Goal: Transaction & Acquisition: Purchase product/service

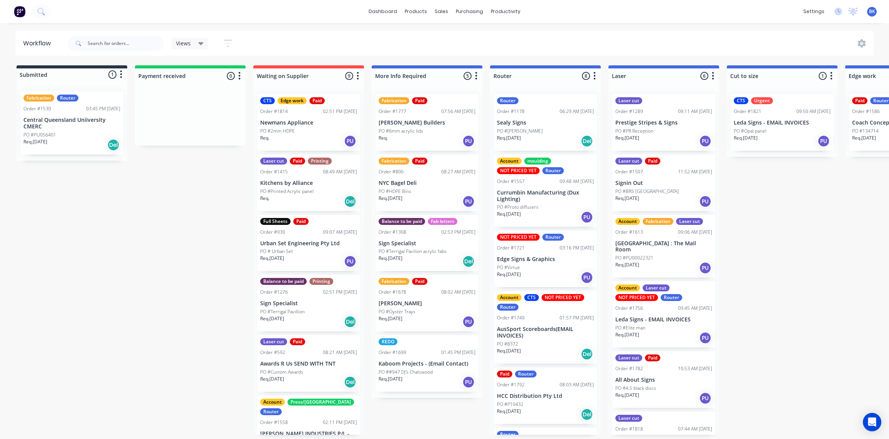
scroll to position [0, 0]
click at [510, 37] on div "Workflow" at bounding box center [519, 37] width 23 height 7
click at [854, 15] on div at bounding box center [853, 12] width 10 height 12
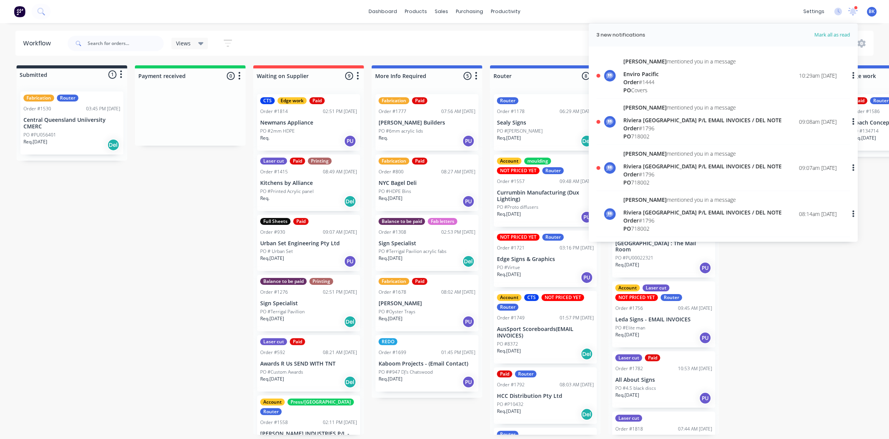
click at [669, 168] on div "Riviera [GEOGRAPHIC_DATA] P/L EMAIL INVOICES / DEL NOTE" at bounding box center [702, 166] width 158 height 8
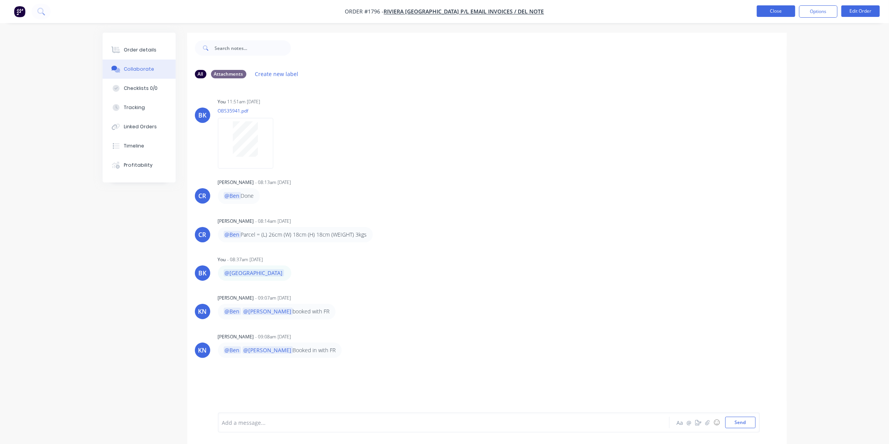
click at [788, 12] on button "Close" at bounding box center [776, 11] width 38 height 12
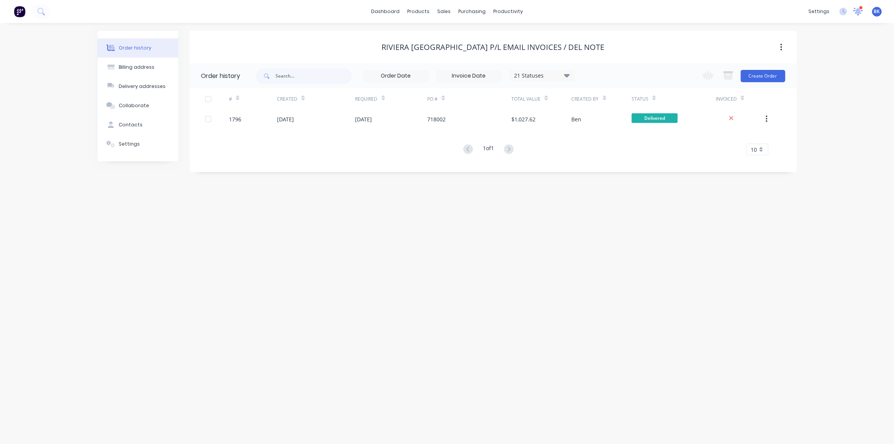
click at [860, 13] on icon at bounding box center [858, 10] width 8 height 7
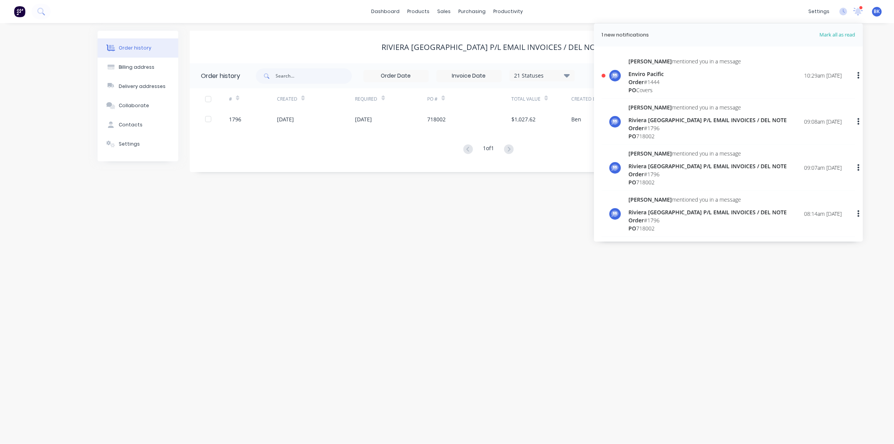
click at [663, 78] on div "Order # 1444" at bounding box center [685, 82] width 113 height 8
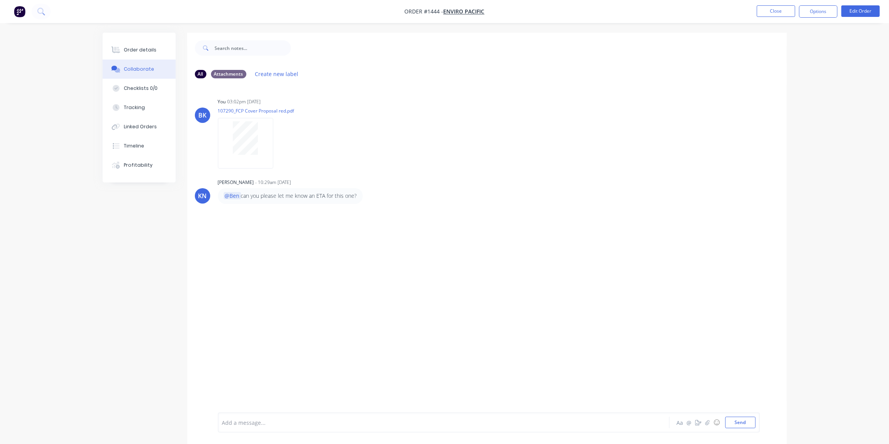
click at [304, 236] on div "BK You 03:02pm 29/09/25 107290_FCP Cover Proposal red.pdf Labels Download Delet…" at bounding box center [487, 249] width 600 height 328
click at [779, 11] on button "Close" at bounding box center [776, 11] width 38 height 12
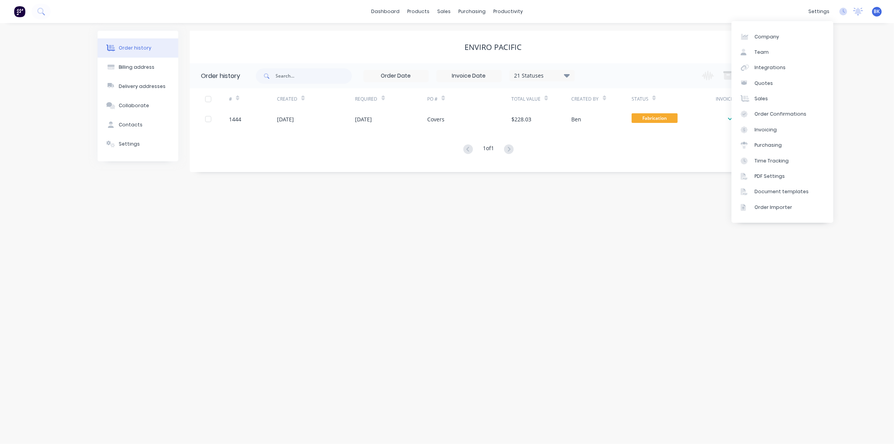
drag, startPoint x: 576, startPoint y: 244, endPoint x: 434, endPoint y: 170, distance: 159.7
click at [576, 244] on div "Order history Billing address Delivery addresses Collaborate Contacts Settings …" at bounding box center [447, 233] width 894 height 421
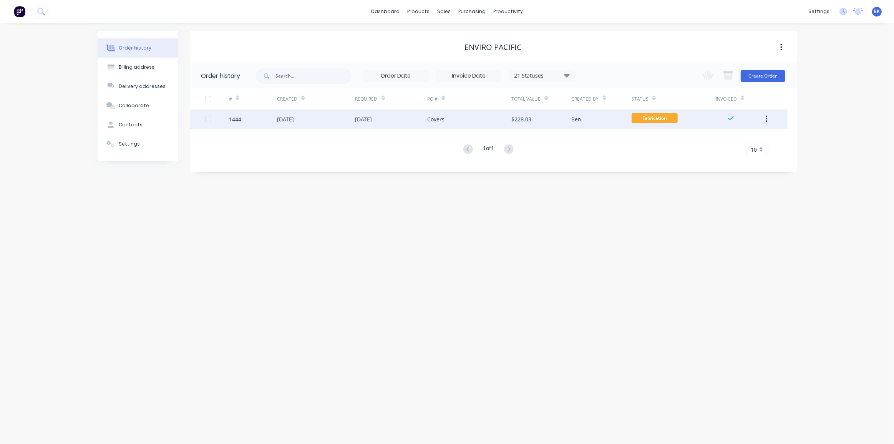
click at [420, 122] on div "[DATE]" at bounding box center [391, 119] width 72 height 19
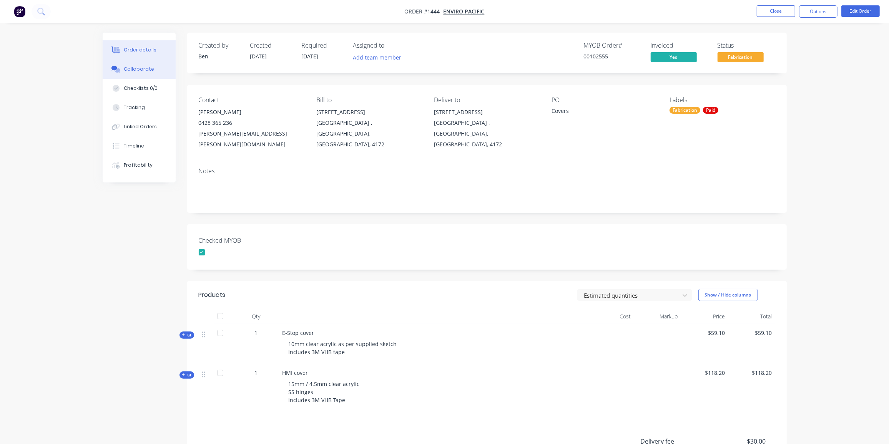
click at [126, 66] on div "Collaborate" at bounding box center [139, 69] width 30 height 7
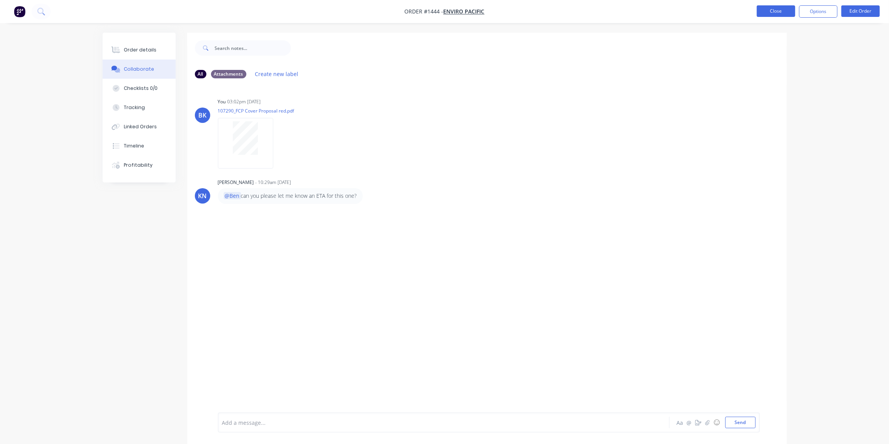
click at [788, 9] on button "Close" at bounding box center [776, 11] width 38 height 12
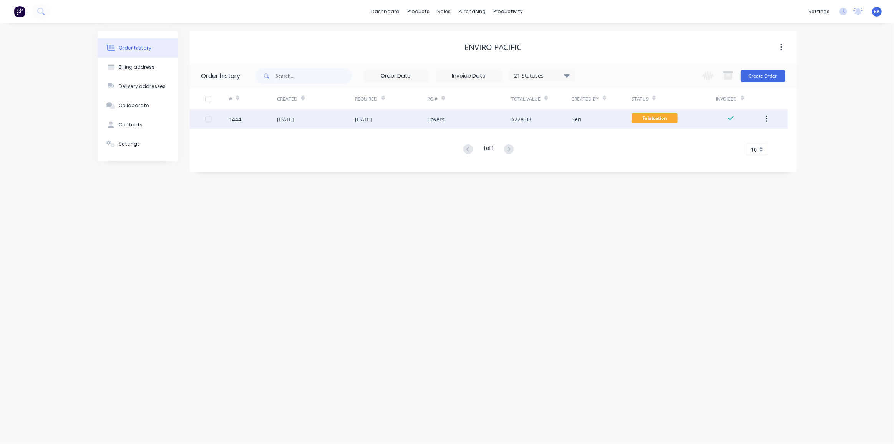
click at [645, 120] on span "Fabrication" at bounding box center [655, 118] width 46 height 10
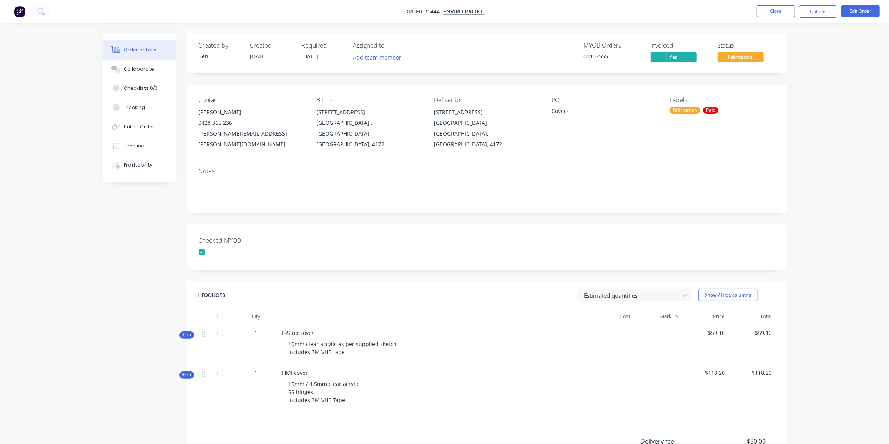
click at [689, 111] on div "Fabrication" at bounding box center [684, 110] width 31 height 7
click at [699, 206] on div "Urgent" at bounding box center [701, 208] width 22 height 8
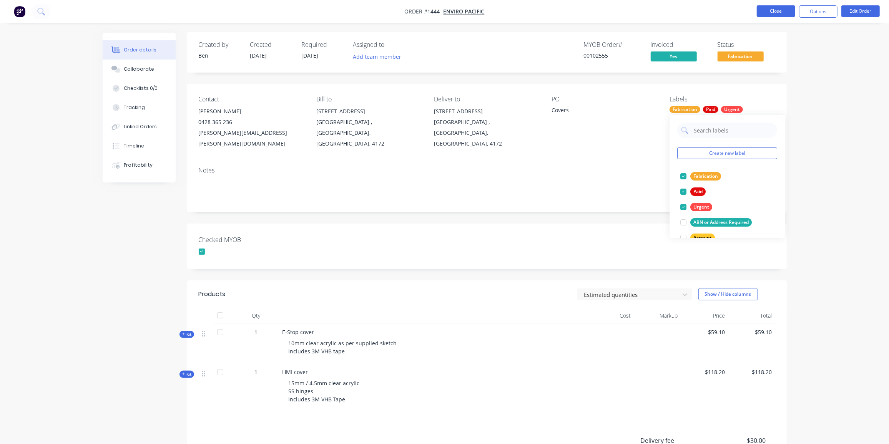
click at [782, 7] on button "Close" at bounding box center [776, 11] width 38 height 12
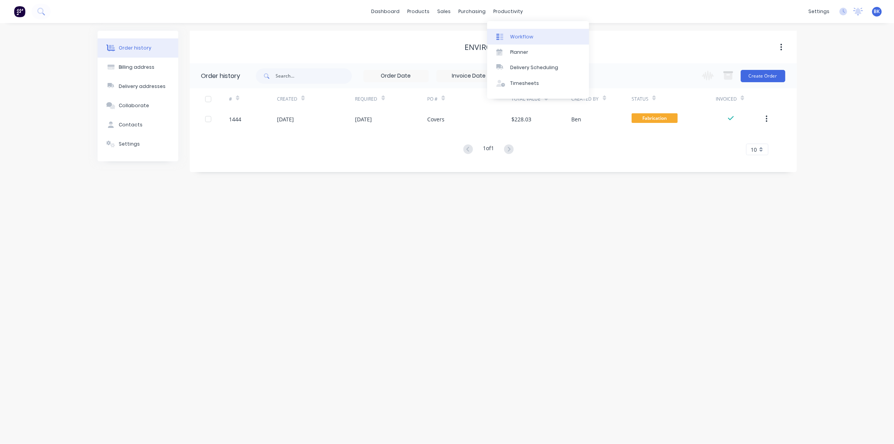
click at [522, 32] on link "Workflow" at bounding box center [538, 36] width 102 height 15
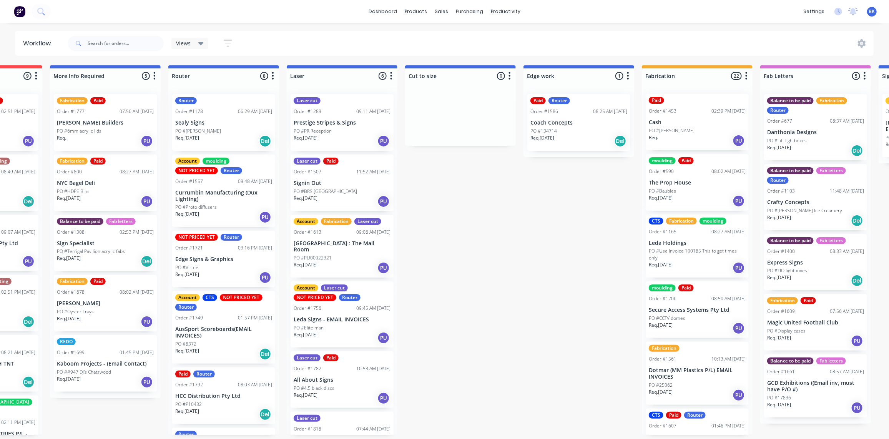
scroll to position [1, 0]
click at [40, 12] on icon at bounding box center [40, 11] width 7 height 7
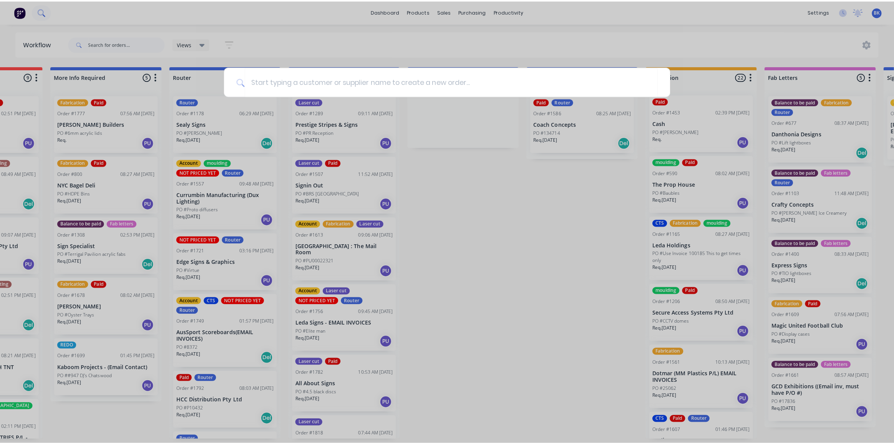
scroll to position [0, 322]
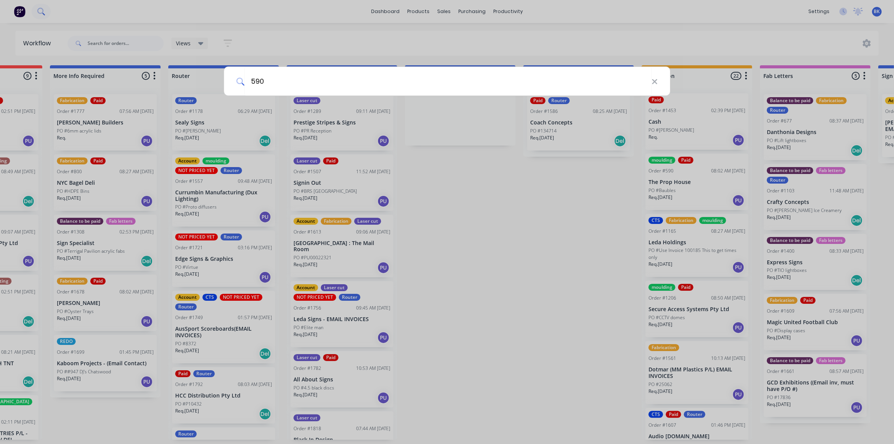
type input "590"
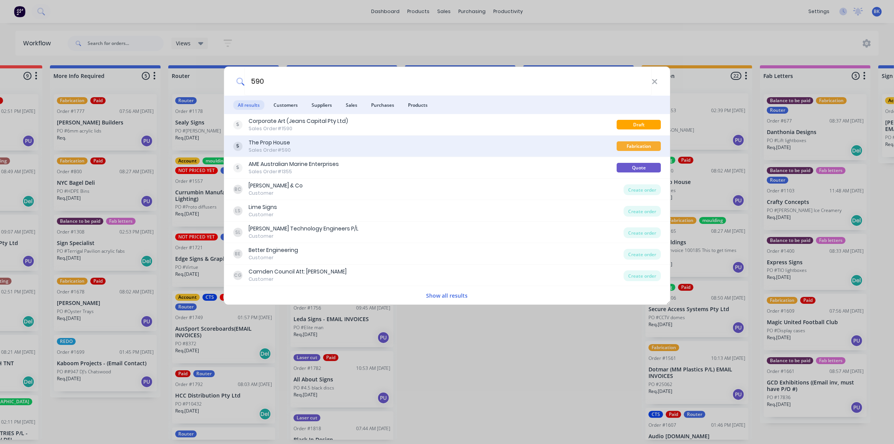
click at [314, 150] on div "The Prop House Sales Order #590" at bounding box center [425, 146] width 384 height 15
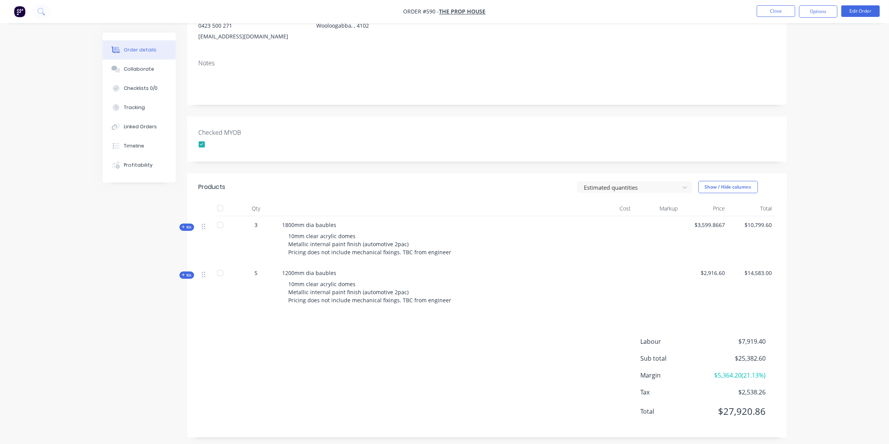
scroll to position [102, 0]
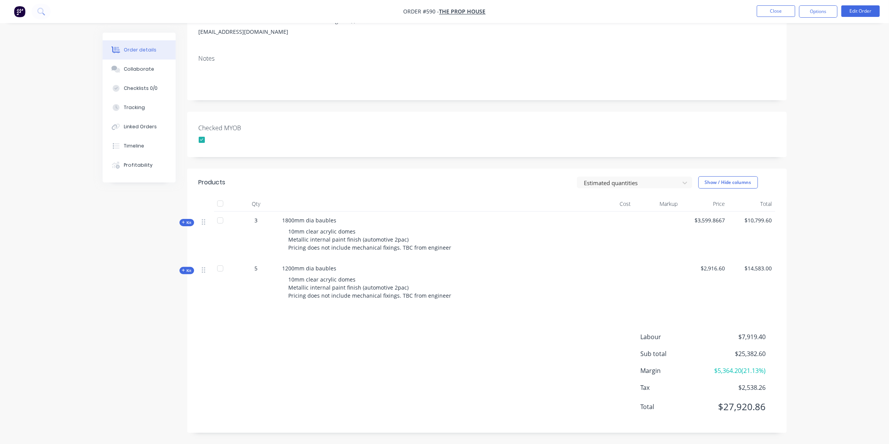
click at [186, 220] on span "Kit" at bounding box center [187, 223] width 10 height 6
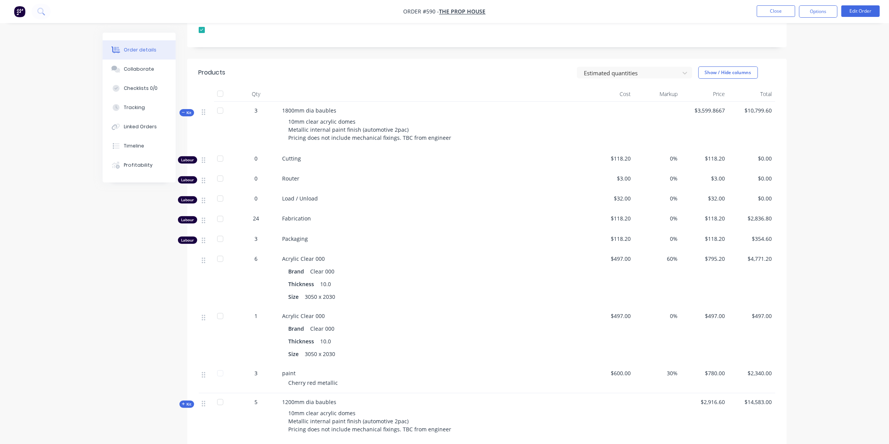
scroll to position [211, 0]
click at [185, 113] on span "Kit" at bounding box center [187, 114] width 10 height 6
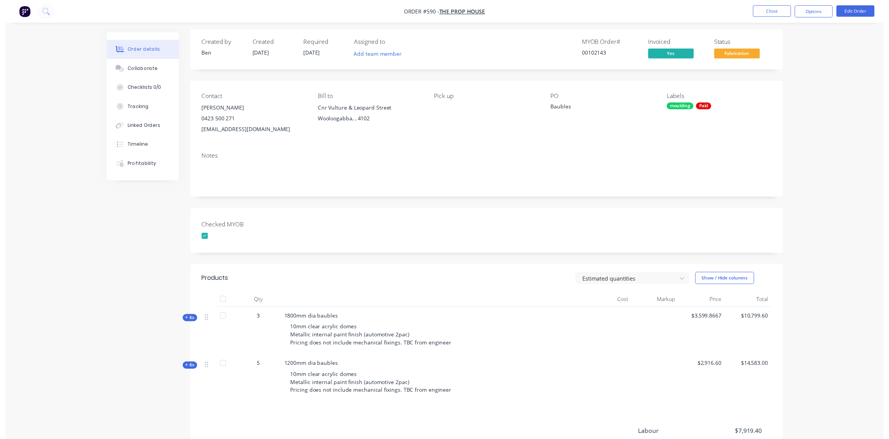
scroll to position [0, 0]
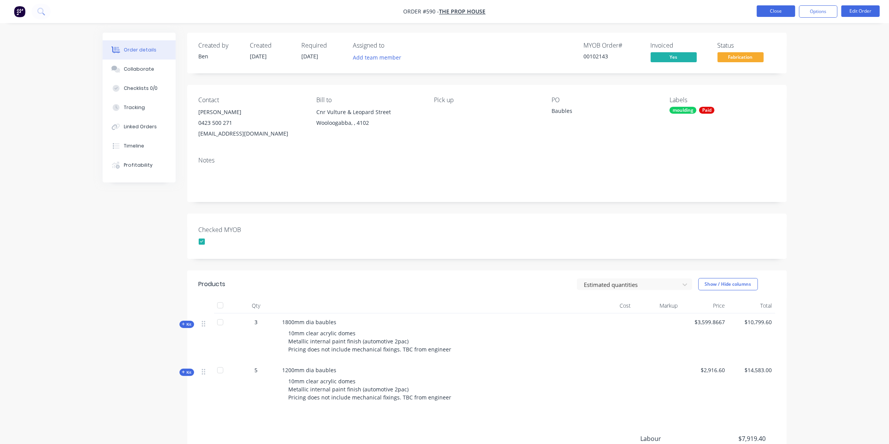
click at [774, 11] on button "Close" at bounding box center [776, 11] width 38 height 12
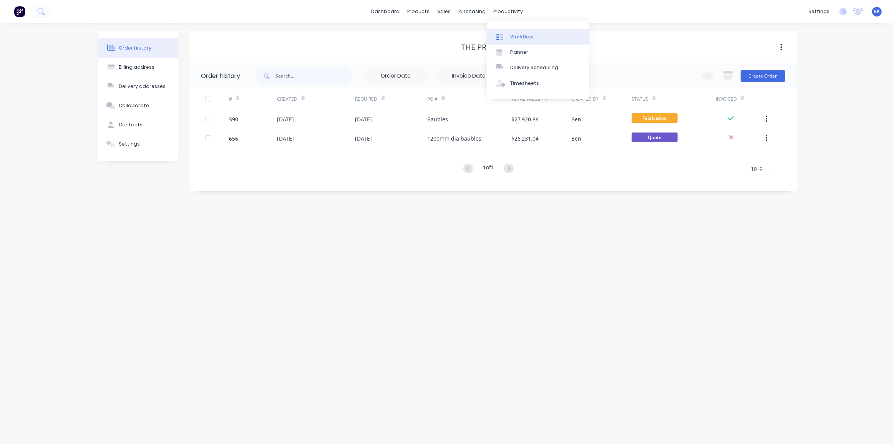
click at [520, 33] on div "Workflow" at bounding box center [521, 36] width 23 height 7
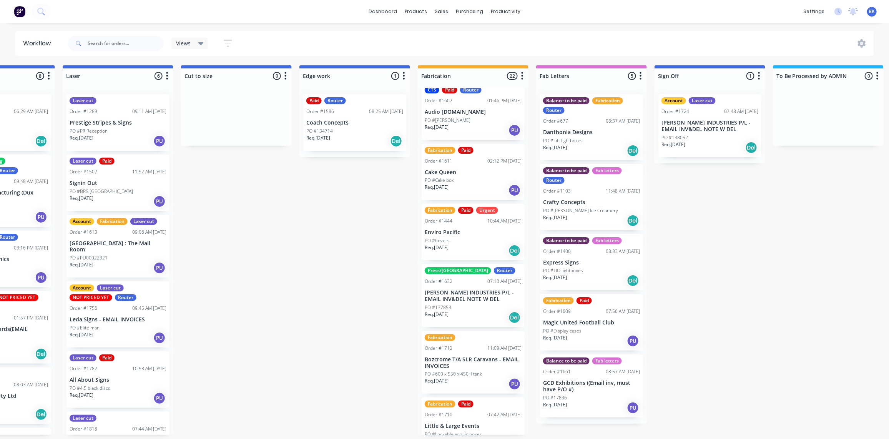
scroll to position [326, 0]
click at [481, 238] on div "PO #Covers" at bounding box center [473, 240] width 97 height 7
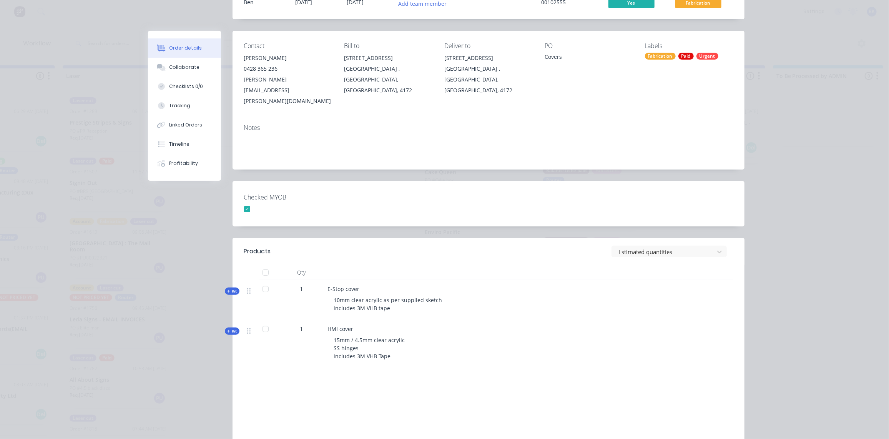
scroll to position [73, 0]
drag, startPoint x: 227, startPoint y: 271, endPoint x: 408, endPoint y: 269, distance: 181.4
click at [227, 290] on icon "button" at bounding box center [228, 292] width 3 height 4
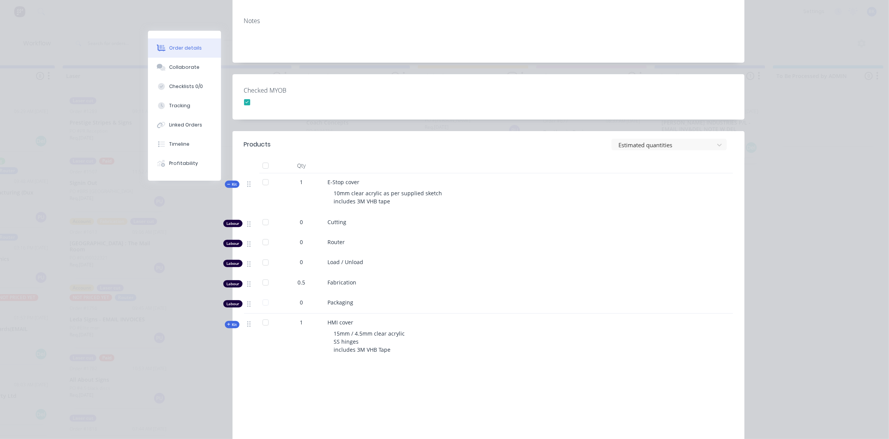
click at [228, 181] on span "Kit" at bounding box center [232, 184] width 10 height 6
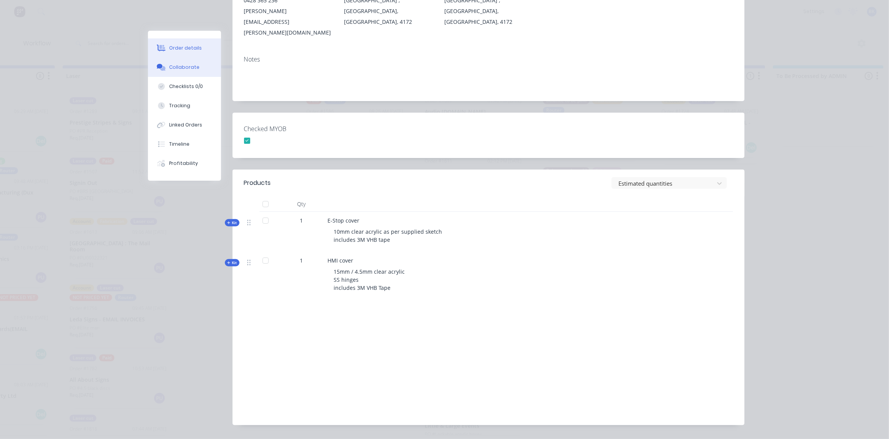
click at [170, 66] on div "Collaborate" at bounding box center [184, 67] width 30 height 7
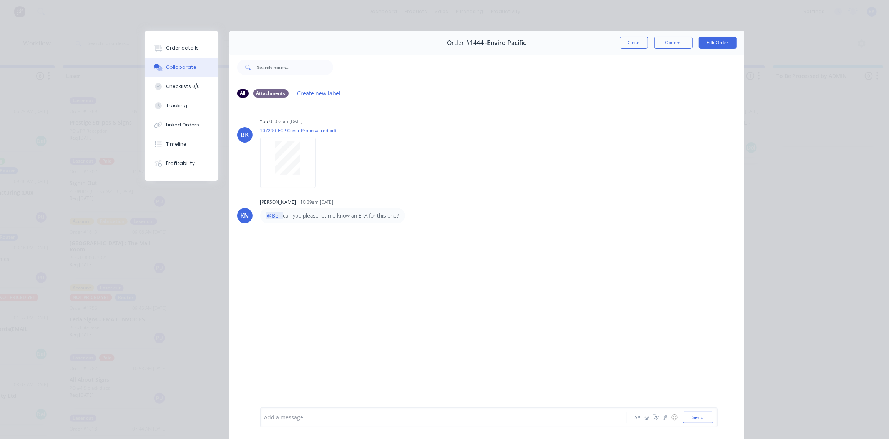
scroll to position [0, 546]
drag, startPoint x: 638, startPoint y: 44, endPoint x: 621, endPoint y: 47, distance: 17.6
click at [638, 43] on button "Close" at bounding box center [634, 43] width 28 height 12
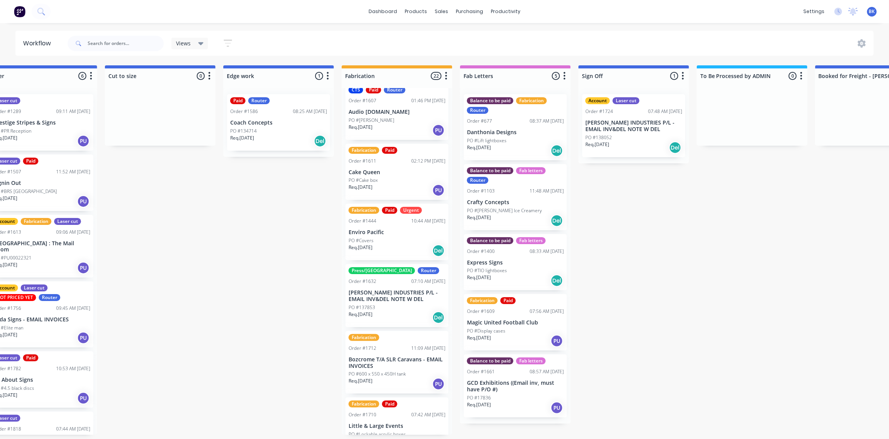
scroll to position [0, 622]
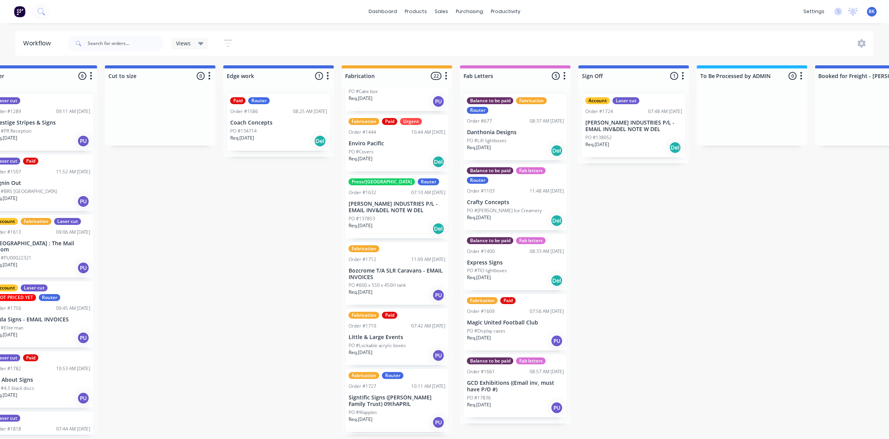
click at [404, 155] on div "Req. 22/09/25 Del" at bounding box center [397, 161] width 97 height 13
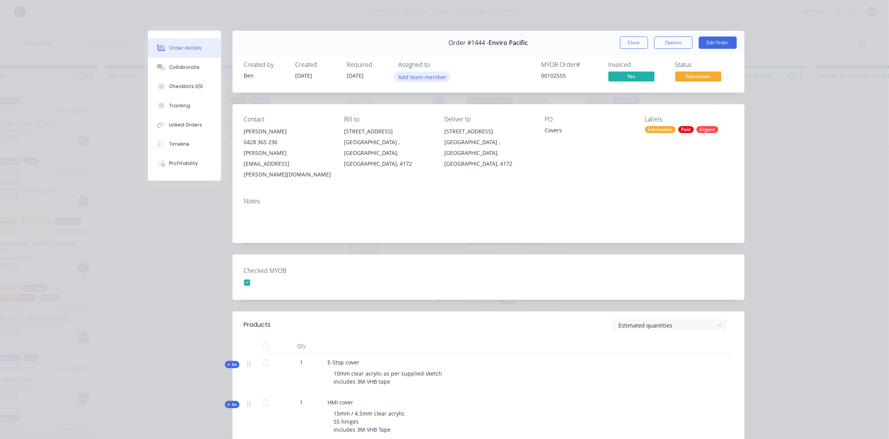
click at [417, 80] on button "Add team member" at bounding box center [422, 76] width 56 height 10
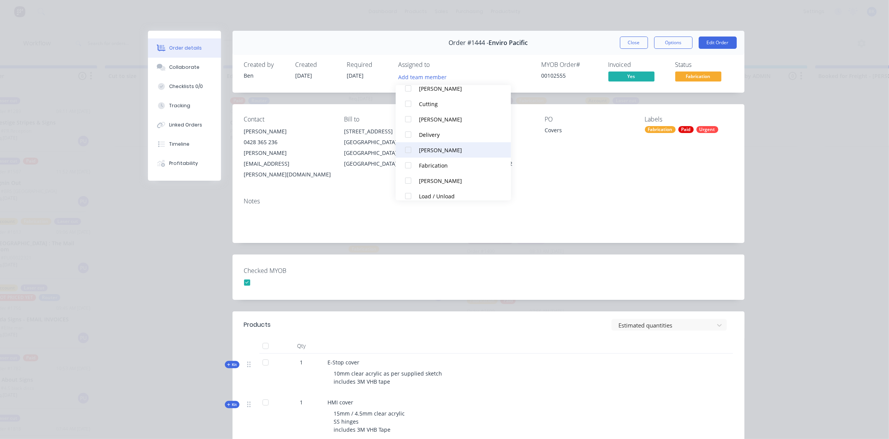
scroll to position [78, 0]
click at [448, 149] on div "[PERSON_NAME]" at bounding box center [457, 149] width 77 height 8
click at [608, 215] on div "Notes" at bounding box center [489, 216] width 512 height 51
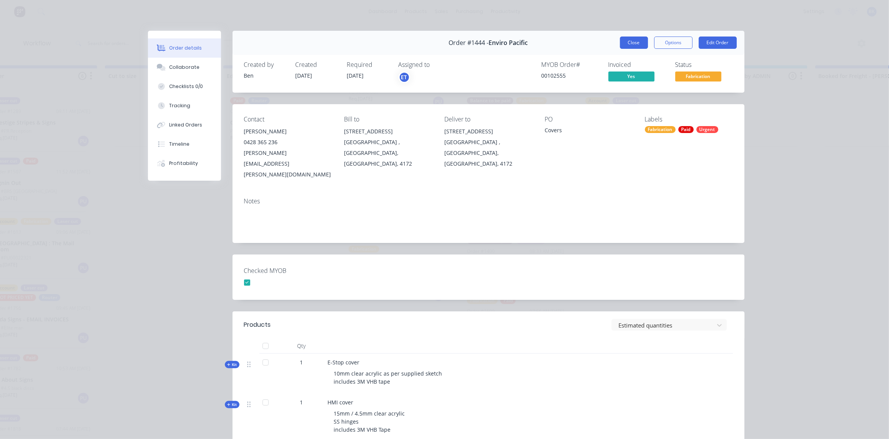
click at [626, 43] on button "Close" at bounding box center [634, 43] width 28 height 12
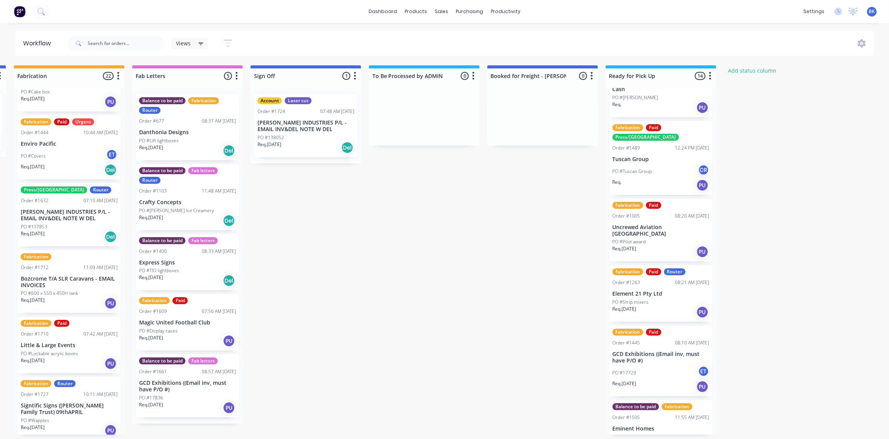
scroll to position [177, 0]
click at [663, 245] on div "Req. 04/08/25 PU" at bounding box center [661, 251] width 97 height 13
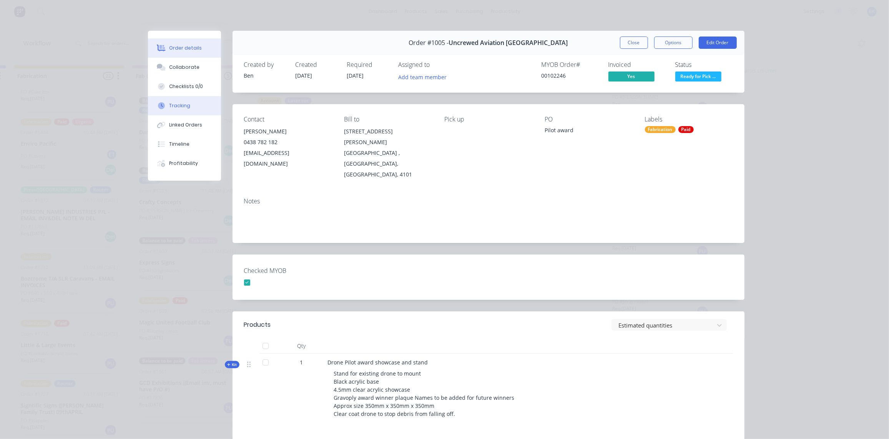
click at [185, 107] on div "Tracking" at bounding box center [179, 105] width 21 height 7
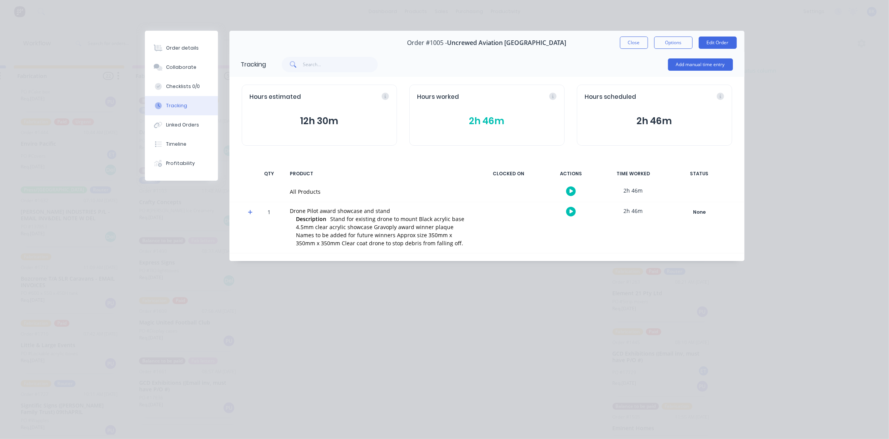
click at [250, 211] on icon at bounding box center [250, 212] width 5 height 5
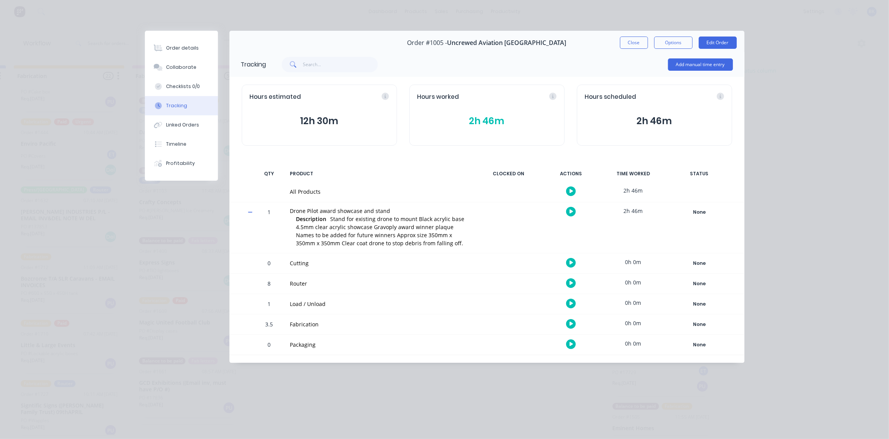
click at [250, 211] on icon at bounding box center [250, 211] width 5 height 5
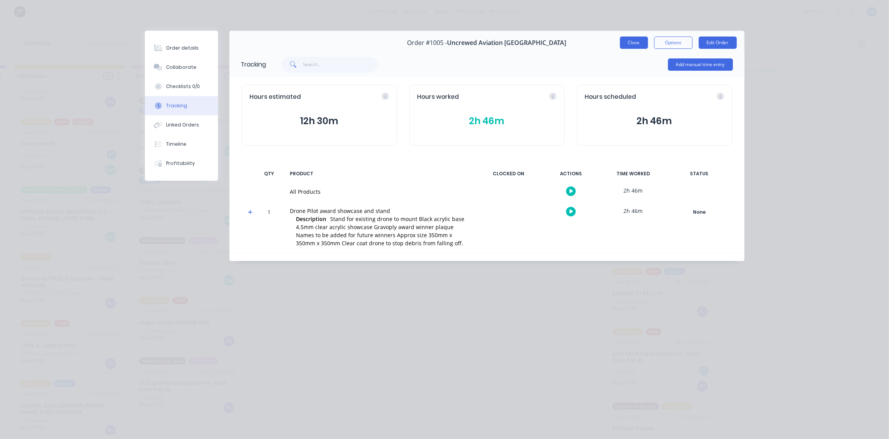
click at [637, 44] on button "Close" at bounding box center [634, 43] width 28 height 12
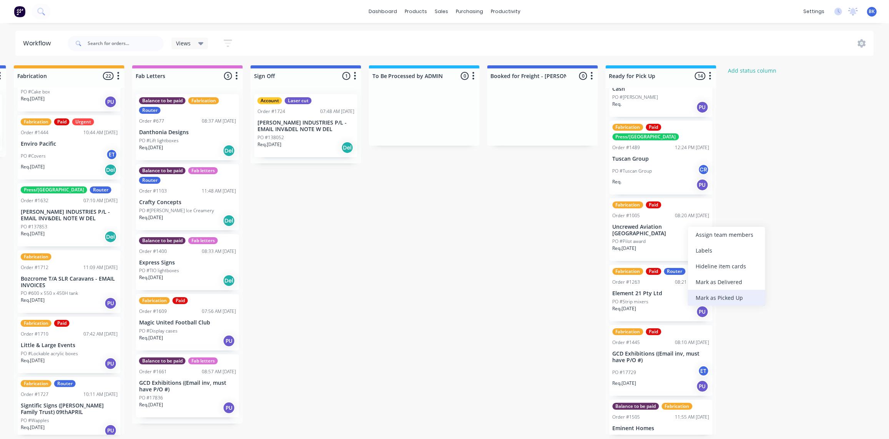
click at [709, 293] on div "Mark as Picked Up" at bounding box center [726, 298] width 77 height 16
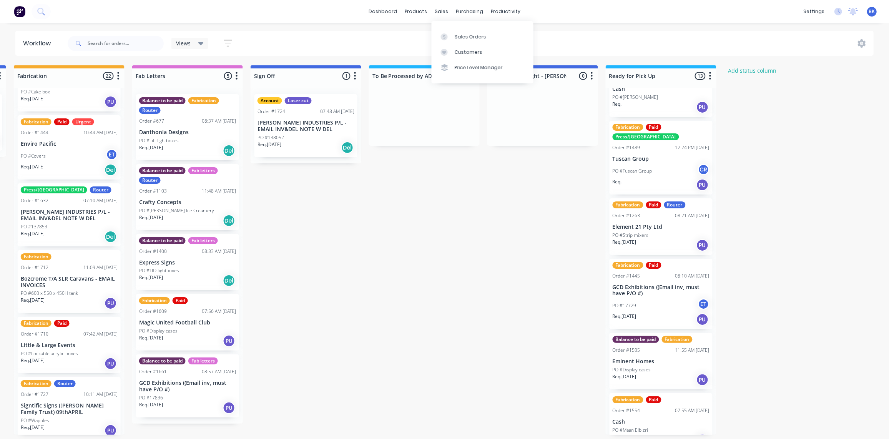
drag, startPoint x: 450, startPoint y: 32, endPoint x: 497, endPoint y: 54, distance: 52.6
click at [450, 32] on link "Sales Orders" at bounding box center [483, 36] width 102 height 15
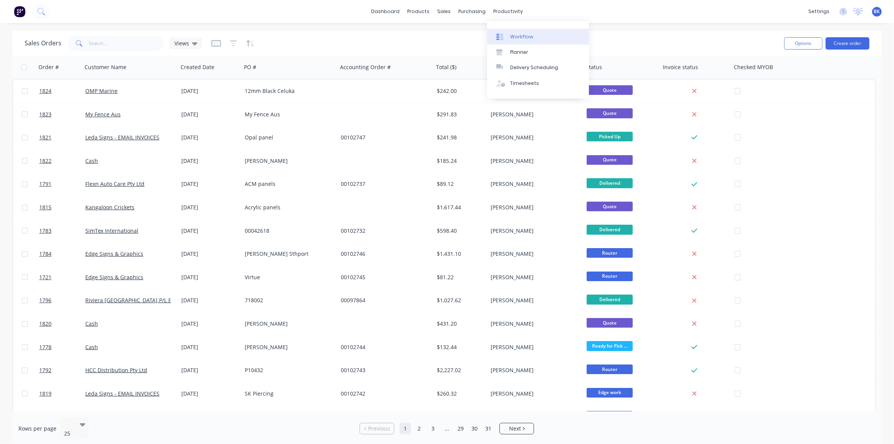
click at [511, 38] on div "Workflow" at bounding box center [521, 36] width 23 height 7
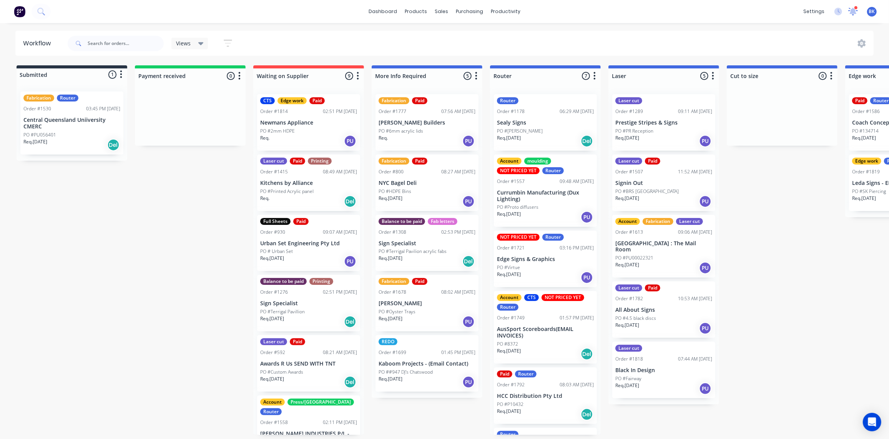
click at [853, 13] on icon at bounding box center [852, 10] width 7 height 7
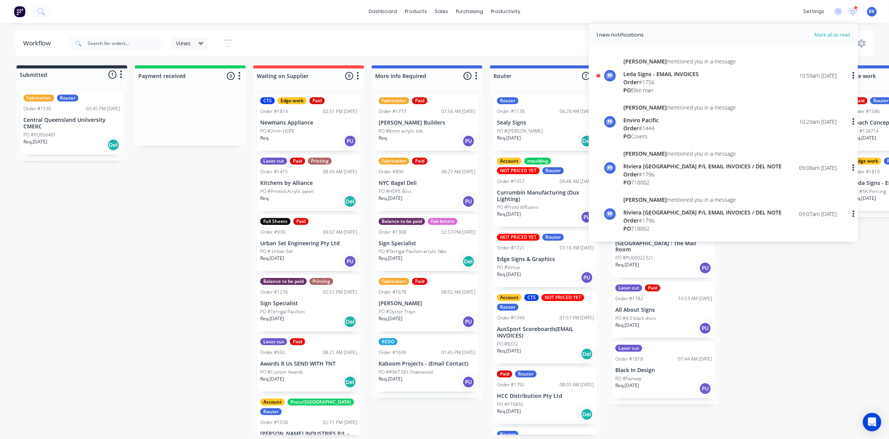
click at [670, 75] on div "Leda Signs - EMAIL INVOICES" at bounding box center [679, 74] width 113 height 8
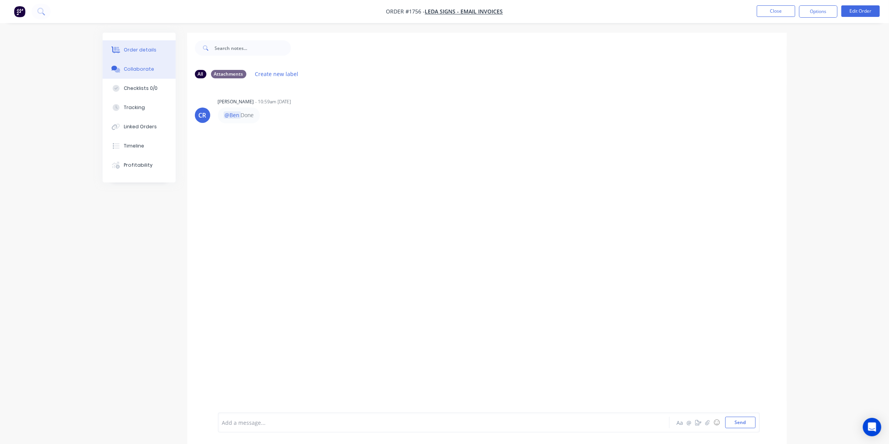
click at [137, 48] on div "Order details" at bounding box center [140, 50] width 33 height 7
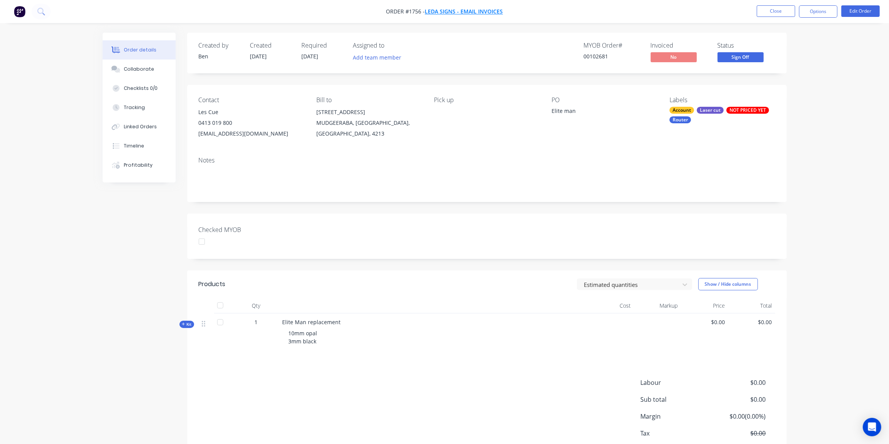
click at [453, 12] on span "Leda Signs - EMAIL INVOICES" at bounding box center [464, 11] width 78 height 7
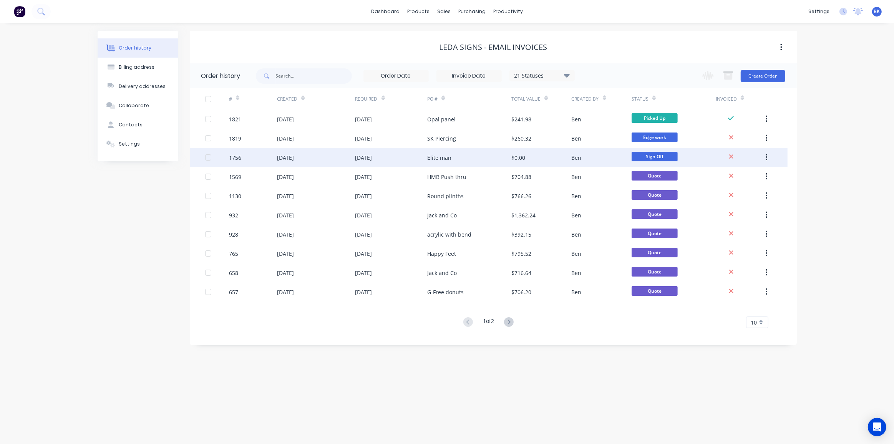
click at [559, 154] on div "$0.00" at bounding box center [542, 157] width 60 height 19
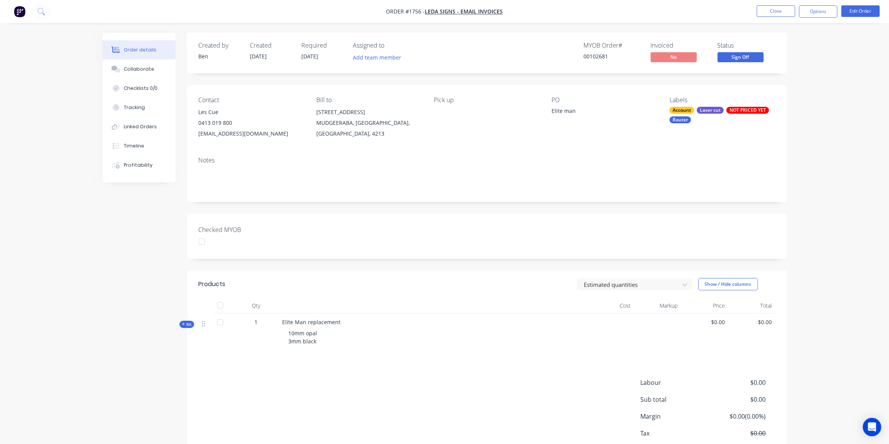
click at [751, 111] on div "NOT PRICED YET" at bounding box center [747, 110] width 43 height 7
click at [695, 215] on div "NOT PRICED YET" at bounding box center [711, 217] width 43 height 8
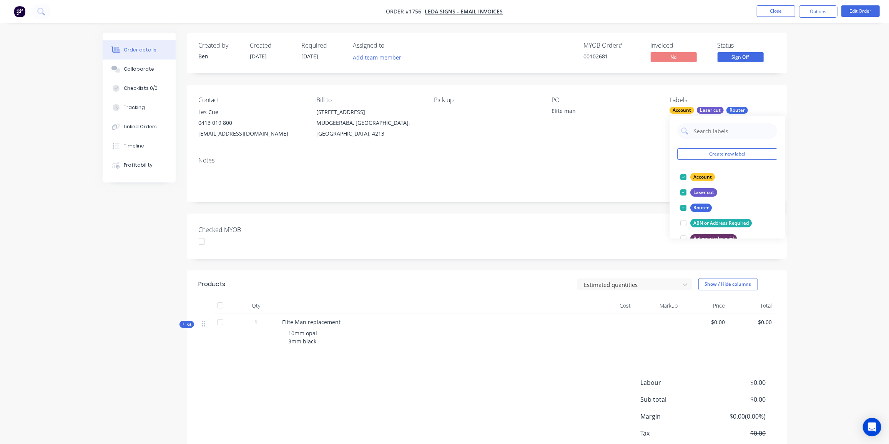
click at [184, 326] on icon "button" at bounding box center [183, 324] width 3 height 4
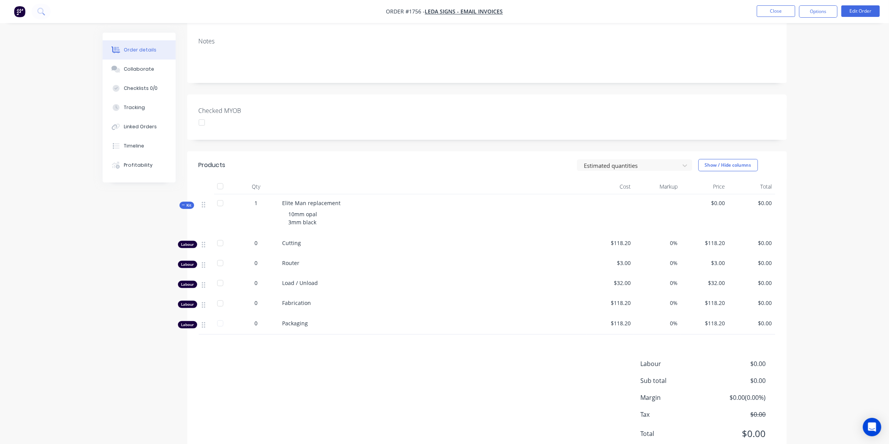
scroll to position [120, 0]
click at [257, 243] on span "0" at bounding box center [256, 242] width 3 height 8
click at [865, 10] on button "Edit Order" at bounding box center [860, 11] width 38 height 12
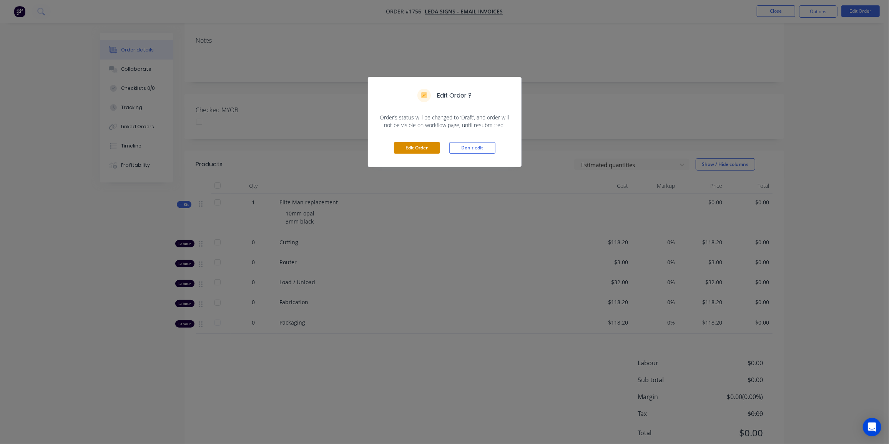
click at [407, 150] on button "Edit Order" at bounding box center [417, 148] width 46 height 12
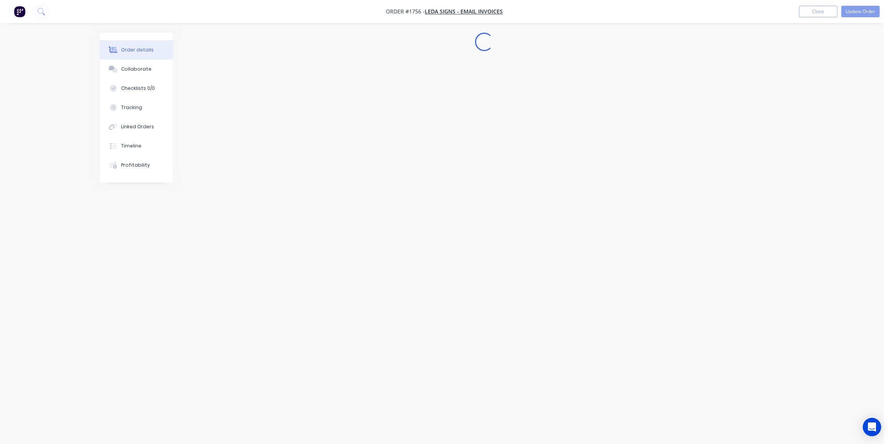
scroll to position [0, 0]
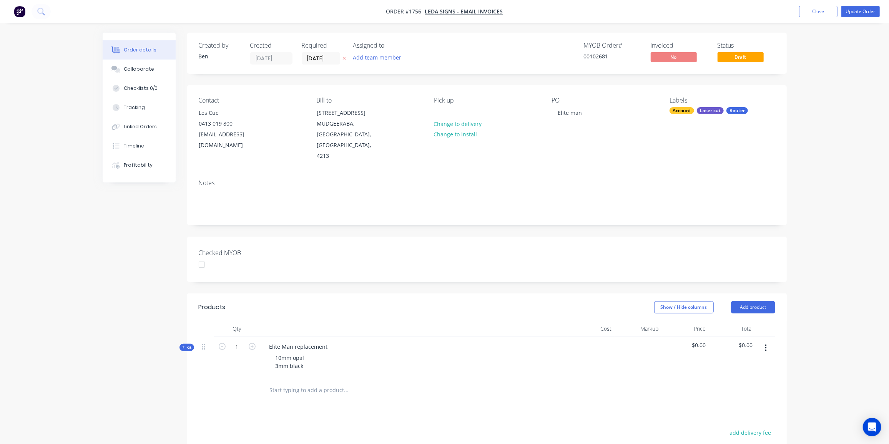
click at [186, 345] on span "Kit" at bounding box center [187, 348] width 10 height 6
click at [238, 383] on input "0" at bounding box center [237, 389] width 20 height 12
type input "1"
type input "$118.20"
click at [608, 383] on input "118.2" at bounding box center [606, 388] width 18 height 11
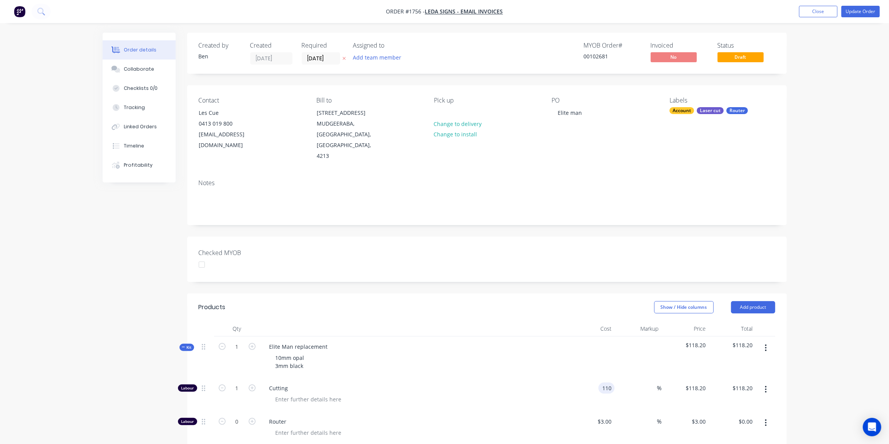
type input "$110.00"
click at [866, 11] on button "Update Order" at bounding box center [860, 12] width 38 height 12
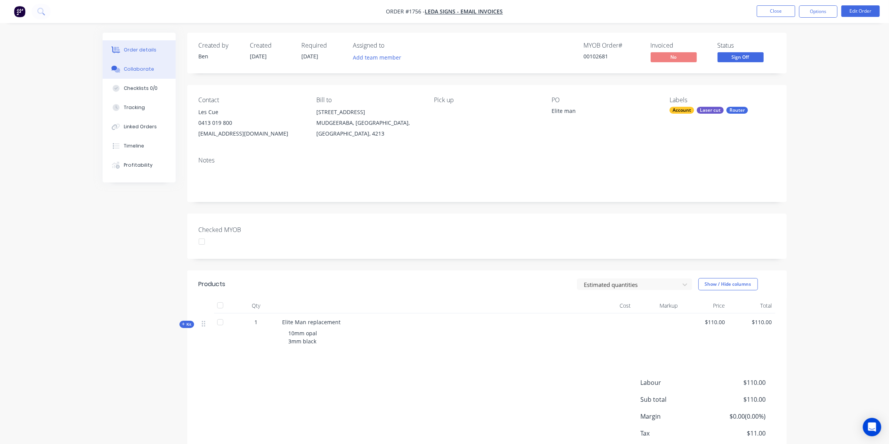
click at [139, 66] on div "Collaborate" at bounding box center [139, 69] width 30 height 7
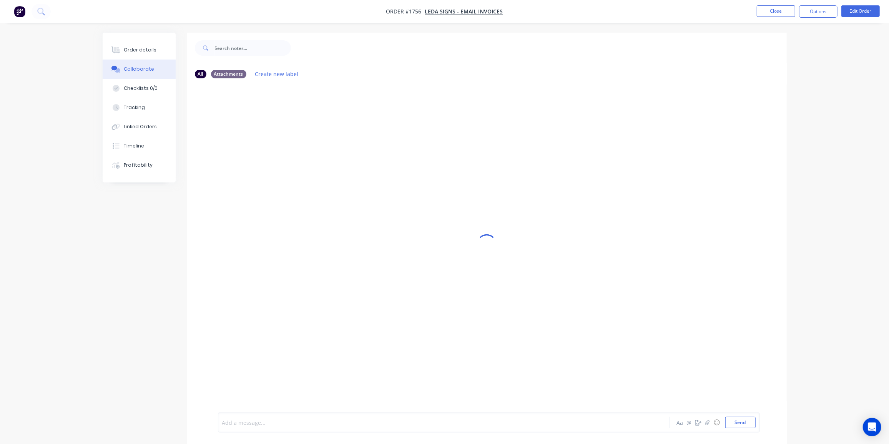
click at [256, 426] on div at bounding box center [423, 423] width 400 height 8
click at [742, 422] on button "Send" at bounding box center [740, 423] width 30 height 12
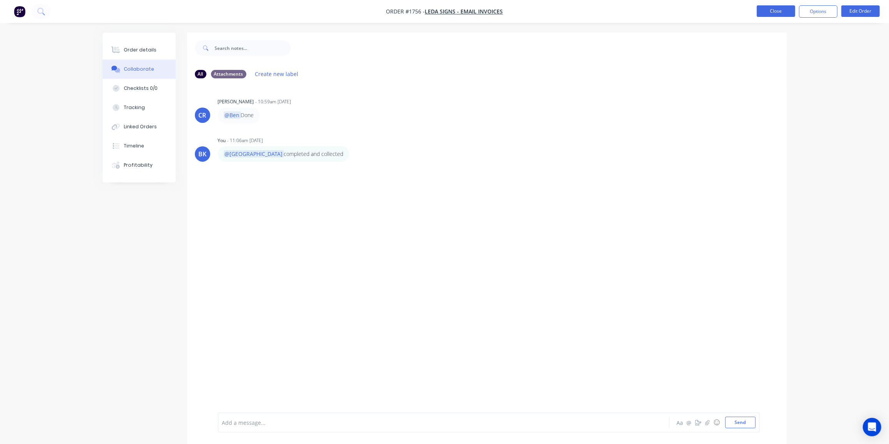
click at [780, 8] on button "Close" at bounding box center [776, 11] width 38 height 12
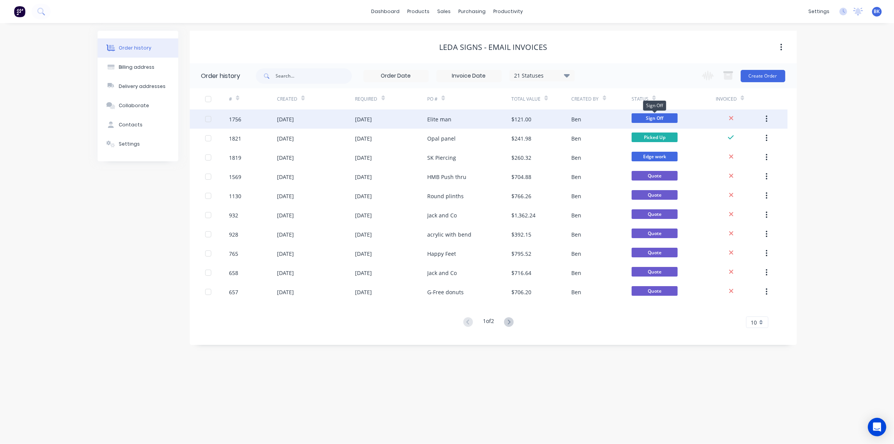
drag, startPoint x: 667, startPoint y: 119, endPoint x: 649, endPoint y: 117, distance: 17.7
click at [649, 117] on span "Sign Off" at bounding box center [655, 118] width 46 height 10
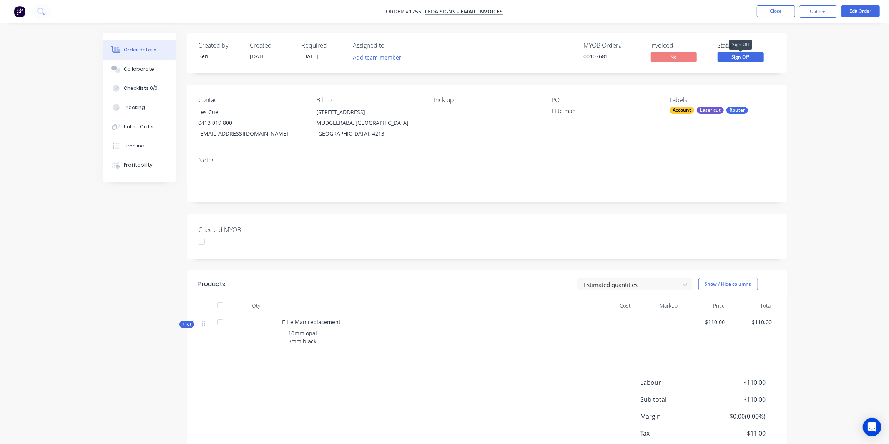
click at [725, 56] on span "Sign Off" at bounding box center [741, 57] width 46 height 10
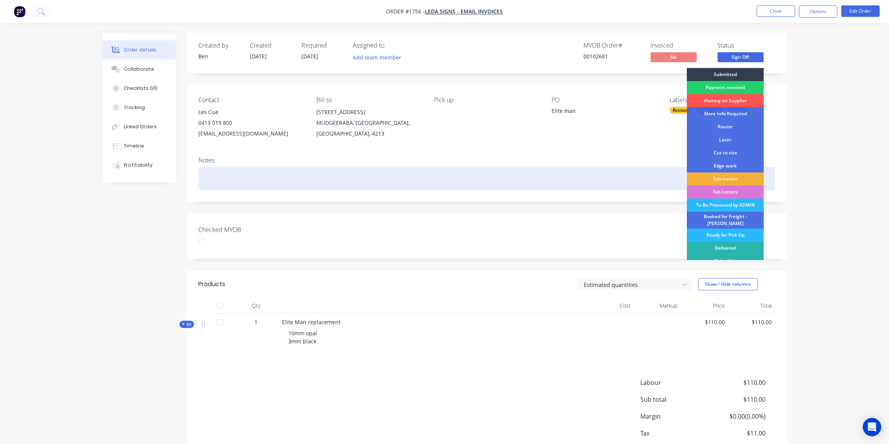
drag, startPoint x: 736, startPoint y: 207, endPoint x: 741, endPoint y: 181, distance: 26.3
click at [736, 207] on div "To Be Processed by ADMIN" at bounding box center [725, 205] width 77 height 13
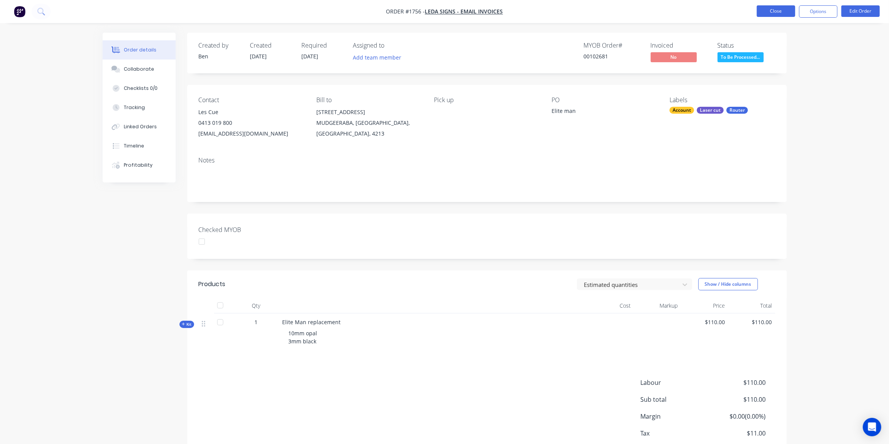
click at [771, 10] on button "Close" at bounding box center [776, 11] width 38 height 12
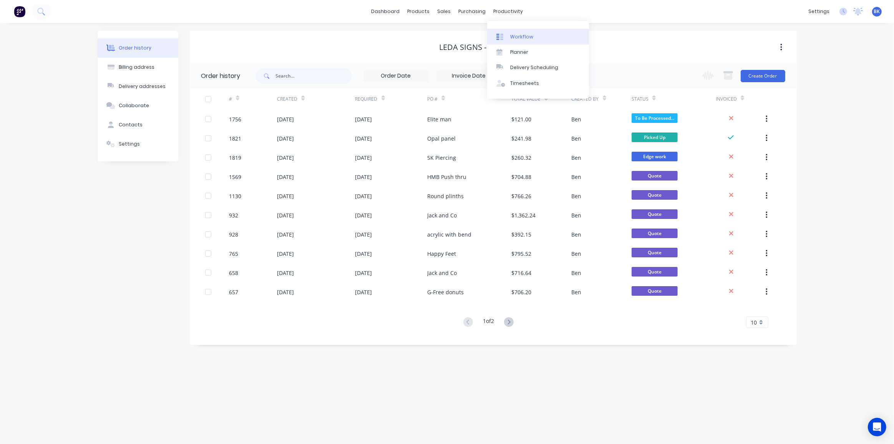
click at [516, 33] on div "Workflow" at bounding box center [521, 36] width 23 height 7
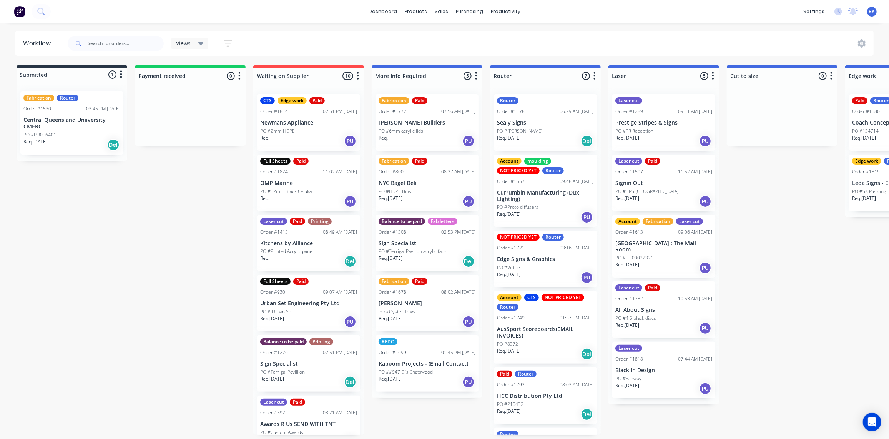
click at [671, 254] on div "PO #PU00022321" at bounding box center [663, 257] width 97 height 7
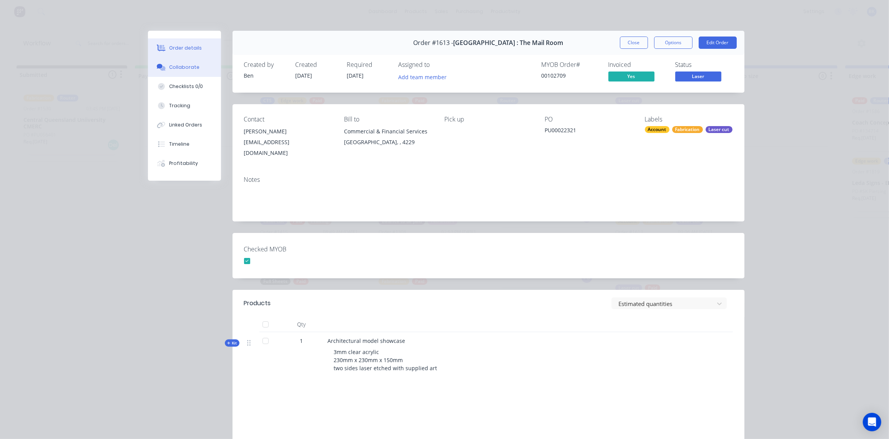
drag, startPoint x: 164, startPoint y: 67, endPoint x: 208, endPoint y: 66, distance: 43.8
click at [164, 67] on button "Collaborate" at bounding box center [184, 67] width 73 height 19
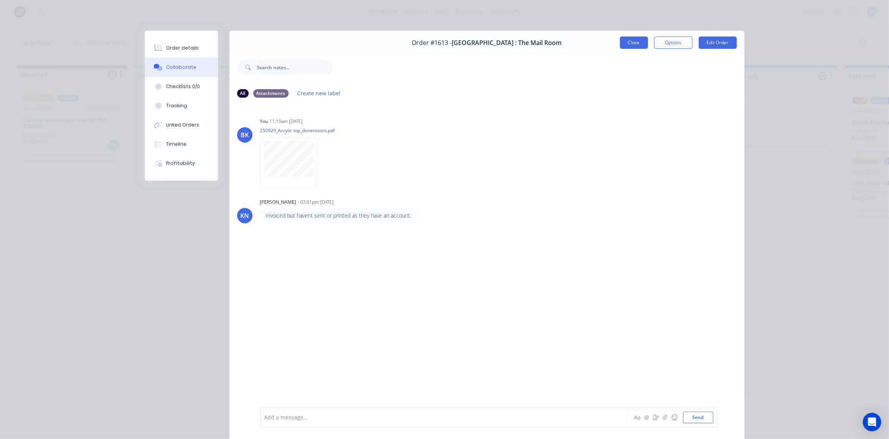
click at [635, 43] on button "Close" at bounding box center [634, 43] width 28 height 12
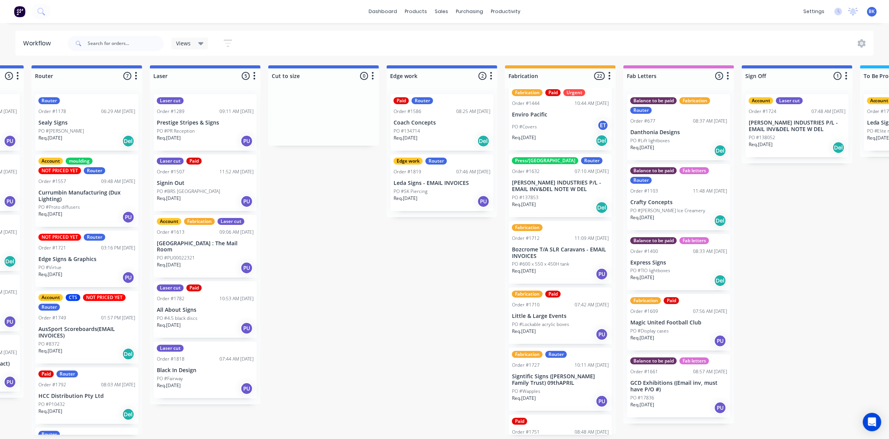
scroll to position [443, 0]
click at [519, 199] on p "PO #137853" at bounding box center [525, 197] width 27 height 7
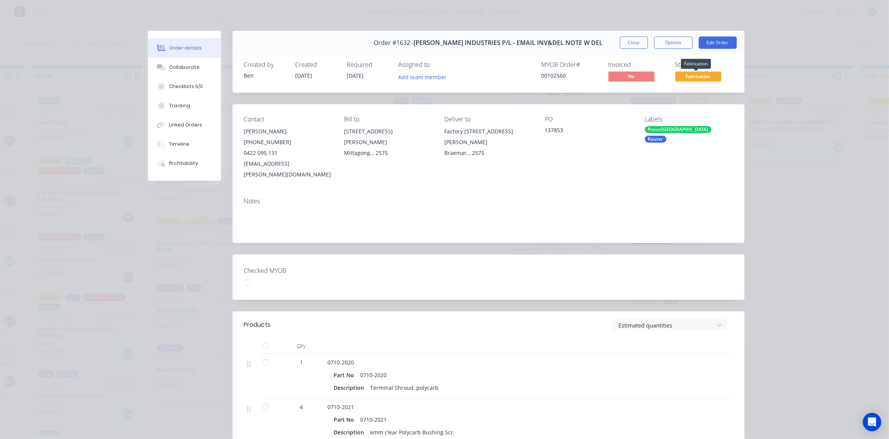
click at [694, 77] on span "Fabrication" at bounding box center [698, 76] width 46 height 10
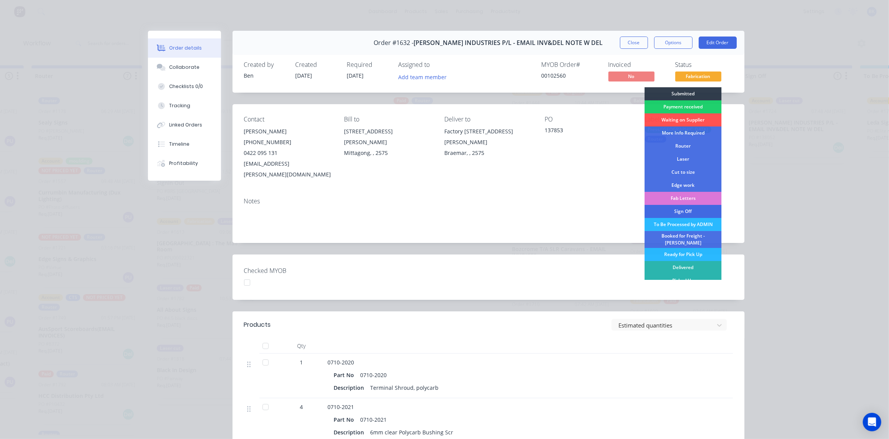
click at [677, 211] on div "Sign Off" at bounding box center [682, 211] width 77 height 13
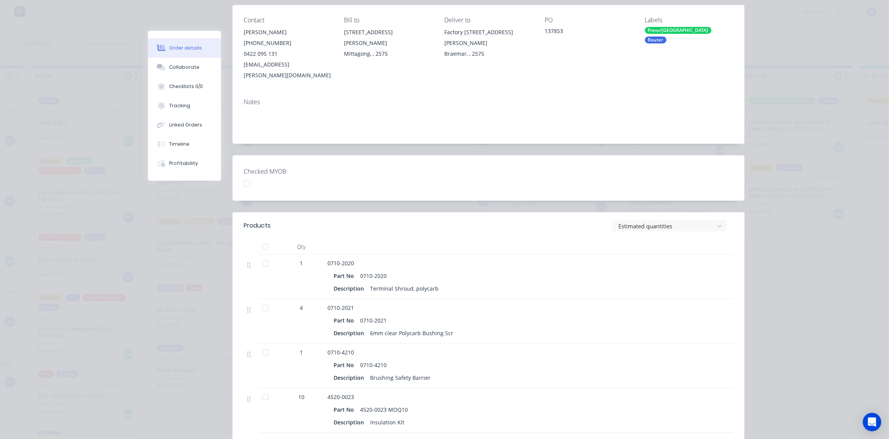
scroll to position [0, 0]
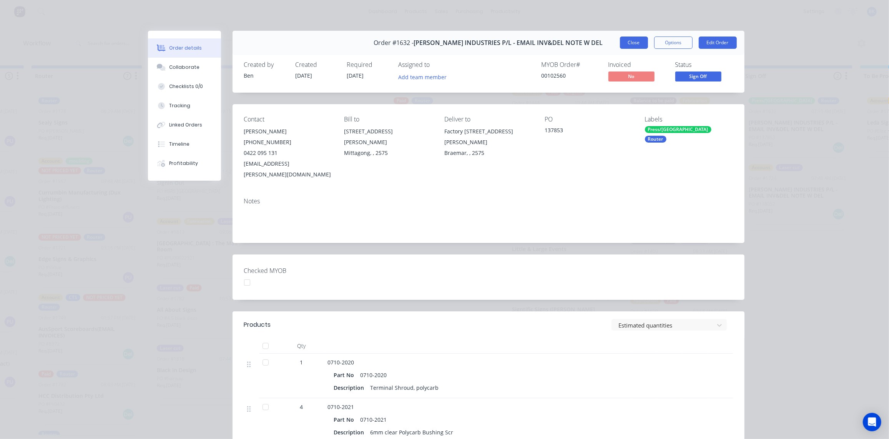
click at [633, 45] on button "Close" at bounding box center [634, 43] width 28 height 12
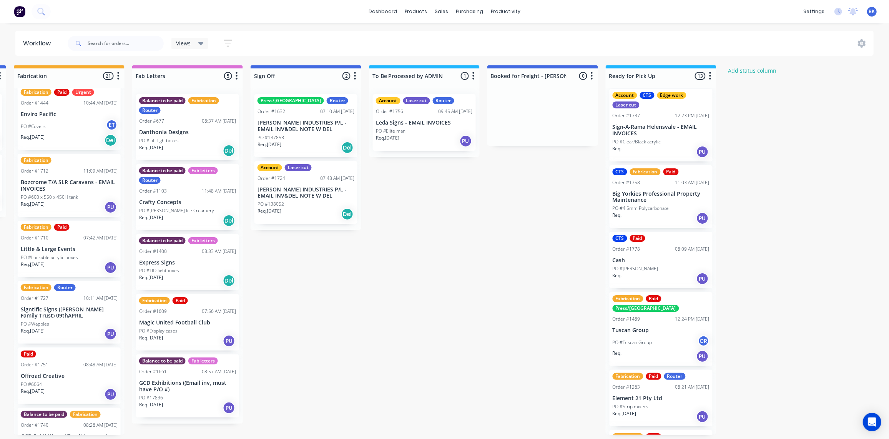
scroll to position [6, 0]
click at [318, 136] on div "PO #137853" at bounding box center [305, 137] width 97 height 7
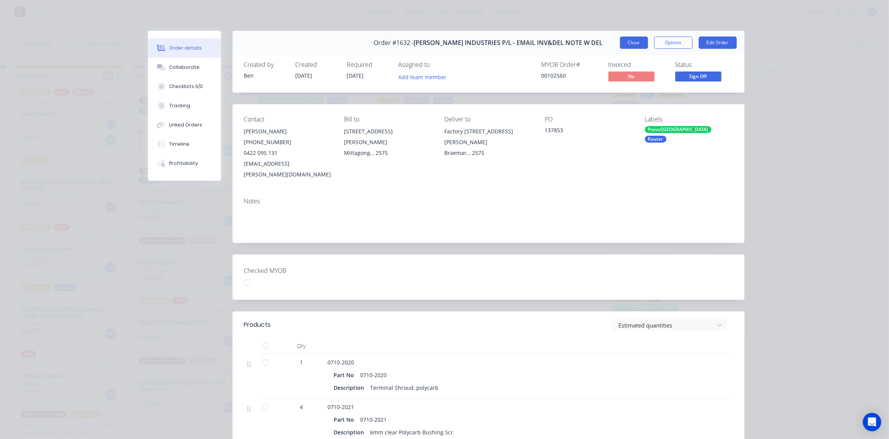
click at [635, 44] on button "Close" at bounding box center [634, 43] width 28 height 12
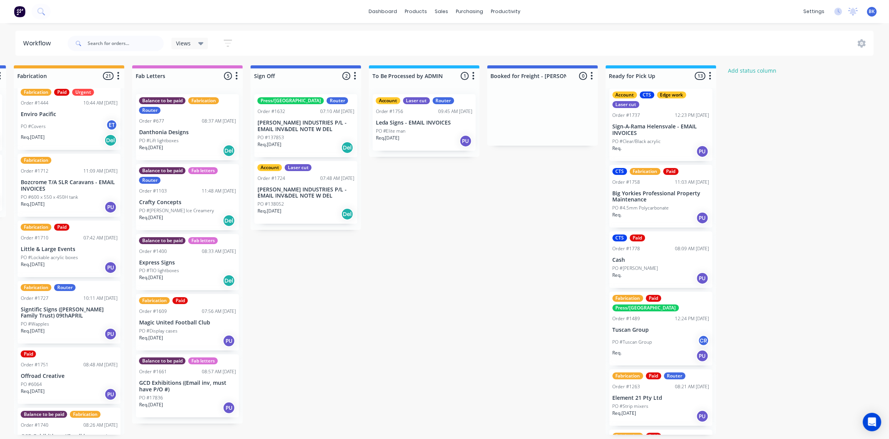
click at [318, 213] on div "Req. 30/09/25 Del" at bounding box center [305, 214] width 97 height 13
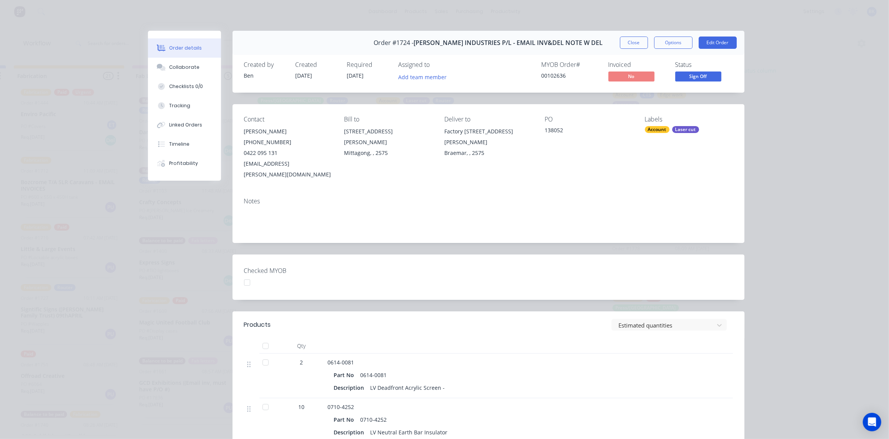
scroll to position [0, 950]
click at [630, 41] on button "Close" at bounding box center [634, 43] width 28 height 12
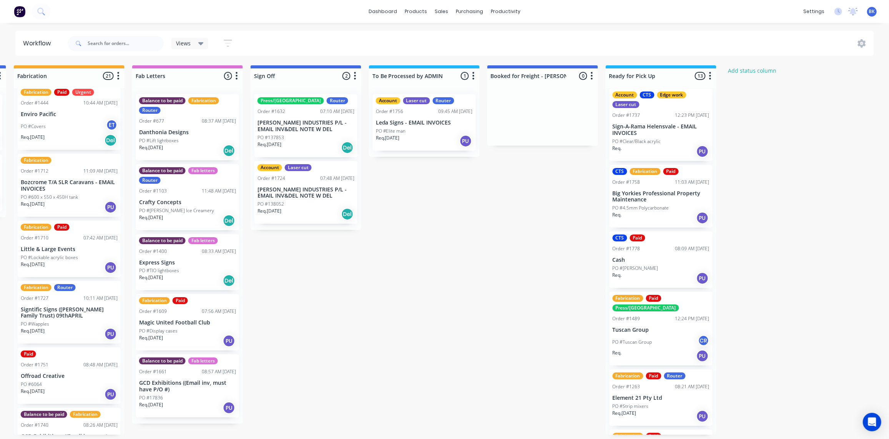
click at [313, 132] on div "Press/bend Router Order #1632 07:10 AM 23/09/25 TYREE INDUSTRIES P/L - EMAIL IN…" at bounding box center [305, 125] width 103 height 63
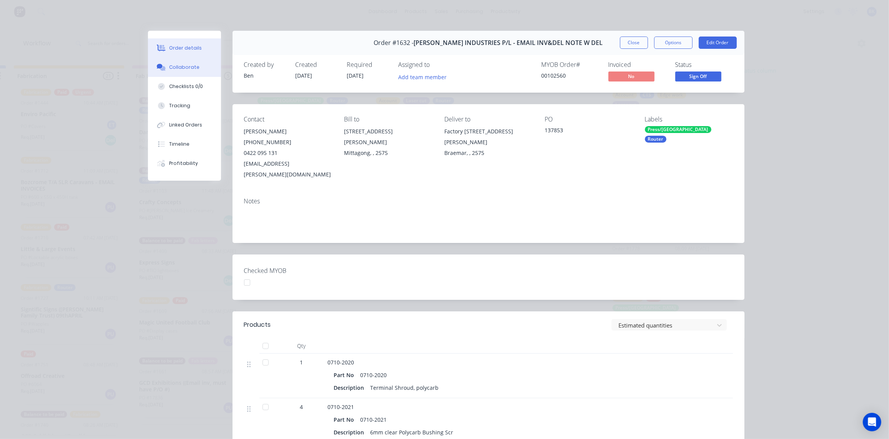
click at [188, 65] on div "Collaborate" at bounding box center [184, 67] width 30 height 7
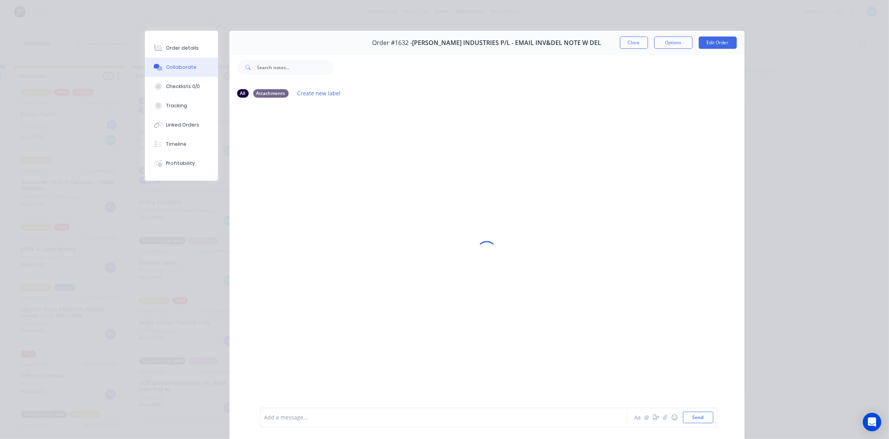
click at [372, 419] on div at bounding box center [433, 418] width 336 height 8
click at [281, 418] on div "@[PERSON_NAME]" at bounding box center [433, 418] width 336 height 8
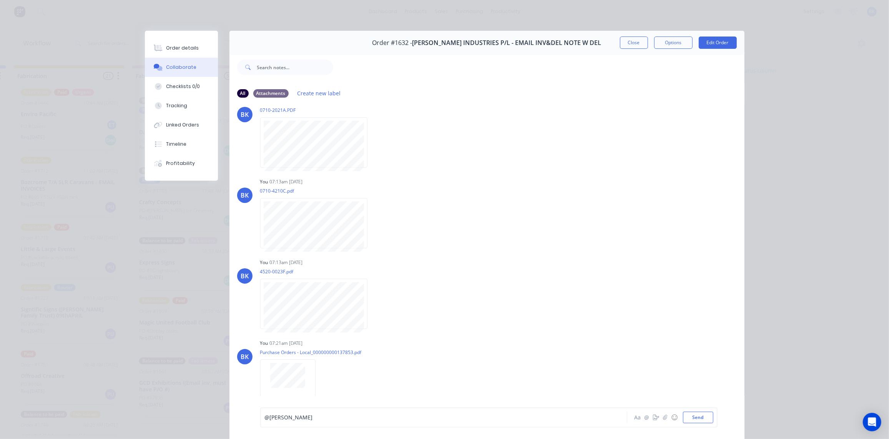
scroll to position [101, 0]
click at [274, 416] on span "@[PERSON_NAME]" at bounding box center [289, 417] width 48 height 7
click at [476, 417] on span "Two orders 137853 & 138052 packed on a pallet 99cm x 68cm x 35cm 55Kgs" at bounding box center [423, 417] width 194 height 7
click at [489, 415] on div "@Kimberley Two orders 137853 & 138052 packed on a pallet 99cm x 68cm x 35cm 55 …" at bounding box center [433, 418] width 336 height 8
drag, startPoint x: 688, startPoint y: 416, endPoint x: 697, endPoint y: 393, distance: 25.0
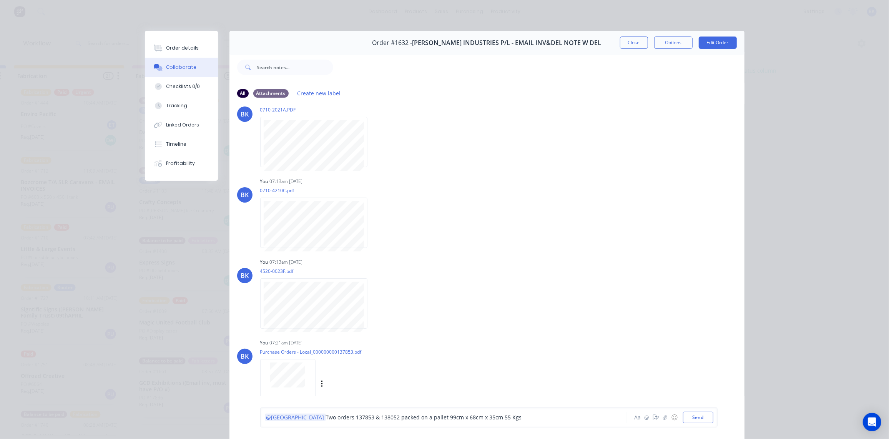
click at [688, 416] on button "Send" at bounding box center [698, 418] width 30 height 12
click at [631, 46] on button "Close" at bounding box center [634, 43] width 28 height 12
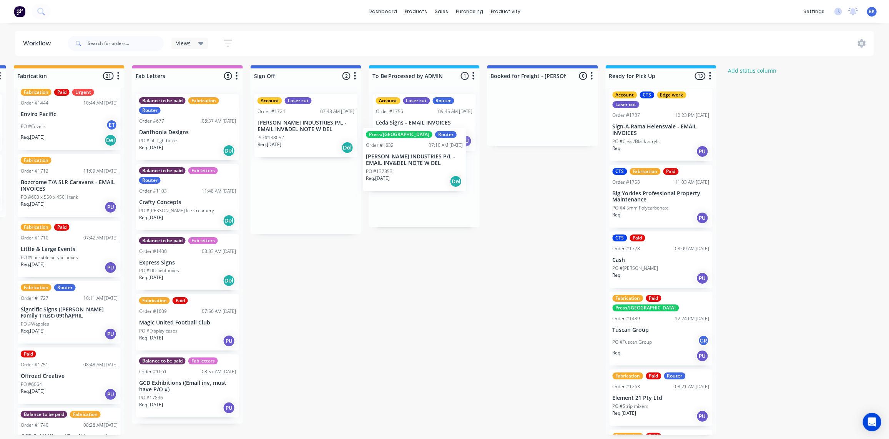
drag, startPoint x: 308, startPoint y: 131, endPoint x: 419, endPoint y: 166, distance: 116.7
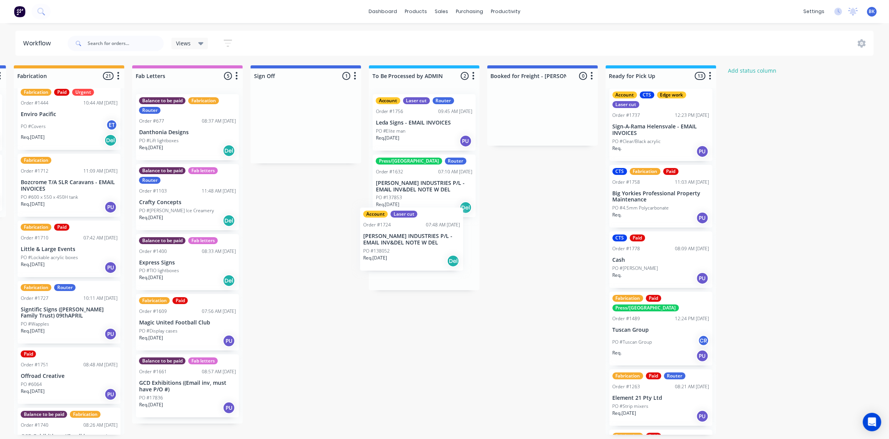
drag, startPoint x: 296, startPoint y: 137, endPoint x: 403, endPoint y: 225, distance: 138.7
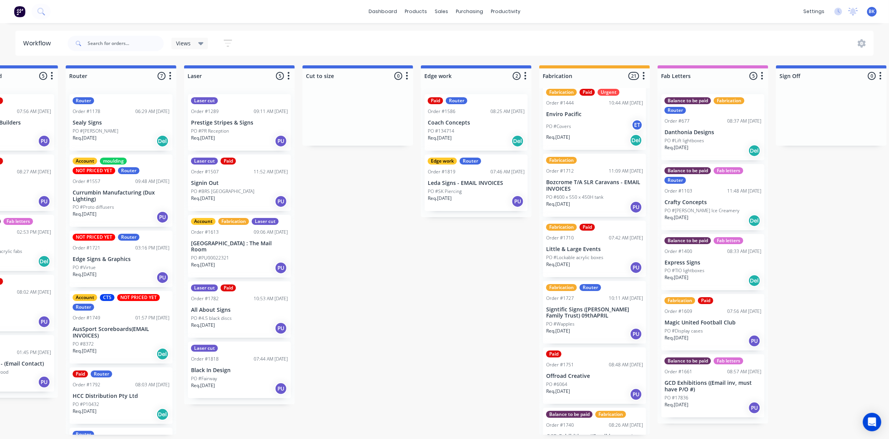
scroll to position [0, 417]
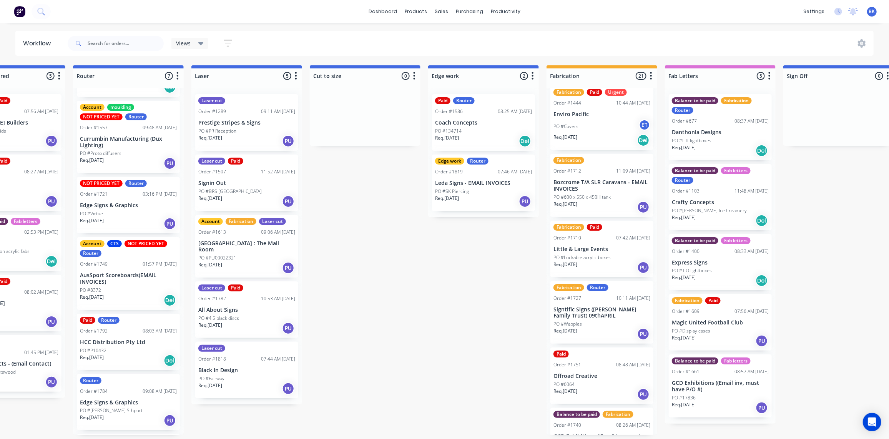
click at [145, 117] on div "Account moulding NOT PRICED YET Router Order #1557 09:48 AM [DATE] Currumbin Ma…" at bounding box center [128, 137] width 103 height 73
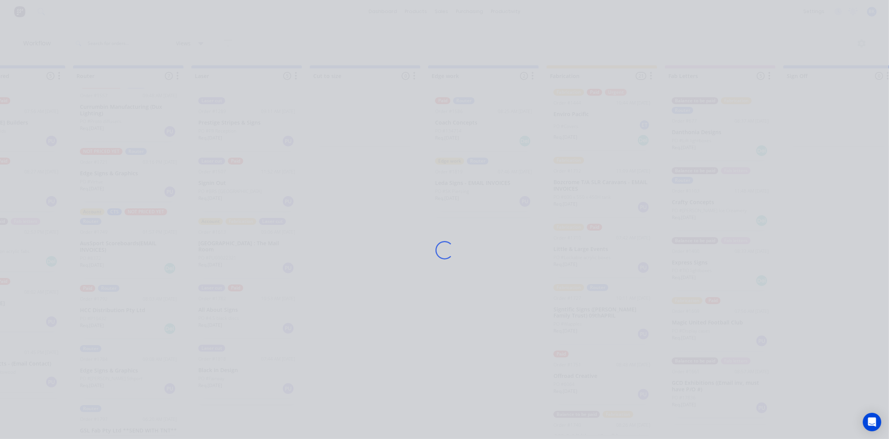
scroll to position [87, 0]
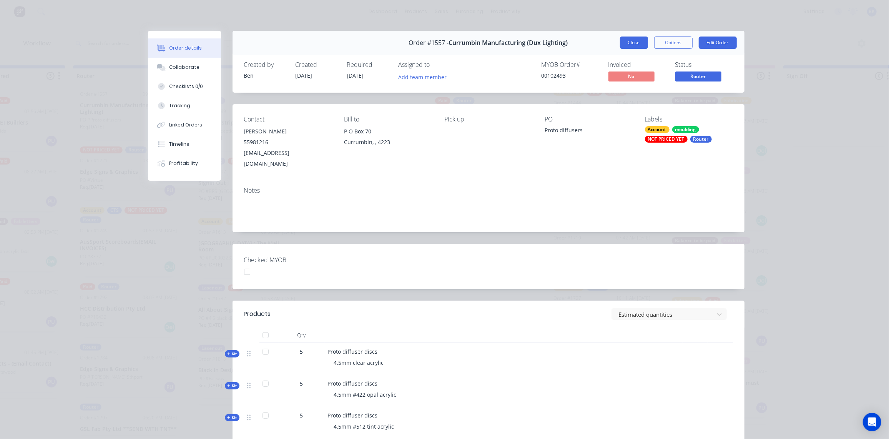
click at [634, 43] on button "Close" at bounding box center [634, 43] width 28 height 12
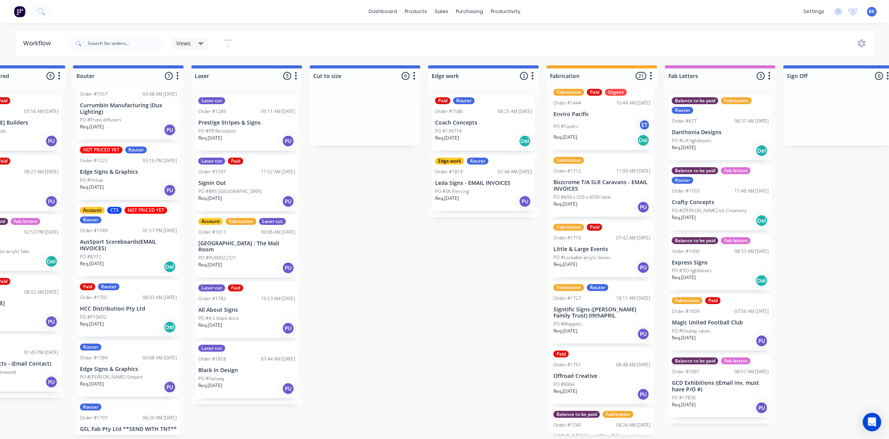
click at [135, 105] on p "Currumbin Manufacturing (Dux Lighting)" at bounding box center [128, 108] width 97 height 13
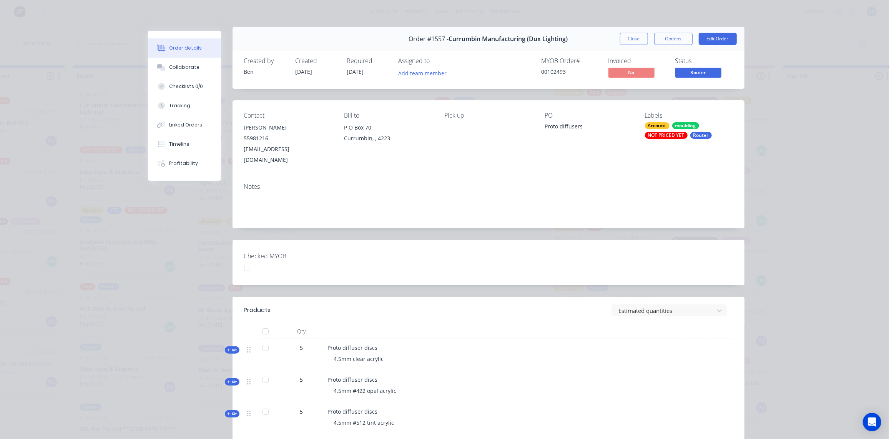
scroll to position [0, 0]
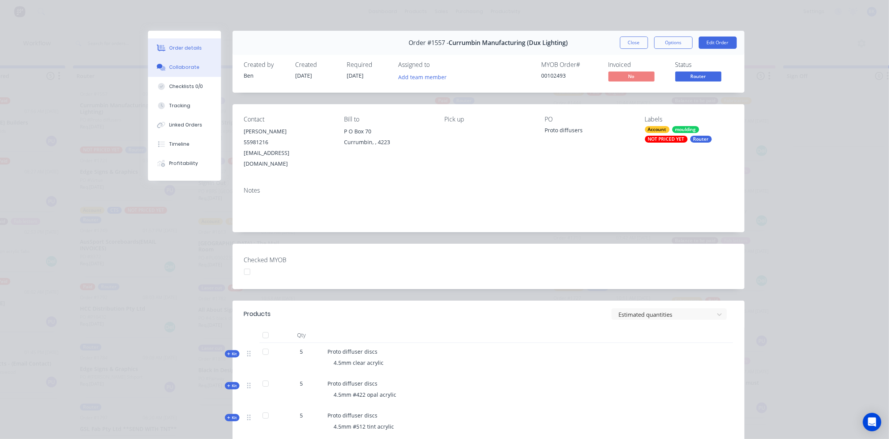
click at [176, 66] on div "Collaborate" at bounding box center [184, 67] width 30 height 7
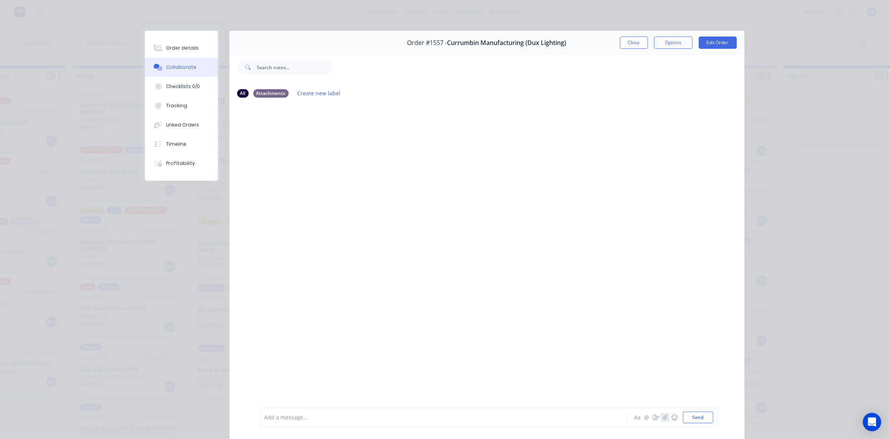
click at [663, 419] on icon "button" at bounding box center [665, 417] width 5 height 5
click at [689, 419] on button "Send" at bounding box center [698, 418] width 30 height 12
click at [637, 43] on button "Close" at bounding box center [634, 43] width 28 height 12
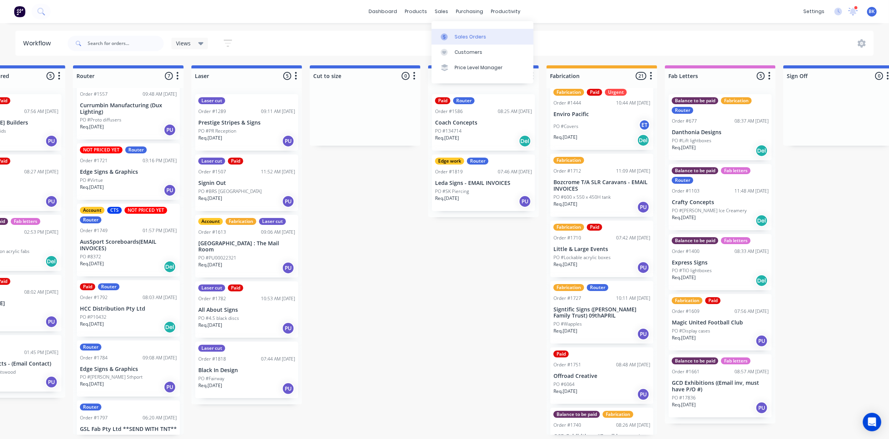
click at [455, 29] on link "Sales Orders" at bounding box center [483, 36] width 102 height 15
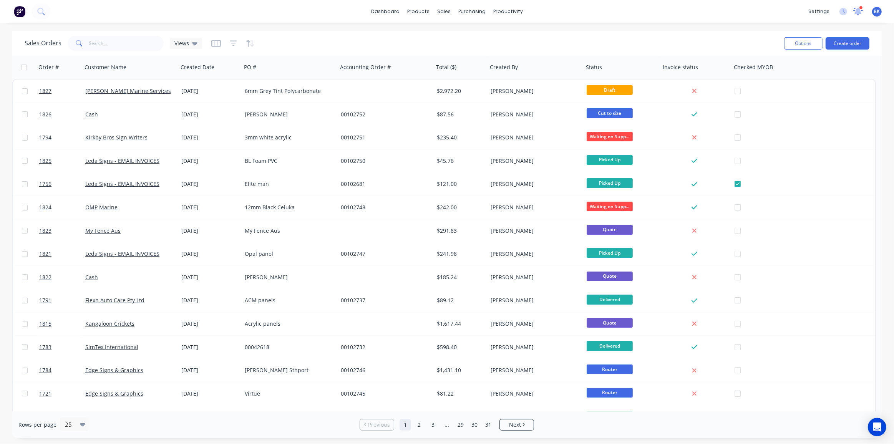
click at [858, 10] on icon at bounding box center [859, 10] width 8 height 7
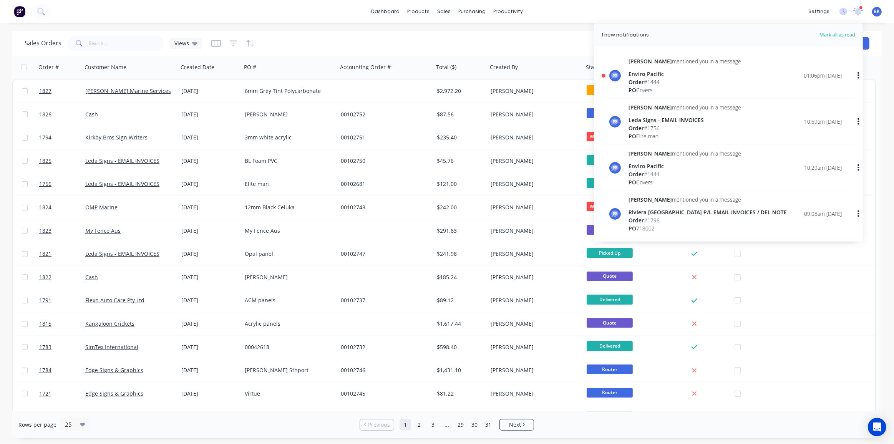
click at [649, 78] on div "Order # 1444" at bounding box center [685, 82] width 113 height 8
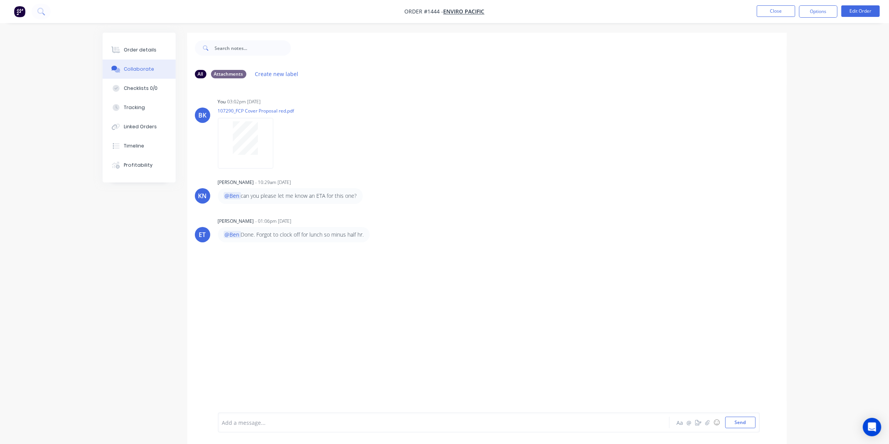
click at [239, 427] on div at bounding box center [423, 423] width 400 height 8
click at [247, 425] on div at bounding box center [423, 423] width 400 height 8
click at [739, 425] on button "Send" at bounding box center [740, 423] width 30 height 12
click at [780, 9] on button "Close" at bounding box center [776, 11] width 38 height 12
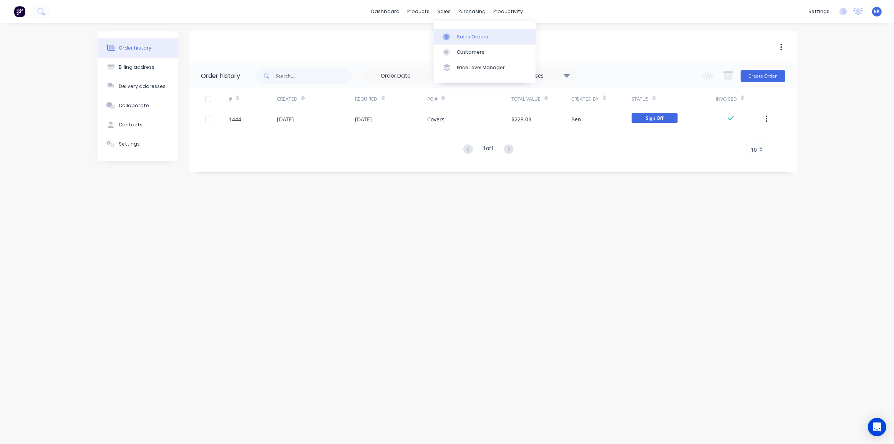
click at [457, 34] on div "Sales Orders" at bounding box center [473, 36] width 32 height 7
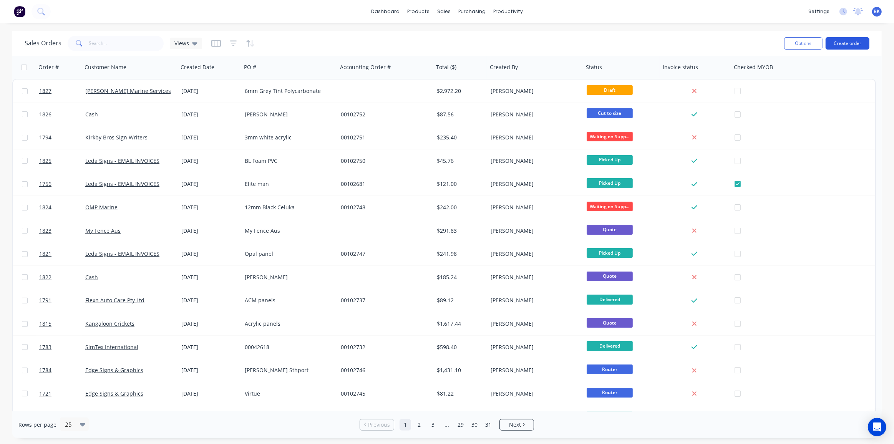
click at [839, 42] on button "Create order" at bounding box center [848, 43] width 44 height 12
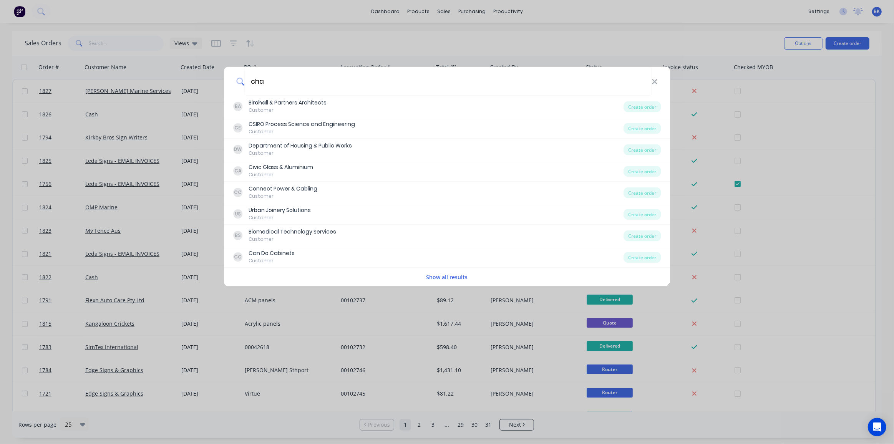
type input "cha"
click at [669, 3] on div "cha BA Bir cha ll & Partners Architects Customer Create order CE CSIRO Process …" at bounding box center [447, 222] width 894 height 444
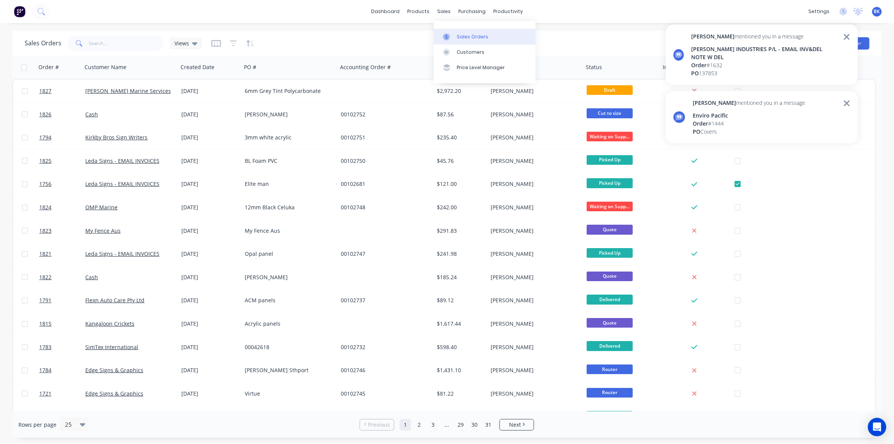
click at [452, 34] on div at bounding box center [449, 36] width 12 height 7
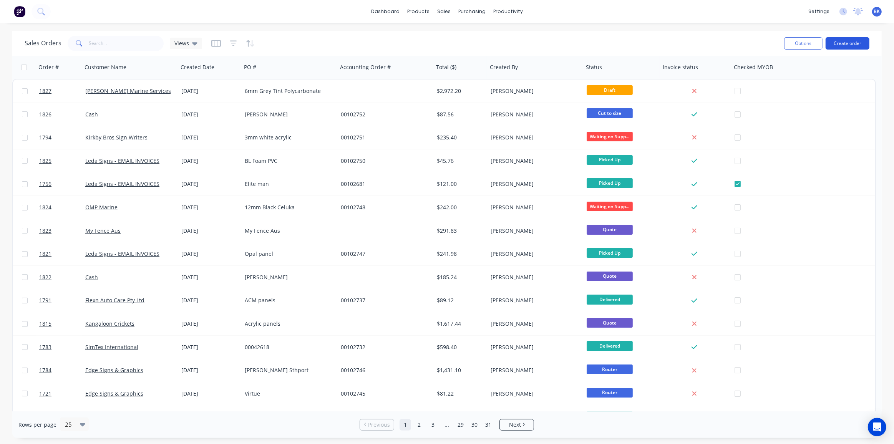
click at [858, 39] on button "Create order" at bounding box center [848, 43] width 44 height 12
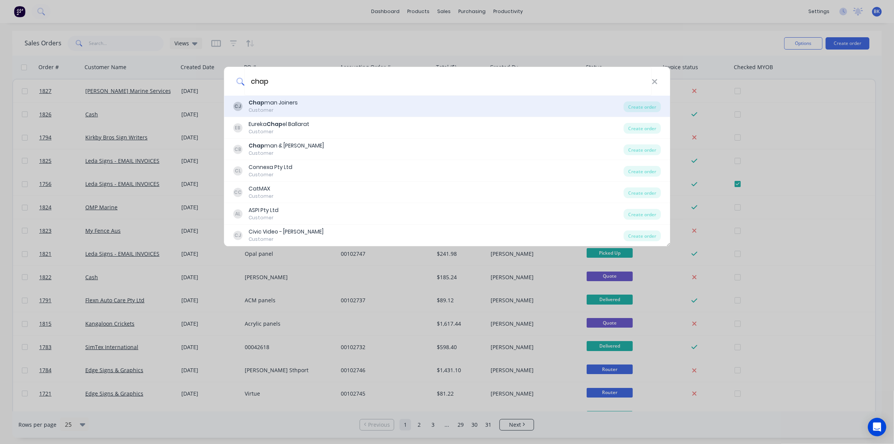
type input "chap"
click at [306, 101] on div "CJ Chap man Joiners Customer" at bounding box center [428, 106] width 391 height 15
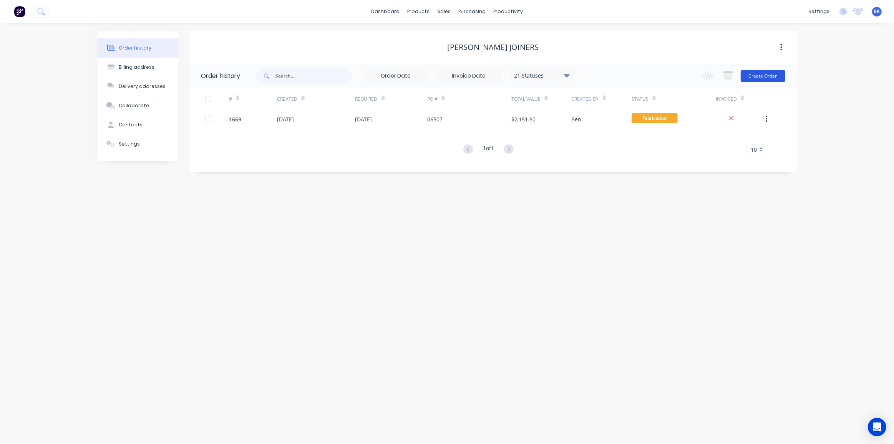
click at [754, 72] on button "Create Order" at bounding box center [763, 76] width 45 height 12
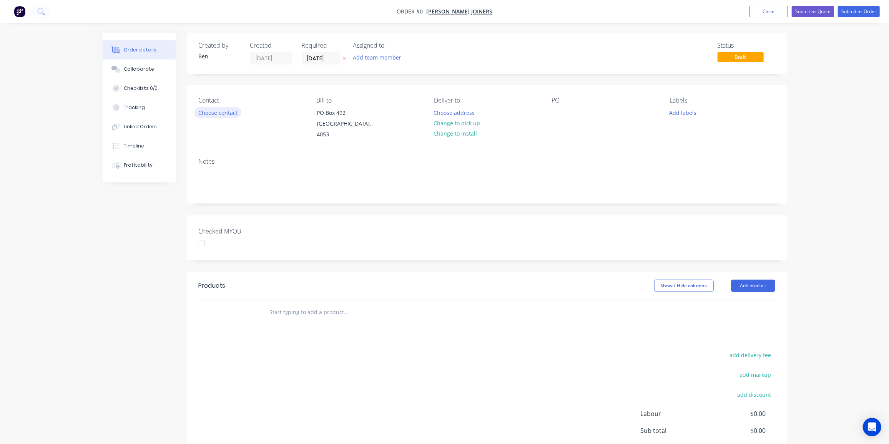
click at [226, 115] on button "Choose contact" at bounding box center [217, 112] width 47 height 10
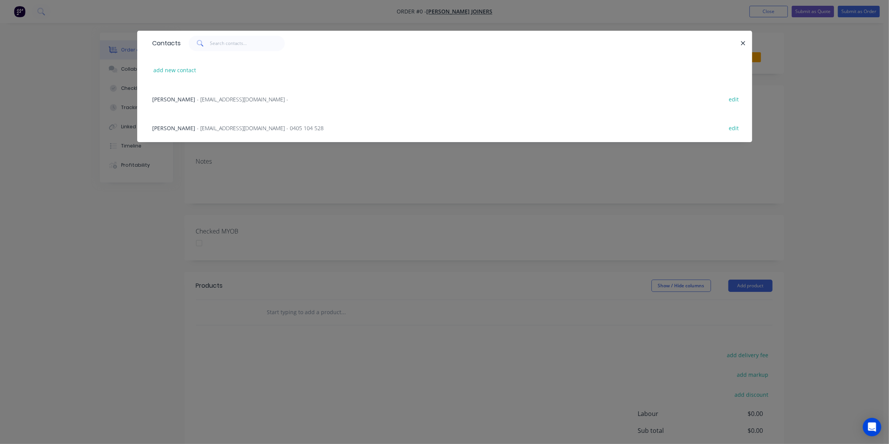
click at [220, 126] on span "- workshop@chapmanjoiners.com.au - 0405 104 528" at bounding box center [260, 128] width 127 height 7
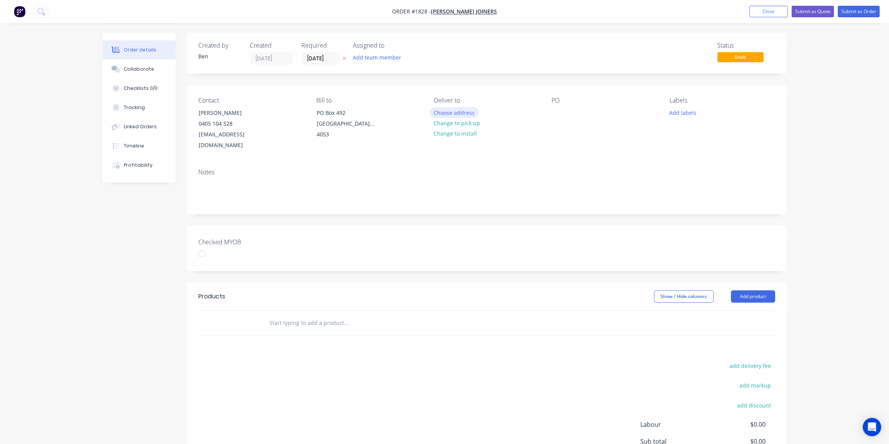
click at [466, 113] on button "Choose address" at bounding box center [454, 112] width 49 height 10
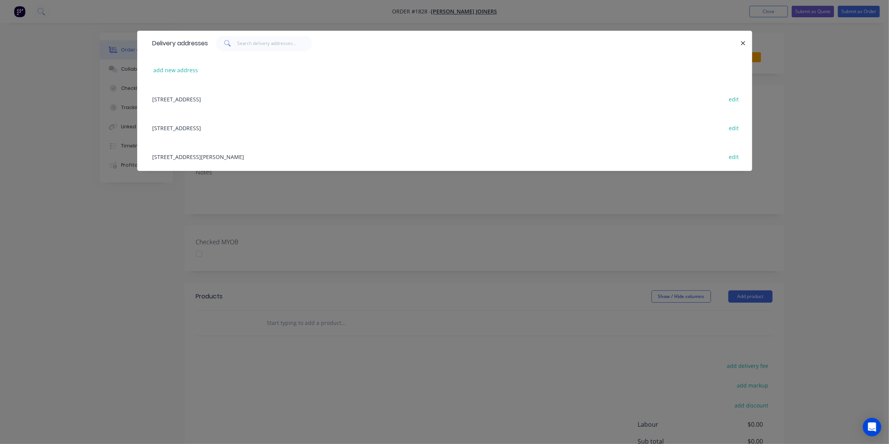
click at [234, 153] on div "27 Timms Road , Everton Hills, undefined, 4053 edit" at bounding box center [445, 156] width 592 height 29
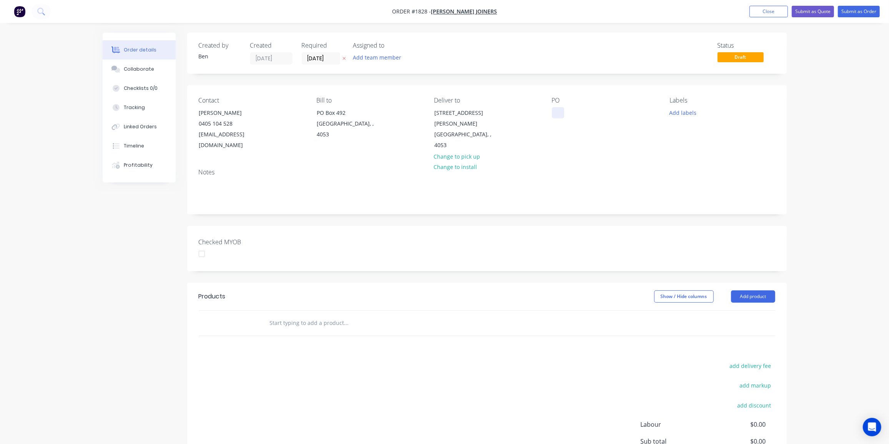
click at [555, 109] on div at bounding box center [558, 112] width 12 height 11
click at [684, 115] on button "Add labels" at bounding box center [682, 112] width 35 height 10
click at [706, 228] on div "Fabrication" at bounding box center [705, 231] width 31 height 8
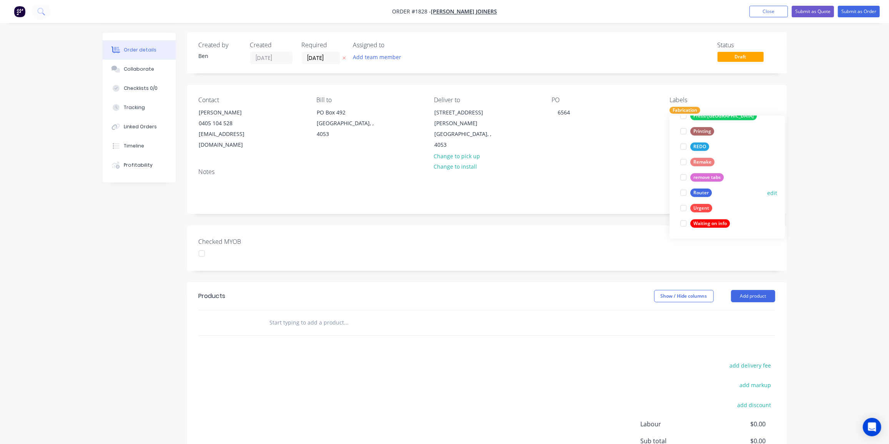
scroll to position [0, 0]
click at [703, 194] on div "Router" at bounding box center [701, 193] width 22 height 8
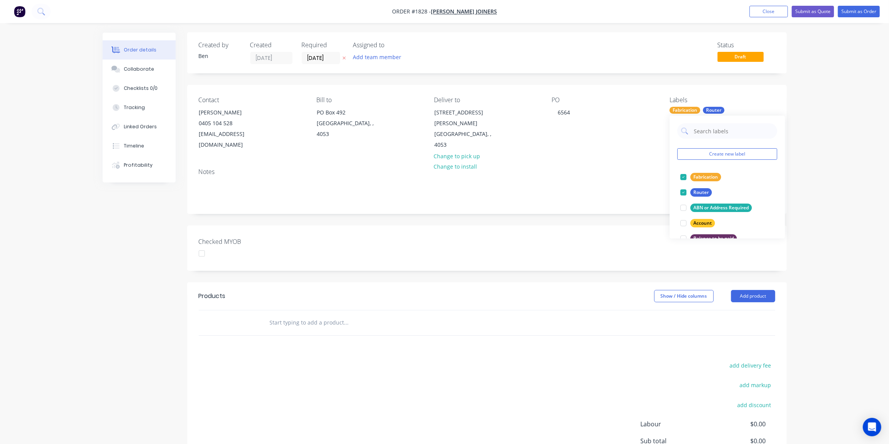
click at [370, 369] on div "add delivery fee add markup add discount Labour $0.00 Sub total $0.00 Margin $0…" at bounding box center [487, 434] width 576 height 148
click at [289, 315] on input "text" at bounding box center [346, 322] width 154 height 15
type input "cha"
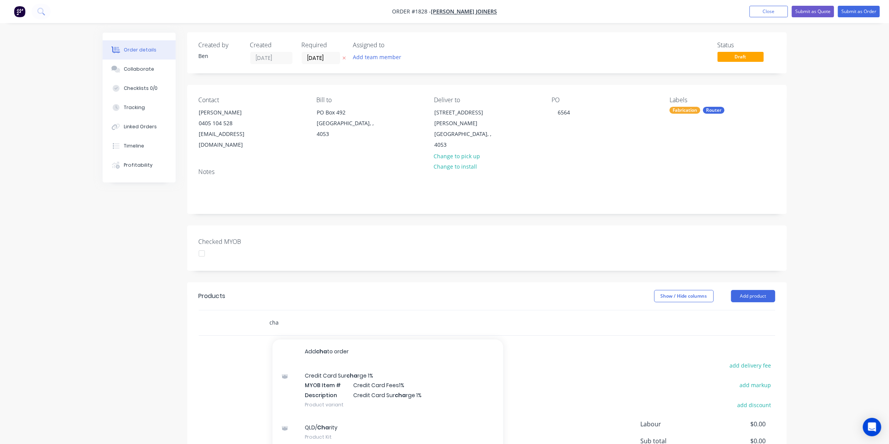
drag, startPoint x: 301, startPoint y: 313, endPoint x: 223, endPoint y: 314, distance: 78.0
click at [223, 314] on div "cha Add cha to order Credit Card Sur cha rge 1% MYOB Item # Credit Card Fees1% …" at bounding box center [487, 323] width 576 height 25
click at [757, 290] on button "Add product" at bounding box center [753, 296] width 44 height 12
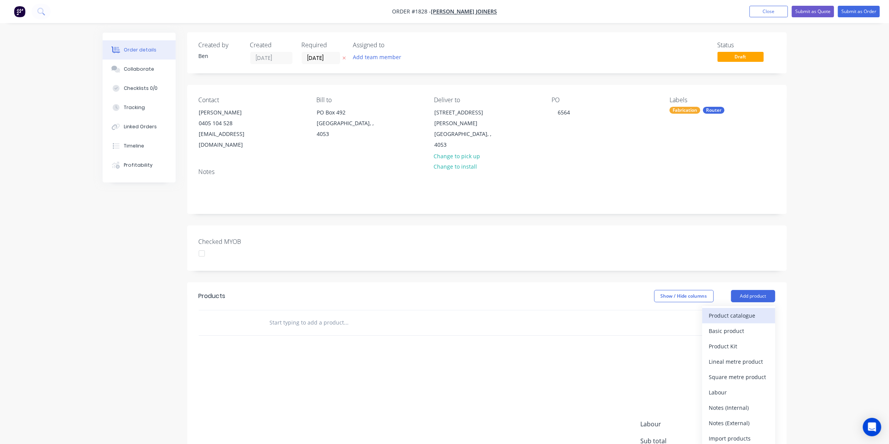
click at [749, 310] on div "Product catalogue" at bounding box center [738, 315] width 59 height 11
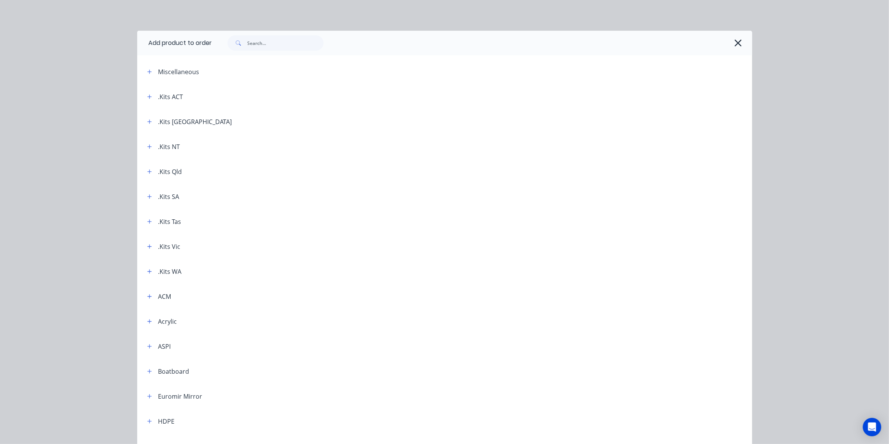
drag, startPoint x: 166, startPoint y: 66, endPoint x: 166, endPoint y: 72, distance: 6.5
click at [166, 66] on header "Miscellaneous" at bounding box center [444, 71] width 615 height 25
click at [147, 71] on icon "button" at bounding box center [149, 72] width 4 height 4
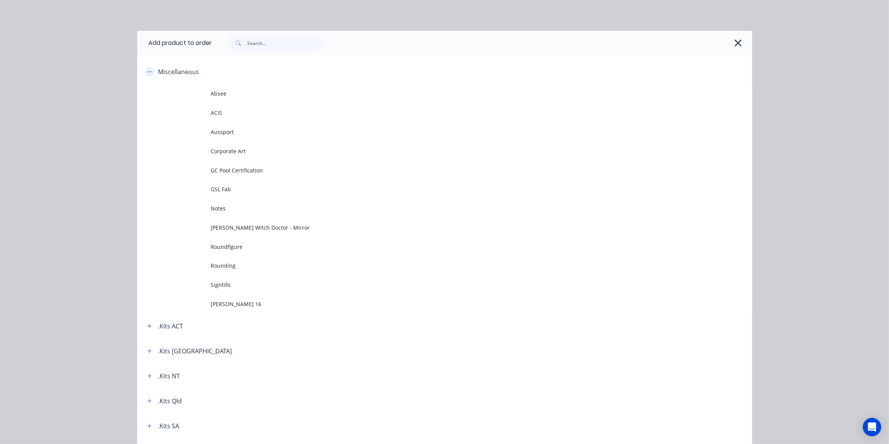
click at [147, 71] on icon "button" at bounding box center [149, 71] width 5 height 5
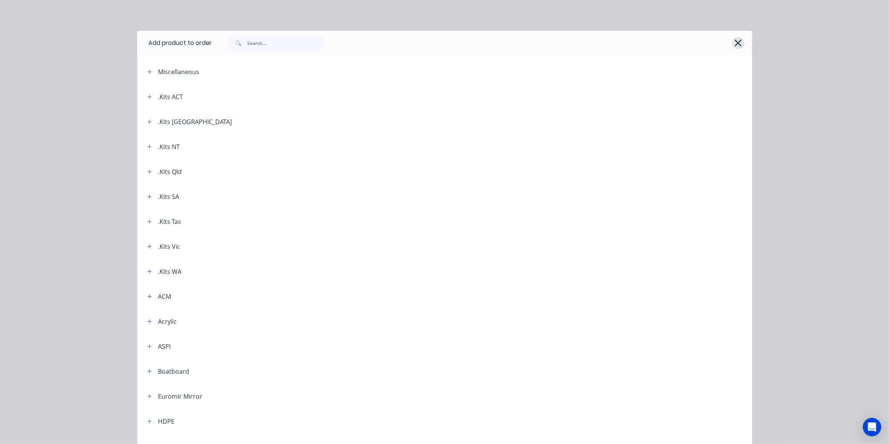
click at [735, 43] on icon "button" at bounding box center [738, 43] width 7 height 7
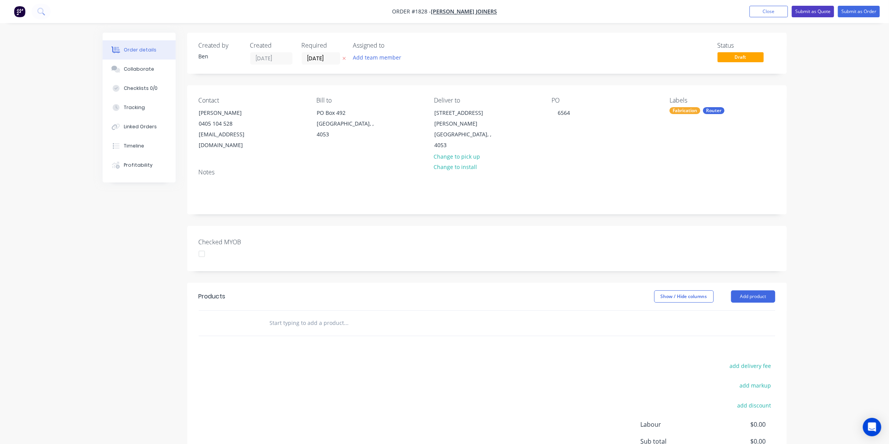
click at [815, 15] on button "Submit as Quote" at bounding box center [813, 12] width 42 height 12
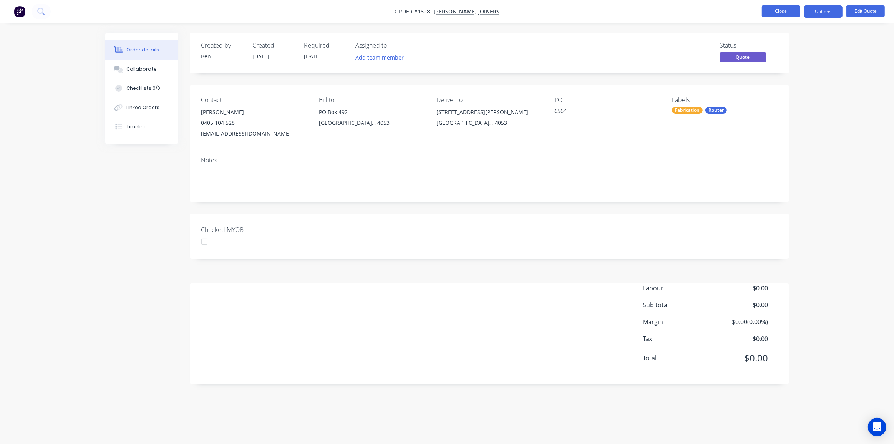
click at [784, 10] on button "Close" at bounding box center [781, 11] width 38 height 12
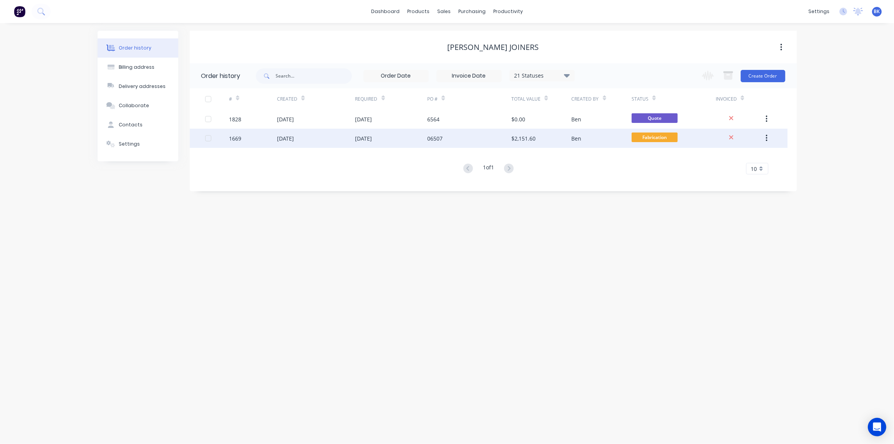
click at [438, 140] on div "06507" at bounding box center [434, 139] width 15 height 8
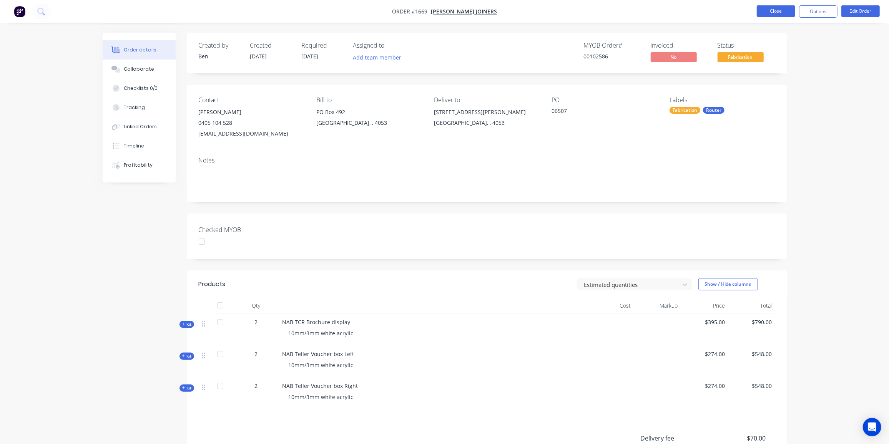
click at [773, 12] on button "Close" at bounding box center [776, 11] width 38 height 12
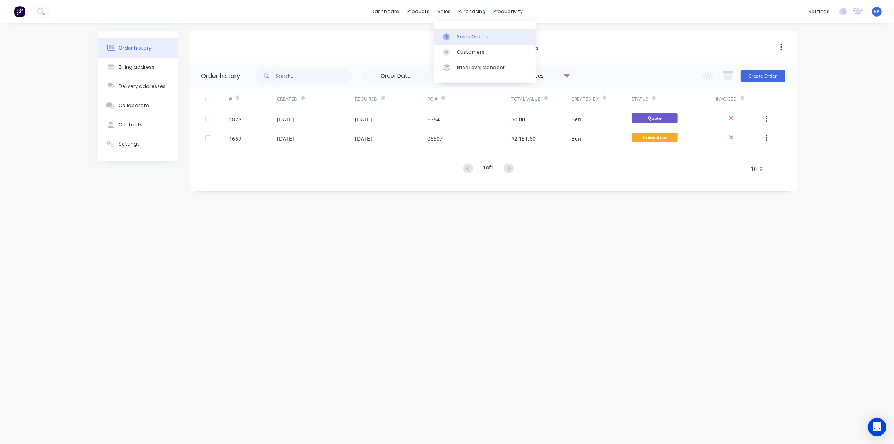
click at [454, 39] on div at bounding box center [449, 36] width 12 height 7
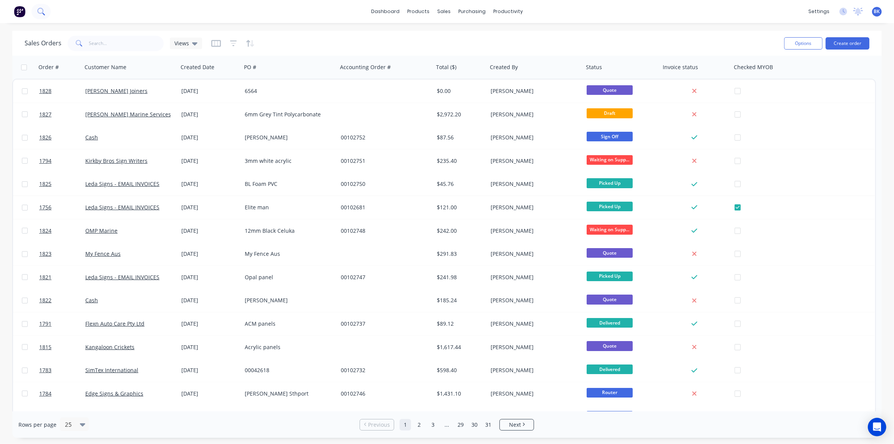
click at [44, 11] on icon at bounding box center [40, 11] width 7 height 7
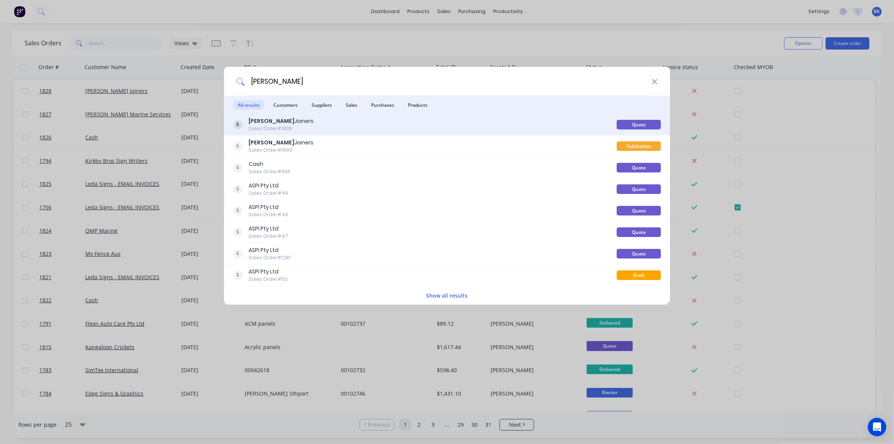
type input "chapman"
click at [274, 125] on div "Sales Order #1828" at bounding box center [281, 128] width 65 height 7
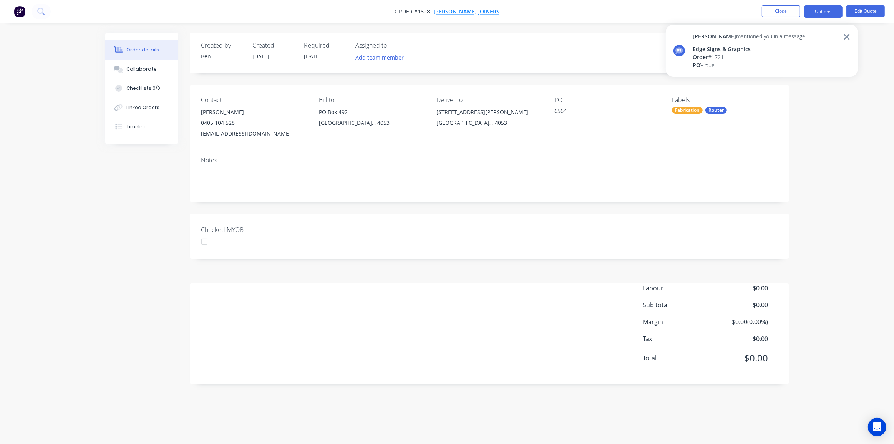
click at [470, 12] on span "[PERSON_NAME] Joiners" at bounding box center [467, 11] width 66 height 7
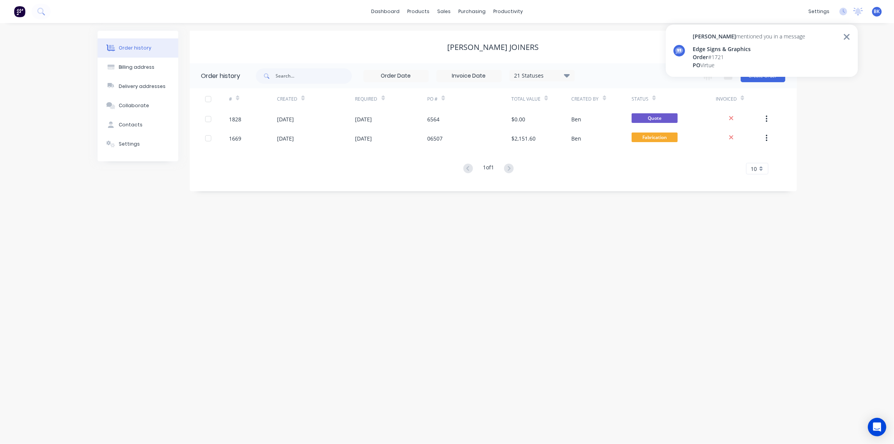
click at [568, 73] on icon at bounding box center [567, 75] width 6 height 9
click at [606, 164] on label at bounding box center [606, 164] width 0 height 0
click at [606, 169] on input "checkbox" at bounding box center [609, 167] width 6 height 7
checkbox input "true"
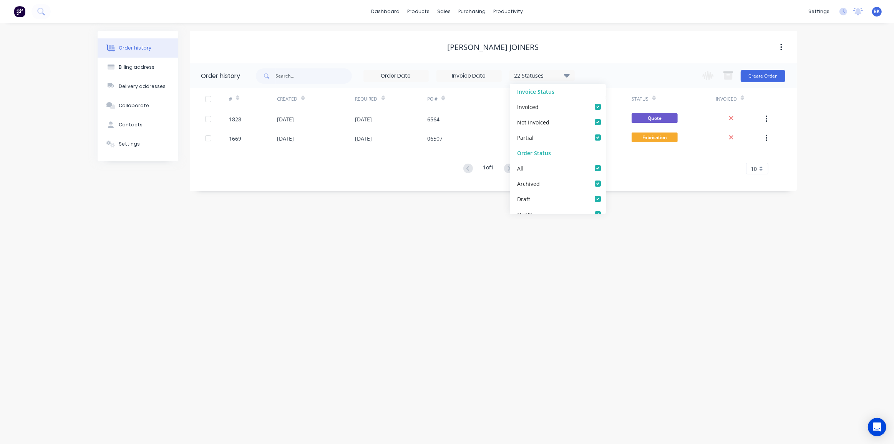
click at [639, 48] on div "[PERSON_NAME] Joiners" at bounding box center [493, 47] width 607 height 9
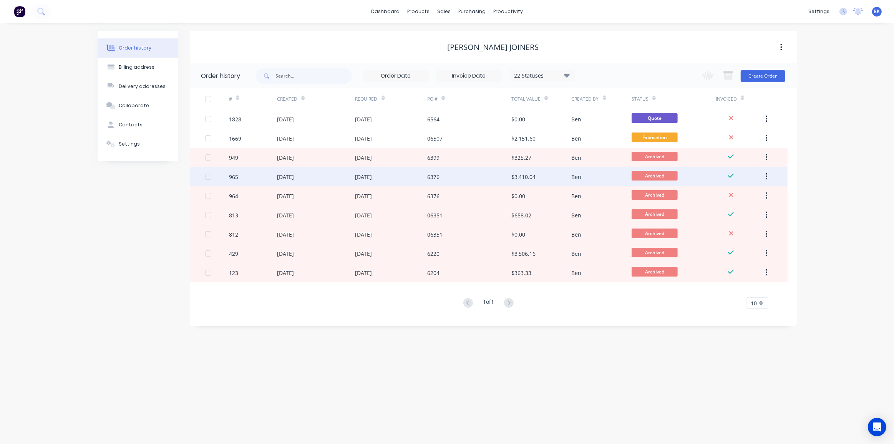
click at [587, 174] on div "Ben" at bounding box center [602, 176] width 60 height 19
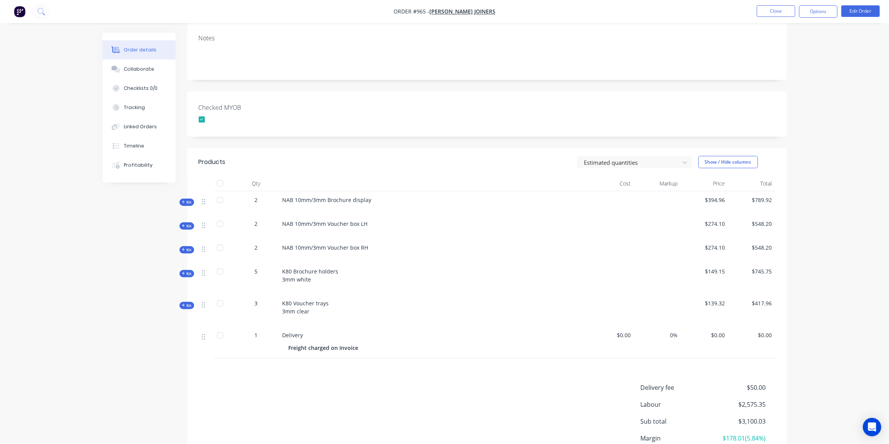
click at [184, 273] on icon "button" at bounding box center [183, 274] width 3 height 4
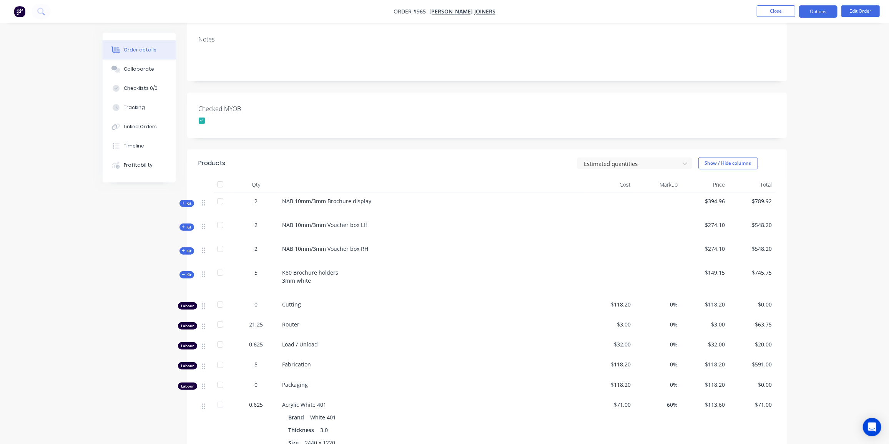
scroll to position [120, 0]
click at [821, 15] on button "Options" at bounding box center [818, 11] width 38 height 12
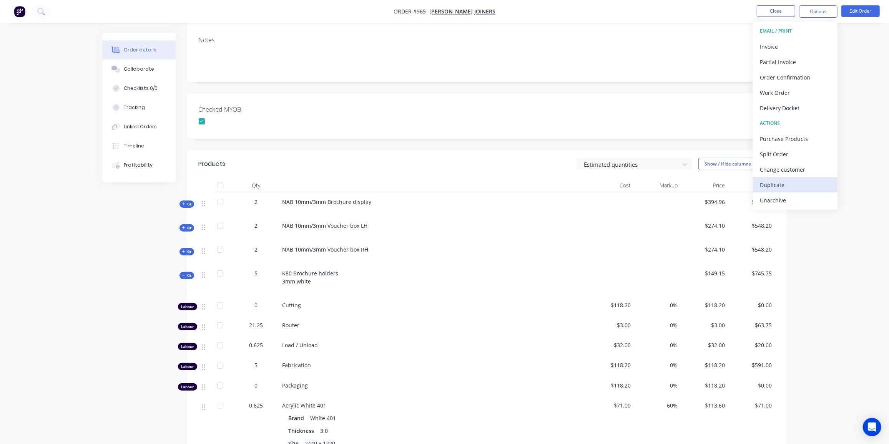
click at [779, 181] on div "Duplicate" at bounding box center [795, 184] width 71 height 11
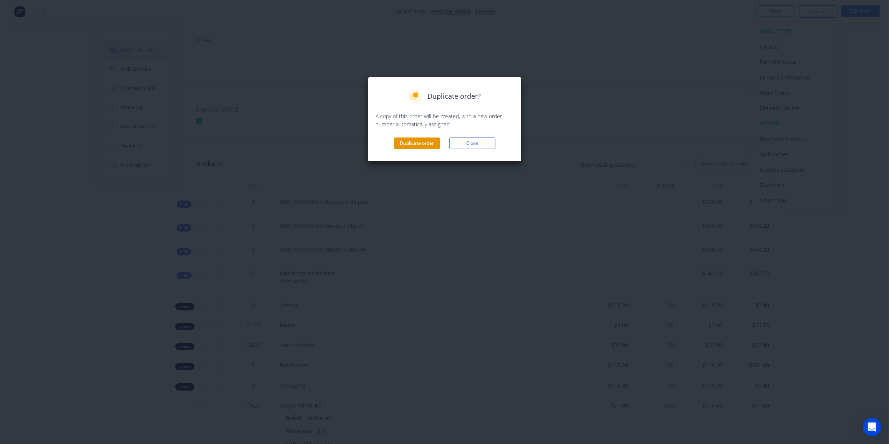
click at [414, 145] on button "Duplicate order" at bounding box center [417, 144] width 46 height 12
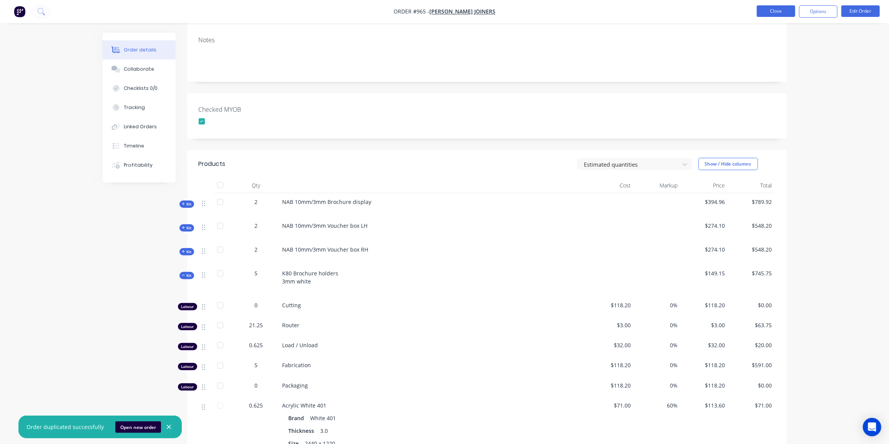
click at [757, 12] on button "Close" at bounding box center [776, 11] width 38 height 12
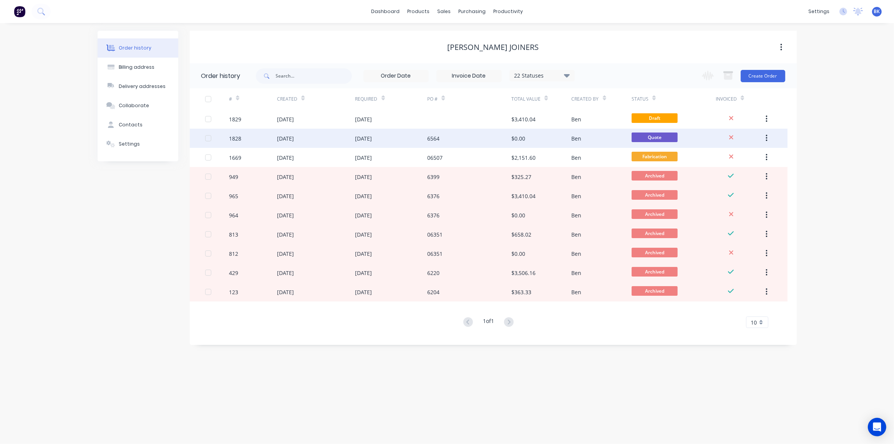
click at [767, 138] on icon "button" at bounding box center [767, 138] width 2 height 7
click at [736, 159] on div "Archive" at bounding box center [739, 158] width 59 height 11
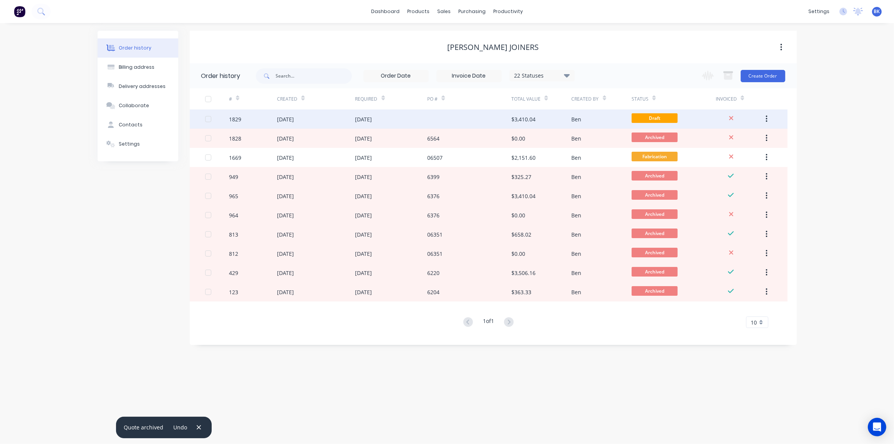
click at [583, 118] on div "Ben" at bounding box center [602, 119] width 60 height 19
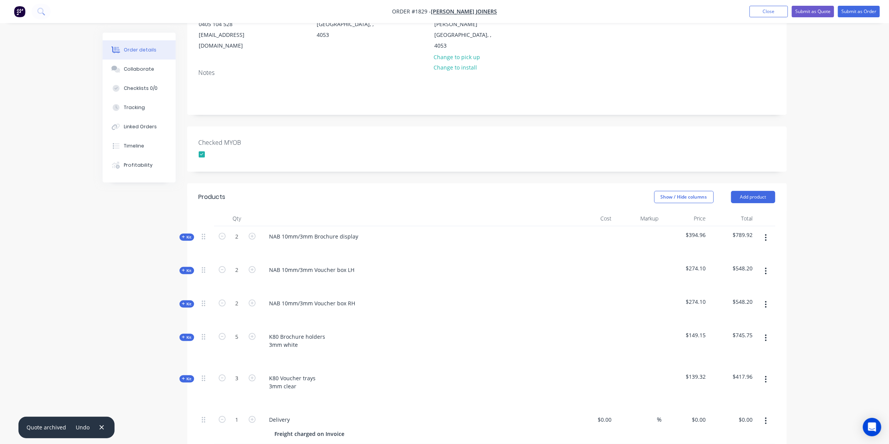
click at [767, 234] on icon "button" at bounding box center [766, 238] width 2 height 8
click at [731, 298] on div "Delete" at bounding box center [738, 303] width 59 height 11
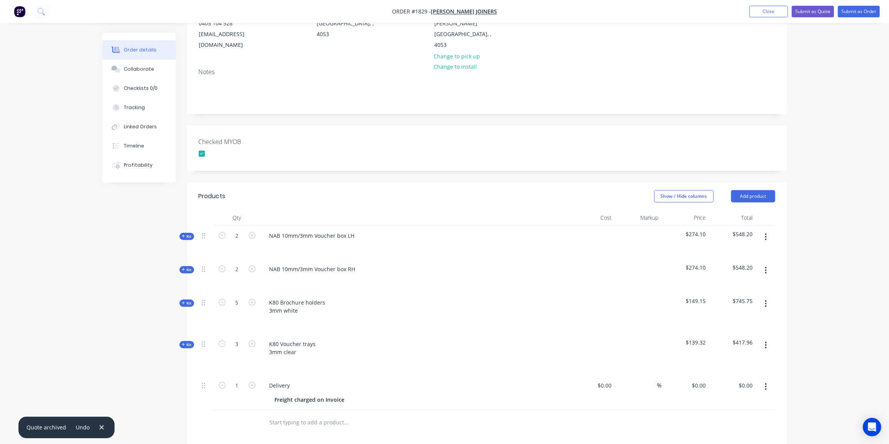
drag, startPoint x: 764, startPoint y: 224, endPoint x: 761, endPoint y: 229, distance: 6.2
click at [764, 230] on button "button" at bounding box center [766, 237] width 18 height 14
click at [735, 298] on div "Delete" at bounding box center [738, 303] width 59 height 11
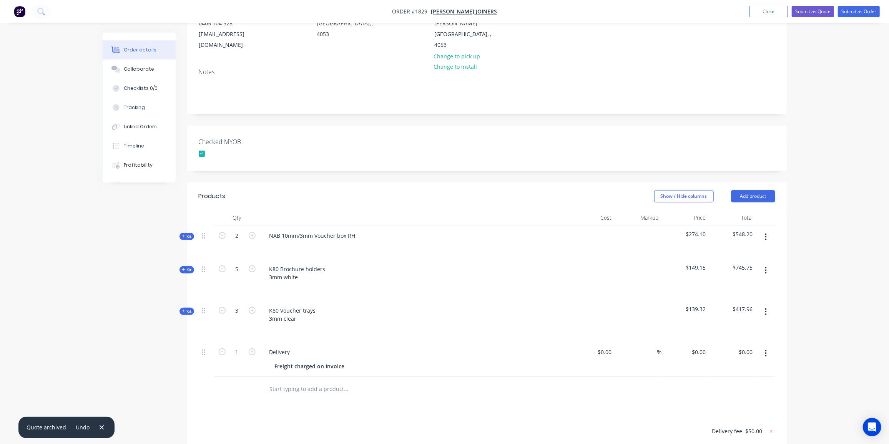
click at [769, 230] on button "button" at bounding box center [766, 237] width 18 height 14
click at [737, 298] on div "Delete" at bounding box center [738, 303] width 59 height 11
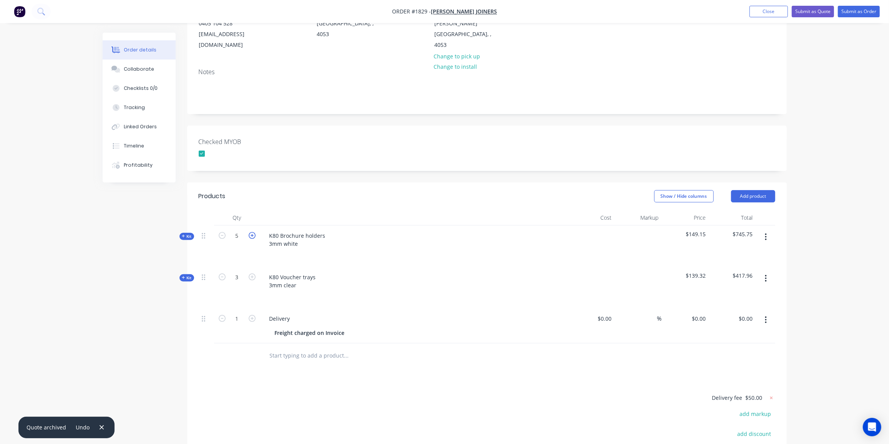
click at [253, 232] on icon "button" at bounding box center [252, 235] width 7 height 7
type input "6"
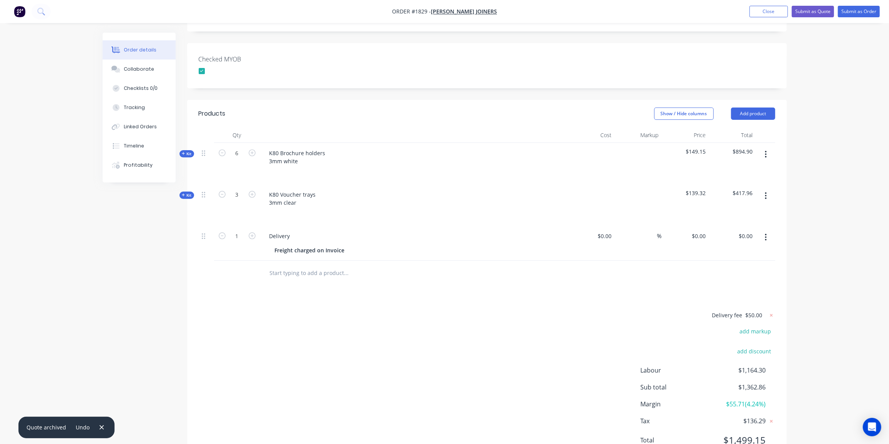
scroll to position [183, 0]
drag, startPoint x: 516, startPoint y: 294, endPoint x: 647, endPoint y: 266, distance: 133.9
click at [518, 294] on div "Products Show / Hide columns Add product Qty Cost Markup Price Total Kit 6 K80 …" at bounding box center [487, 283] width 600 height 367
click at [767, 233] on icon "button" at bounding box center [766, 237] width 2 height 8
click at [728, 296] on button "Delete" at bounding box center [738, 303] width 73 height 15
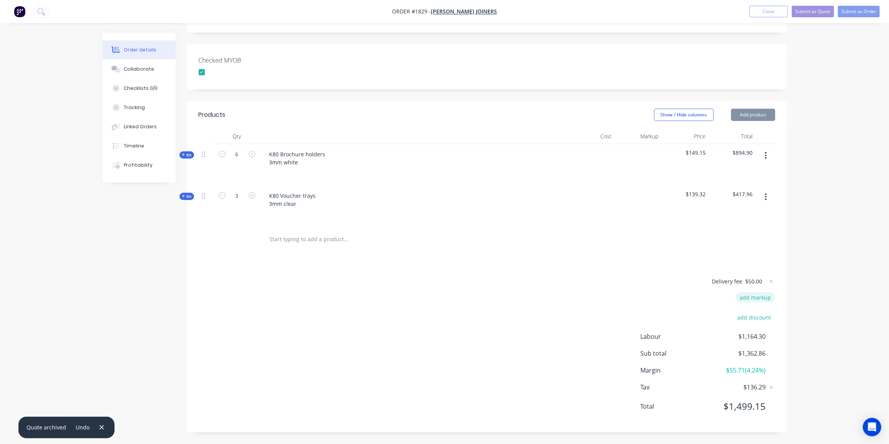
scroll to position [170, 0]
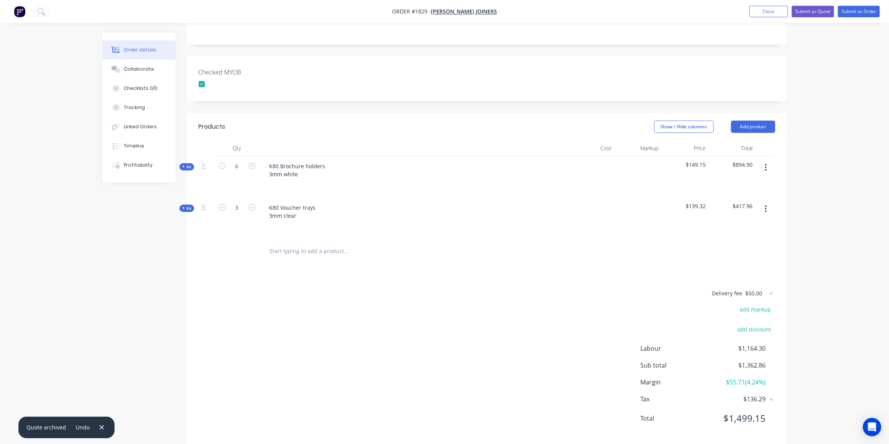
click at [577, 303] on div "Delivery fee $50.00 add markup add discount Labour $1,164.30 Sub total $1,362.8…" at bounding box center [487, 361] width 576 height 145
click at [478, 289] on div "Delivery fee $50.00 add markup add discount Labour $1,164.30 Sub total $1,362.8…" at bounding box center [487, 361] width 576 height 145
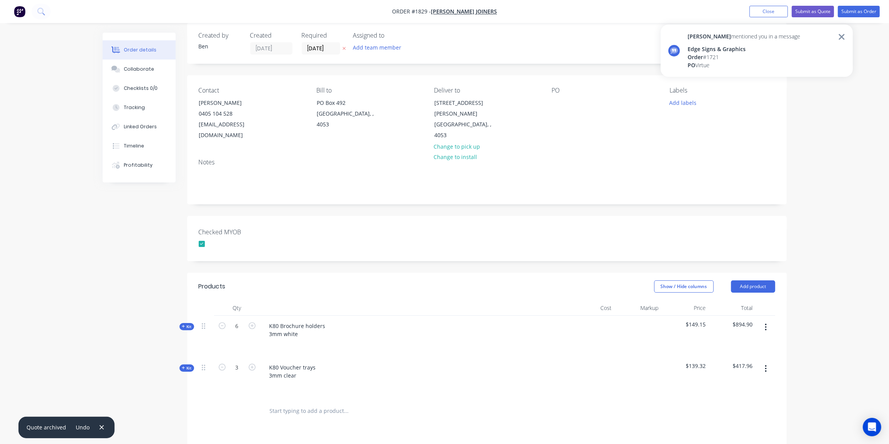
scroll to position [0, 0]
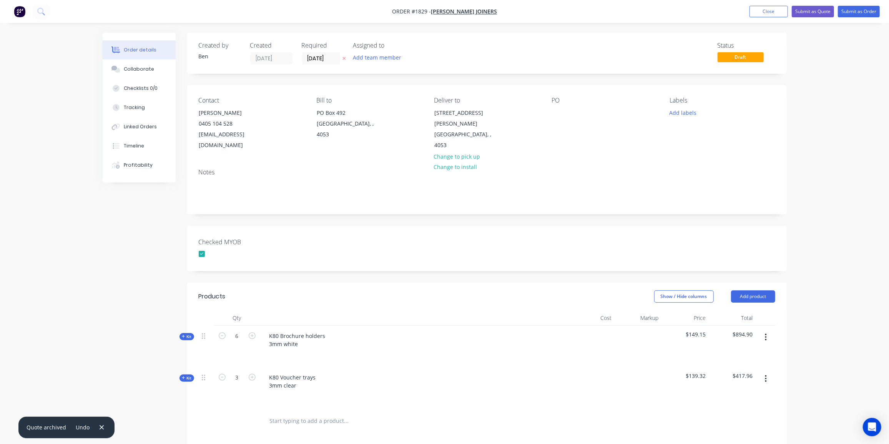
click at [550, 104] on div "Contact Steve Olsson 0405 104 528 workshop@chapmanjoiners.com.au Bill to PO Box…" at bounding box center [487, 123] width 600 height 77
click at [557, 111] on div at bounding box center [558, 112] width 12 height 11
click at [148, 69] on div "Collaborate" at bounding box center [139, 69] width 30 height 7
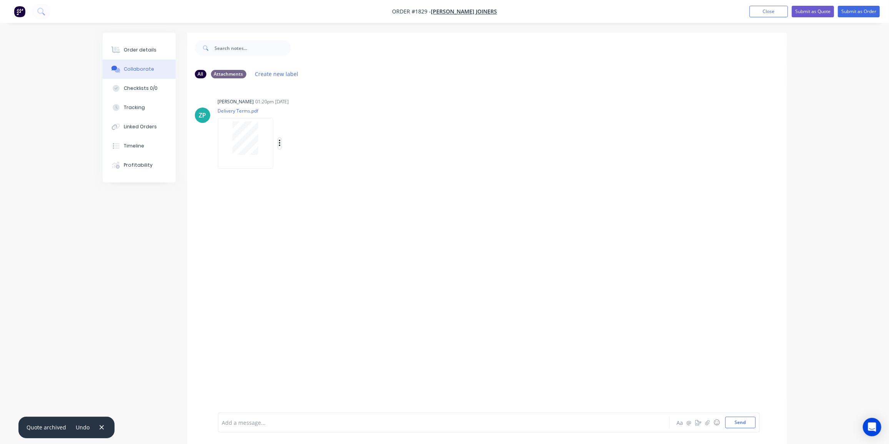
click at [280, 145] on icon "button" at bounding box center [280, 143] width 2 height 9
click at [296, 177] on button "Delete" at bounding box center [329, 181] width 86 height 17
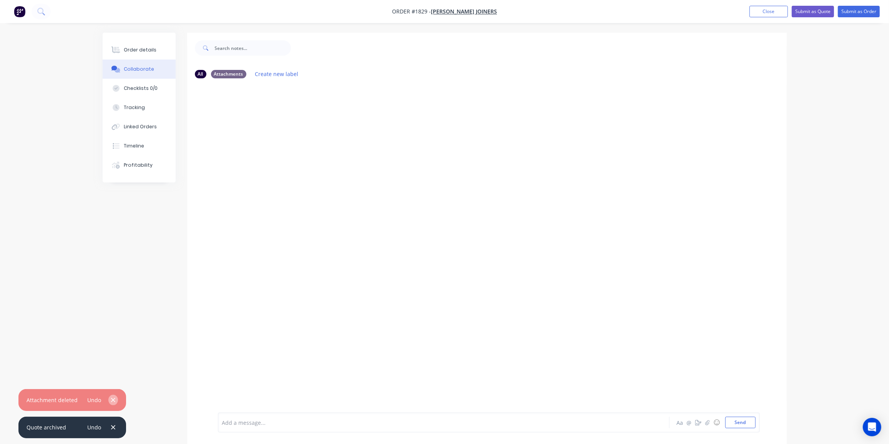
click at [112, 401] on icon "button" at bounding box center [113, 400] width 5 height 7
click at [102, 427] on icon "button" at bounding box center [101, 427] width 5 height 7
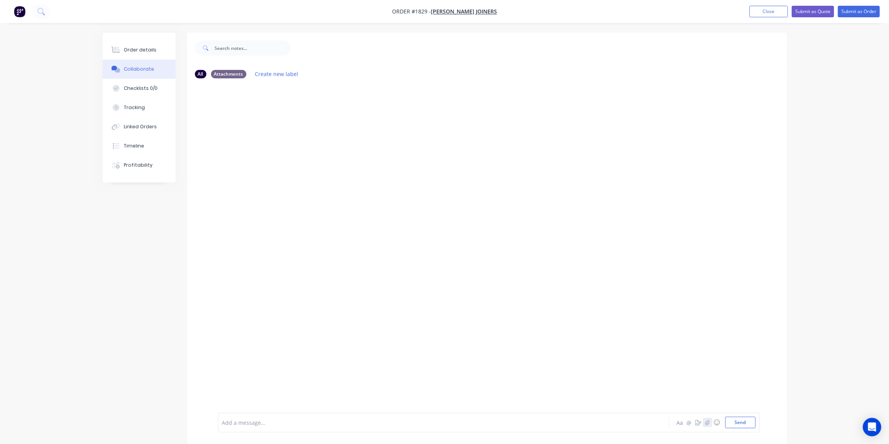
click at [706, 425] on icon "button" at bounding box center [707, 422] width 5 height 5
drag, startPoint x: 493, startPoint y: 409, endPoint x: 589, endPoint y: 418, distance: 96.1
click at [493, 409] on div at bounding box center [488, 397] width 533 height 39
click at [744, 423] on button "Send" at bounding box center [740, 423] width 30 height 12
click at [397, 131] on div "You 01:21pm 09/10/25 ANZ K80 Brochure Holder.pdf Labels Download Delete" at bounding box center [338, 130] width 240 height 69
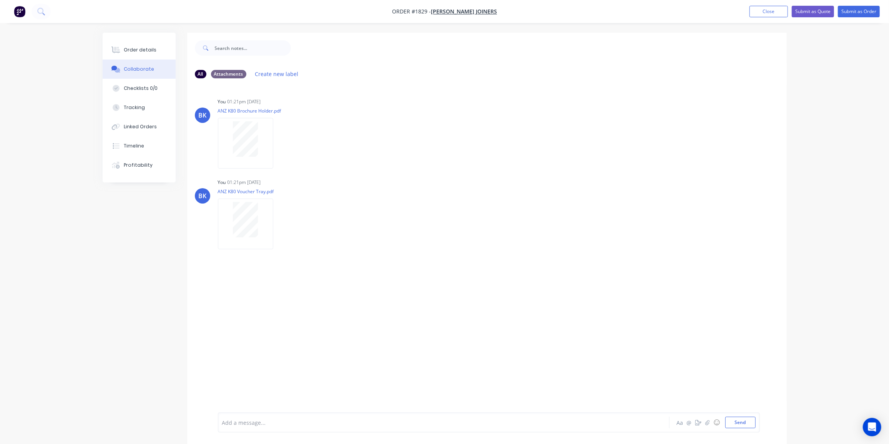
click at [392, 52] on div at bounding box center [539, 48] width 496 height 31
drag, startPoint x: 142, startPoint y: 44, endPoint x: 166, endPoint y: 52, distance: 26.0
click at [142, 44] on button "Order details" at bounding box center [139, 49] width 73 height 19
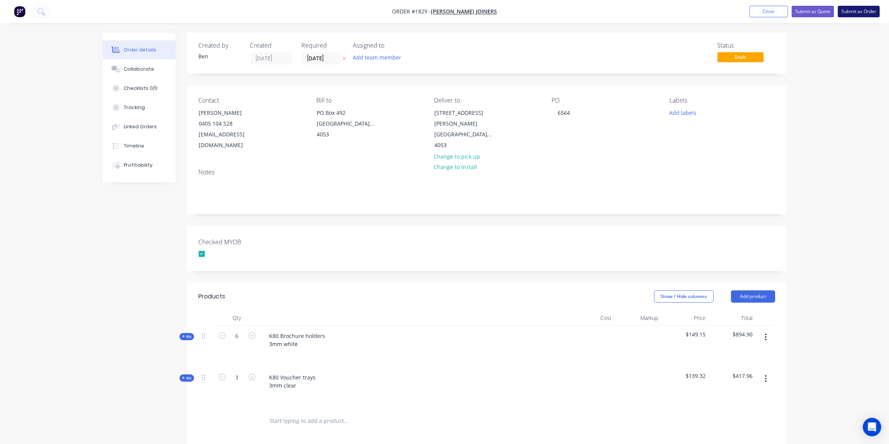
click at [853, 11] on button "Submit as Order" at bounding box center [859, 12] width 42 height 12
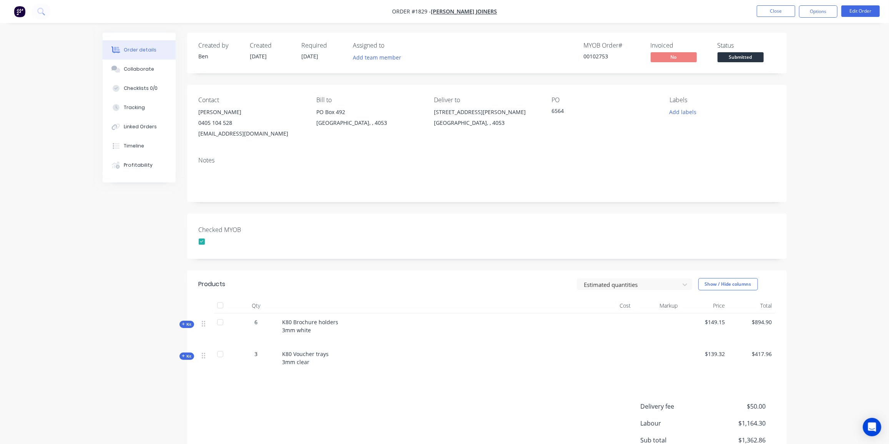
click at [751, 57] on span "Submitted" at bounding box center [741, 57] width 46 height 10
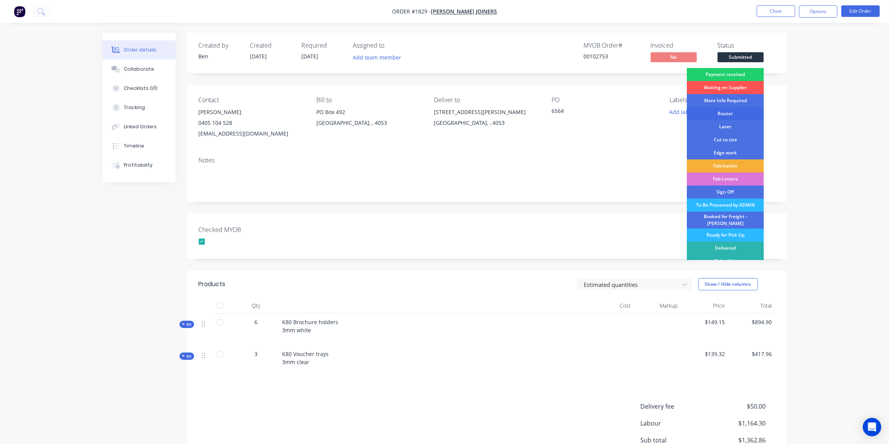
click at [732, 114] on div "Router" at bounding box center [725, 113] width 77 height 13
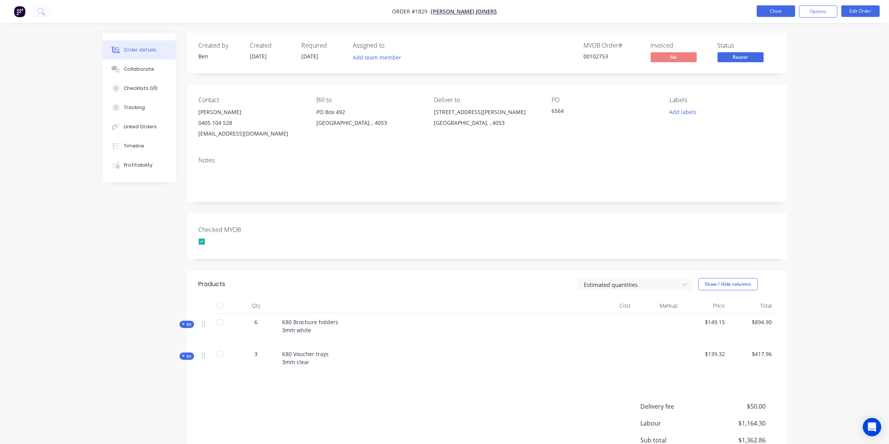
click at [784, 13] on button "Close" at bounding box center [776, 11] width 38 height 12
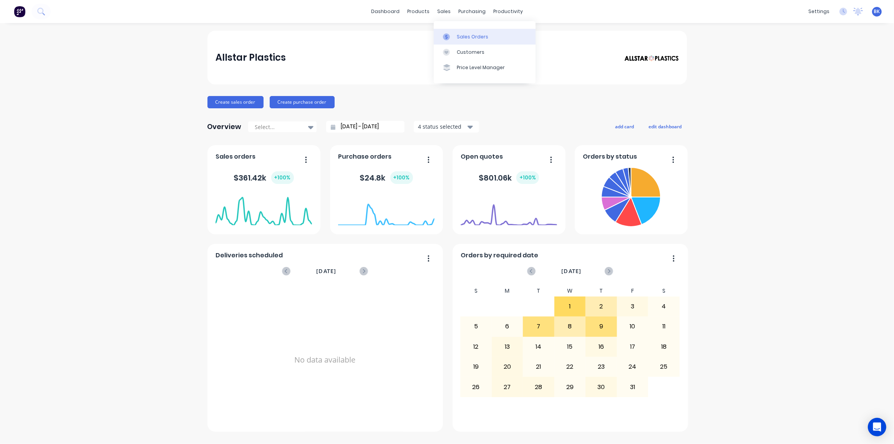
click at [453, 30] on link "Sales Orders" at bounding box center [485, 36] width 102 height 15
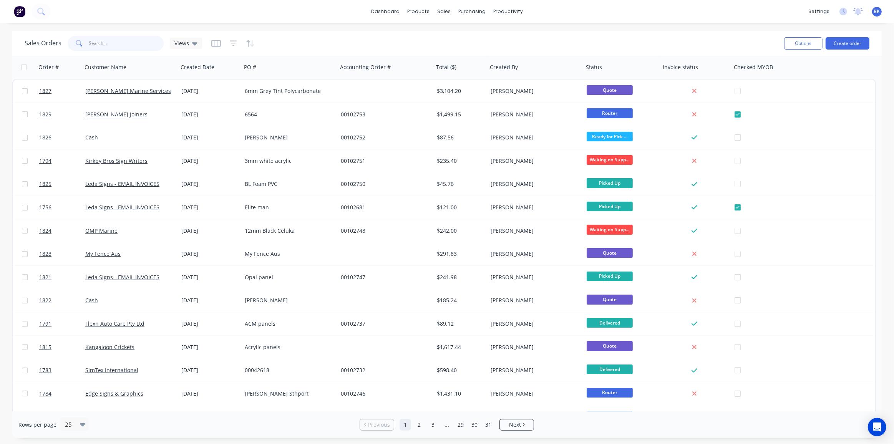
click at [126, 43] on input "text" at bounding box center [126, 43] width 75 height 15
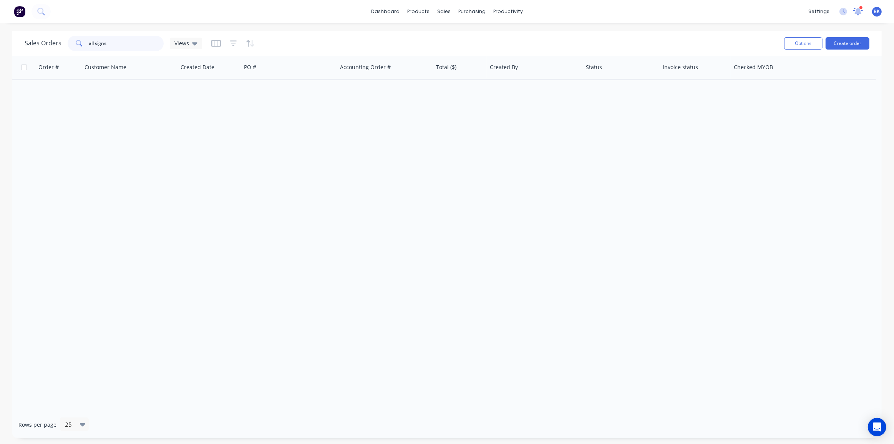
type input "all signs"
click at [860, 12] on icon at bounding box center [858, 11] width 7 height 6
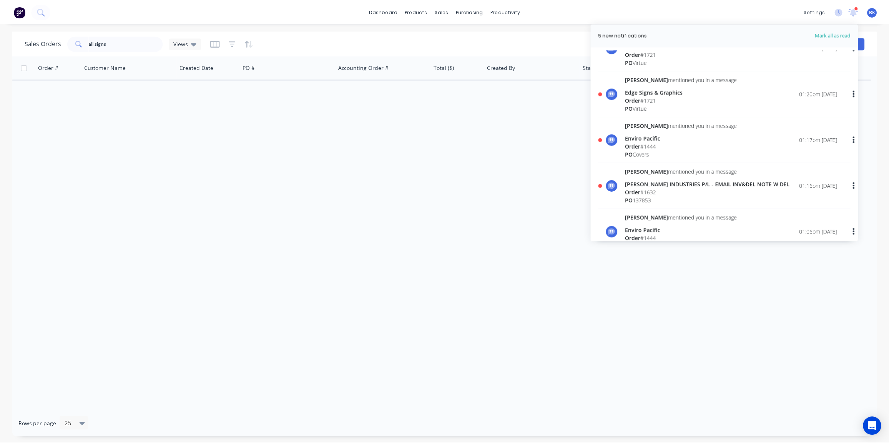
scroll to position [75, 0]
click at [677, 184] on div "[PERSON_NAME] INDUSTRIES P/L - EMAIL INV&DEL NOTE W DEL" at bounding box center [712, 184] width 166 height 8
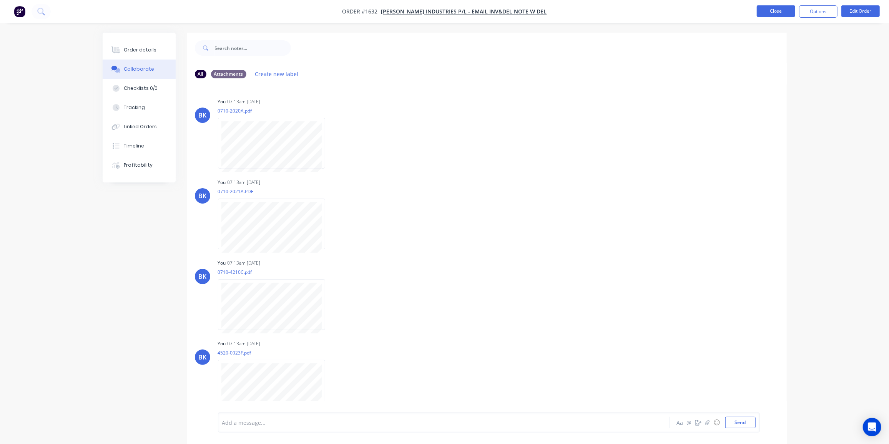
click at [761, 10] on button "Close" at bounding box center [776, 11] width 38 height 12
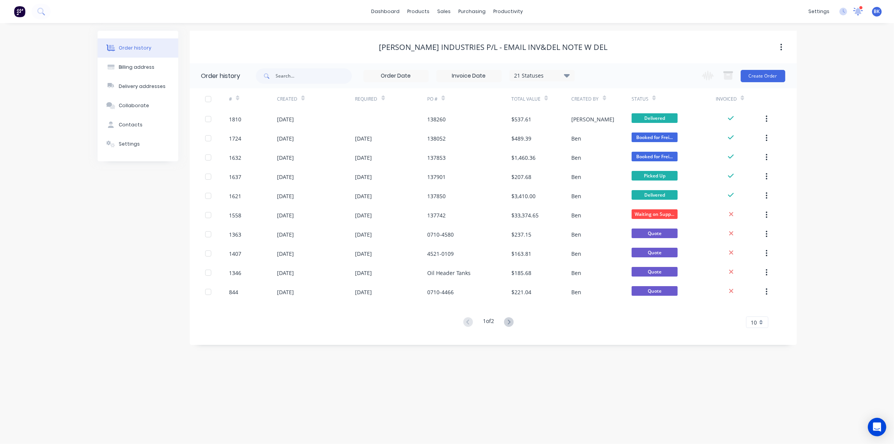
click at [858, 11] on icon at bounding box center [858, 10] width 7 height 6
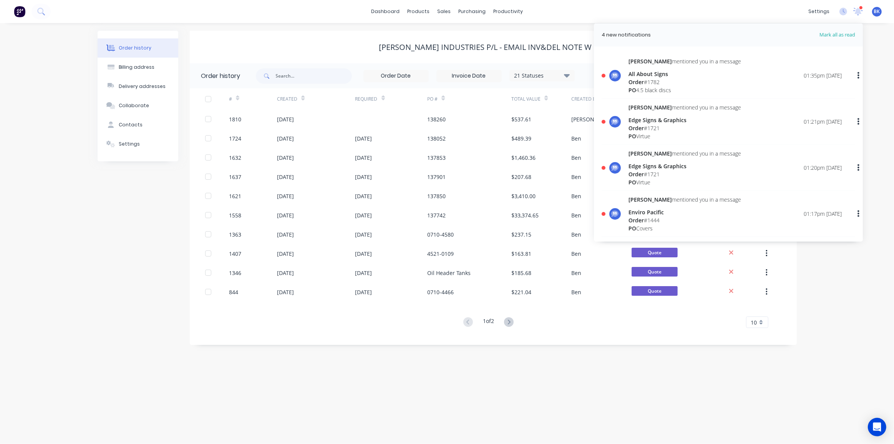
click at [633, 217] on span "Order" at bounding box center [636, 220] width 15 height 7
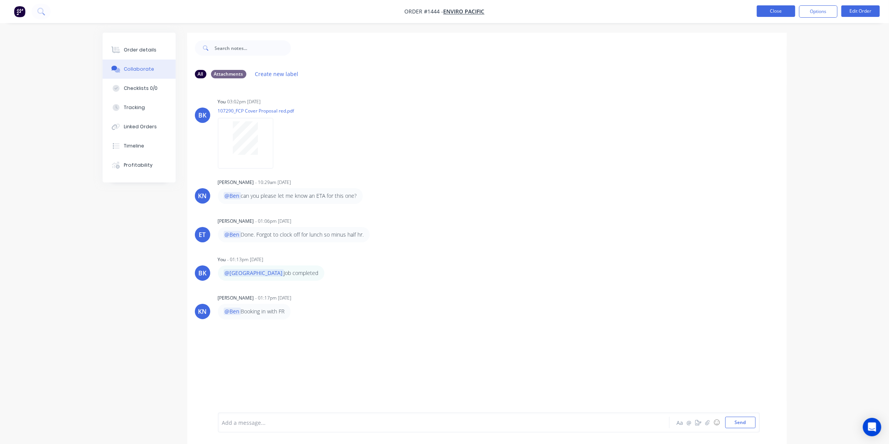
click at [780, 11] on button "Close" at bounding box center [776, 11] width 38 height 12
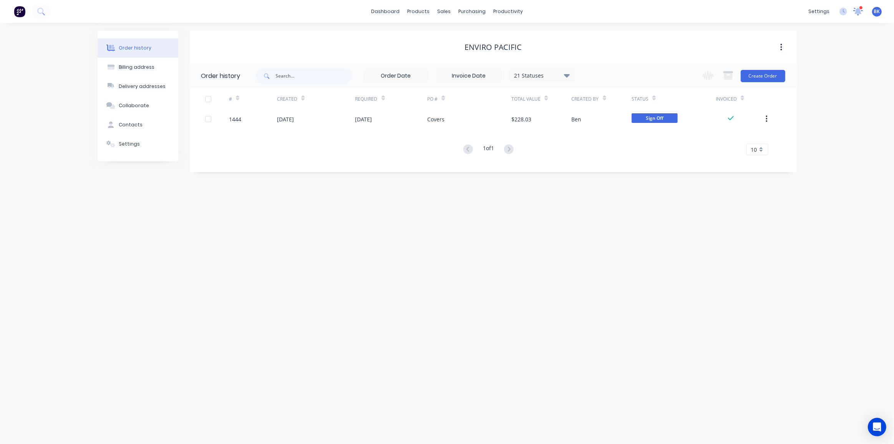
click at [856, 13] on icon at bounding box center [858, 10] width 8 height 7
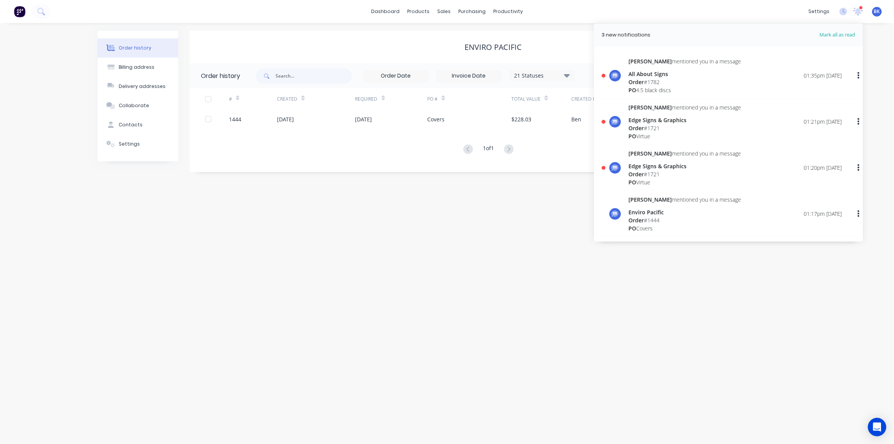
click at [648, 164] on div "Edge Signs & Graphics" at bounding box center [685, 166] width 113 height 8
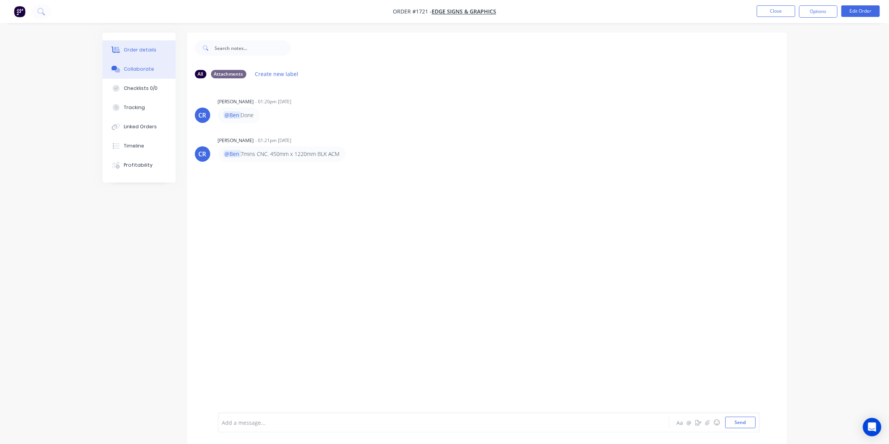
click at [140, 54] on button "Order details" at bounding box center [139, 49] width 73 height 19
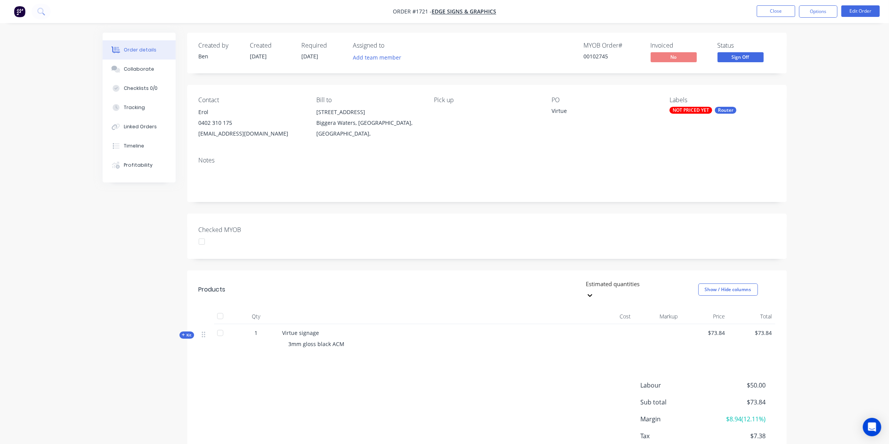
click at [692, 110] on div "NOT PRICED YET" at bounding box center [690, 110] width 43 height 7
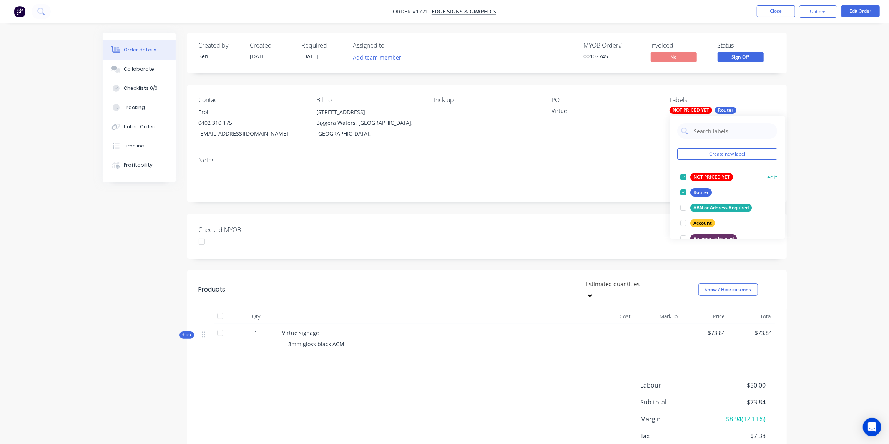
click at [702, 176] on div "NOT PRICED YET" at bounding box center [711, 177] width 43 height 8
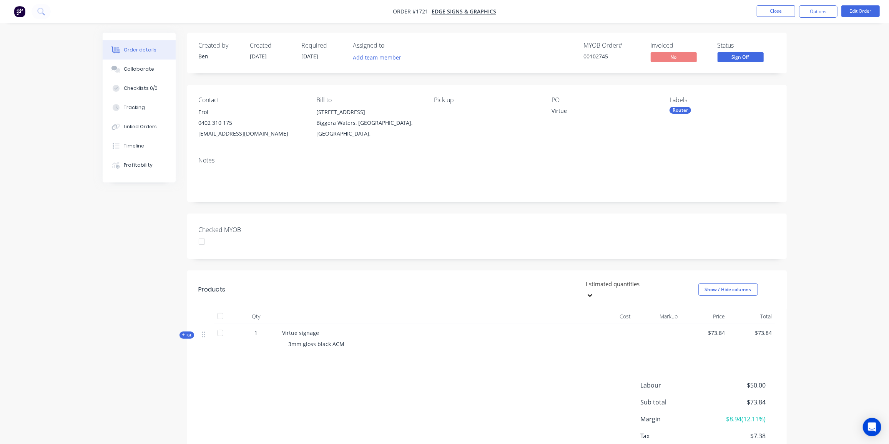
click at [456, 224] on div "Checked MYOB" at bounding box center [487, 236] width 600 height 45
click at [138, 68] on div "Collaborate" at bounding box center [139, 69] width 30 height 7
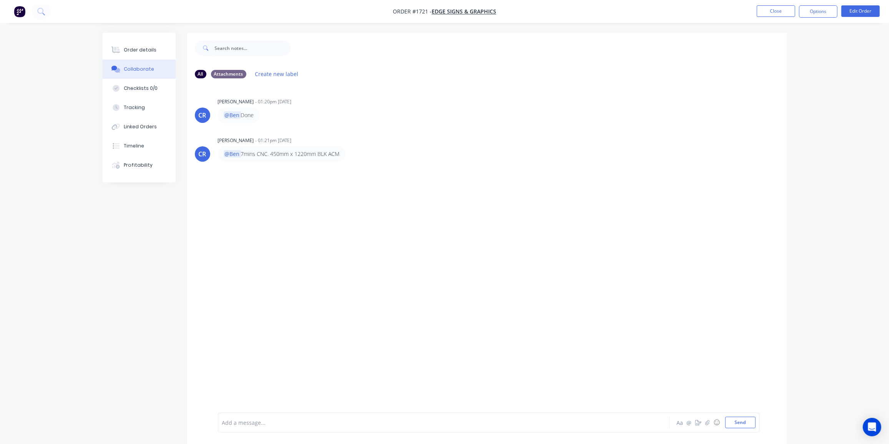
click at [270, 425] on div at bounding box center [423, 423] width 400 height 8
click at [754, 423] on button "Send" at bounding box center [740, 423] width 30 height 12
click at [781, 7] on button "Close" at bounding box center [776, 11] width 38 height 12
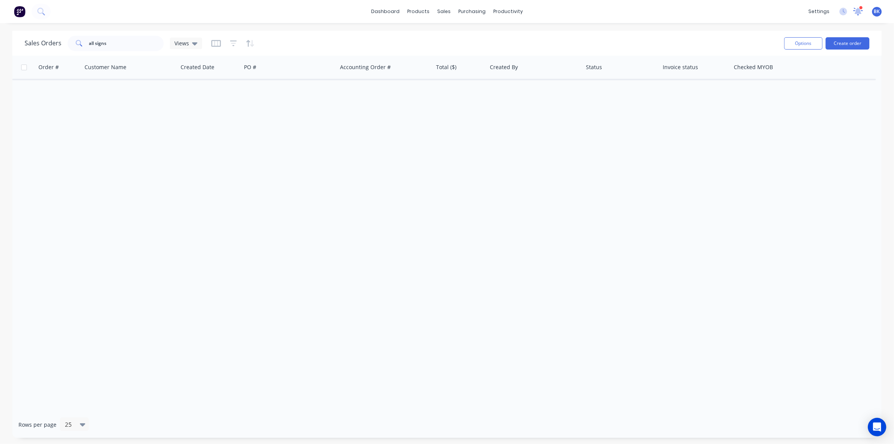
click at [862, 10] on icon at bounding box center [859, 12] width 10 height 8
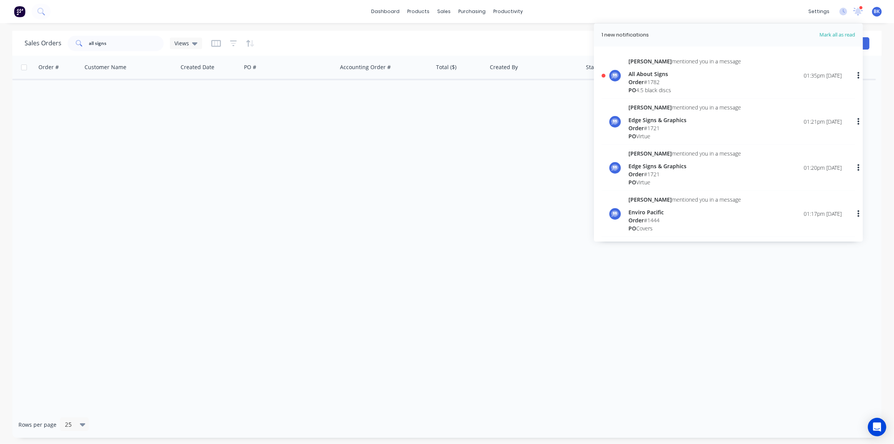
click at [653, 84] on div "Order # 1782" at bounding box center [685, 82] width 113 height 8
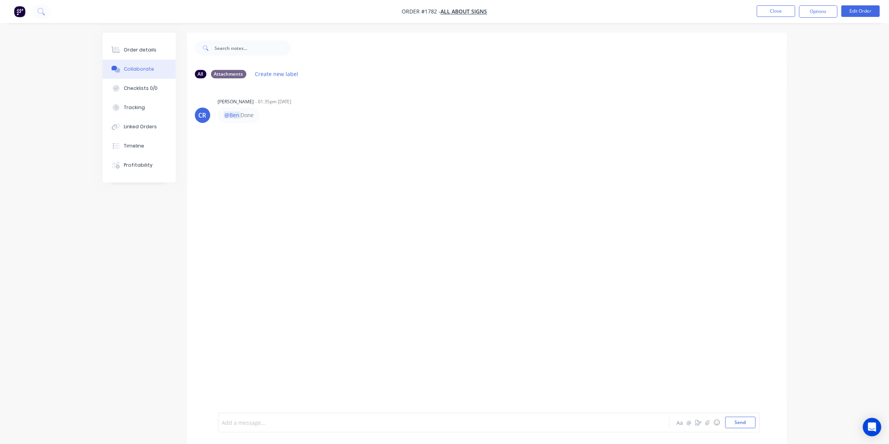
click at [230, 419] on div at bounding box center [423, 423] width 400 height 8
drag, startPoint x: 747, startPoint y: 425, endPoint x: 732, endPoint y: 369, distance: 57.9
click at [746, 425] on button "Send" at bounding box center [740, 423] width 30 height 12
click at [786, 11] on button "Close" at bounding box center [776, 11] width 38 height 12
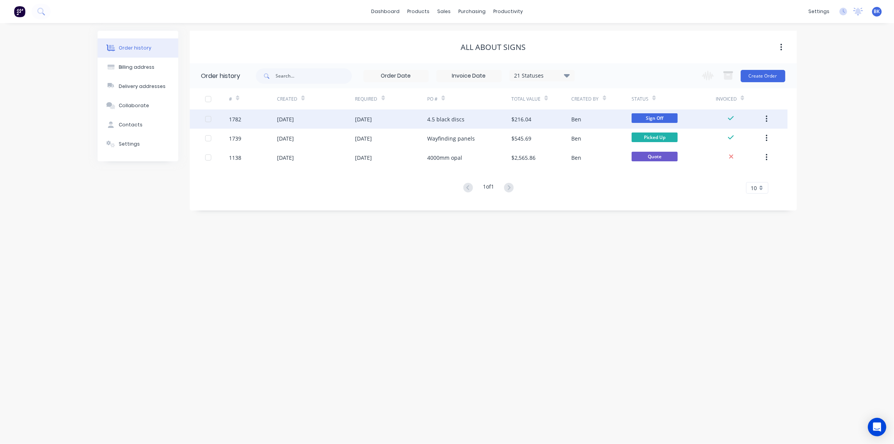
click at [413, 120] on div "[DATE]" at bounding box center [391, 119] width 72 height 19
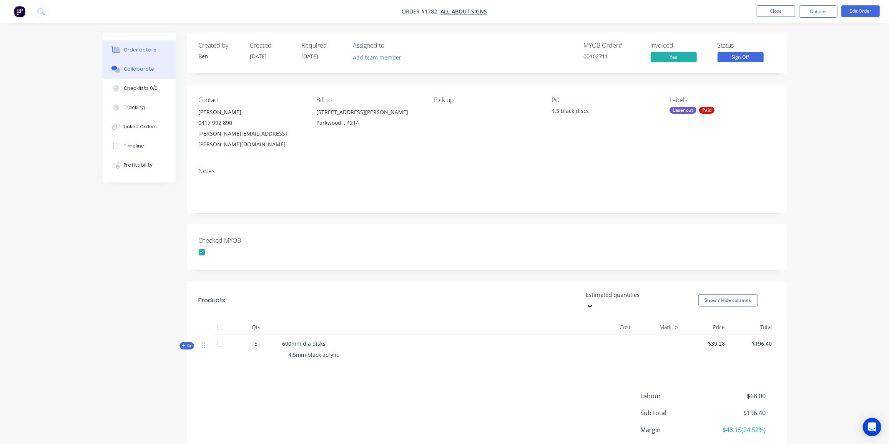
click at [138, 71] on div "Collaborate" at bounding box center [139, 69] width 30 height 7
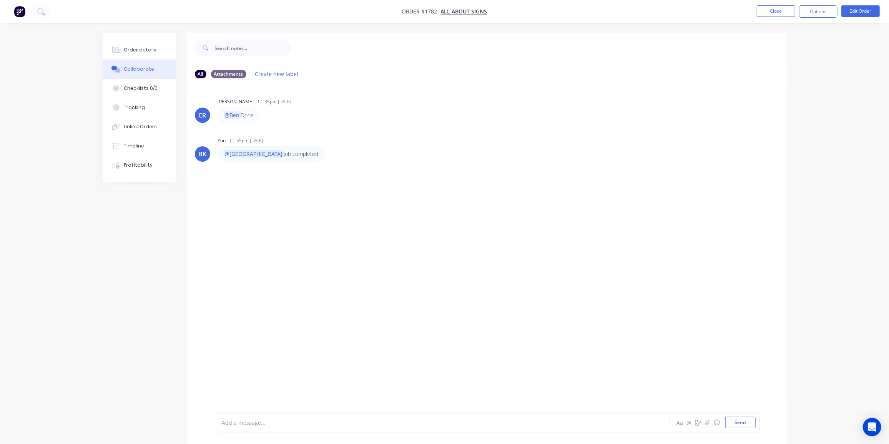
click at [254, 422] on div at bounding box center [423, 423] width 400 height 8
click at [748, 426] on button "Send" at bounding box center [740, 423] width 30 height 12
drag, startPoint x: 136, startPoint y: 53, endPoint x: 166, endPoint y: 52, distance: 29.6
click at [136, 53] on button "Order details" at bounding box center [139, 49] width 73 height 19
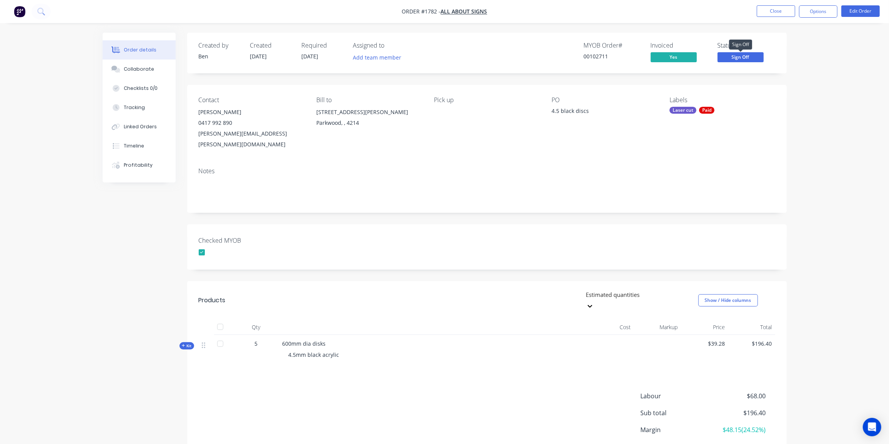
click at [742, 58] on span "Sign Off" at bounding box center [741, 57] width 46 height 10
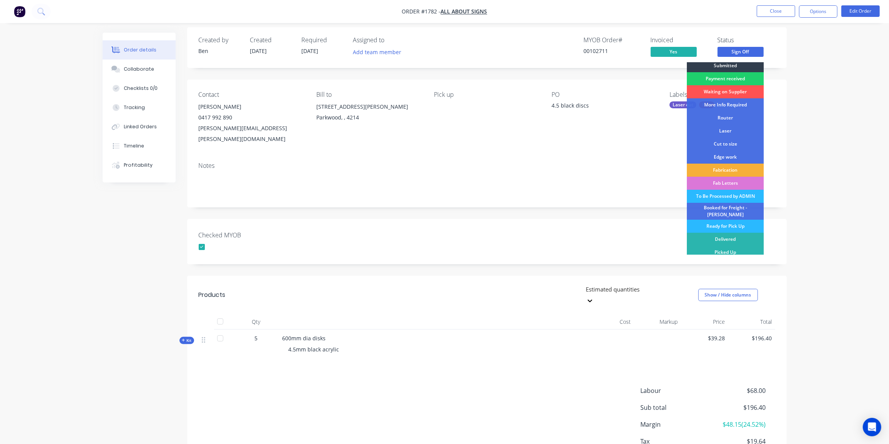
click at [719, 246] on div "Picked Up" at bounding box center [725, 252] width 77 height 13
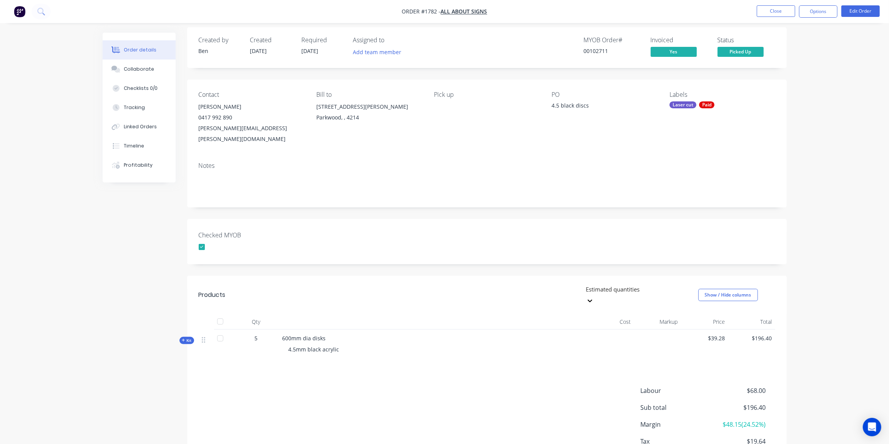
scroll to position [6, 0]
click at [771, 8] on button "Close" at bounding box center [776, 11] width 38 height 12
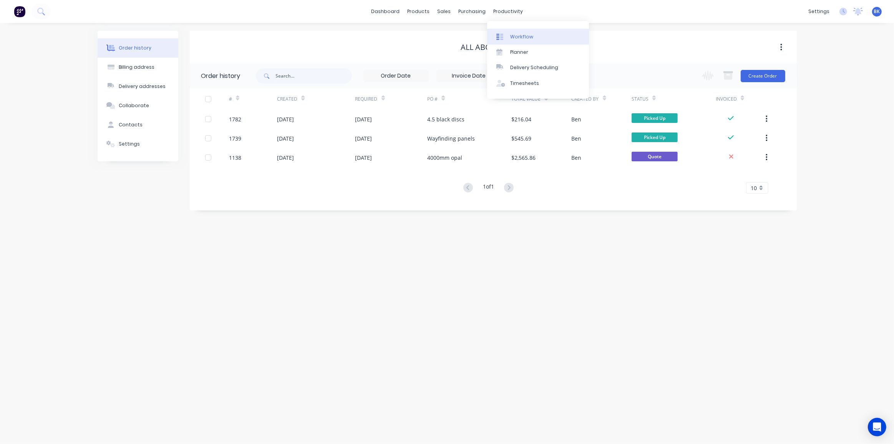
click at [515, 33] on div "Workflow" at bounding box center [521, 36] width 23 height 7
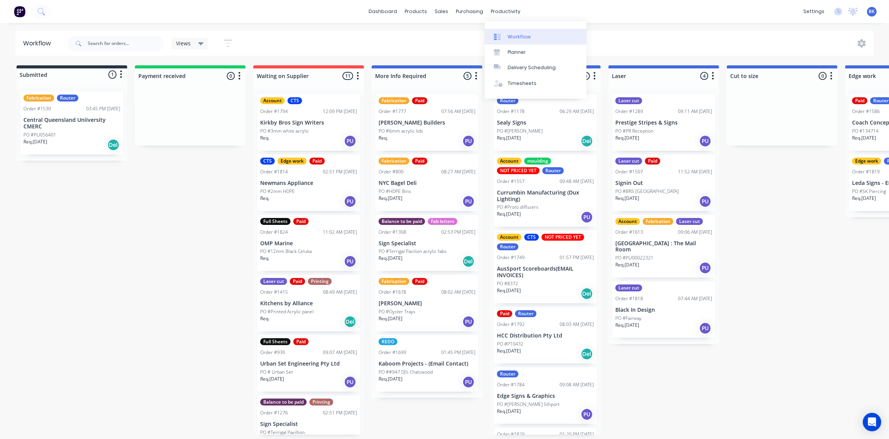
click at [522, 39] on div "Workflow" at bounding box center [519, 36] width 23 height 7
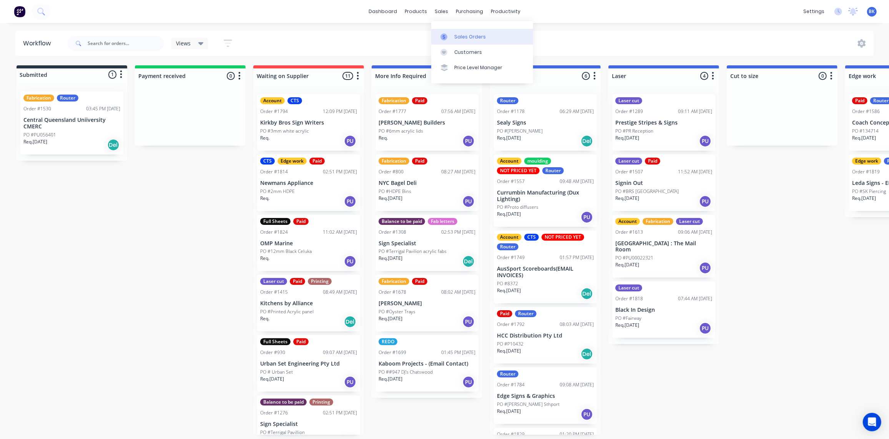
click at [452, 33] on link "Sales Orders" at bounding box center [482, 36] width 102 height 15
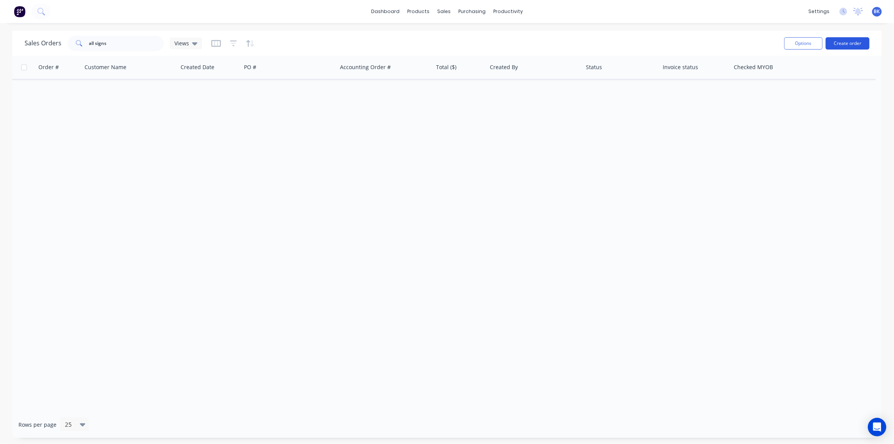
click at [842, 43] on button "Create order" at bounding box center [848, 43] width 44 height 12
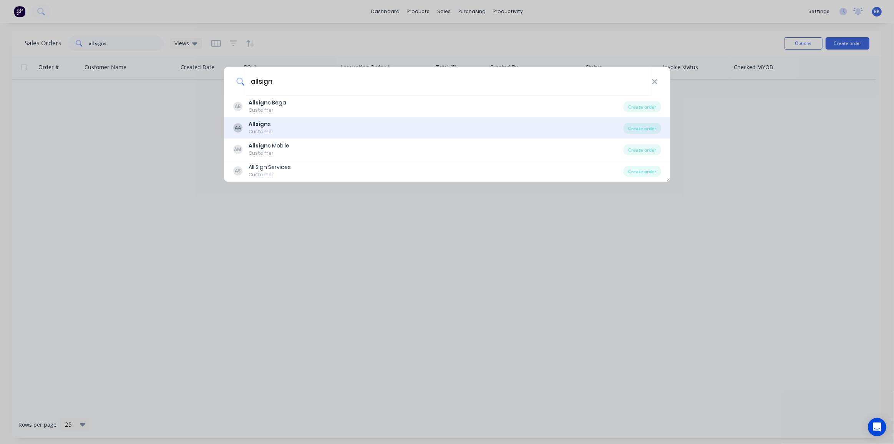
type input "allsign"
click at [282, 126] on div "AA Allsign s Customer" at bounding box center [428, 127] width 391 height 15
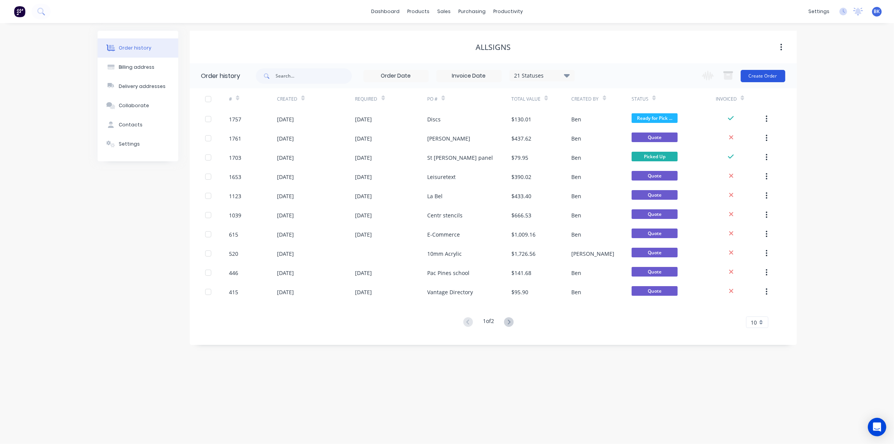
click at [763, 74] on button "Create Order" at bounding box center [763, 76] width 45 height 12
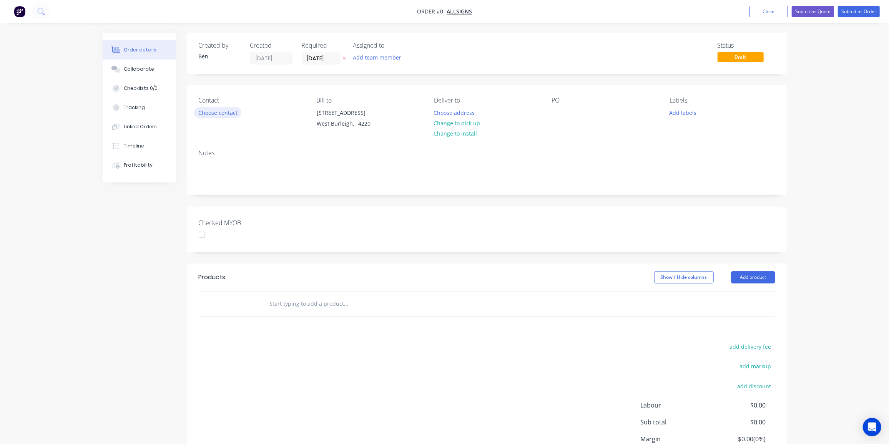
click at [202, 114] on button "Choose contact" at bounding box center [217, 112] width 47 height 10
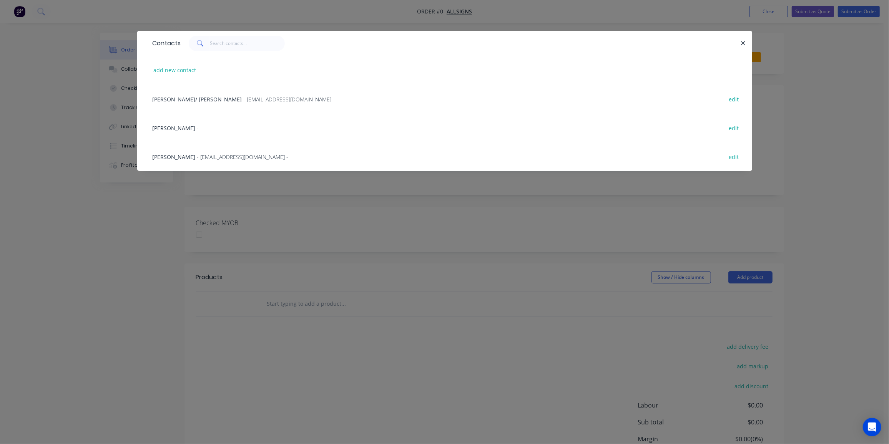
click at [217, 153] on div "[PERSON_NAME] - [EMAIL_ADDRESS][DOMAIN_NAME] -" at bounding box center [221, 157] width 136 height 8
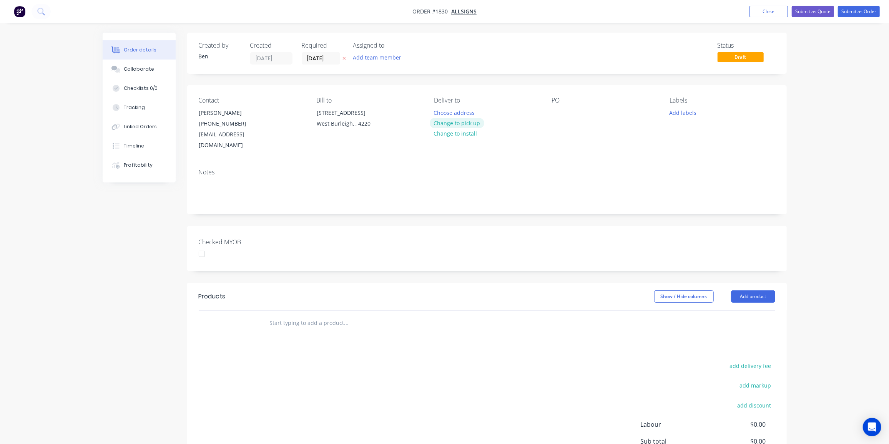
click at [470, 127] on button "Change to pick up" at bounding box center [457, 123] width 55 height 10
click at [559, 109] on div at bounding box center [558, 112] width 12 height 11
click at [682, 112] on button "Add labels" at bounding box center [682, 112] width 35 height 10
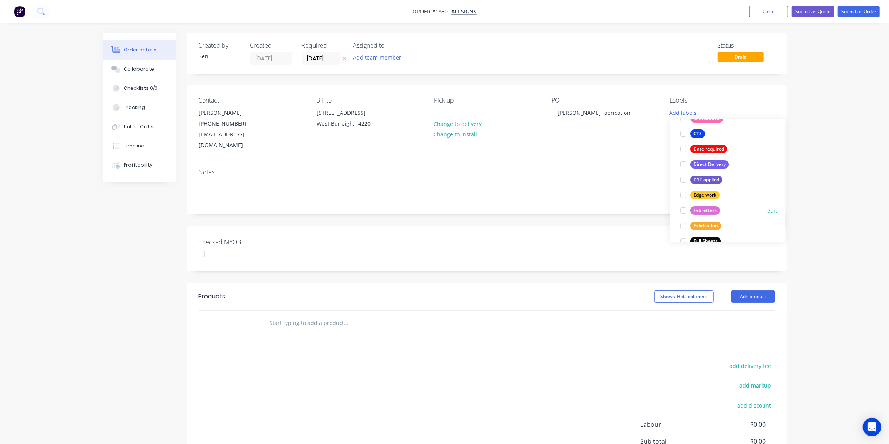
scroll to position [109, 0]
click at [711, 209] on div "Fab letters" at bounding box center [705, 210] width 30 height 8
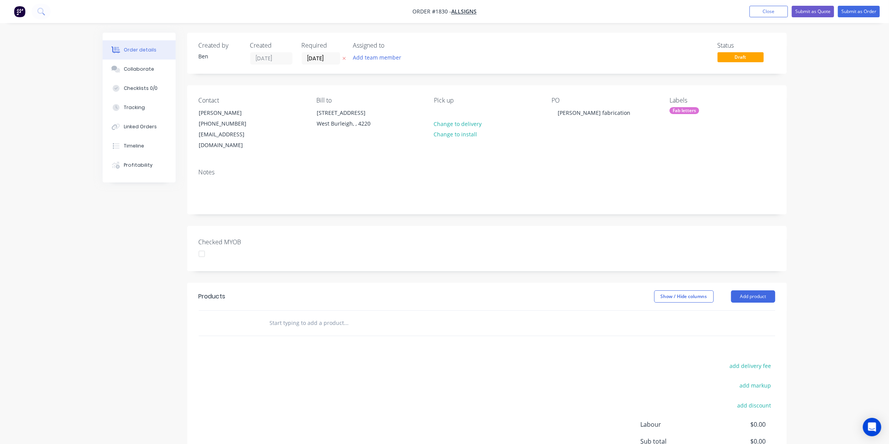
click at [326, 316] on input "text" at bounding box center [346, 323] width 154 height 15
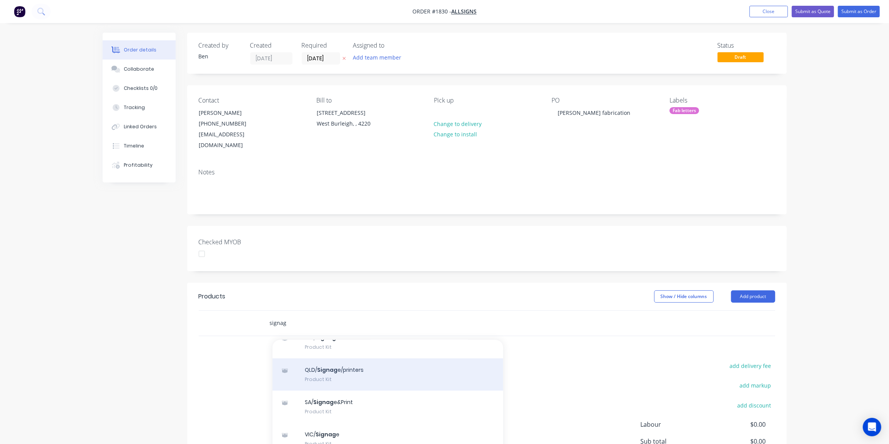
scroll to position [71, 0]
type input "signag"
click at [337, 366] on div "QLD/ Signag e/printers Product Kit" at bounding box center [387, 374] width 231 height 32
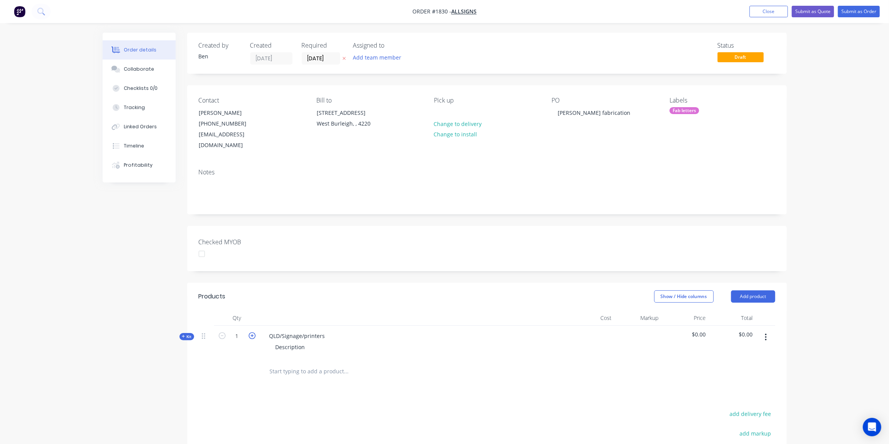
click at [252, 332] on icon "button" at bounding box center [252, 335] width 7 height 7
type input "2"
drag, startPoint x: 325, startPoint y: 324, endPoint x: 201, endPoint y: 324, distance: 123.8
click at [201, 326] on div "Kit 2 QLD/Signage/printers Description $0.00 $0.00" at bounding box center [487, 342] width 576 height 33
drag, startPoint x: 306, startPoint y: 336, endPoint x: 223, endPoint y: 336, distance: 82.2
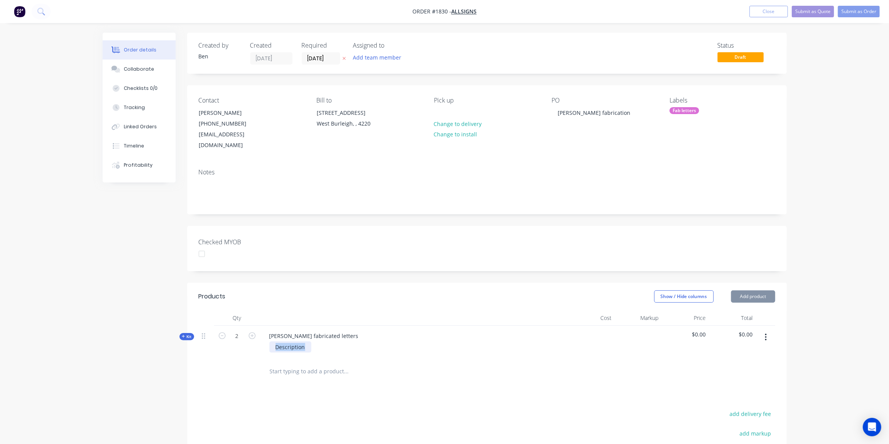
click at [223, 336] on div "Kit 2 [PERSON_NAME] fabricated letters Description $0.00 $0.00" at bounding box center [487, 342] width 576 height 33
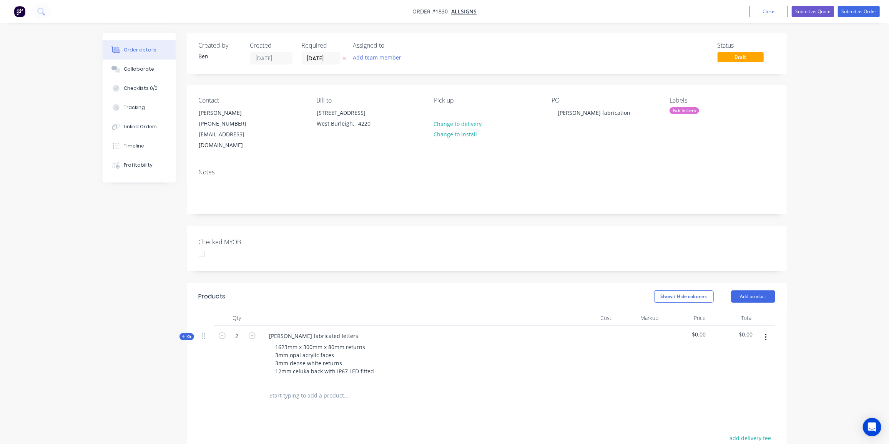
click at [188, 334] on span "Kit" at bounding box center [187, 337] width 10 height 6
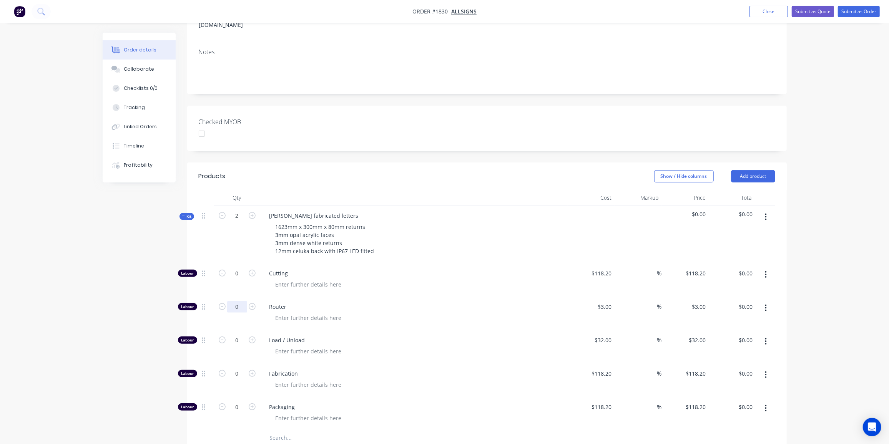
click at [233, 301] on input "0" at bounding box center [237, 307] width 20 height 12
click at [238, 302] on input "0" at bounding box center [237, 308] width 20 height 12
click at [237, 302] on input "0" at bounding box center [237, 308] width 20 height 12
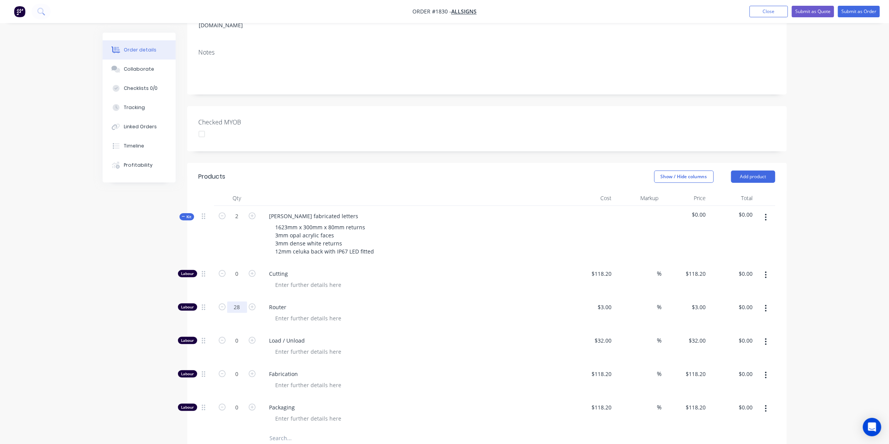
type input "28"
type input "$84.00"
click at [235, 335] on input "0" at bounding box center [237, 341] width 20 height 12
type input "2"
type input "$64.00"
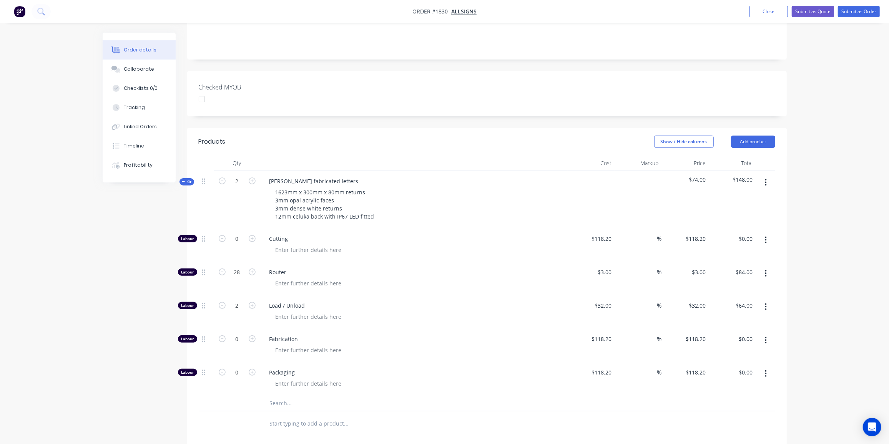
scroll to position [160, 0]
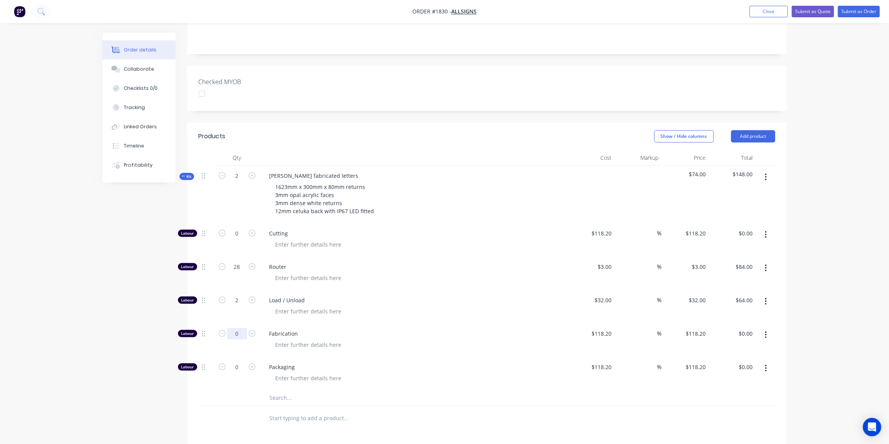
click at [233, 328] on input "0" at bounding box center [237, 334] width 20 height 12
type input "17"
type input "118.2"
type input "$2,009.40"
click at [594, 328] on div "118.2 $118.20" at bounding box center [601, 333] width 27 height 11
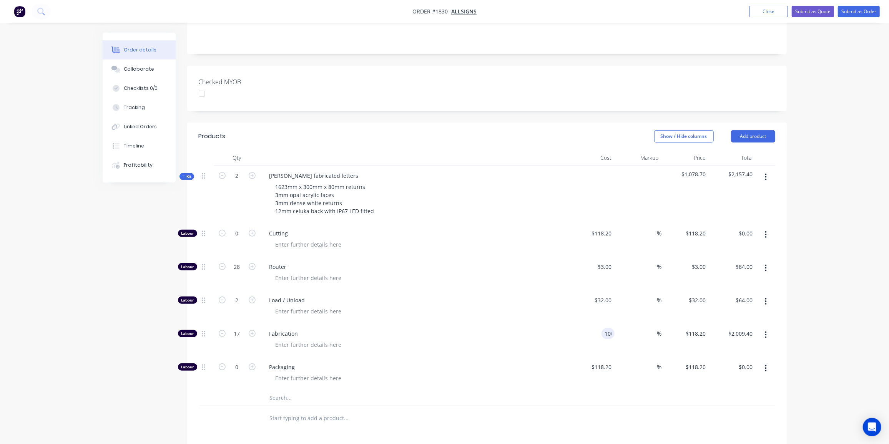
type input "$100.00"
type input "$1,700.00"
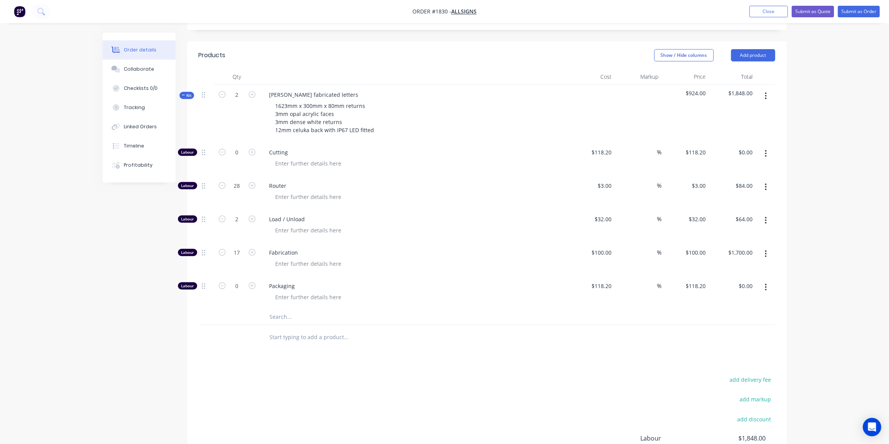
click at [273, 292] on div "Packaging" at bounding box center [413, 292] width 307 height 33
click at [276, 310] on input "text" at bounding box center [346, 317] width 154 height 15
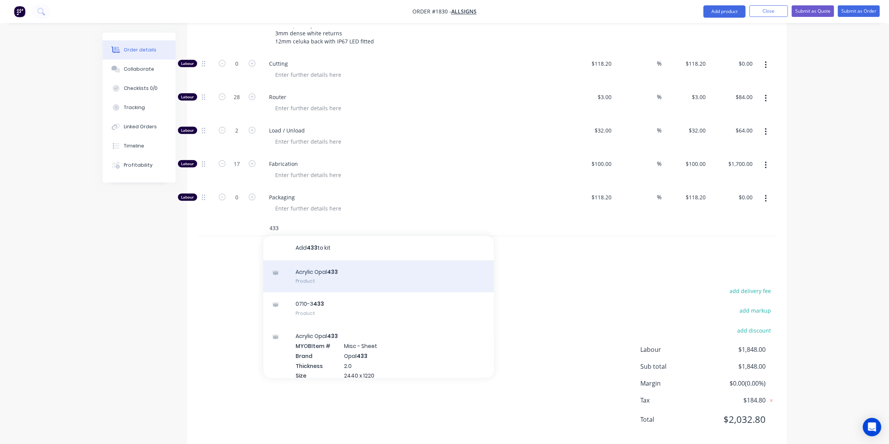
scroll to position [0, 0]
type input "433"
click at [353, 261] on div "Acrylic Opal 433 Product" at bounding box center [378, 276] width 231 height 32
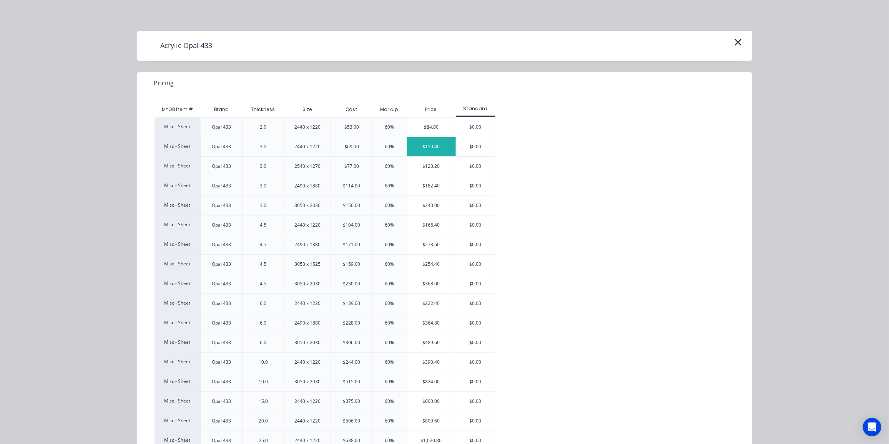
click at [412, 147] on div "$110.40" at bounding box center [431, 146] width 49 height 19
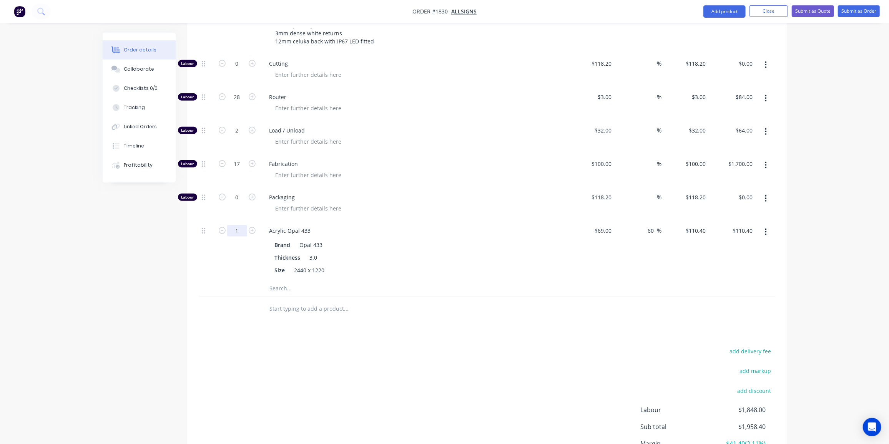
click at [237, 225] on input "1" at bounding box center [237, 231] width 20 height 12
type input "0.5"
type input "$55.20"
click at [287, 297] on div at bounding box center [398, 309] width 277 height 25
click at [289, 281] on input "text" at bounding box center [346, 288] width 154 height 15
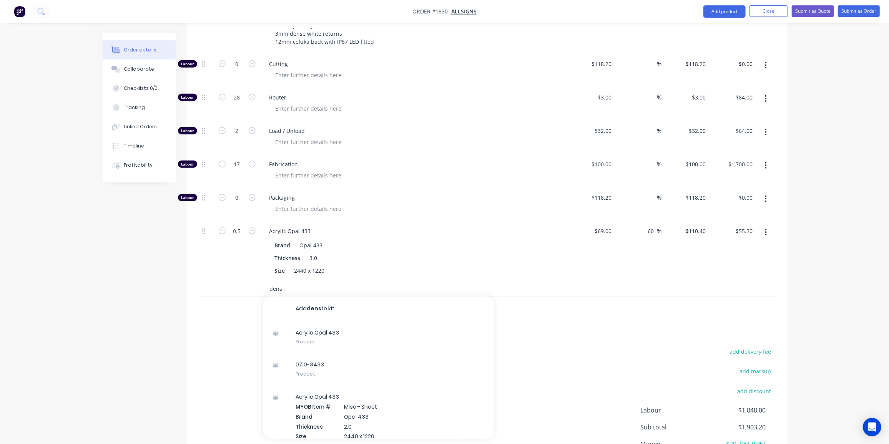
scroll to position [329, 0]
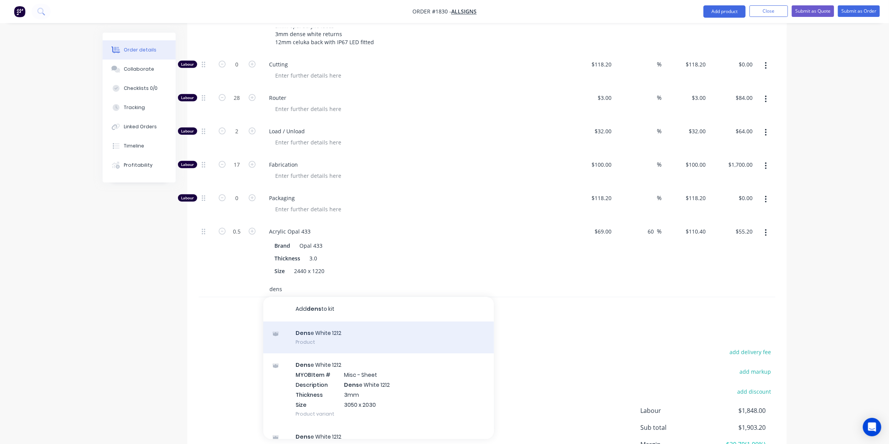
type input "dens"
click at [329, 324] on div "Dens e White 1212 Product" at bounding box center [378, 338] width 231 height 32
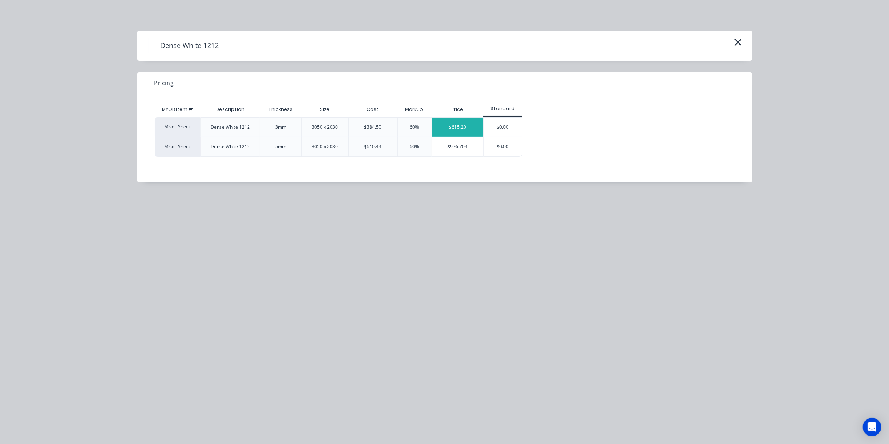
click at [450, 128] on div "$615.20" at bounding box center [457, 127] width 51 height 19
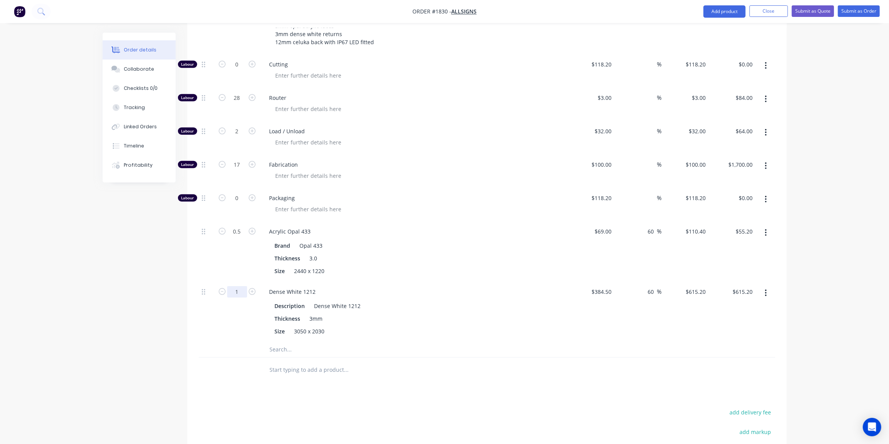
click at [234, 286] on input "1" at bounding box center [237, 292] width 20 height 12
type input "0.25"
type input "$153.80"
click at [276, 358] on div at bounding box center [398, 370] width 277 height 25
click at [282, 342] on input "text" at bounding box center [346, 349] width 154 height 15
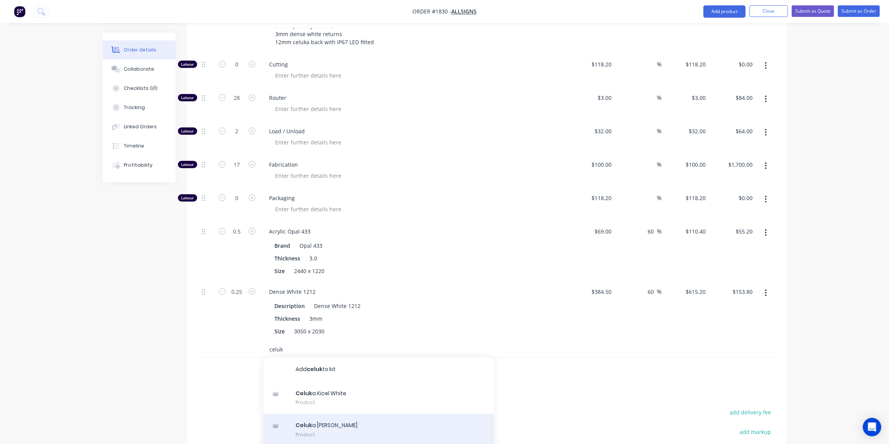
type input "celuk"
click at [347, 414] on div "Celuk a [PERSON_NAME] Product" at bounding box center [378, 430] width 231 height 32
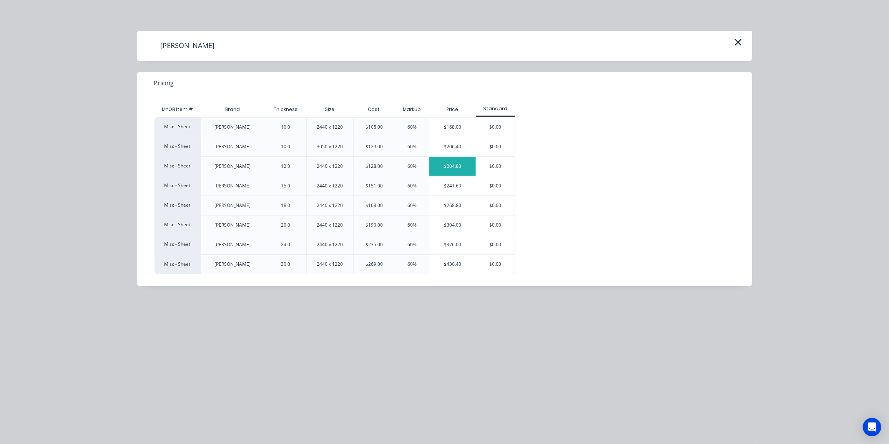
click at [462, 169] on div "$204.80" at bounding box center [452, 166] width 47 height 19
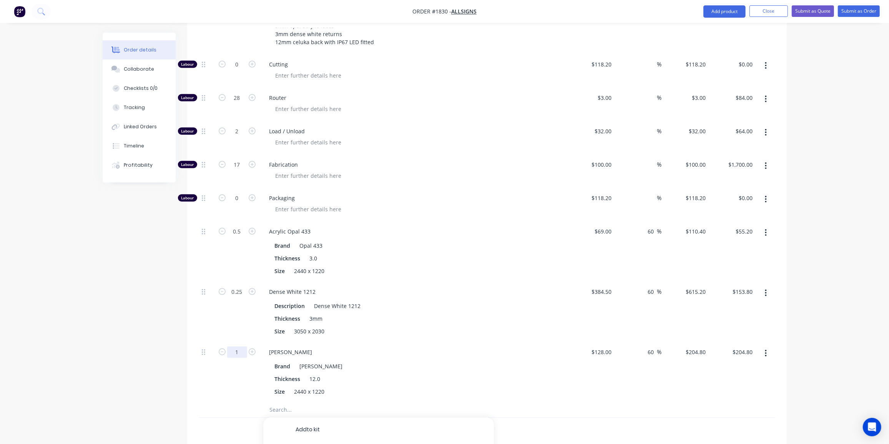
click at [238, 347] on input "1" at bounding box center [237, 353] width 20 height 12
type input "0.5"
type input "$102.40"
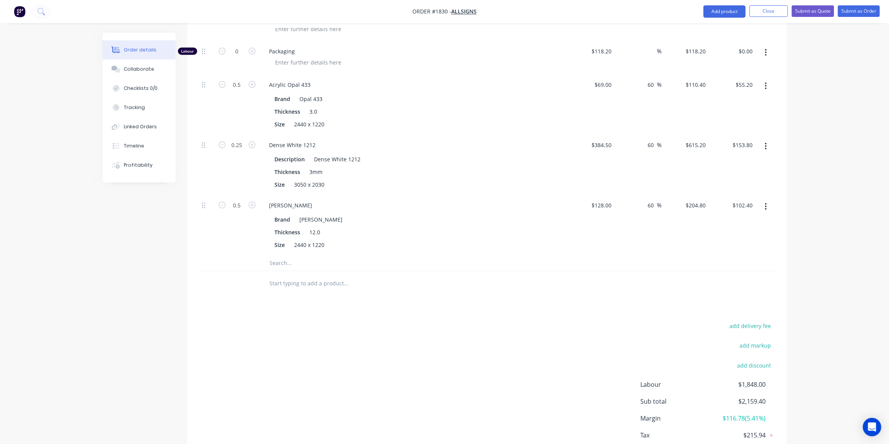
click at [163, 337] on div "Created by [PERSON_NAME] Created [DATE] Required [DATE] Assigned to Add team me…" at bounding box center [445, 25] width 684 height 936
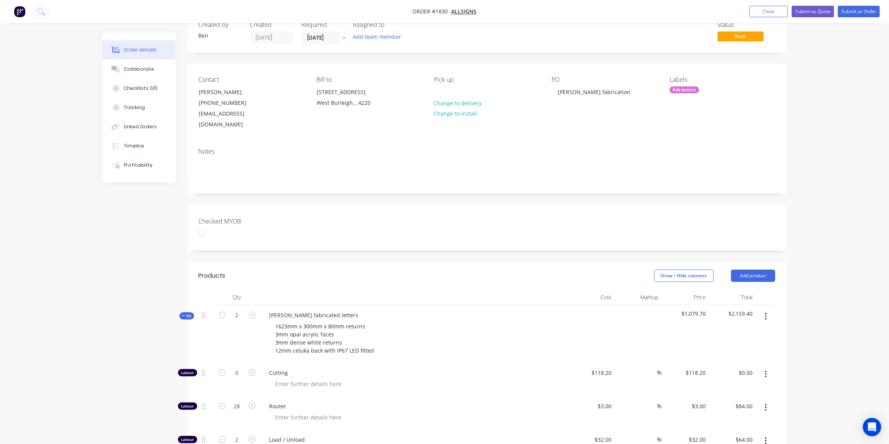
scroll to position [0, 0]
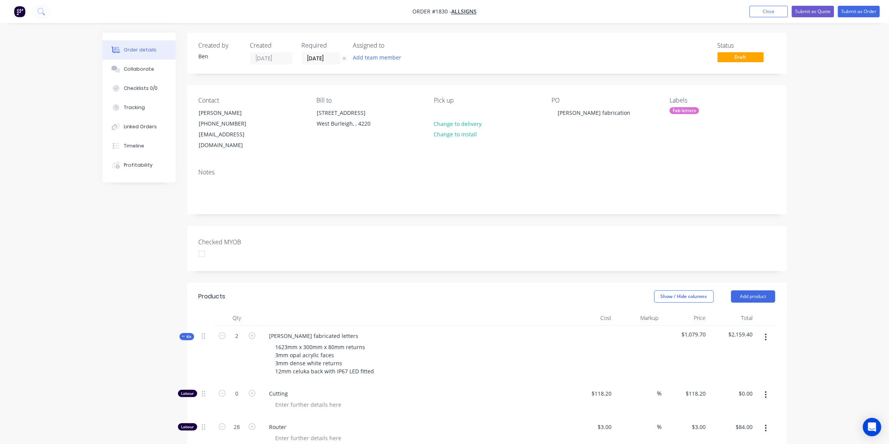
click at [186, 334] on span "Kit" at bounding box center [187, 337] width 10 height 6
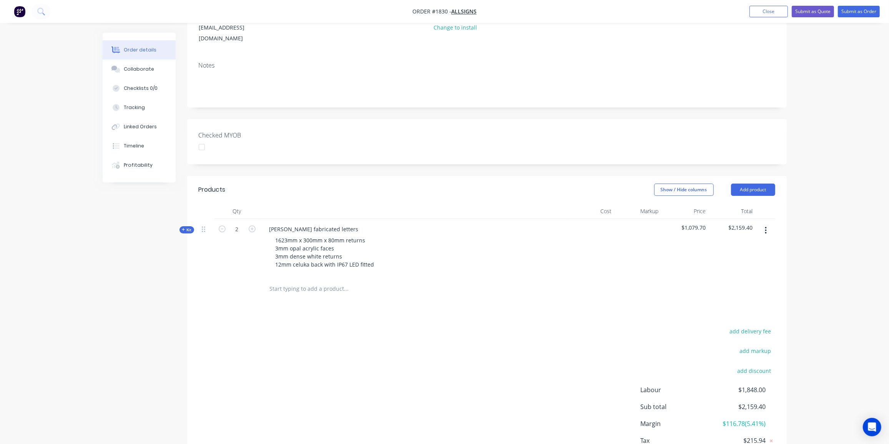
scroll to position [106, 0]
click at [320, 282] on input "text" at bounding box center [346, 289] width 154 height 15
click at [340, 248] on div "1623mm x 300mm x 80mm returns 3mm opal acrylic faces 3mm dense white returns 12…" at bounding box center [324, 252] width 111 height 35
drag, startPoint x: 183, startPoint y: 219, endPoint x: 198, endPoint y: 232, distance: 19.9
click at [183, 229] on icon "button" at bounding box center [183, 230] width 3 height 3
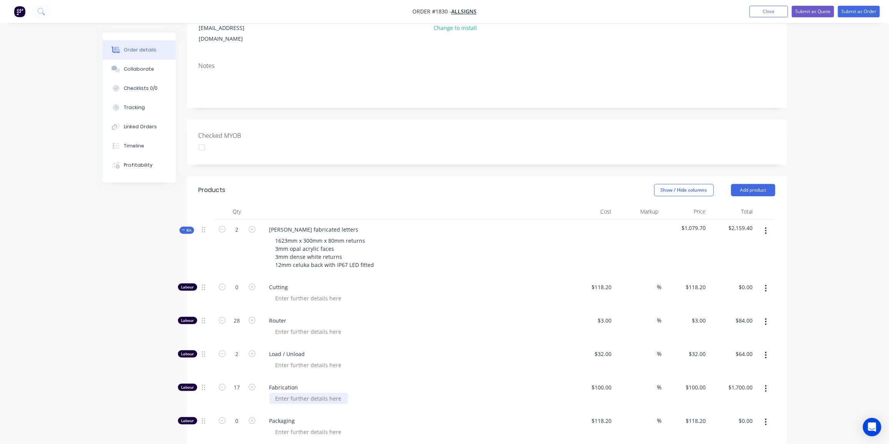
scroll to position [511, 0]
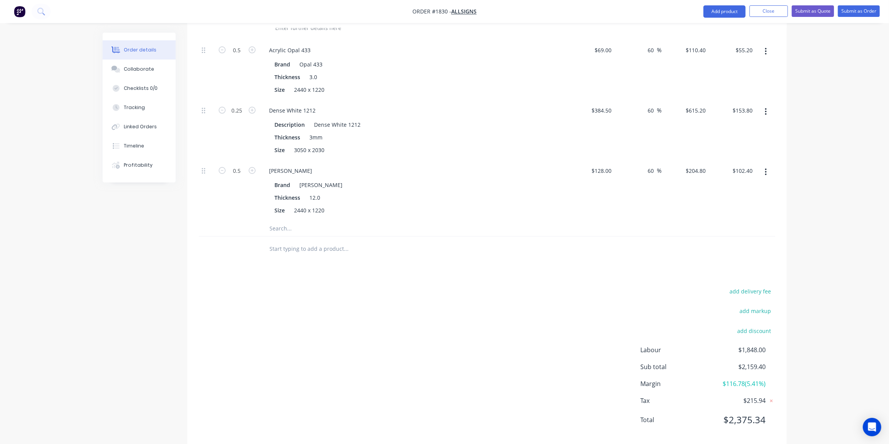
click at [291, 221] on input "text" at bounding box center [346, 228] width 154 height 15
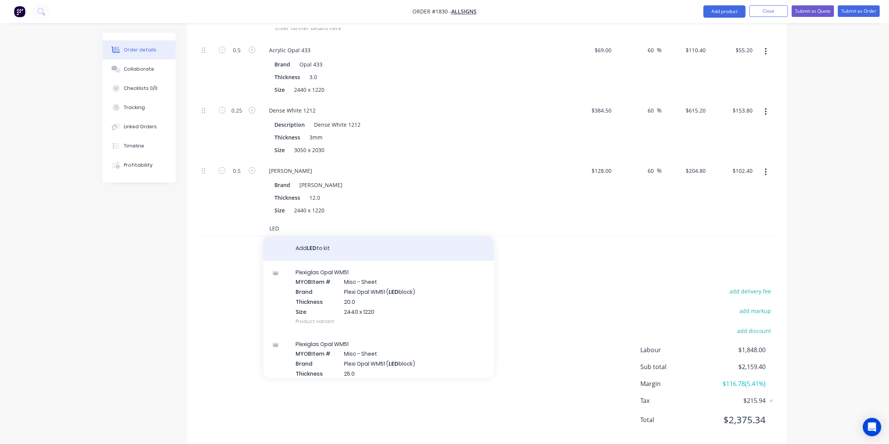
type input "LED"
click at [336, 237] on button "Add LED to kit" at bounding box center [378, 248] width 231 height 25
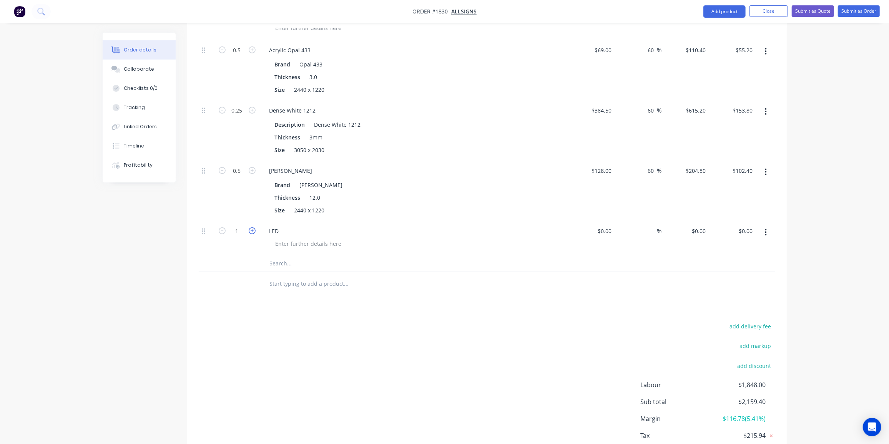
click at [254, 228] on icon "button" at bounding box center [252, 231] width 7 height 7
type input "2"
click at [607, 226] on input at bounding box center [610, 231] width 9 height 11
type input "$290.00"
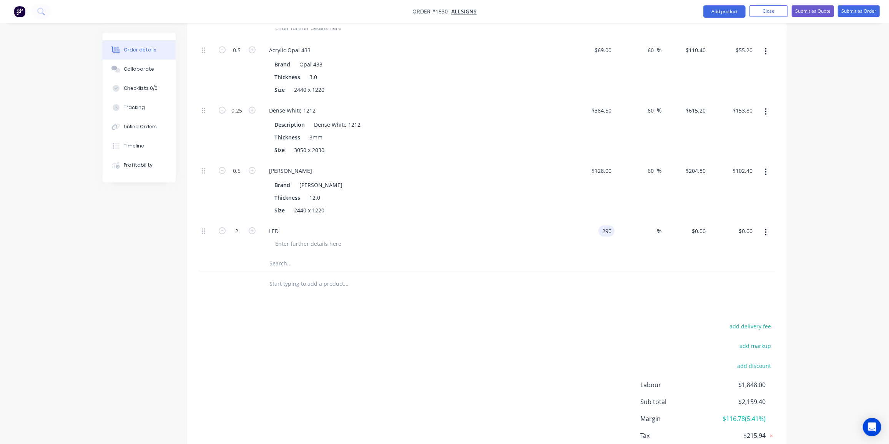
type input "$580.00"
type input "35"
type input "391.5"
type input "$783.00"
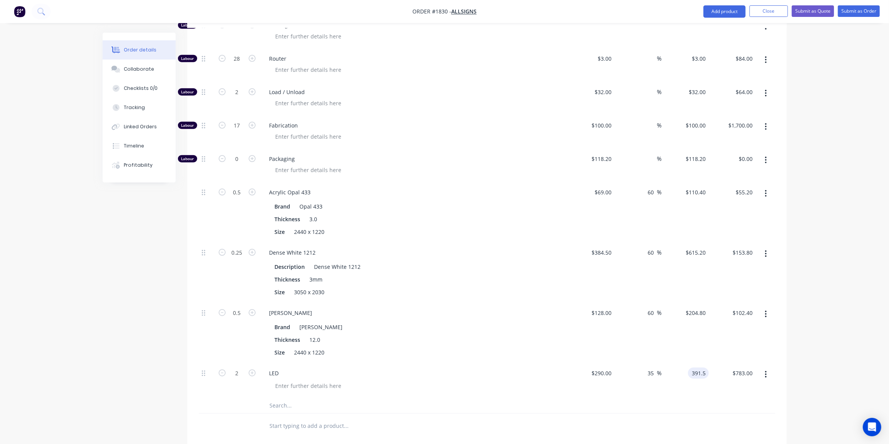
scroll to position [318, 0]
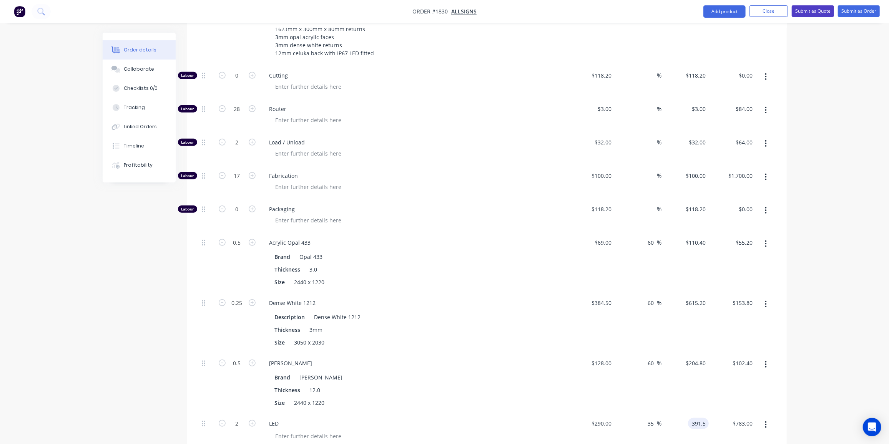
type input "$391.50"
drag, startPoint x: 815, startPoint y: 11, endPoint x: 807, endPoint y: 15, distance: 9.3
click at [815, 11] on button "Submit as Quote" at bounding box center [813, 11] width 42 height 12
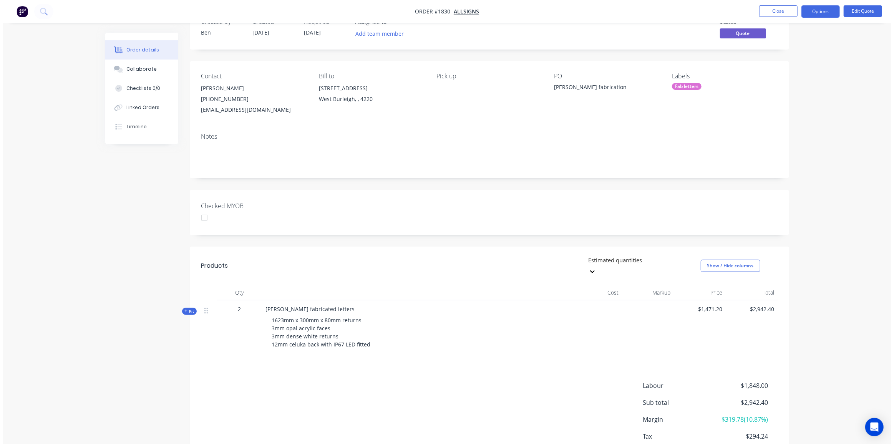
scroll to position [0, 0]
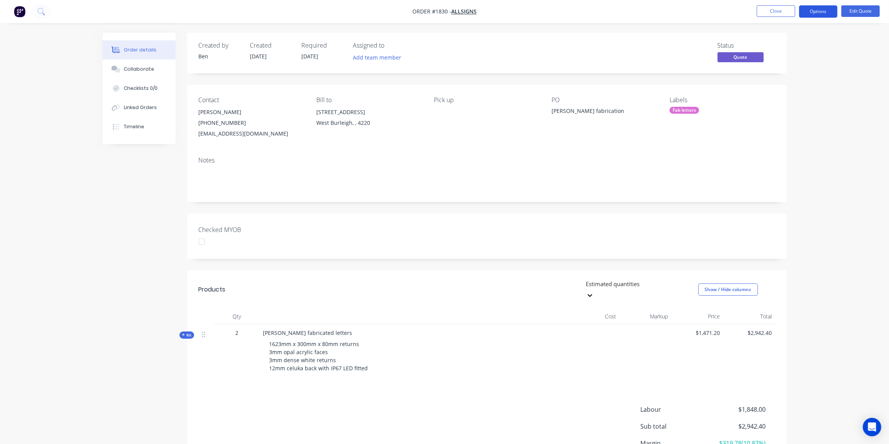
click at [823, 8] on button "Options" at bounding box center [818, 11] width 38 height 12
click at [782, 46] on div "Quote" at bounding box center [795, 46] width 71 height 11
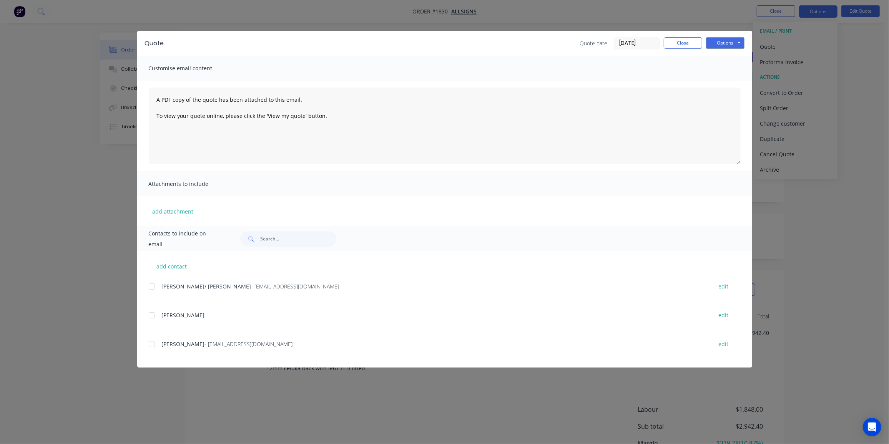
click at [151, 346] on div at bounding box center [151, 344] width 15 height 15
click at [716, 44] on button "Options" at bounding box center [725, 43] width 38 height 12
click at [725, 77] on button "Email" at bounding box center [730, 82] width 49 height 13
click at [694, 42] on button "Close" at bounding box center [683, 43] width 38 height 12
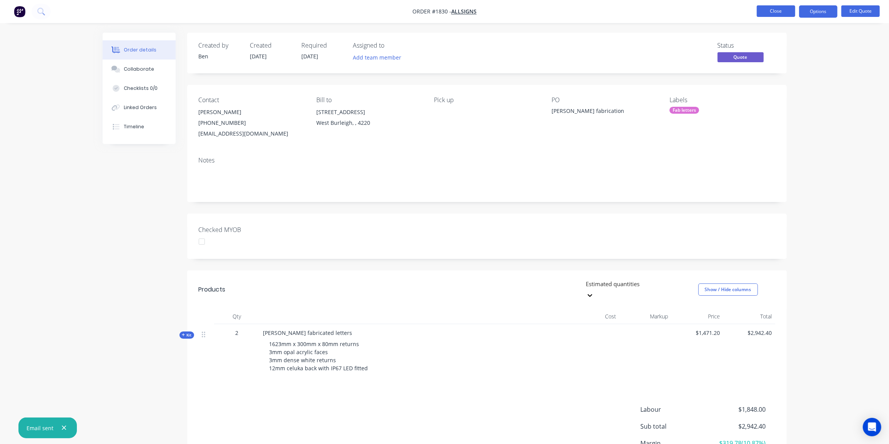
click at [765, 13] on button "Close" at bounding box center [776, 11] width 38 height 12
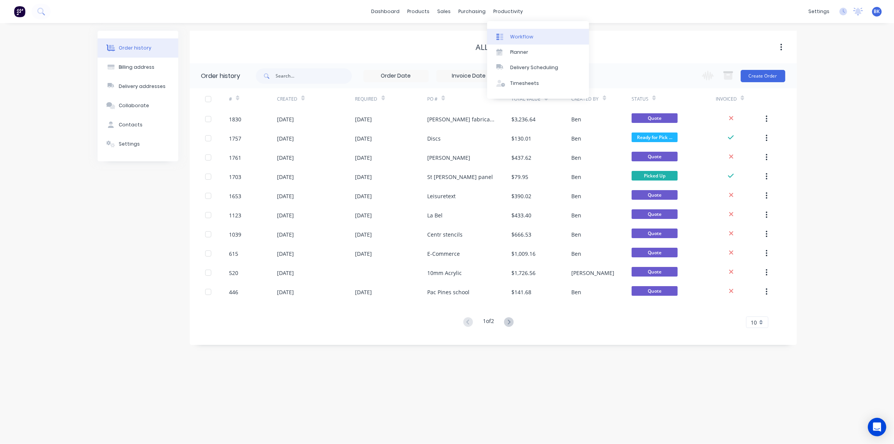
click at [521, 34] on div "Workflow" at bounding box center [521, 36] width 23 height 7
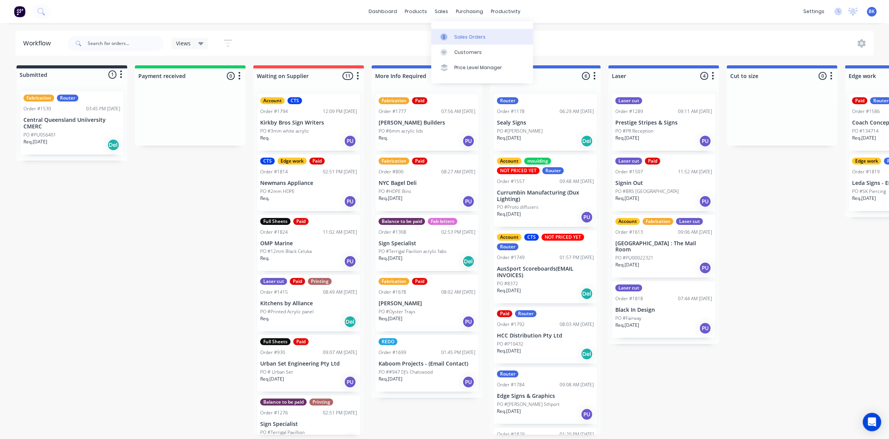
click at [448, 35] on div at bounding box center [446, 36] width 12 height 7
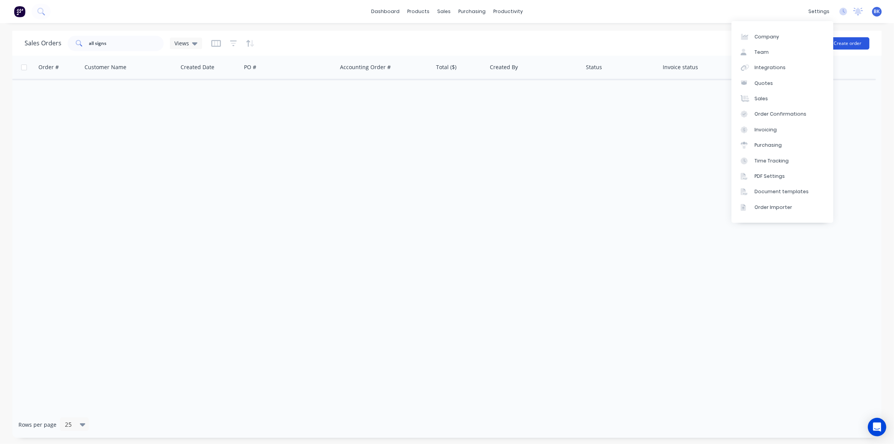
click at [848, 42] on button "Create order" at bounding box center [848, 43] width 44 height 12
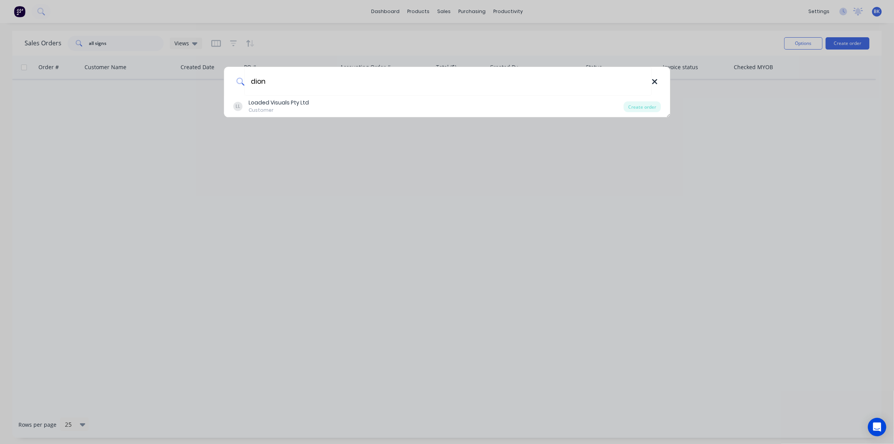
type input "dion"
click at [657, 80] on icon at bounding box center [654, 81] width 5 height 5
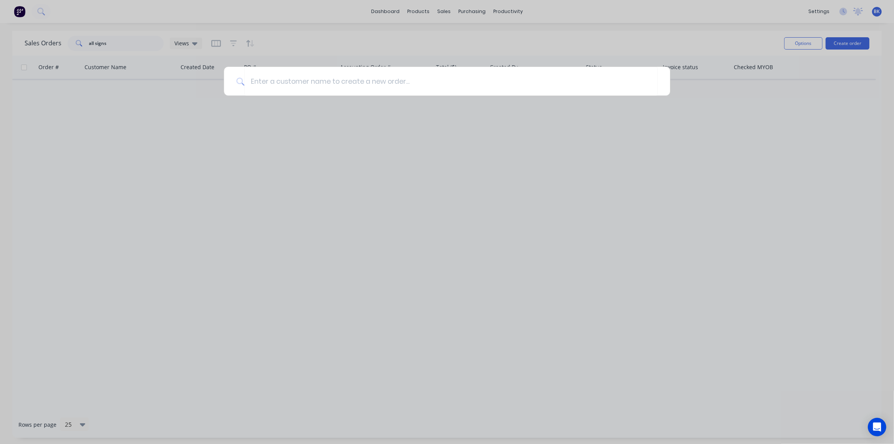
click at [669, 215] on div at bounding box center [447, 222] width 894 height 444
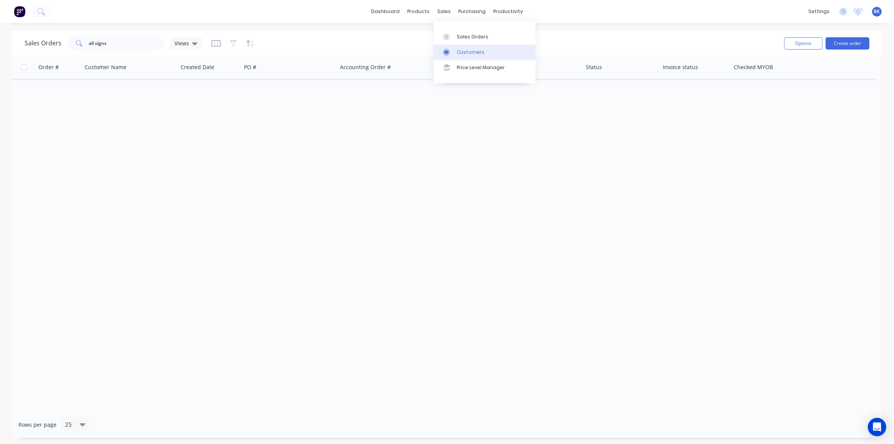
click at [464, 52] on div "Customers" at bounding box center [471, 52] width 28 height 7
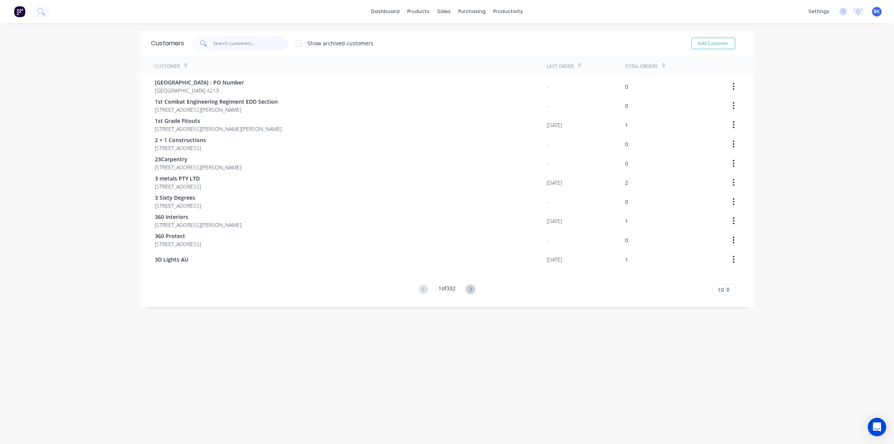
click at [239, 43] on input "text" at bounding box center [250, 43] width 75 height 15
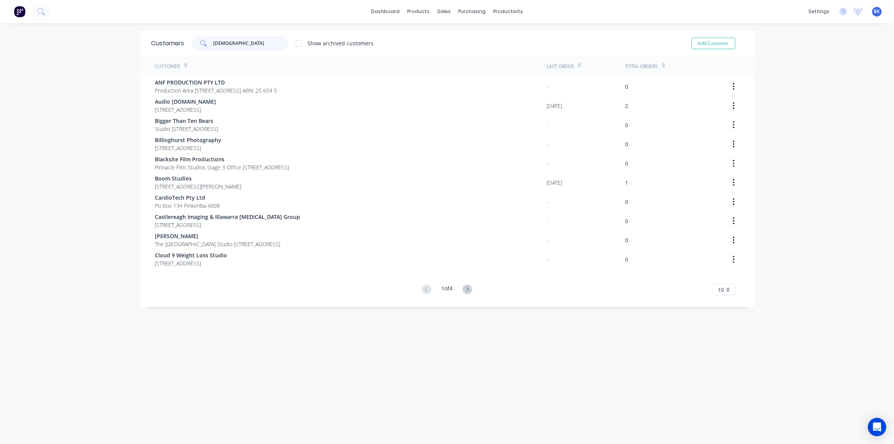
type input "dion"
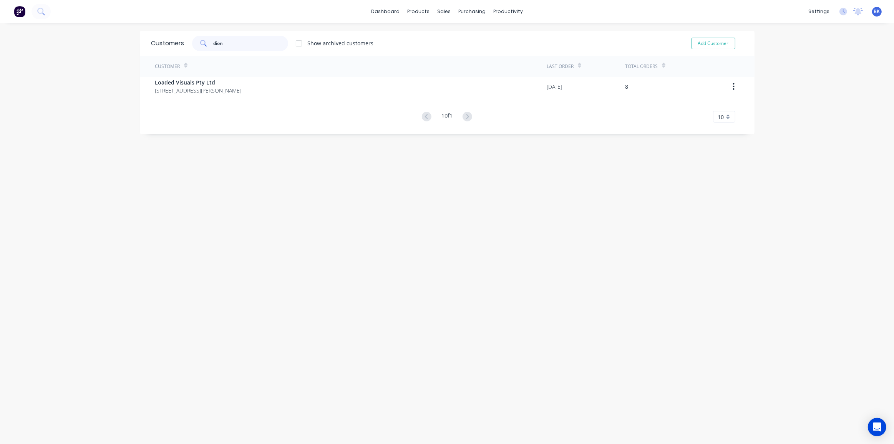
drag, startPoint x: 247, startPoint y: 46, endPoint x: 125, endPoint y: 44, distance: 122.2
click at [126, 44] on div "dashboard products sales purchasing productivity dashboard products Product Cat…" at bounding box center [447, 222] width 894 height 444
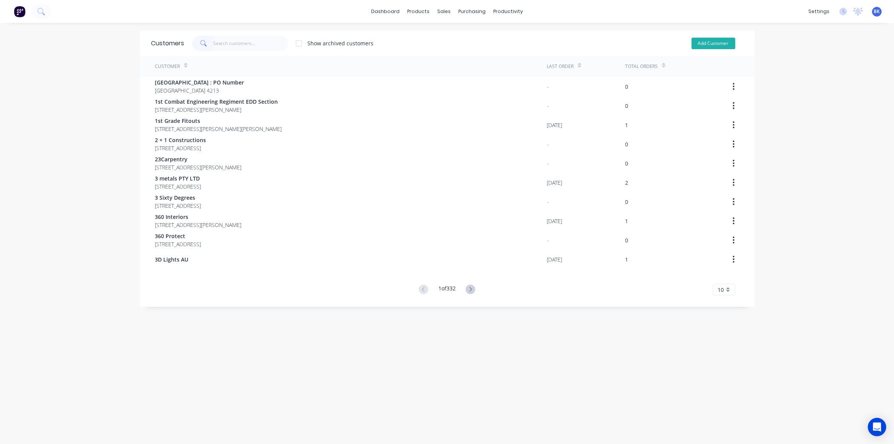
click at [699, 46] on button "Add Customer" at bounding box center [714, 44] width 44 height 12
select select "AU"
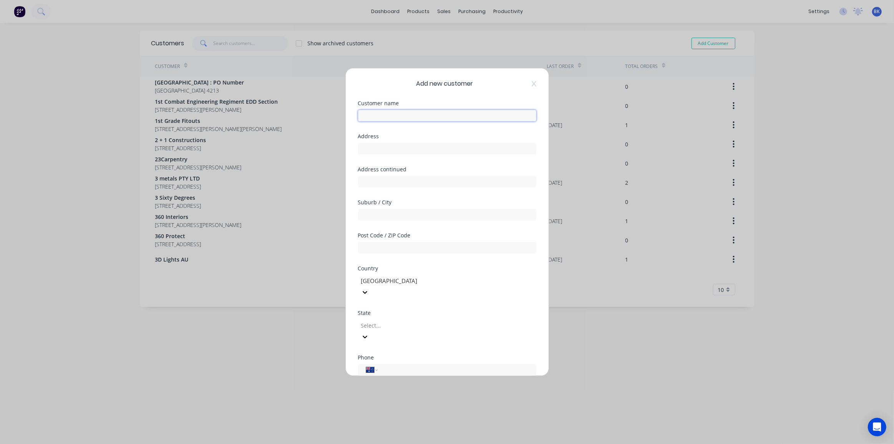
click at [412, 115] on input "text" at bounding box center [447, 116] width 178 height 12
type input "[PERSON_NAME]'s Caravan/RV repairs"
click at [421, 215] on input "text" at bounding box center [447, 215] width 178 height 12
click at [405, 321] on div at bounding box center [415, 326] width 111 height 10
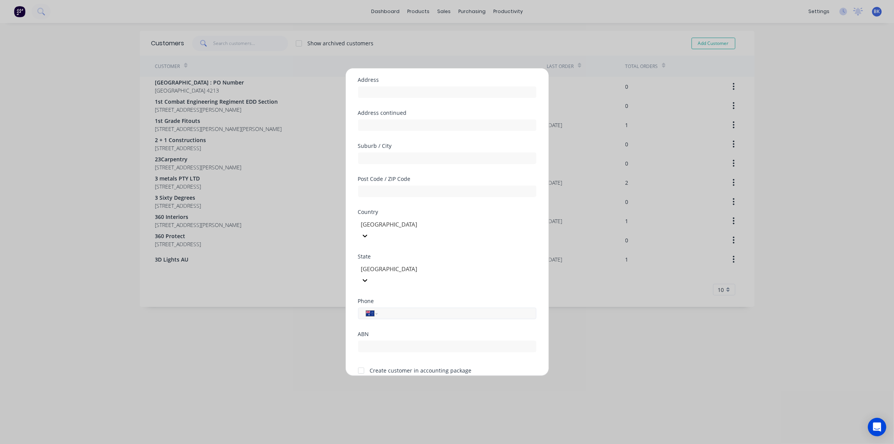
scroll to position [67, 0]
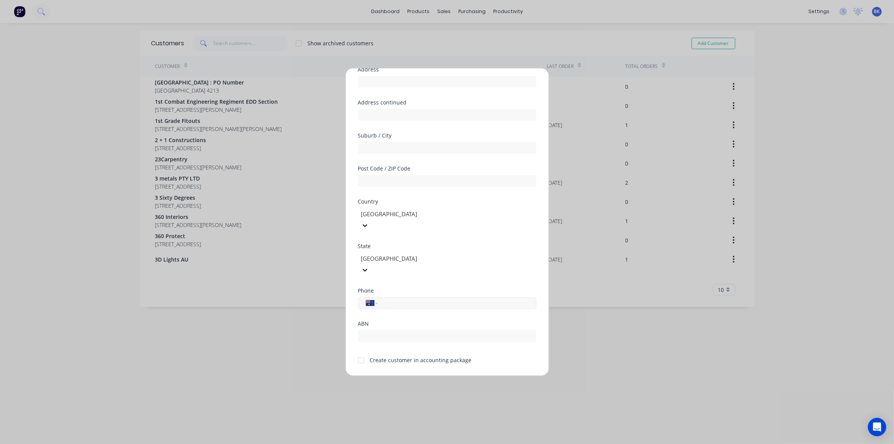
click at [419, 299] on input "tel" at bounding box center [455, 303] width 145 height 9
type input "0427 200 459"
click at [360, 353] on div at bounding box center [361, 360] width 15 height 15
click at [415, 377] on button "Save" at bounding box center [423, 383] width 42 height 12
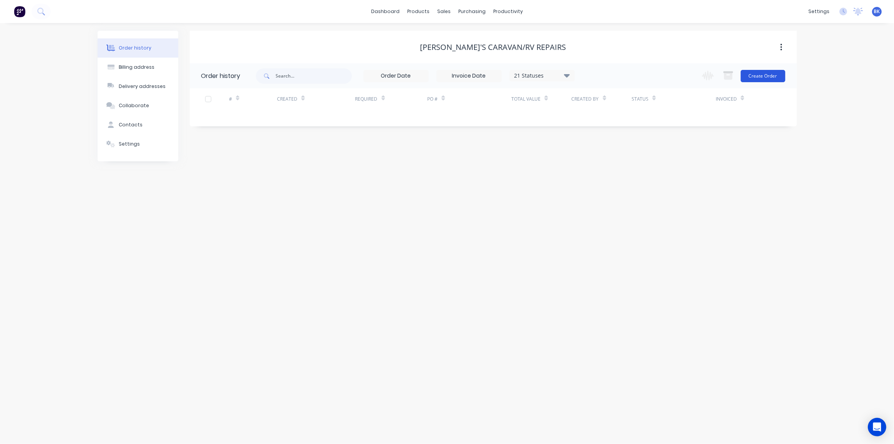
click at [769, 74] on button "Create Order" at bounding box center [763, 76] width 45 height 12
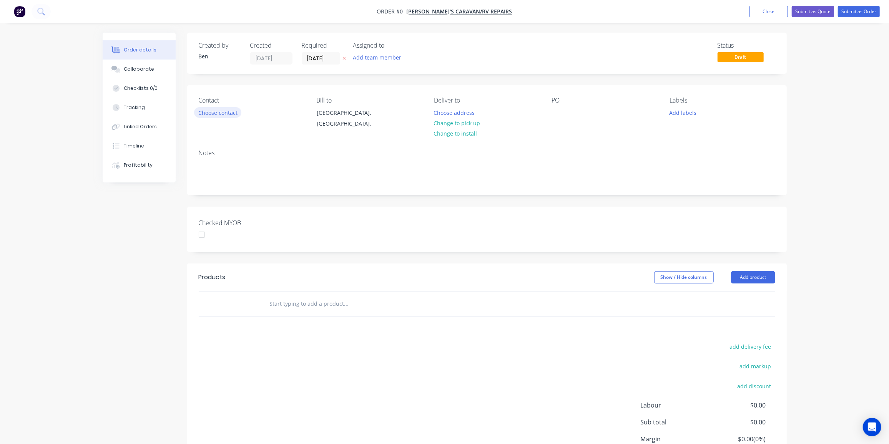
click at [223, 114] on button "Choose contact" at bounding box center [217, 112] width 47 height 10
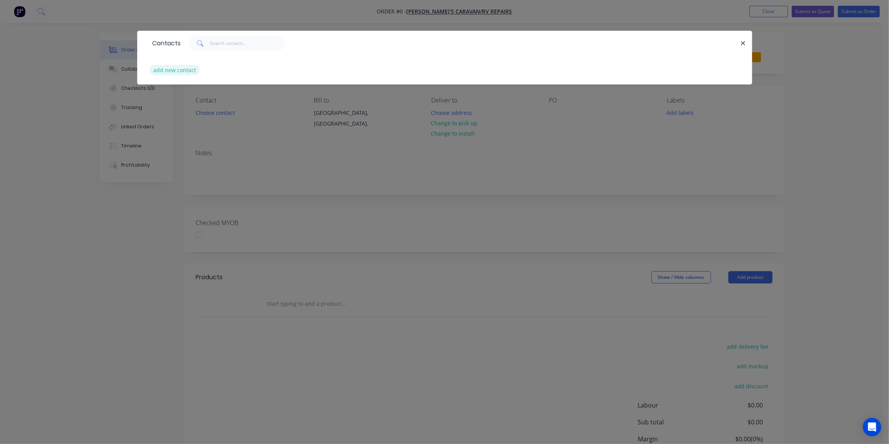
click at [179, 66] on button "add new contact" at bounding box center [174, 70] width 51 height 10
select select "AU"
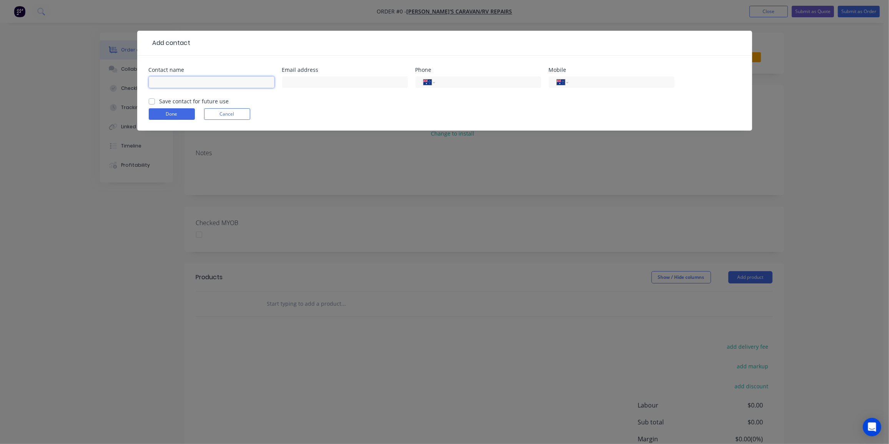
click at [185, 81] on input "text" at bounding box center [212, 82] width 126 height 12
type input "[PERSON_NAME]"
click at [503, 80] on input "tel" at bounding box center [486, 82] width 92 height 9
type input "0427 200 459"
drag, startPoint x: 482, startPoint y: 85, endPoint x: 423, endPoint y: 84, distance: 59.2
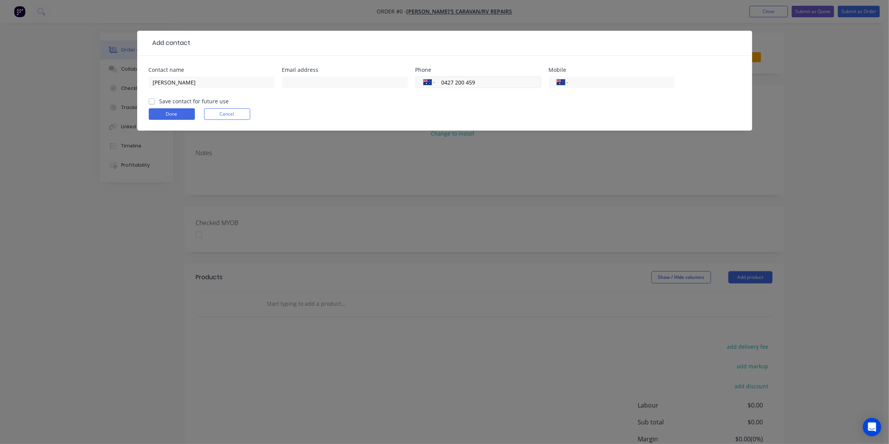
click at [423, 84] on div "International [GEOGRAPHIC_DATA] [GEOGRAPHIC_DATA] [GEOGRAPHIC_DATA] [GEOGRAPHIC…" at bounding box center [478, 82] width 126 height 12
click at [653, 75] on div "International [GEOGRAPHIC_DATA] [GEOGRAPHIC_DATA] [GEOGRAPHIC_DATA] [GEOGRAPHIC…" at bounding box center [612, 86] width 126 height 23
click at [640, 81] on input "tel" at bounding box center [620, 82] width 92 height 9
paste input "0427 200 459"
type input "0427 200 459"
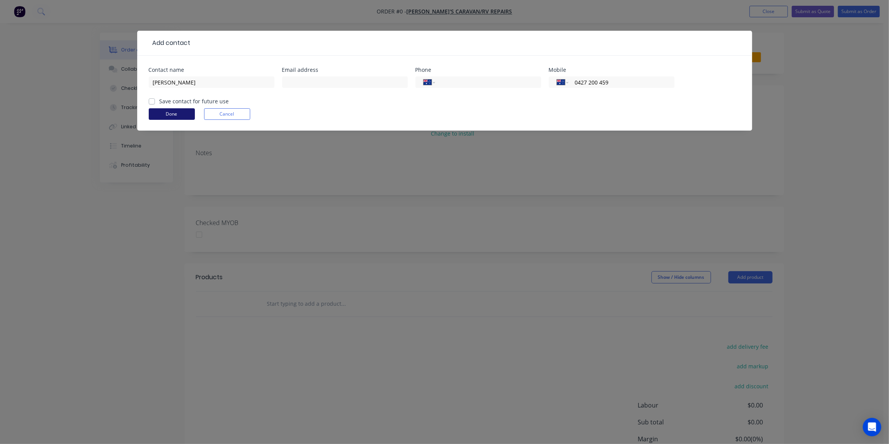
drag, startPoint x: 151, startPoint y: 101, endPoint x: 170, endPoint y: 115, distance: 23.7
click at [159, 101] on label "Save contact for future use" at bounding box center [194, 101] width 70 height 8
click at [151, 101] on input "Save contact for future use" at bounding box center [152, 100] width 6 height 7
checkbox input "true"
click at [172, 114] on button "Done" at bounding box center [172, 114] width 46 height 12
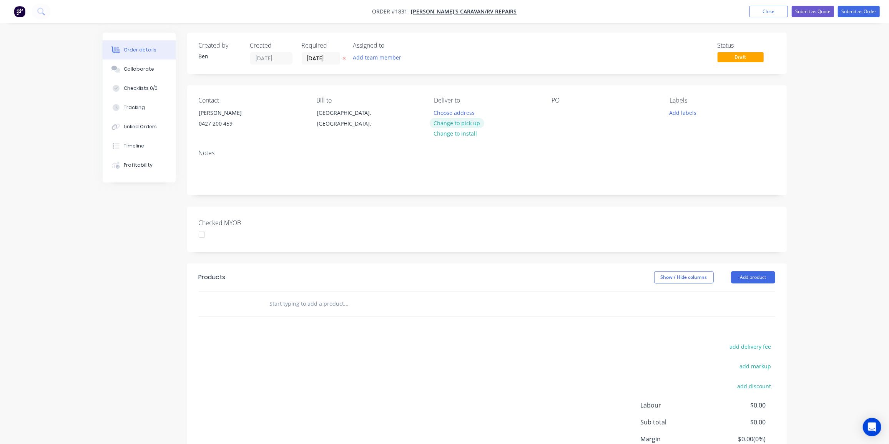
click at [470, 122] on button "Change to pick up" at bounding box center [457, 123] width 55 height 10
click at [727, 47] on div "Edge Signs & Graphics" at bounding box center [744, 49] width 113 height 8
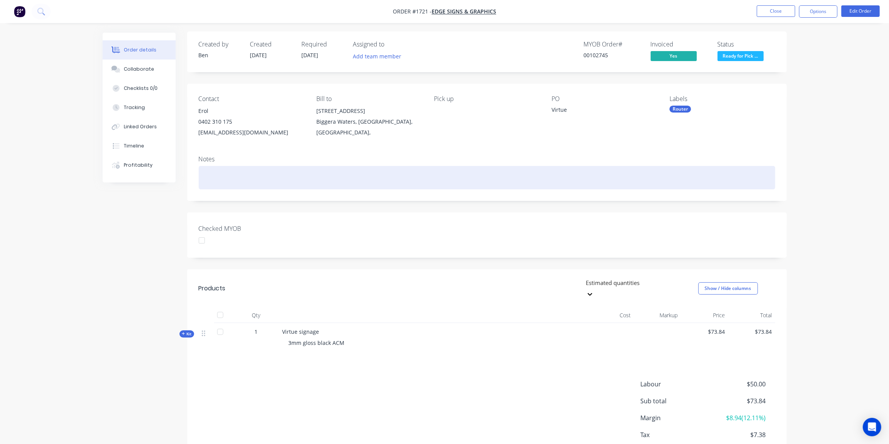
scroll to position [1, 0]
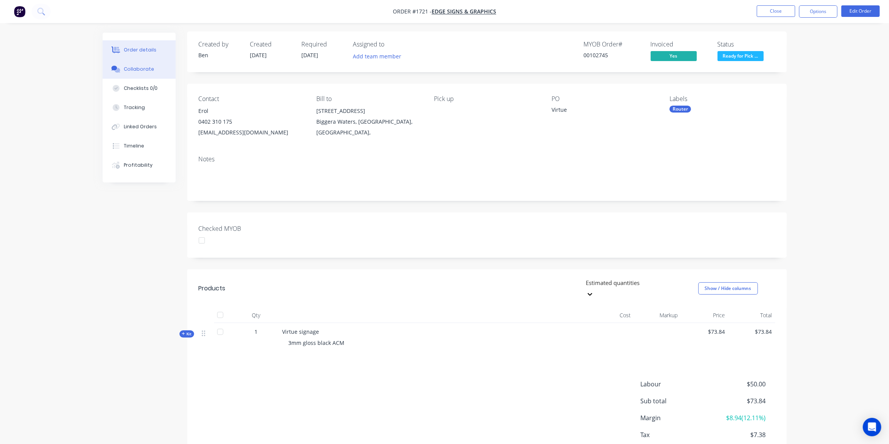
click at [140, 69] on div "Collaborate" at bounding box center [139, 69] width 30 height 7
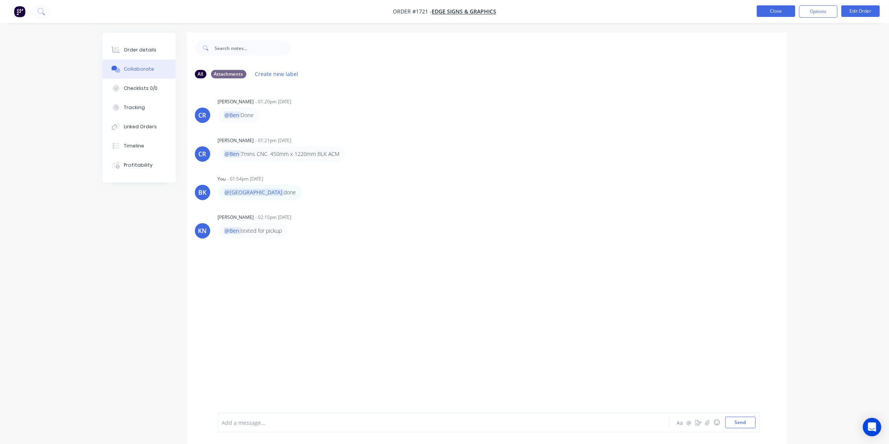
click at [766, 8] on button "Close" at bounding box center [776, 11] width 38 height 12
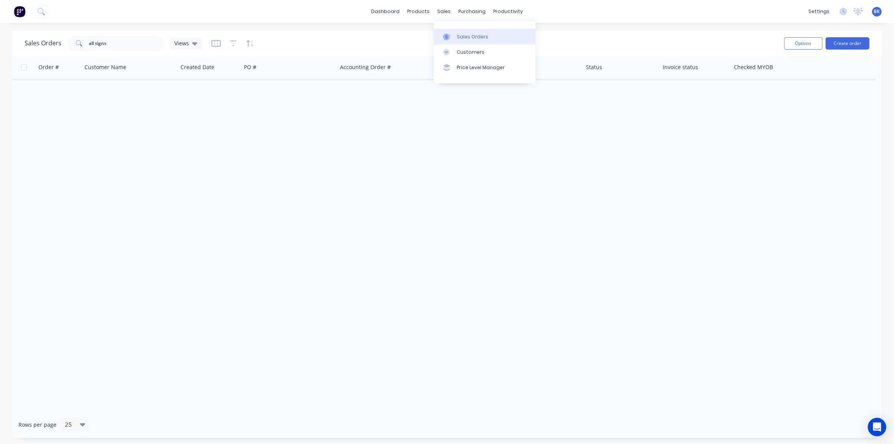
click at [457, 34] on div "Sales Orders" at bounding box center [473, 36] width 32 height 7
drag, startPoint x: 110, startPoint y: 43, endPoint x: 35, endPoint y: 55, distance: 75.5
click at [35, 55] on div "Sales Orders all signs Views Options Create order" at bounding box center [447, 43] width 870 height 25
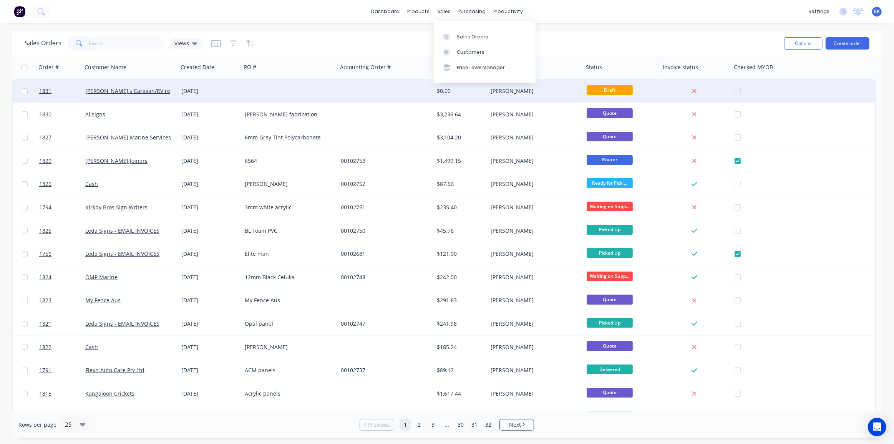
click at [224, 94] on div "[DATE]" at bounding box center [209, 91] width 57 height 8
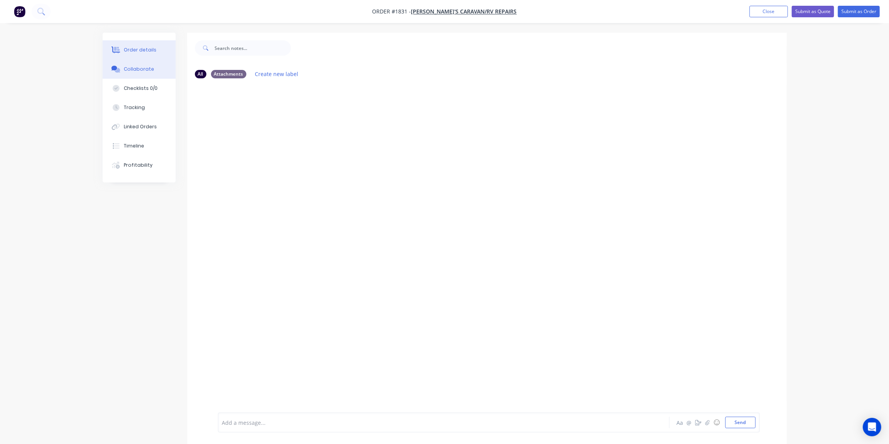
click at [121, 53] on button "Order details" at bounding box center [139, 49] width 73 height 19
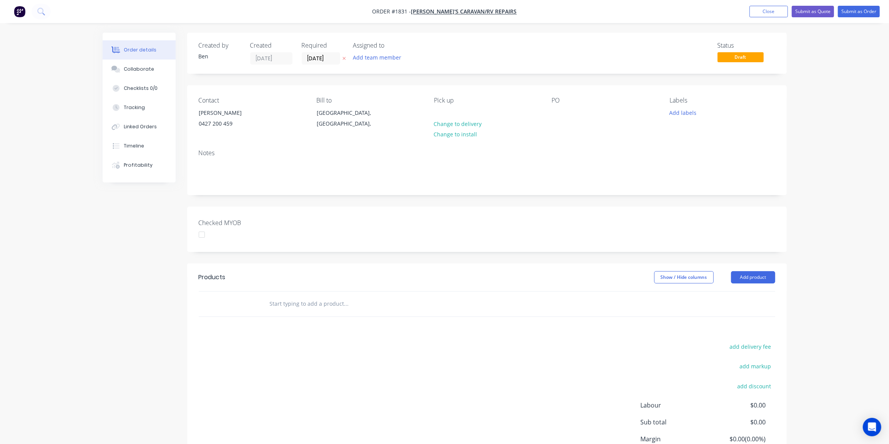
click at [294, 299] on input "text" at bounding box center [346, 303] width 154 height 15
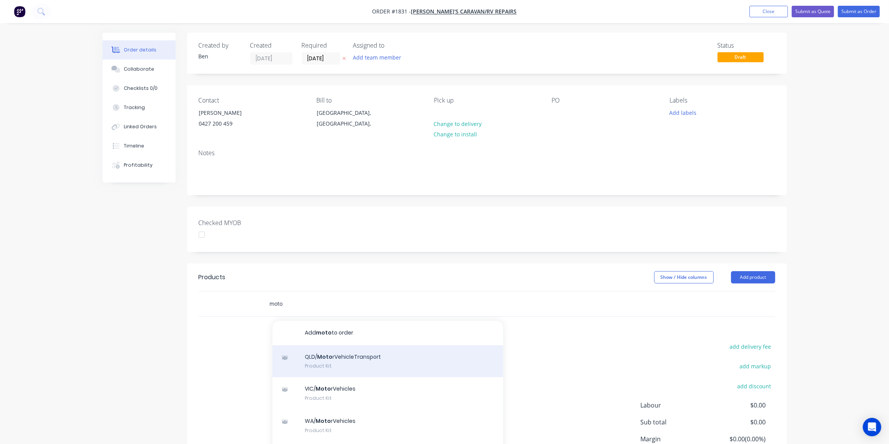
type input "moto"
click at [346, 360] on div "QLD/ Moto rVehicleTransport Product Kit" at bounding box center [387, 361] width 231 height 32
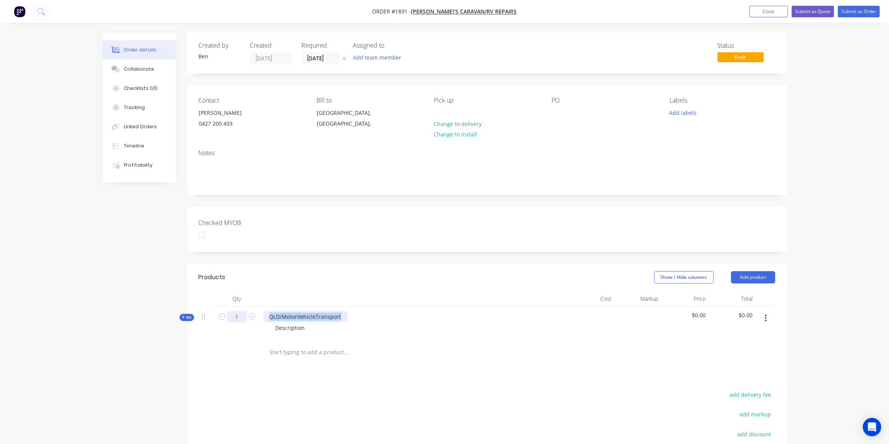
drag, startPoint x: 341, startPoint y: 316, endPoint x: 227, endPoint y: 315, distance: 114.1
click at [228, 315] on div "Kit 1 QLD/MotorVehicleTransport Description $0.00 $0.00" at bounding box center [487, 323] width 576 height 33
click at [291, 331] on div "Description" at bounding box center [290, 327] width 42 height 11
drag, startPoint x: 343, startPoint y: 318, endPoint x: 210, endPoint y: 316, distance: 133.0
click at [210, 316] on div "Kit 1 QLD/MotorVehicleTransport Description $0.00 $0.00" at bounding box center [487, 323] width 576 height 33
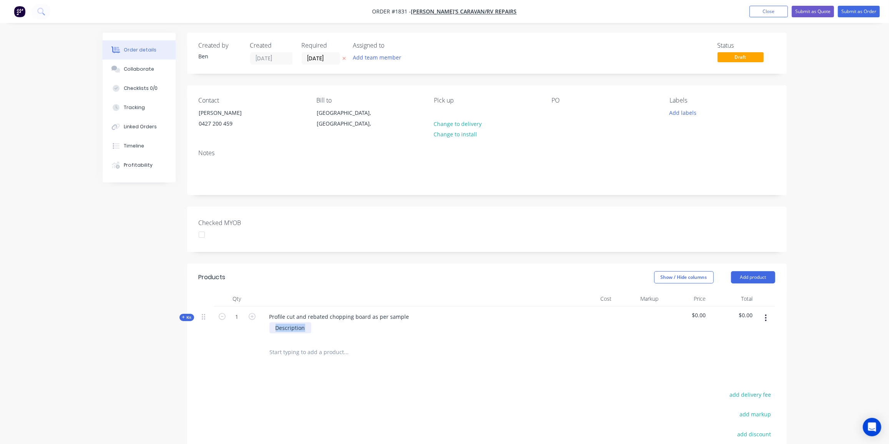
drag, startPoint x: 296, startPoint y: 328, endPoint x: 236, endPoint y: 327, distance: 60.3
click at [236, 327] on div "Kit 1 Profile cut and rebated chopping board as per sample Description $0.00 $0…" at bounding box center [487, 323] width 576 height 33
click at [188, 315] on span "Kit" at bounding box center [187, 318] width 10 height 6
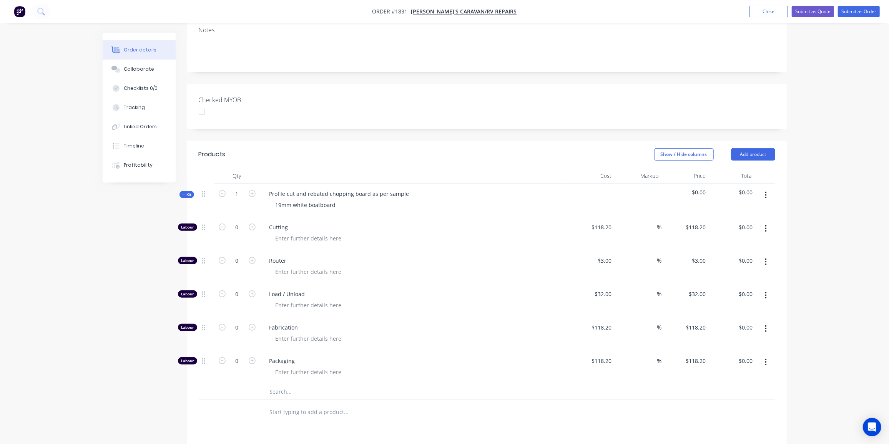
scroll to position [123, 0]
click at [241, 263] on input "0" at bounding box center [237, 261] width 20 height 12
type input "15"
type input "$45.00"
click at [231, 296] on input "0" at bounding box center [237, 294] width 20 height 12
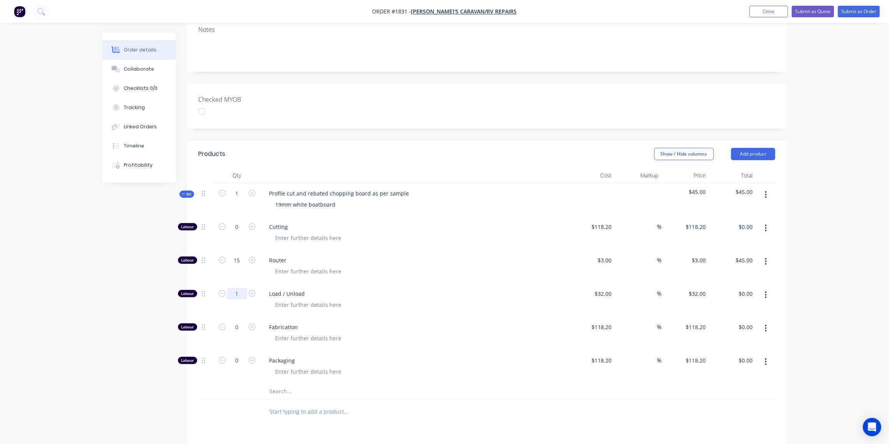
type input "1"
type input "$32.00"
click at [236, 330] on input "0" at bounding box center [237, 328] width 20 height 12
type input "0.5"
type input "$59.10"
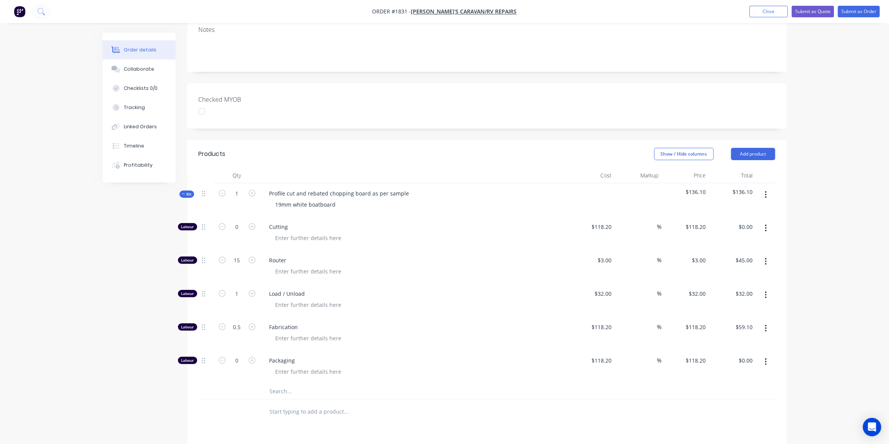
click at [280, 391] on input "text" at bounding box center [346, 391] width 154 height 15
type input "boat"
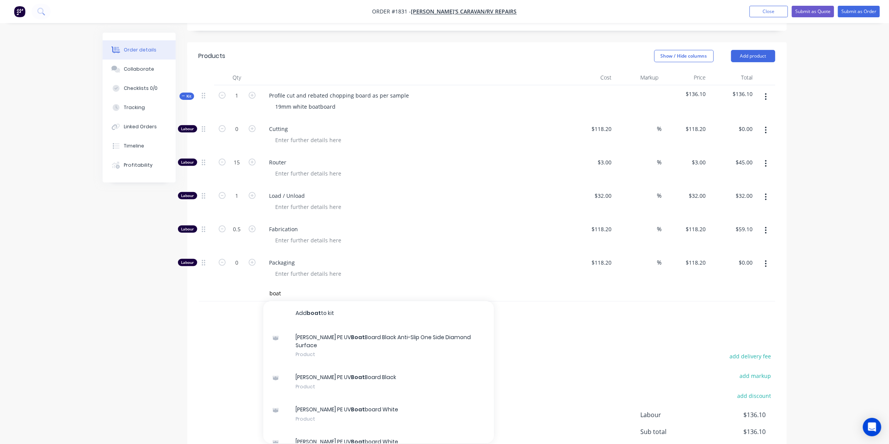
scroll to position [228, 0]
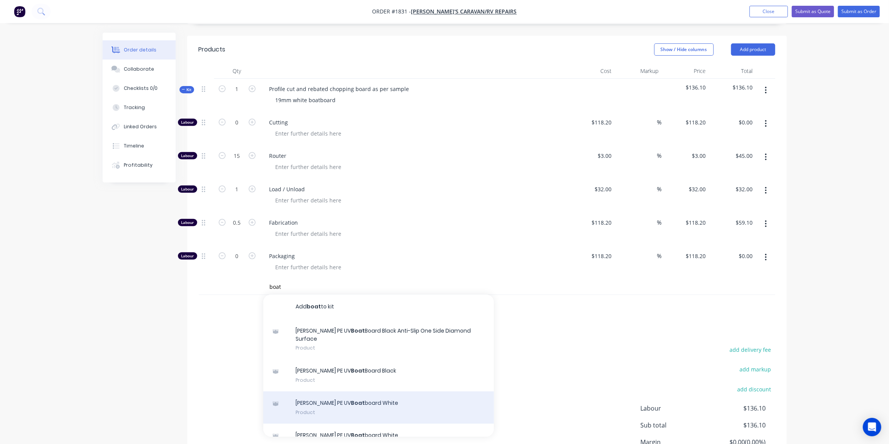
click at [385, 392] on div "[PERSON_NAME] PE UV Boat board White Product" at bounding box center [378, 408] width 231 height 32
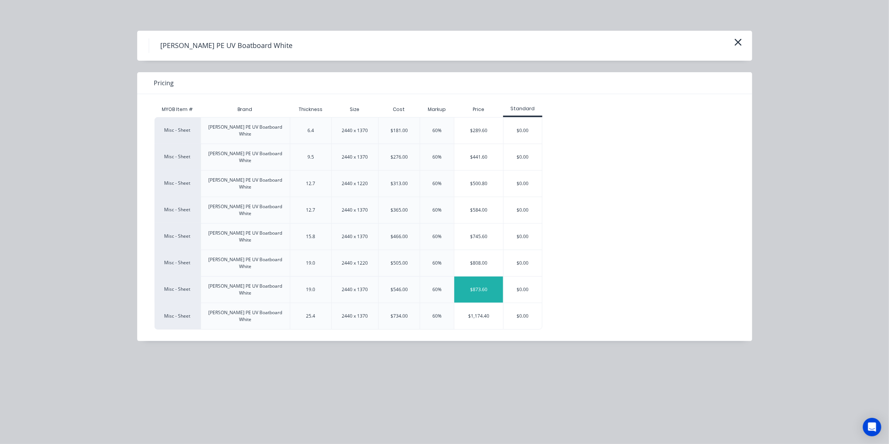
click at [482, 277] on div "$873.60" at bounding box center [478, 290] width 49 height 26
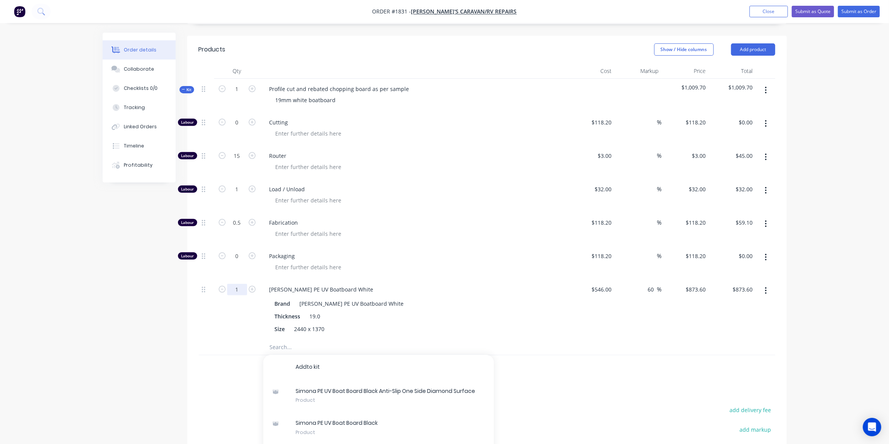
click at [242, 289] on input "1" at bounding box center [237, 290] width 20 height 12
type input "0.1"
type input "$87.36"
click at [241, 291] on input "0.1" at bounding box center [237, 290] width 20 height 12
type input "0.05"
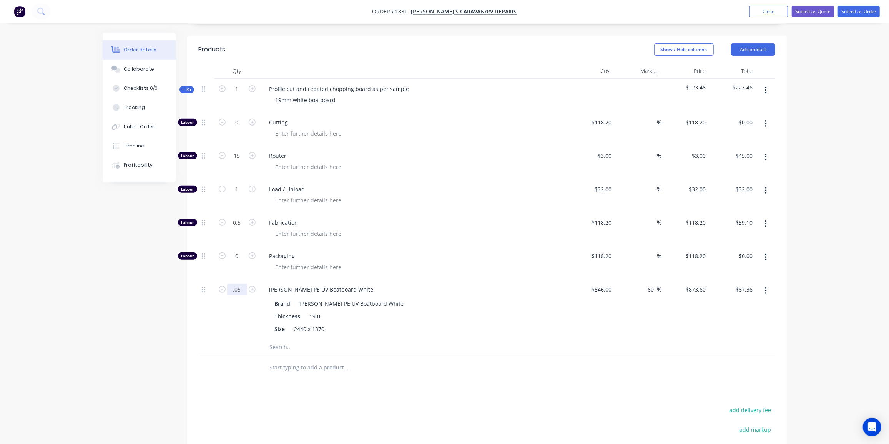
type input "$43.68"
drag, startPoint x: 93, startPoint y: 302, endPoint x: 155, endPoint y: 275, distance: 68.2
click at [93, 302] on div "Order details Collaborate Checklists 0/0 Tracking Linked Orders Timeline Profit…" at bounding box center [444, 174] width 889 height 804
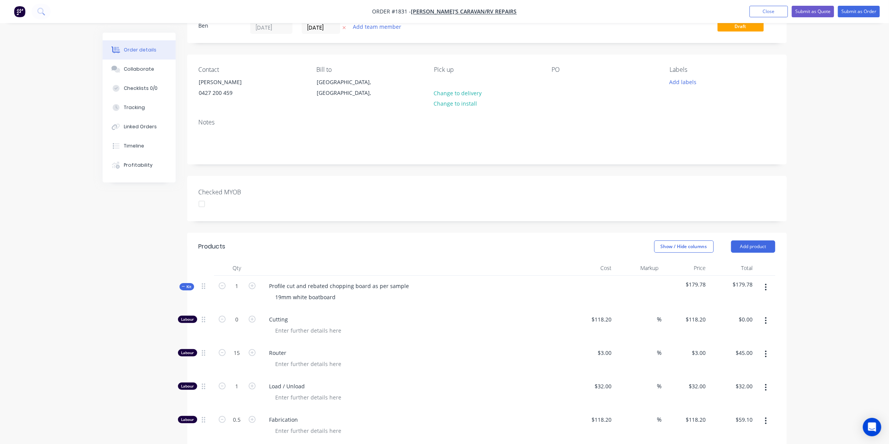
scroll to position [29, 0]
drag, startPoint x: 181, startPoint y: 289, endPoint x: 262, endPoint y: 272, distance: 81.9
click at [183, 288] on icon "button" at bounding box center [183, 289] width 3 height 4
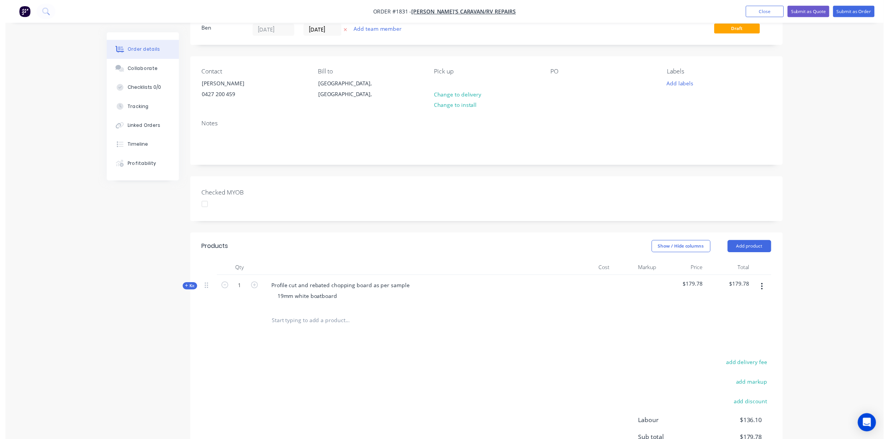
scroll to position [0, 0]
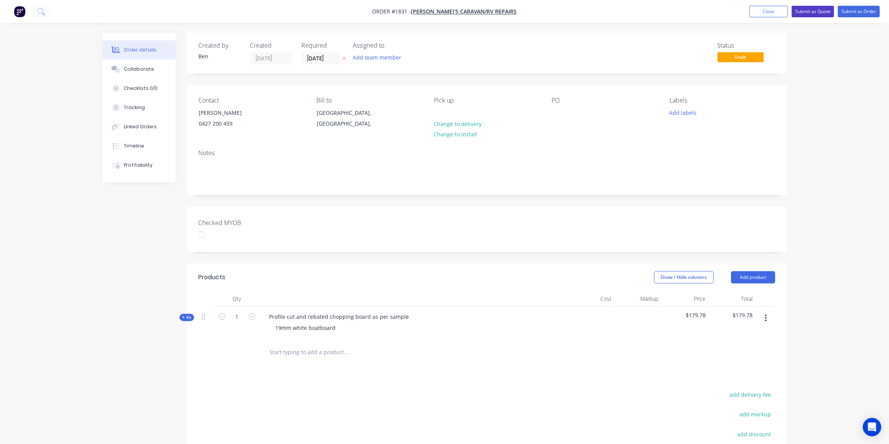
click at [825, 12] on button "Submit as Quote" at bounding box center [813, 12] width 42 height 12
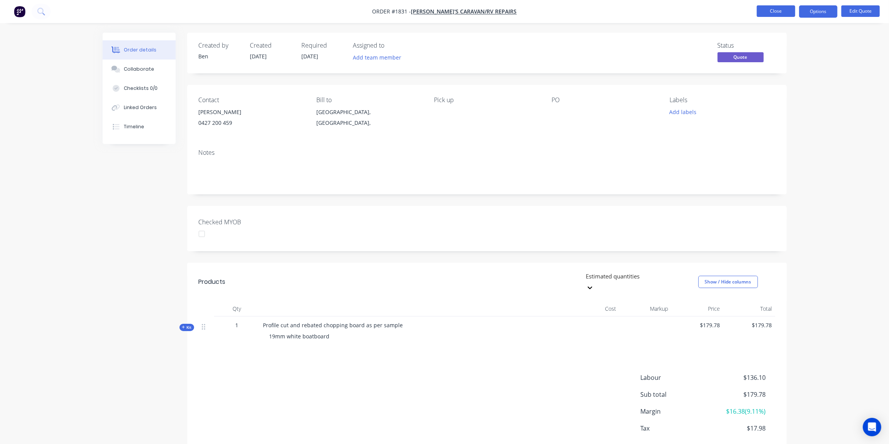
click at [777, 8] on button "Close" at bounding box center [776, 11] width 38 height 12
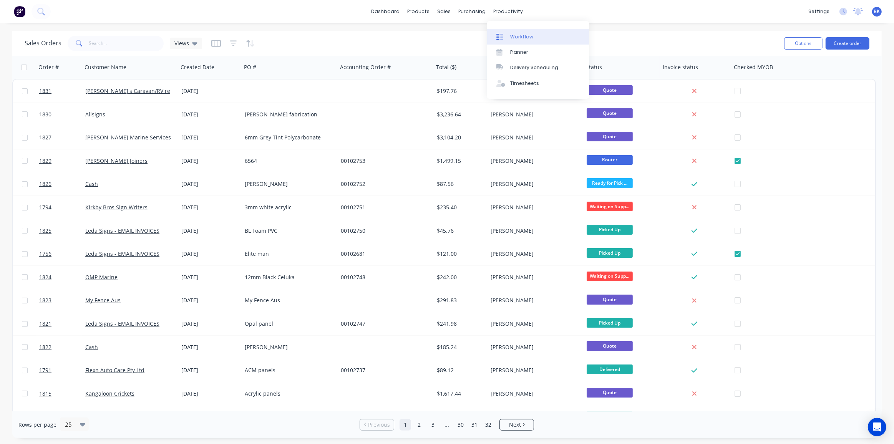
click at [550, 40] on link "Workflow" at bounding box center [538, 36] width 102 height 15
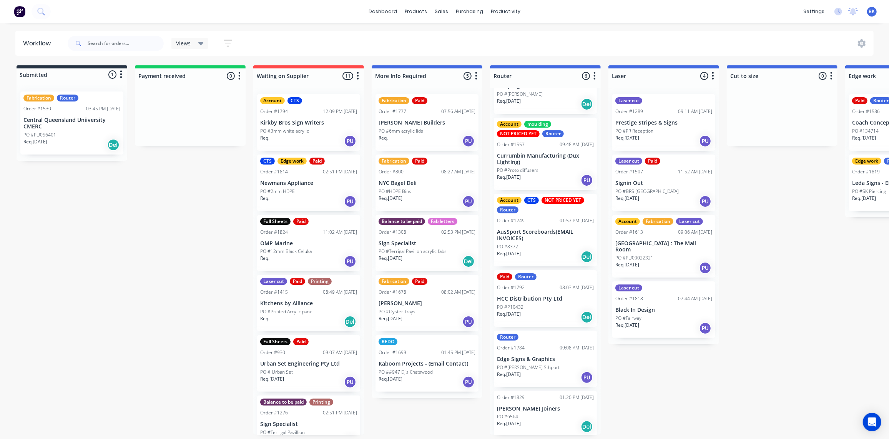
scroll to position [30, 0]
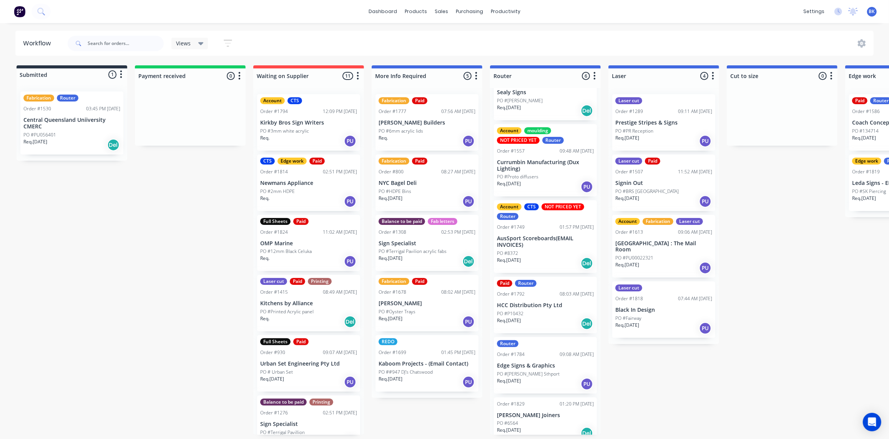
click at [555, 421] on div "PO #6564" at bounding box center [545, 423] width 97 height 7
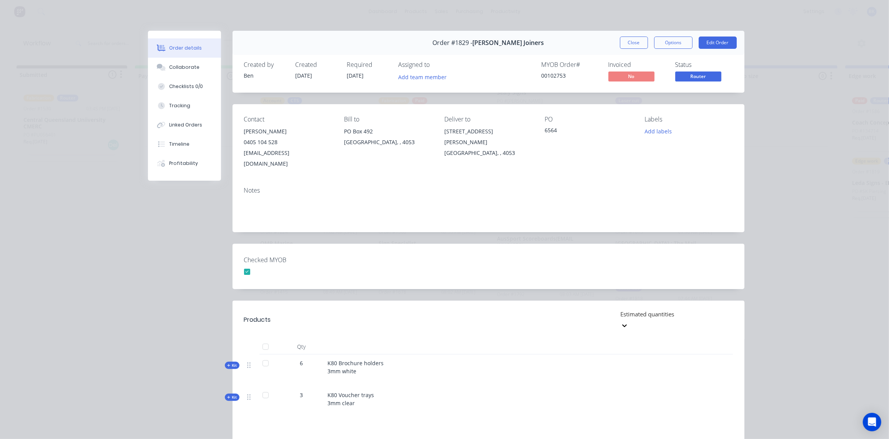
scroll to position [0, 0]
drag, startPoint x: 630, startPoint y: 42, endPoint x: 602, endPoint y: 61, distance: 33.5
click at [630, 42] on button "Close" at bounding box center [634, 43] width 28 height 12
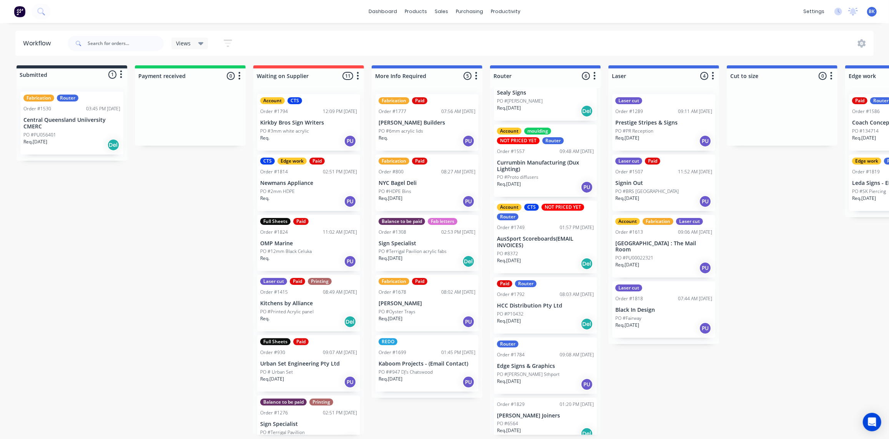
click at [59, 130] on div "Fabrication Router Order #1530 03:45 PM [DATE] Central Queensland Uniiversity C…" at bounding box center [71, 122] width 103 height 63
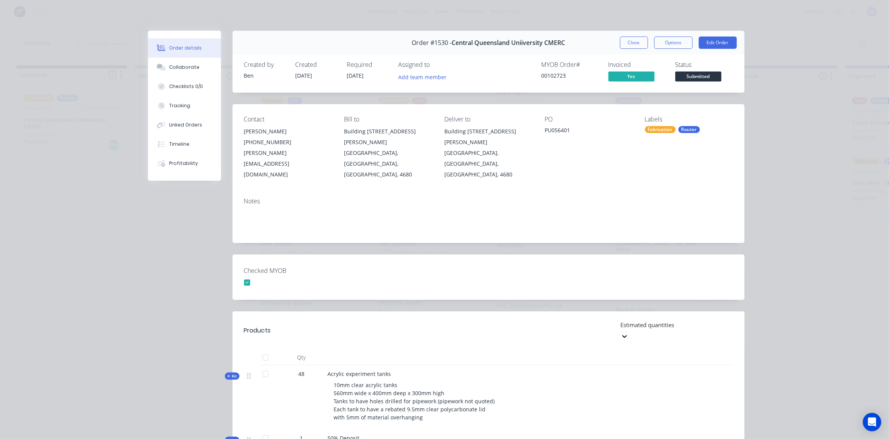
click at [632, 38] on button "Close" at bounding box center [634, 43] width 28 height 12
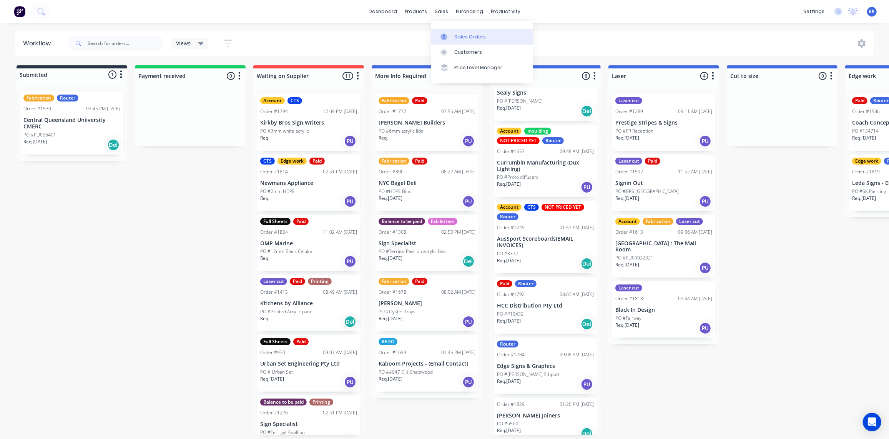
click at [455, 31] on link "Sales Orders" at bounding box center [482, 36] width 102 height 15
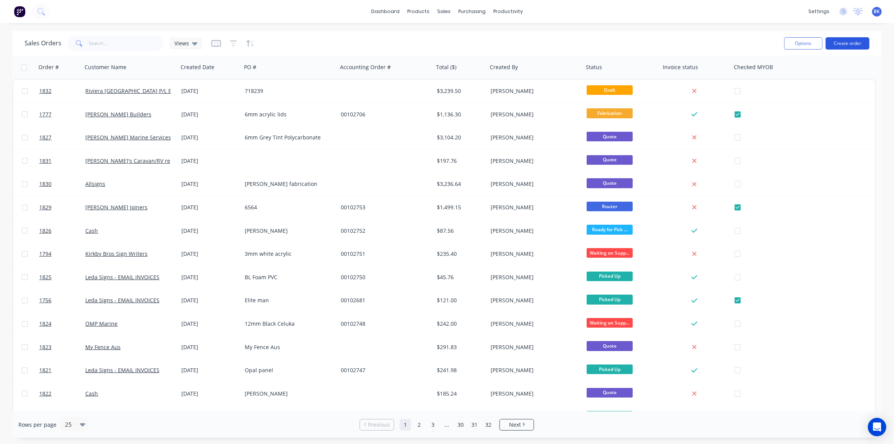
click at [839, 41] on button "Create order" at bounding box center [848, 43] width 44 height 12
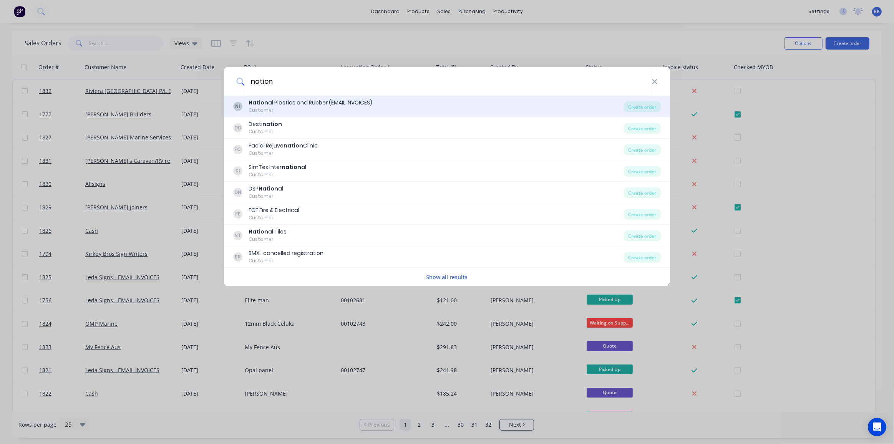
type input "nation"
click at [312, 102] on div "Nation al Plastics and Rubber (EMAIL INVOICES)" at bounding box center [311, 103] width 124 height 8
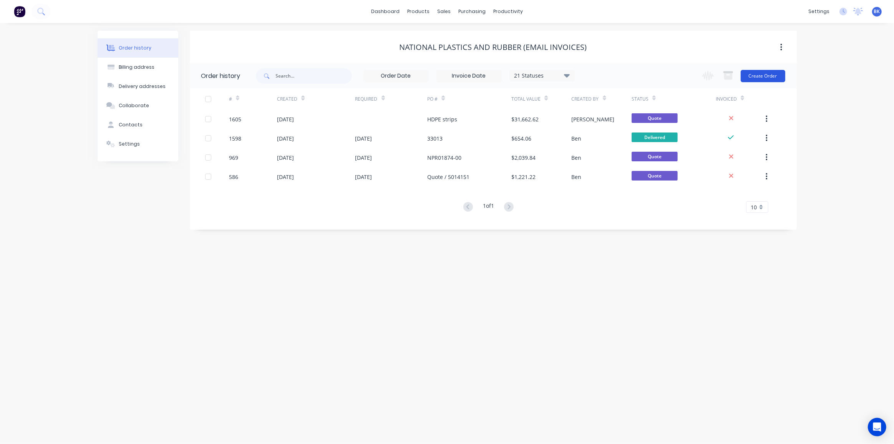
click at [760, 77] on button "Create Order" at bounding box center [763, 76] width 45 height 12
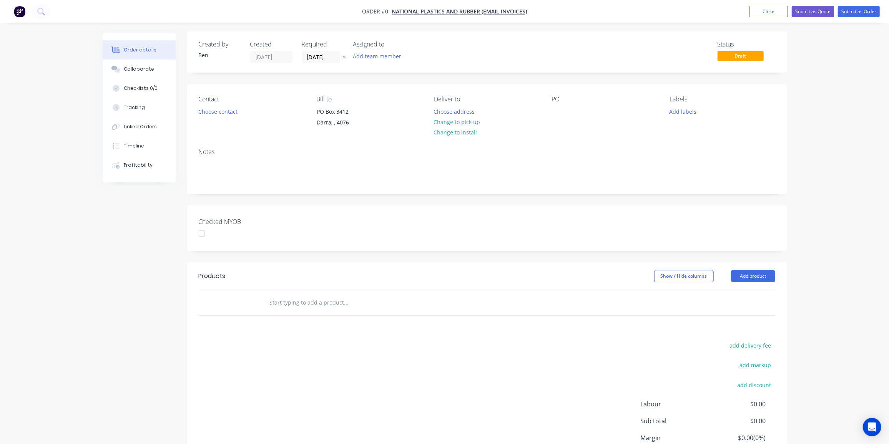
click at [214, 105] on div "Contact Choose contact" at bounding box center [251, 113] width 105 height 35
click at [227, 111] on button "Choose contact" at bounding box center [217, 111] width 47 height 10
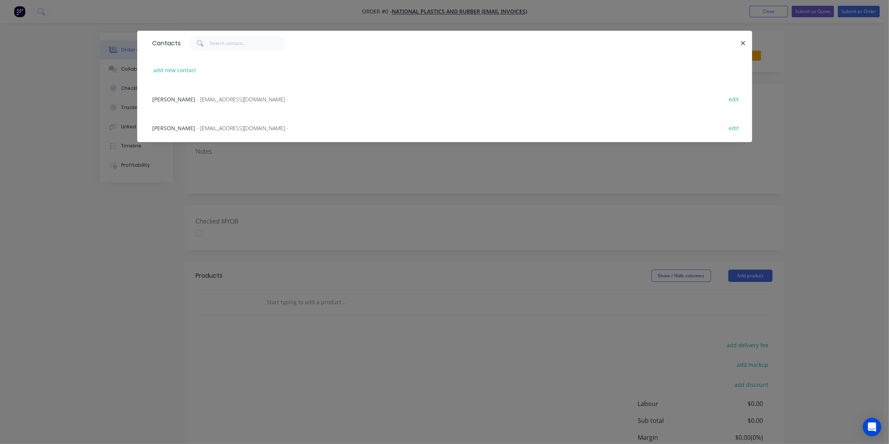
click at [222, 129] on span "- [EMAIL_ADDRESS][DOMAIN_NAME] -" at bounding box center [242, 128] width 91 height 7
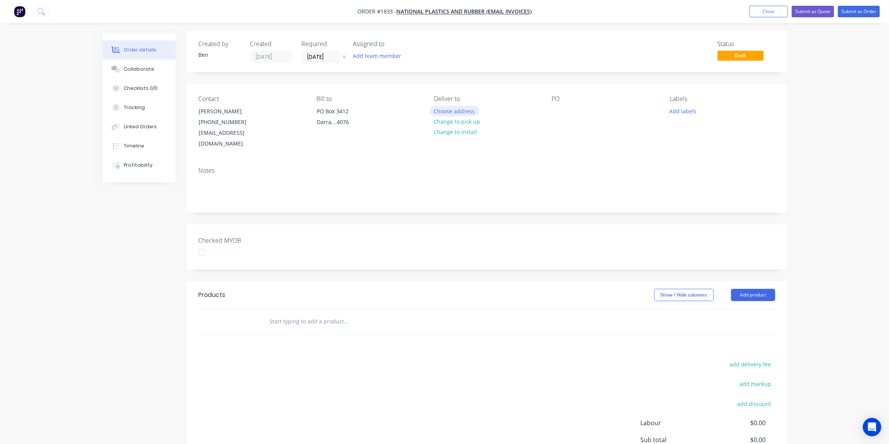
click at [464, 110] on button "Choose address" at bounding box center [454, 111] width 49 height 10
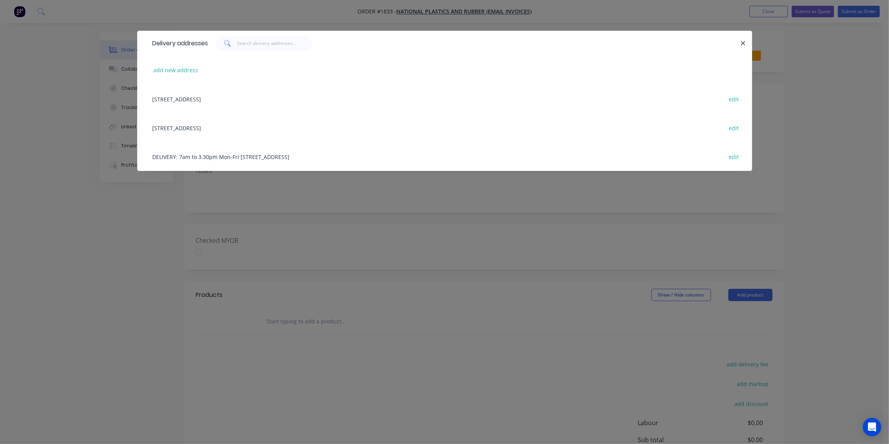
click at [298, 157] on div "DELIVERY: 7am to 3.30pm Mon-Fri [STREET_ADDRESS]" at bounding box center [445, 156] width 592 height 29
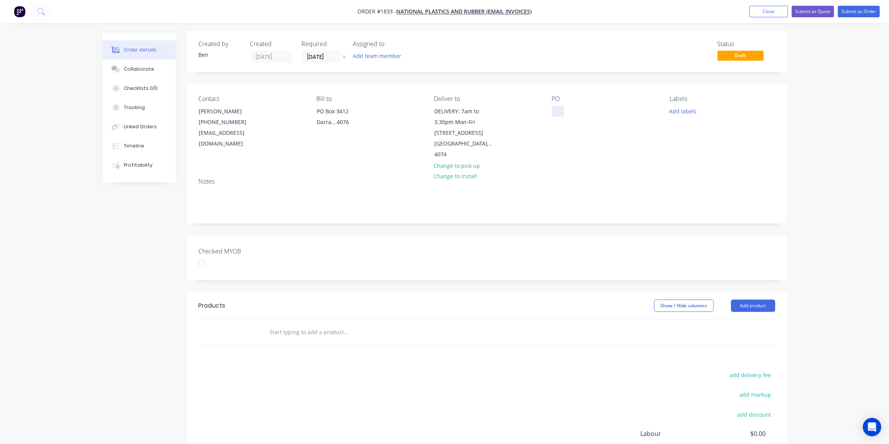
drag, startPoint x: 556, startPoint y: 106, endPoint x: 568, endPoint y: 114, distance: 14.8
click at [556, 106] on div at bounding box center [558, 111] width 12 height 11
click at [671, 112] on button "Add labels" at bounding box center [682, 111] width 35 height 10
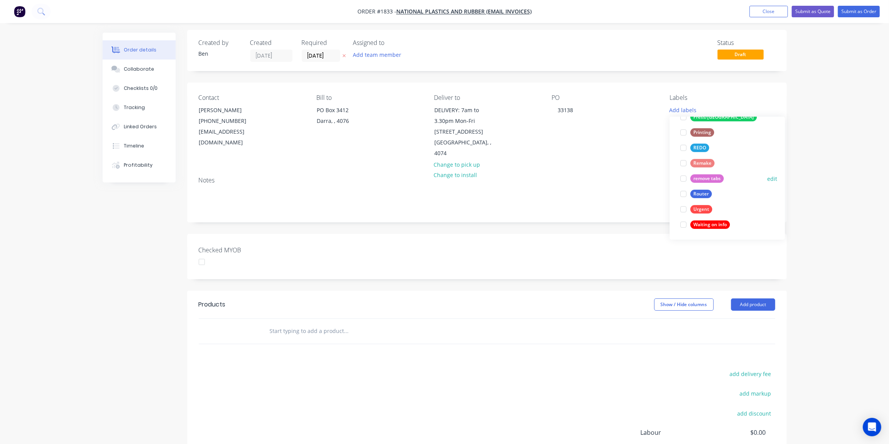
scroll to position [3, 0]
click at [704, 191] on div "Router" at bounding box center [701, 194] width 22 height 8
click at [578, 354] on div "Products Show / Hide columns Add product add delivery fee add markup add discou…" at bounding box center [487, 410] width 600 height 238
click at [329, 324] on input "text" at bounding box center [346, 331] width 154 height 15
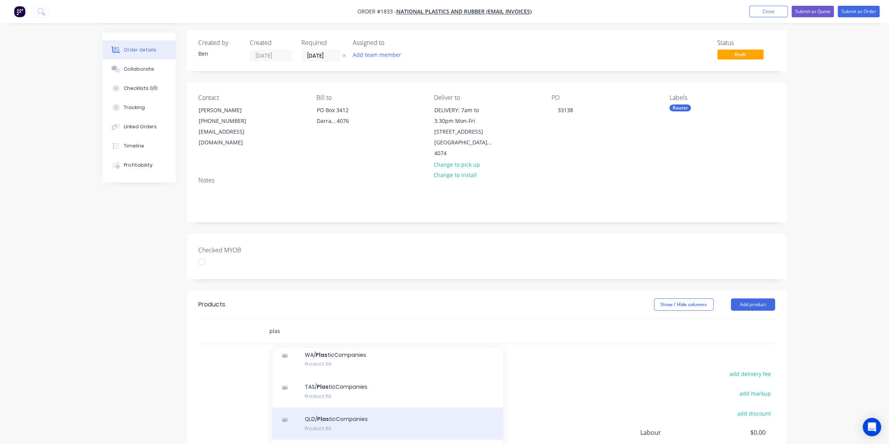
type input "plas"
click at [372, 408] on div "QLD/ Plas ticCompanies Product Kit" at bounding box center [387, 424] width 231 height 32
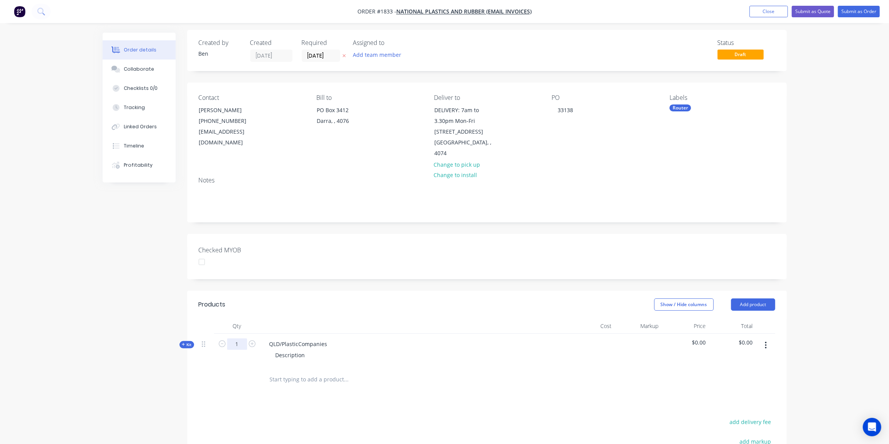
click at [238, 339] on input "1" at bounding box center [237, 345] width 20 height 12
type input "3"
drag, startPoint x: 327, startPoint y: 331, endPoint x: 265, endPoint y: 337, distance: 63.0
click at [265, 339] on div "QLD/PlasticCompanies" at bounding box center [298, 344] width 70 height 11
paste div
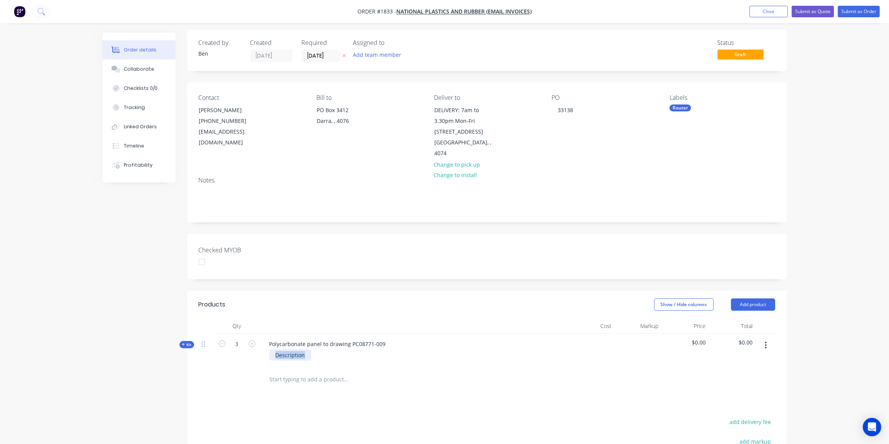
drag, startPoint x: 304, startPoint y: 344, endPoint x: 274, endPoint y: 344, distance: 30.7
click at [274, 350] on div "Description" at bounding box center [290, 355] width 42 height 11
click at [187, 345] on span "Kit" at bounding box center [187, 348] width 10 height 6
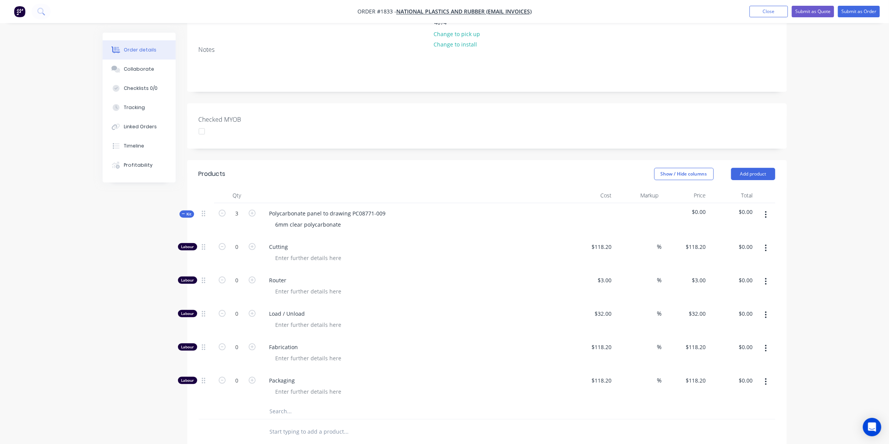
scroll to position [133, 0]
click at [235, 241] on input "0" at bounding box center [237, 247] width 20 height 12
type input "3"
type input "118.2"
type input "$354.60"
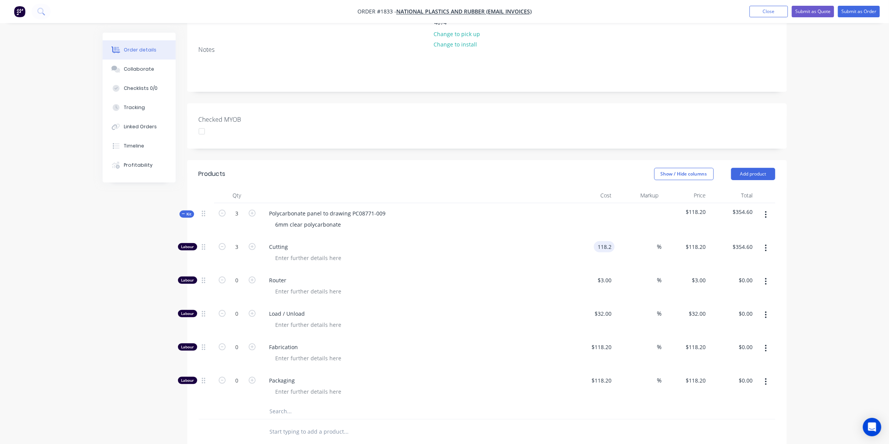
click at [602, 241] on input "118.2" at bounding box center [606, 246] width 18 height 11
type input "$81.90"
type input "$245.70"
click at [180, 211] on button "Kit" at bounding box center [186, 214] width 15 height 7
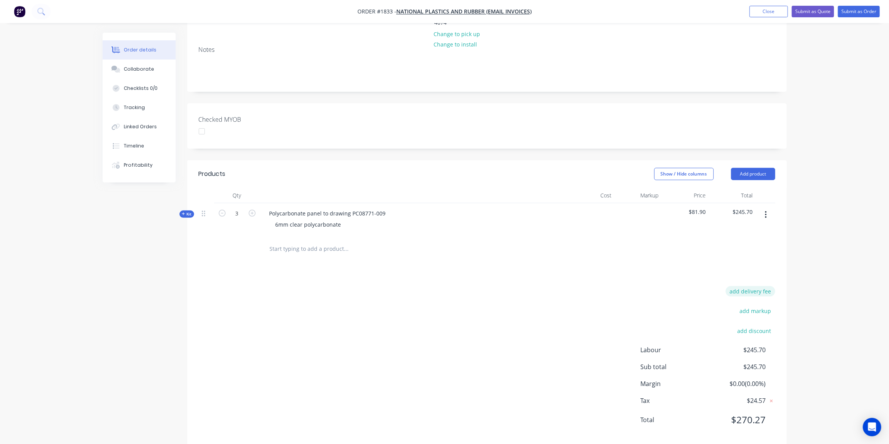
click at [760, 286] on button "add delivery fee" at bounding box center [751, 291] width 50 height 10
type input "30"
click at [312, 333] on div "Delivery fee Delivery fee Delivery fee name (Optional) 30 30 $0 add markup add …" at bounding box center [487, 360] width 576 height 146
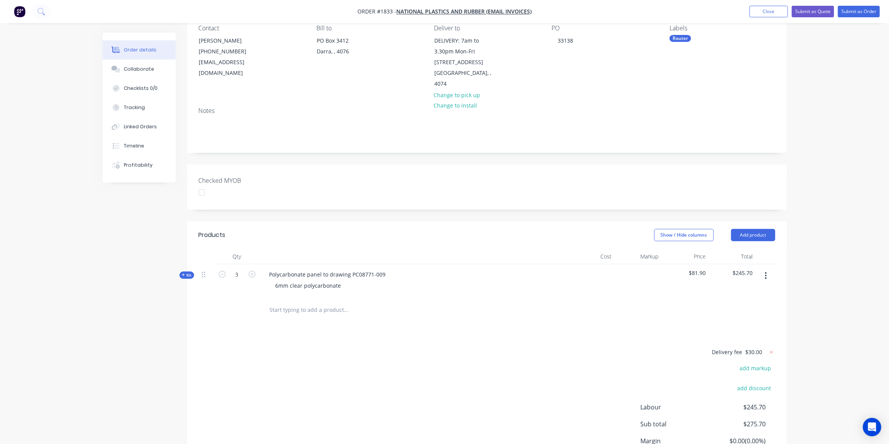
scroll to position [0, 0]
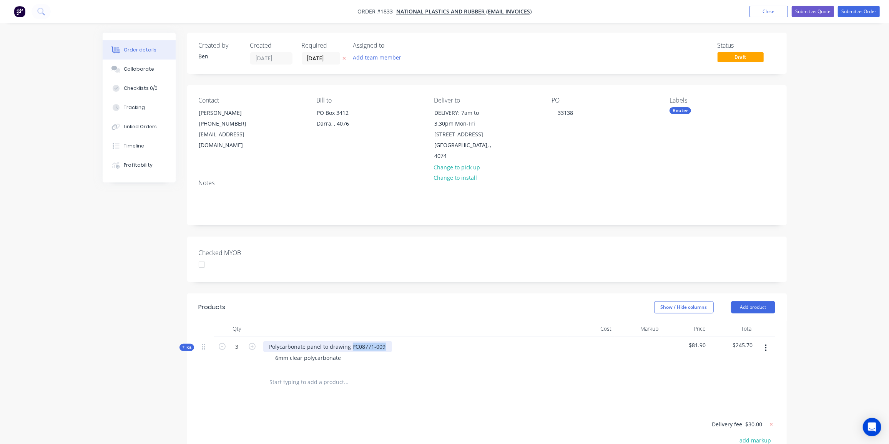
drag, startPoint x: 384, startPoint y: 336, endPoint x: 351, endPoint y: 337, distance: 33.1
click at [351, 341] on div "Polycarbonate panel to drawing PC08771-009" at bounding box center [327, 346] width 129 height 11
copy div "PC08771-009"
click at [818, 13] on button "Submit as Quote" at bounding box center [813, 12] width 42 height 12
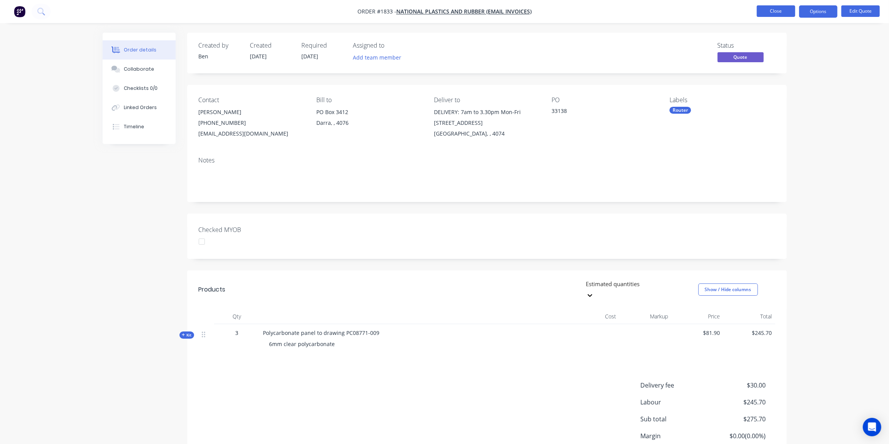
click at [786, 11] on button "Close" at bounding box center [776, 11] width 38 height 12
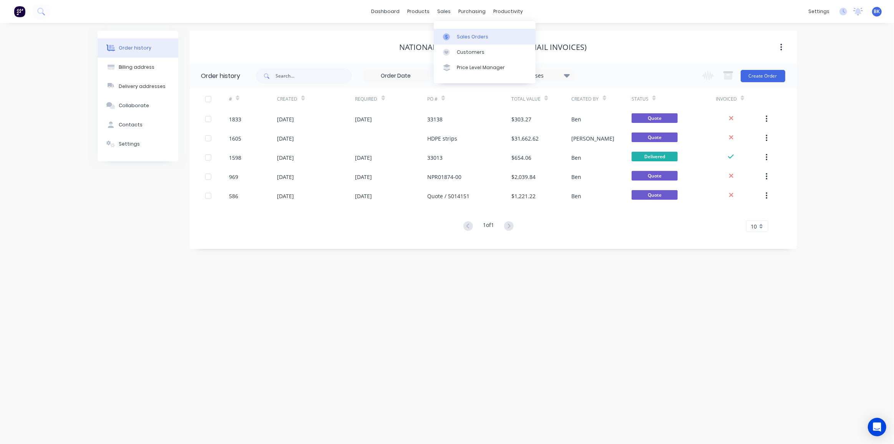
click at [459, 39] on div "Sales Orders" at bounding box center [473, 36] width 32 height 7
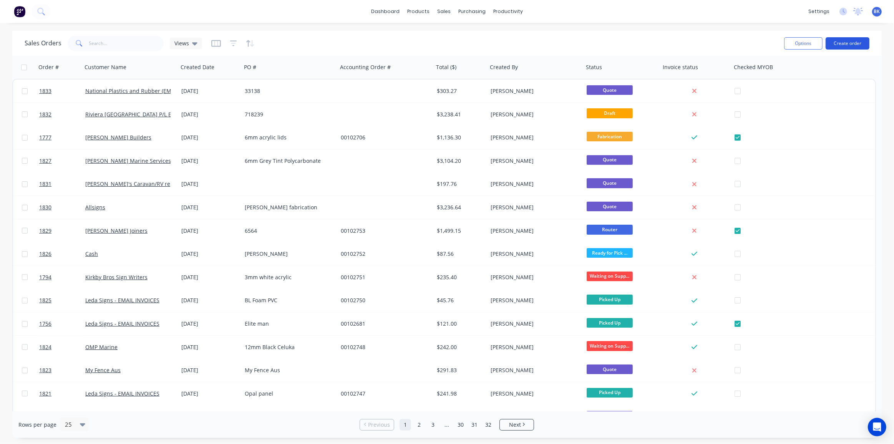
click at [848, 43] on button "Create order" at bounding box center [848, 43] width 44 height 12
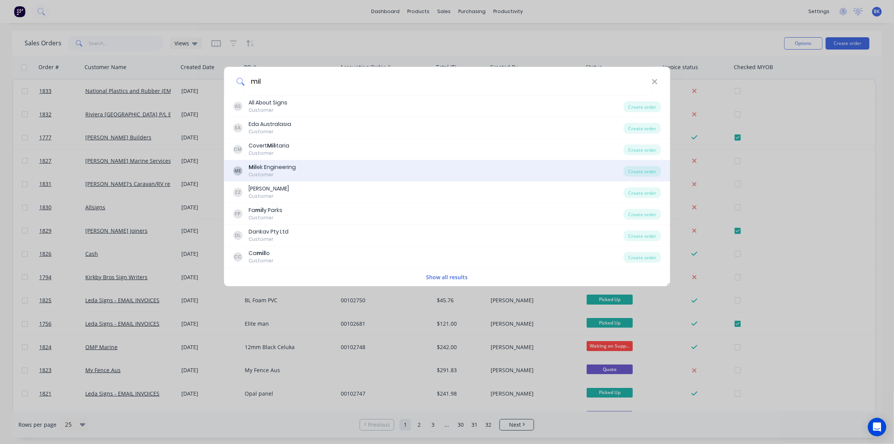
type input "mil"
click at [335, 165] on div "ME Mil ek Engineering Customer" at bounding box center [428, 170] width 391 height 15
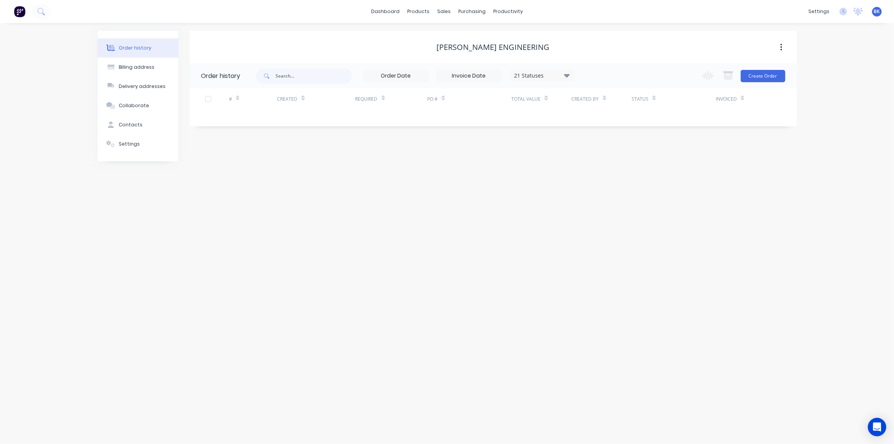
click at [749, 83] on div "Change order status Submitted Payment received Waiting on Supplier More Info Re…" at bounding box center [742, 75] width 88 height 25
click at [753, 75] on button "Create Order" at bounding box center [763, 76] width 45 height 12
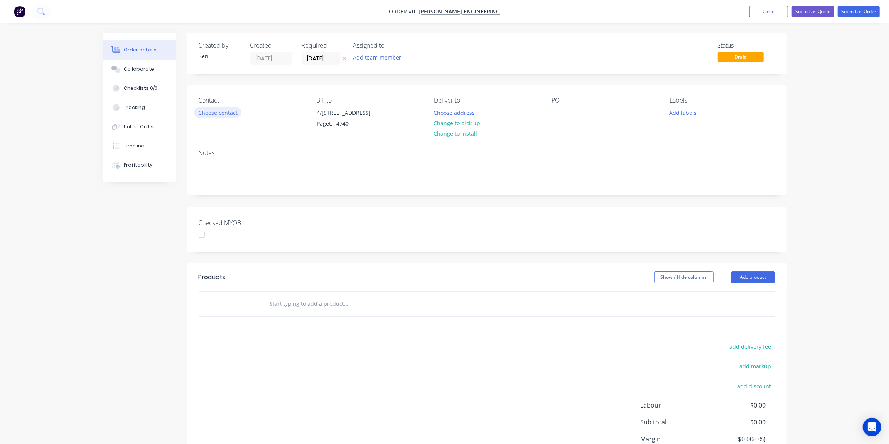
click at [228, 114] on button "Choose contact" at bounding box center [217, 112] width 47 height 10
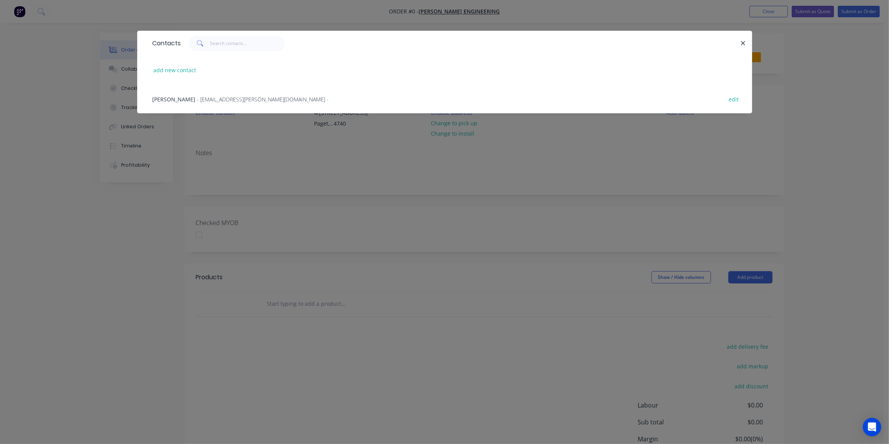
click at [207, 97] on span "- [EMAIL_ADDRESS][PERSON_NAME][DOMAIN_NAME] -" at bounding box center [263, 99] width 132 height 7
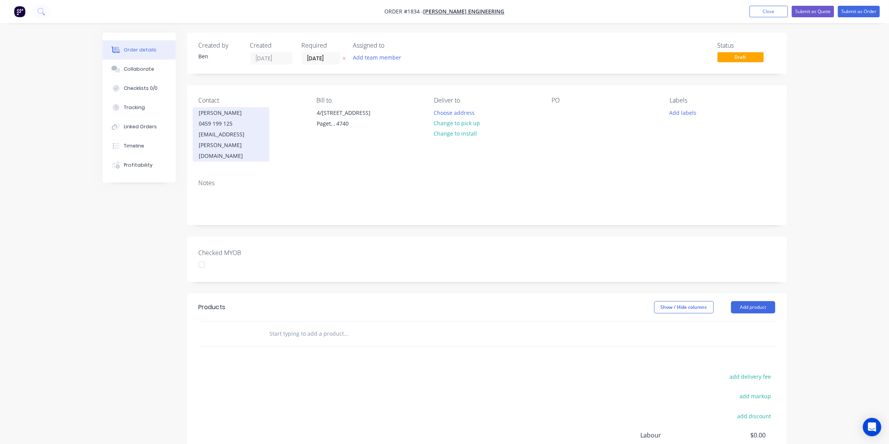
click at [212, 131] on div "[EMAIL_ADDRESS][PERSON_NAME][DOMAIN_NAME]" at bounding box center [231, 145] width 64 height 32
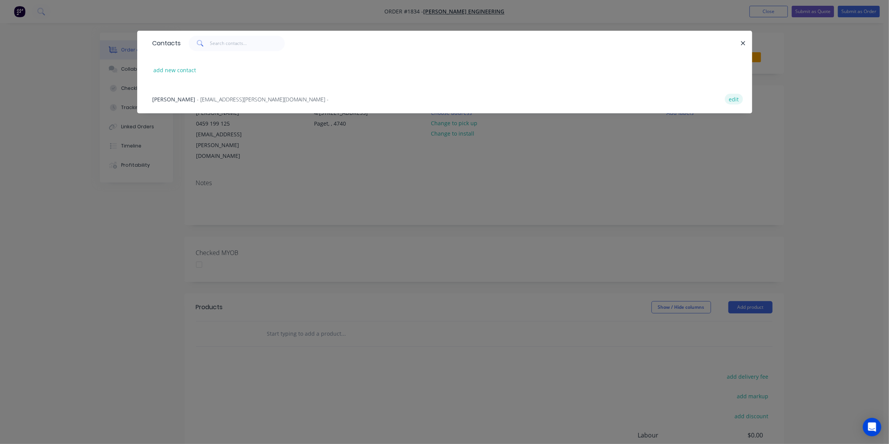
click at [735, 100] on button "edit" at bounding box center [734, 99] width 18 height 10
select select "AU"
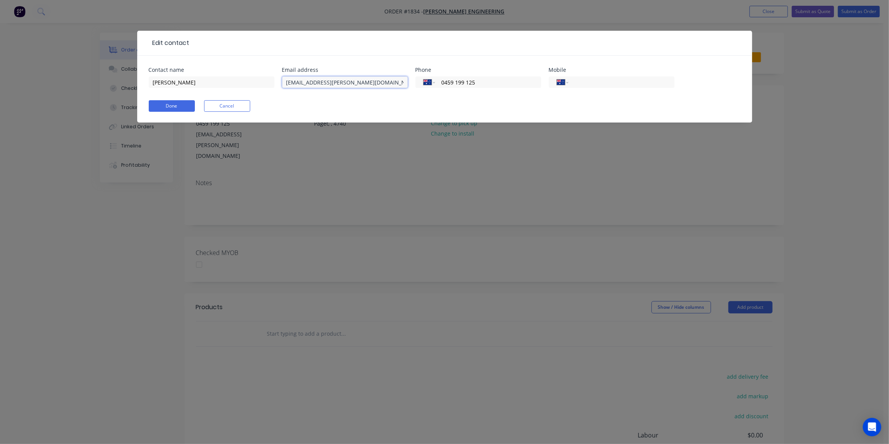
drag, startPoint x: 286, startPoint y: 80, endPoint x: 447, endPoint y: 90, distance: 161.7
click at [447, 90] on div "Contact name [PERSON_NAME] Email address [EMAIL_ADDRESS][PERSON_NAME][DOMAIN_NA…" at bounding box center [445, 82] width 592 height 30
paste input "[PERSON_NAME] <[EMAIL_ADDRESS][PERSON_NAME][DOMAIN_NAME]>"
drag, startPoint x: 326, startPoint y: 80, endPoint x: 218, endPoint y: 106, distance: 110.8
click at [219, 106] on form "Contact name [PERSON_NAME] Email address [PERSON_NAME] <[EMAIL_ADDRESS][PERSON_…" at bounding box center [445, 94] width 592 height 55
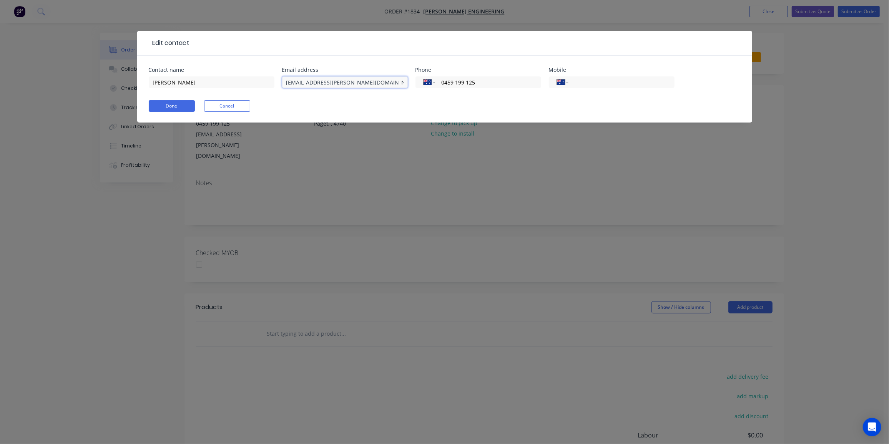
click at [361, 82] on input "[EMAIL_ADDRESS][PERSON_NAME][DOMAIN_NAME]>" at bounding box center [345, 82] width 126 height 12
type input "[EMAIL_ADDRESS][PERSON_NAME][DOMAIN_NAME]"
click at [174, 105] on button "Done" at bounding box center [172, 106] width 46 height 12
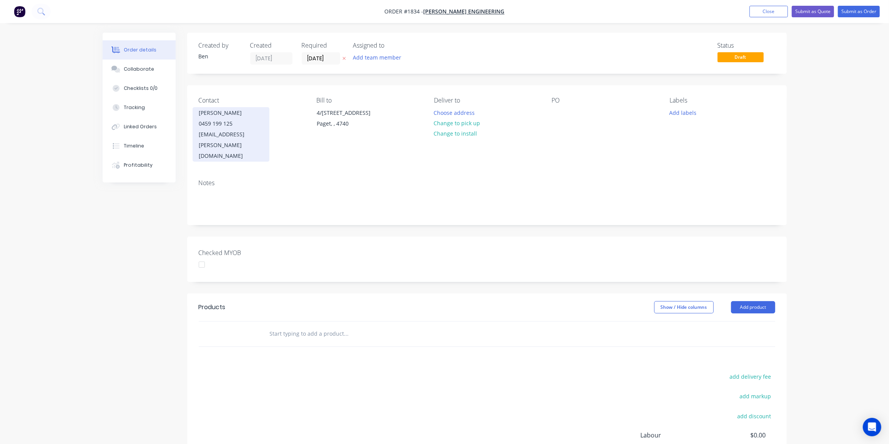
click at [207, 126] on div "0459 199 125" at bounding box center [231, 123] width 64 height 11
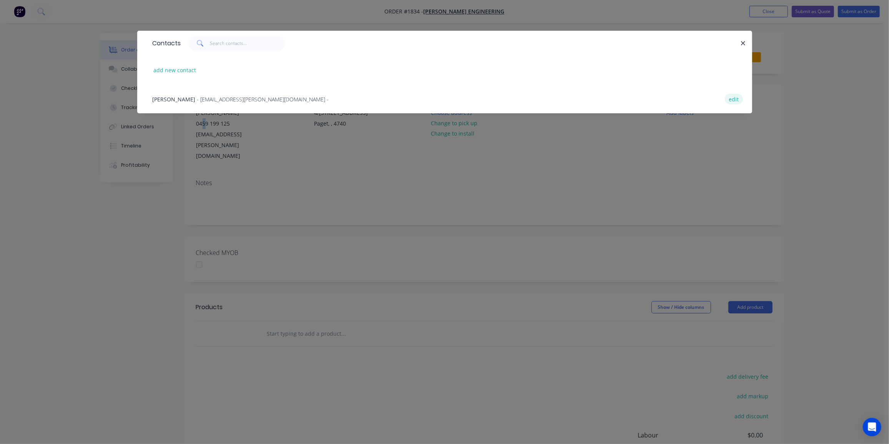
click at [737, 100] on button "edit" at bounding box center [734, 99] width 18 height 10
select select "AU"
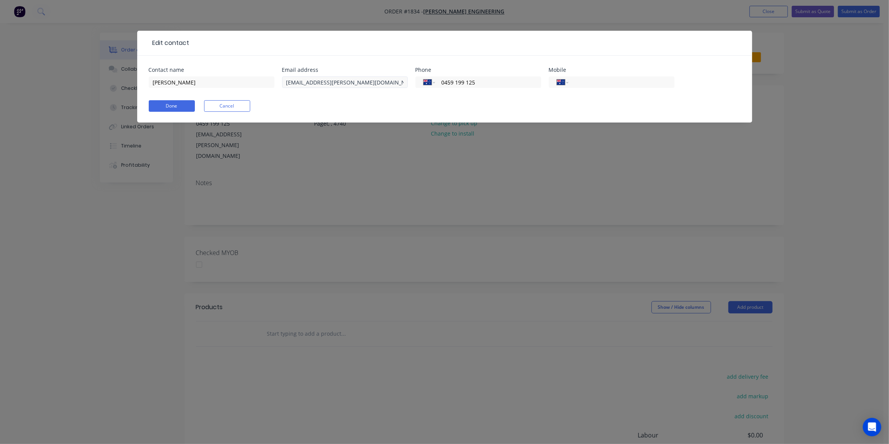
drag, startPoint x: 490, startPoint y: 80, endPoint x: 385, endPoint y: 79, distance: 105.7
click at [385, 79] on div "Contact name [PERSON_NAME] Email address [EMAIL_ADDRESS][PERSON_NAME][DOMAIN_NA…" at bounding box center [445, 82] width 592 height 30
click at [609, 86] on div "International [GEOGRAPHIC_DATA] [GEOGRAPHIC_DATA] [GEOGRAPHIC_DATA] [GEOGRAPHIC…" at bounding box center [612, 82] width 126 height 12
click at [610, 83] on input "tel" at bounding box center [620, 82] width 92 height 9
paste input "0459 199 125"
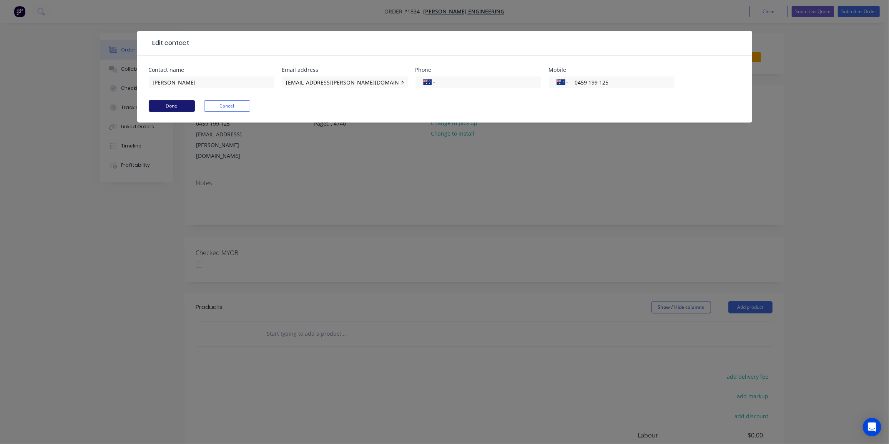
type input "0459 199 125"
click at [184, 105] on button "Done" at bounding box center [172, 106] width 46 height 12
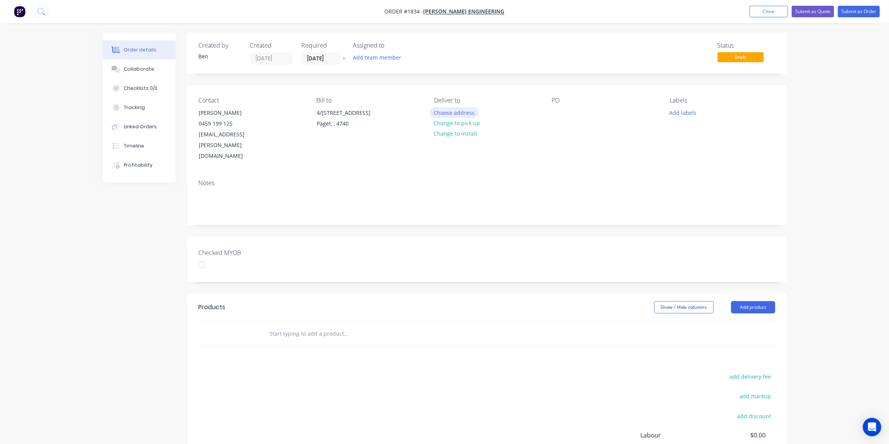
click at [437, 110] on button "Choose address" at bounding box center [454, 112] width 49 height 10
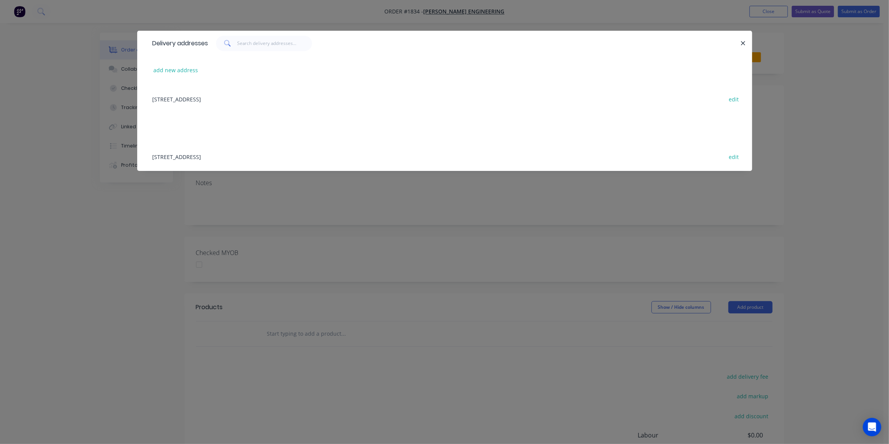
click at [251, 95] on div "4/[STREET_ADDRESS] edit" at bounding box center [445, 99] width 592 height 29
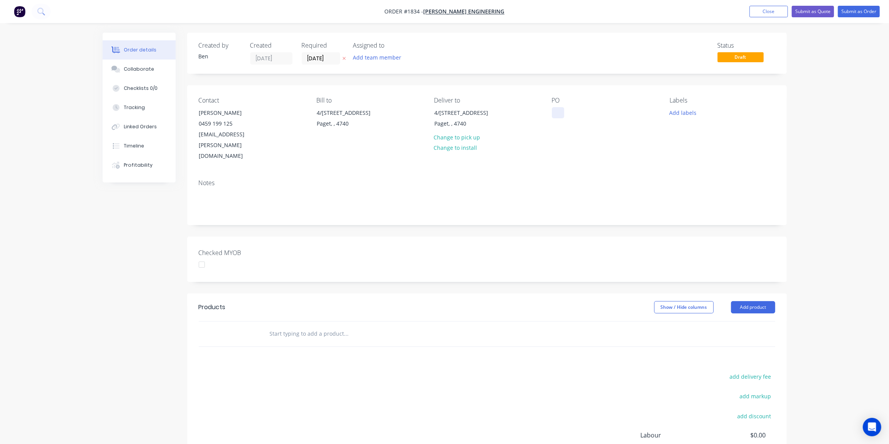
click at [561, 110] on div at bounding box center [558, 112] width 12 height 11
click at [684, 112] on button "Add labels" at bounding box center [682, 112] width 35 height 10
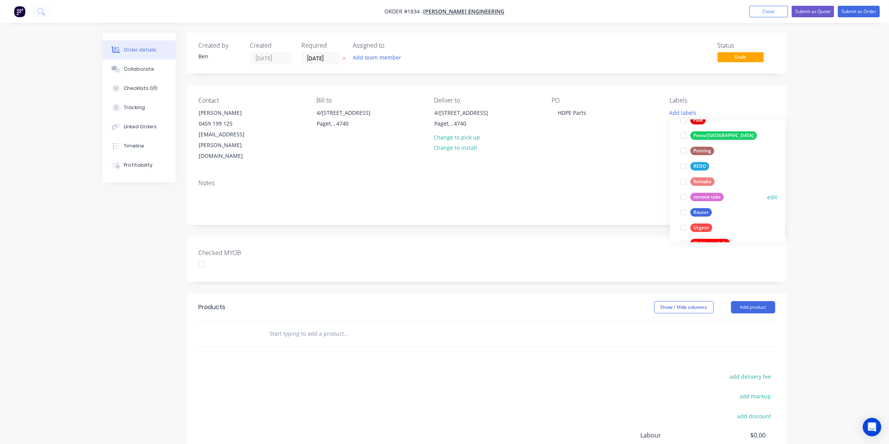
scroll to position [322, 0]
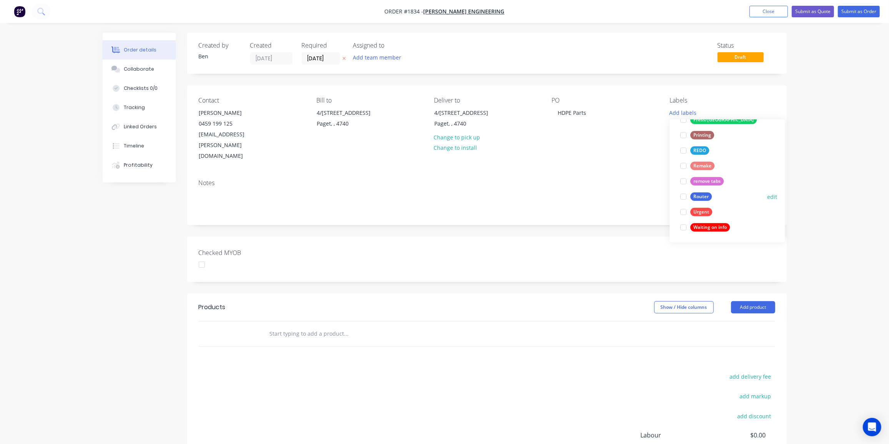
click at [699, 194] on div "Router" at bounding box center [701, 197] width 22 height 8
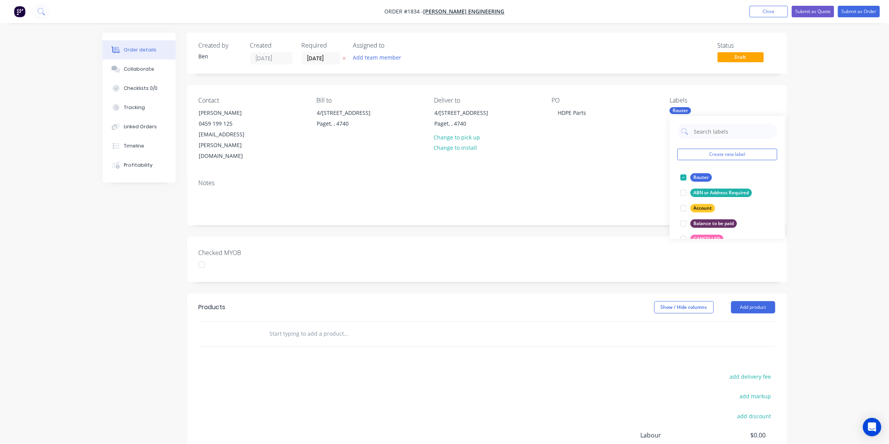
click at [353, 374] on div "add delivery fee add markup add discount Labour $0.00 Sub total $0.00 Margin $0…" at bounding box center [487, 446] width 576 height 148
click at [286, 326] on input "text" at bounding box center [346, 333] width 154 height 15
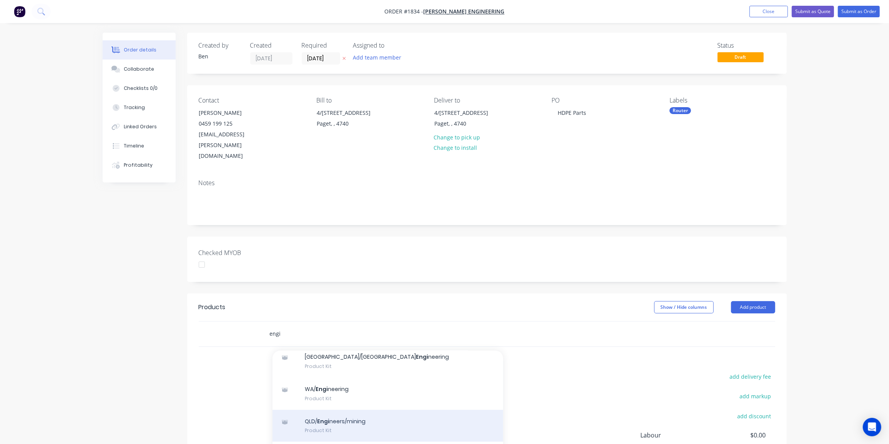
scroll to position [126, 0]
type input "engi"
click at [369, 410] on div "QLD/ Engi neers/mining Product Kit" at bounding box center [387, 426] width 231 height 32
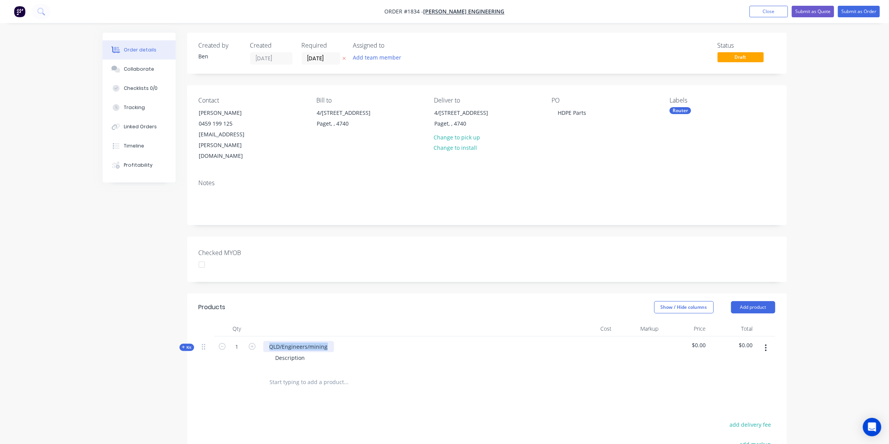
drag, startPoint x: 328, startPoint y: 325, endPoint x: 256, endPoint y: 323, distance: 71.5
click at [256, 337] on div "Kit 1 QLD/Engineers/mining Description $0.00 $0.00" at bounding box center [487, 353] width 576 height 33
drag, startPoint x: 304, startPoint y: 336, endPoint x: 260, endPoint y: 335, distance: 43.5
click at [260, 337] on div "10mm black HDPE parts as per drawing Description" at bounding box center [413, 353] width 307 height 33
click at [309, 352] on div "Description" at bounding box center [290, 357] width 42 height 11
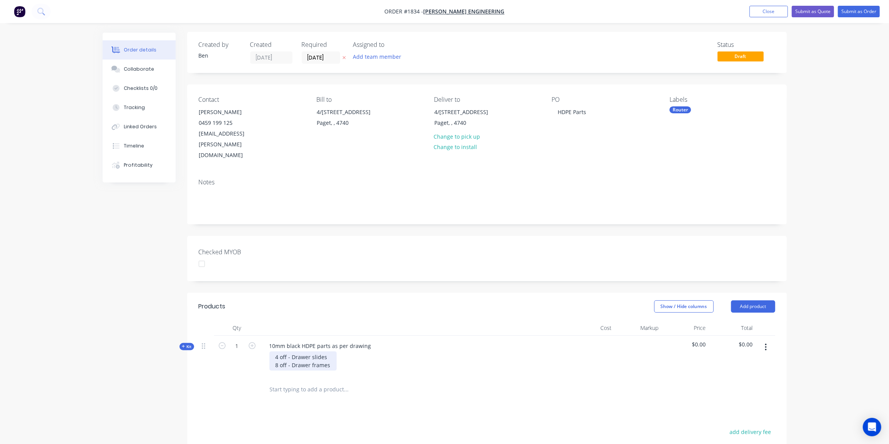
scroll to position [1, 0]
drag, startPoint x: 186, startPoint y: 325, endPoint x: 234, endPoint y: 306, distance: 51.9
click at [186, 344] on span "Kit" at bounding box center [187, 347] width 10 height 6
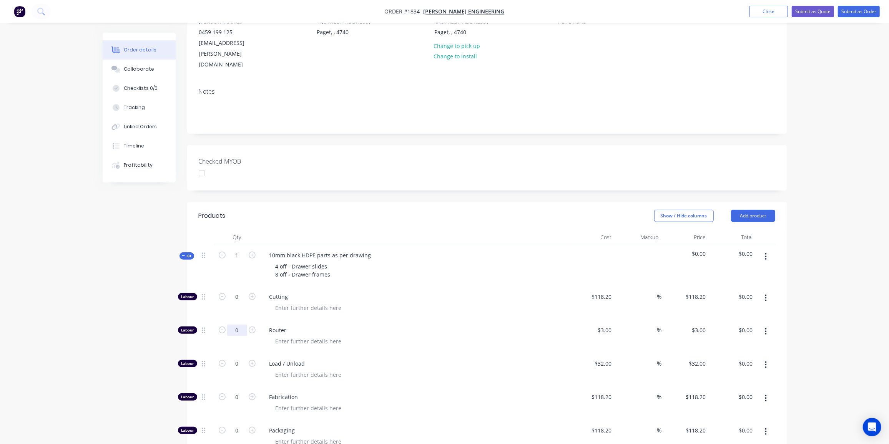
scroll to position [91, 0]
click at [233, 325] on input "0" at bounding box center [237, 331] width 20 height 12
type input "14"
type input "$42.00"
click at [234, 358] on input "0" at bounding box center [237, 364] width 20 height 12
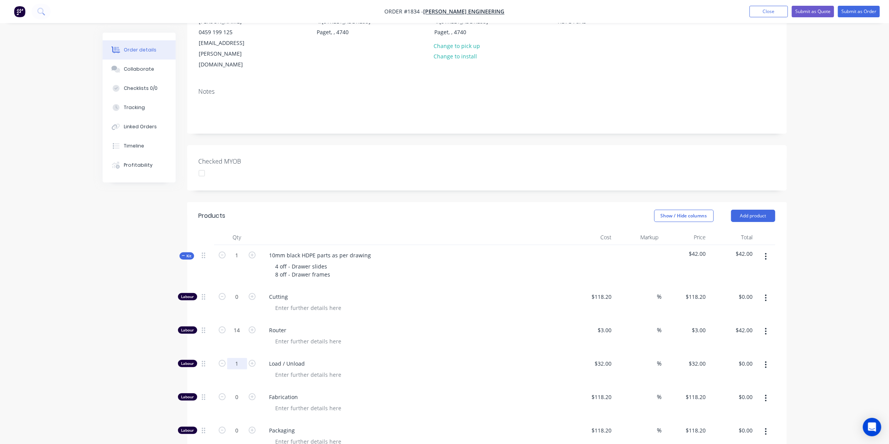
type input "1"
type input "$32.00"
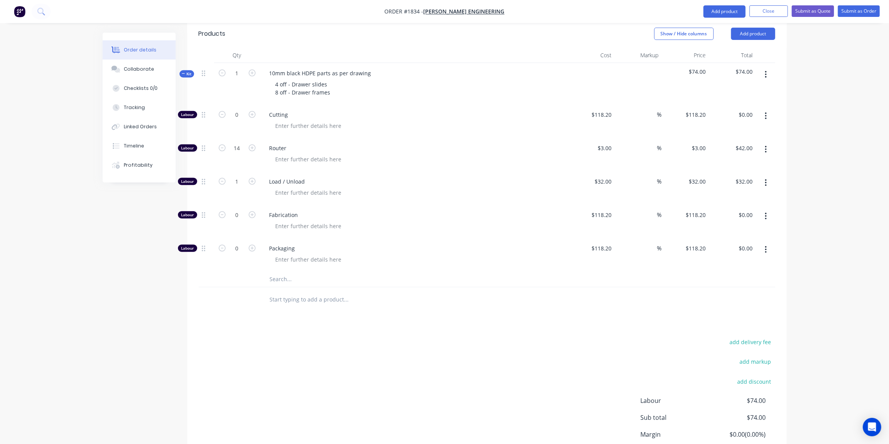
scroll to position [273, 0]
click at [285, 272] on input "text" at bounding box center [346, 279] width 154 height 15
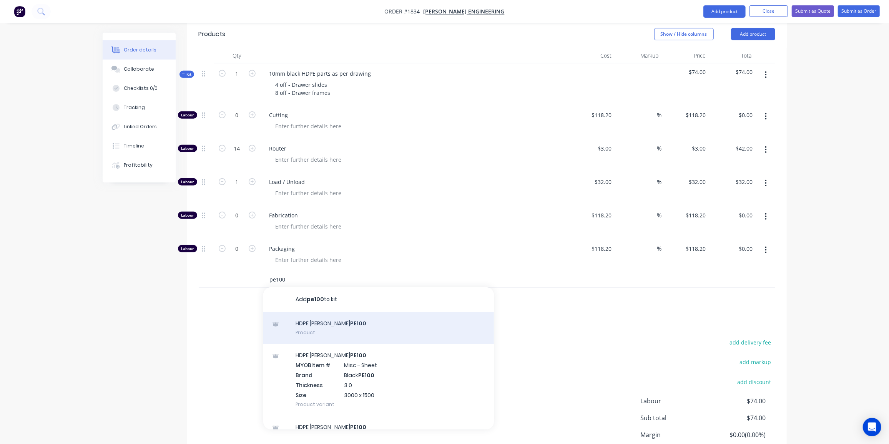
type input "pe100"
click at [347, 312] on div "HDPE [PERSON_NAME] PE100 Product" at bounding box center [378, 328] width 231 height 32
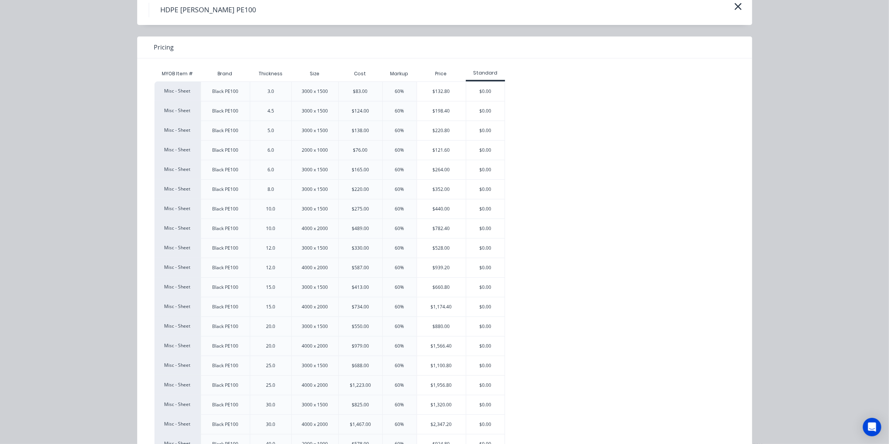
scroll to position [36, 0]
click at [437, 209] on div "$440.00" at bounding box center [441, 208] width 49 height 19
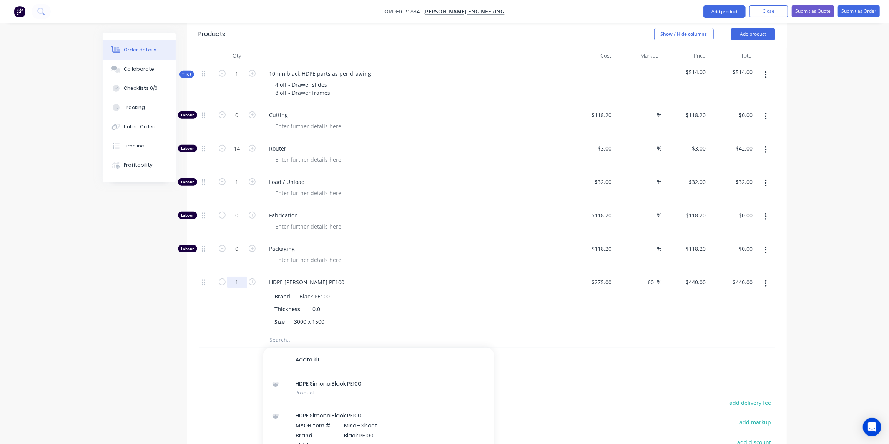
click at [243, 277] on input "1" at bounding box center [237, 283] width 20 height 12
type input "0.1"
type input "$44.00"
click at [429, 277] on div "HDPE [PERSON_NAME] PE100" at bounding box center [413, 282] width 301 height 11
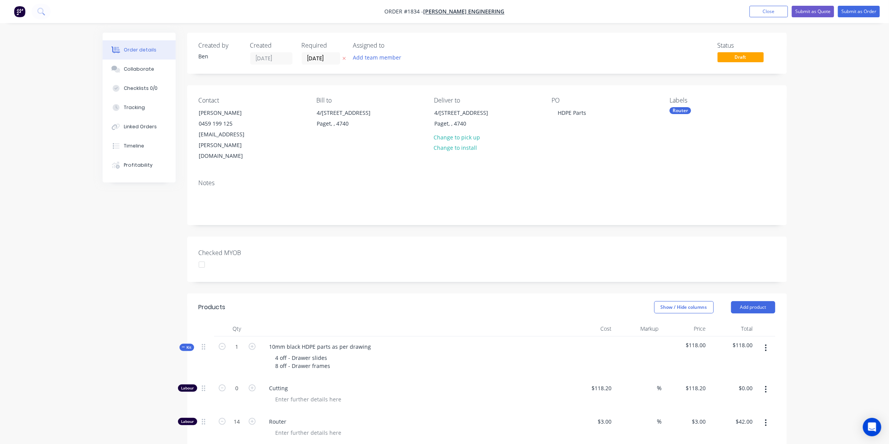
scroll to position [0, 0]
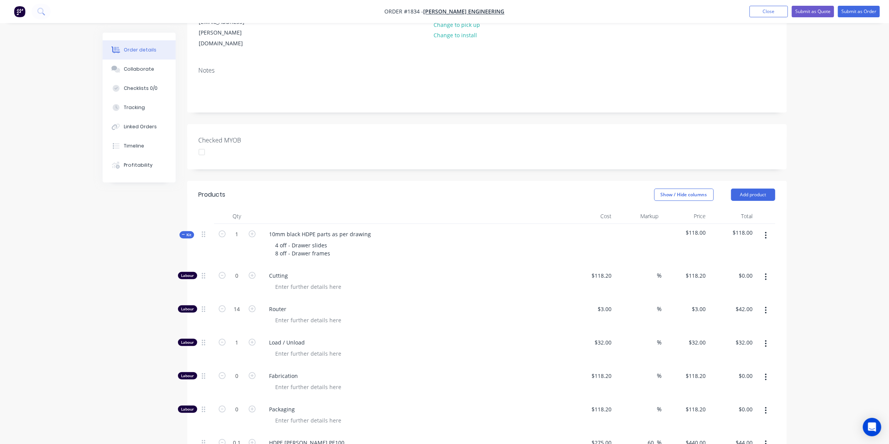
click at [193, 231] on button "Kit" at bounding box center [186, 234] width 15 height 7
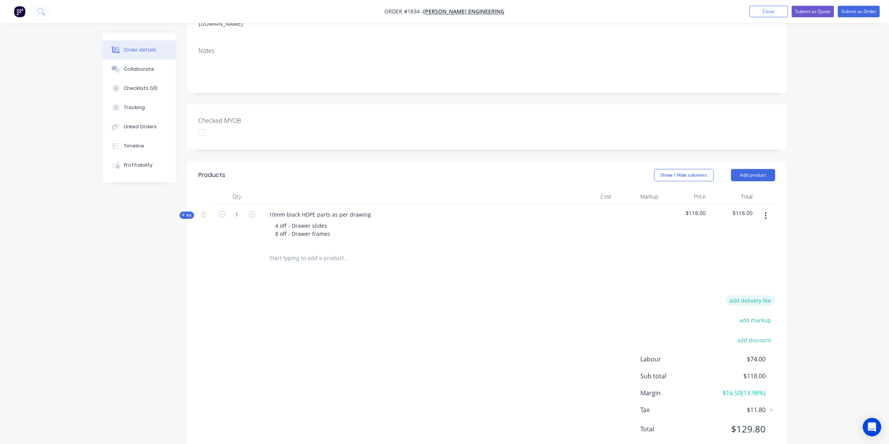
click at [754, 296] on button "add delivery fee" at bounding box center [751, 301] width 50 height 10
type input "30"
drag, startPoint x: 478, startPoint y: 262, endPoint x: 849, endPoint y: 7, distance: 450.4
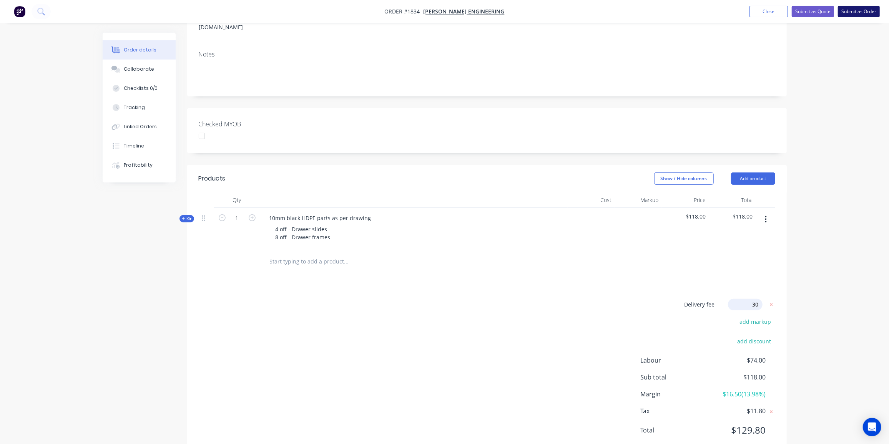
click at [478, 262] on div "Products Show / Hide columns Add product Qty Cost Markup Price Total Kit 1 10mm…" at bounding box center [487, 311] width 600 height 292
click at [811, 12] on button "Submit as Quote" at bounding box center [813, 12] width 42 height 12
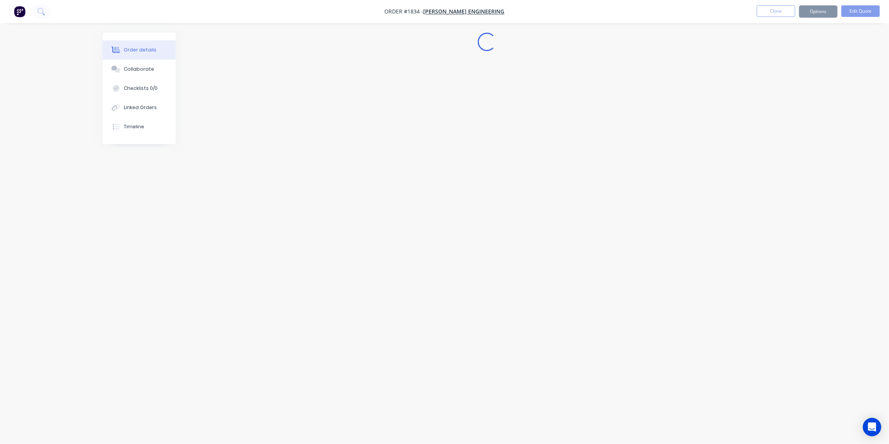
scroll to position [0, 0]
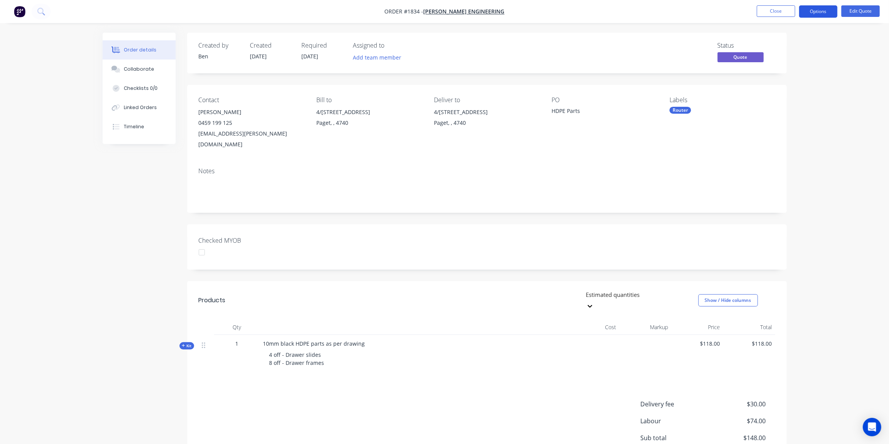
click at [817, 8] on button "Options" at bounding box center [818, 11] width 38 height 12
click at [776, 42] on div "Quote" at bounding box center [795, 46] width 71 height 11
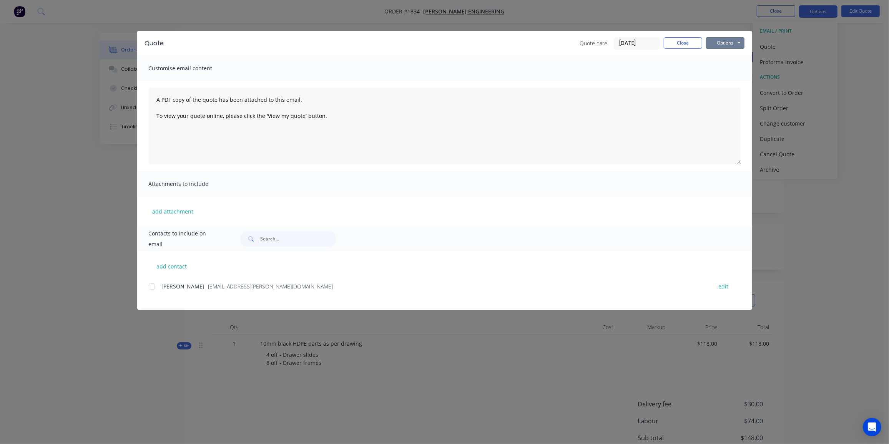
drag, startPoint x: 733, startPoint y: 43, endPoint x: 734, endPoint y: 50, distance: 6.6
click at [733, 43] on button "Options" at bounding box center [725, 43] width 38 height 12
click at [733, 55] on button "Preview" at bounding box center [730, 56] width 49 height 13
click at [154, 284] on div at bounding box center [151, 286] width 15 height 15
click at [179, 91] on textarea "A PDF copy of the quote has been attached to this email. To view your quote onl…" at bounding box center [445, 126] width 592 height 77
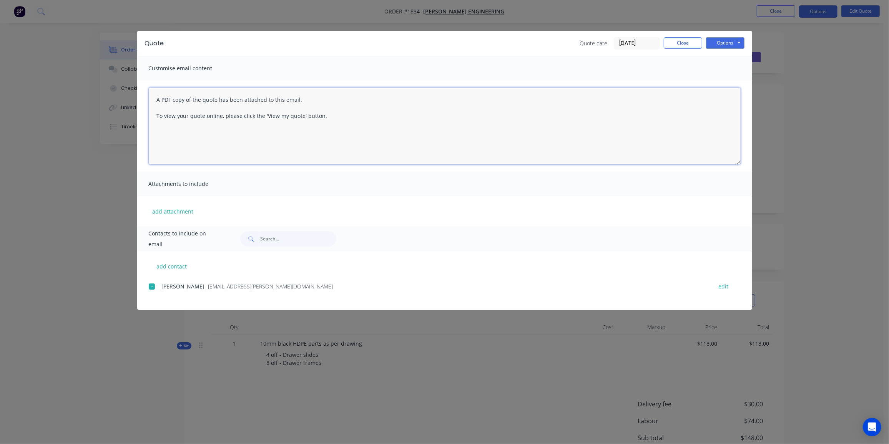
click at [159, 92] on textarea "A PDF copy of the quote has been attached to this email. To view your quote onl…" at bounding box center [445, 126] width 592 height 77
click at [153, 93] on textarea "A PDF copy of the quote has been attached to this email. To view your quote onl…" at bounding box center [445, 126] width 592 height 77
drag, startPoint x: 247, startPoint y: 119, endPoint x: 151, endPoint y: 113, distance: 96.7
click at [151, 113] on textarea "Hi [PERSON_NAME], Quotation attached as requested. A PDF copy of the quote has …" at bounding box center [445, 126] width 592 height 77
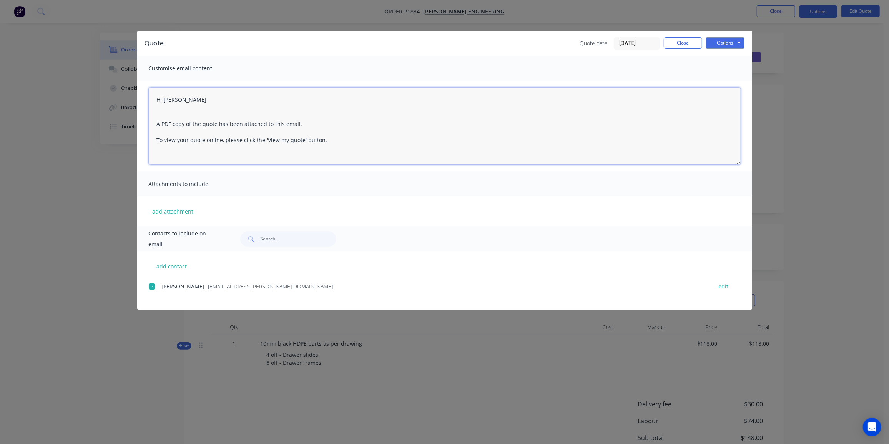
click at [171, 113] on textarea "Hi [PERSON_NAME] A PDF copy of the quote has been attached to this email. To vi…" at bounding box center [445, 126] width 592 height 77
drag, startPoint x: 178, startPoint y: 97, endPoint x: 183, endPoint y: 101, distance: 6.3
click at [179, 98] on textarea "Hi [PERSON_NAME] A PDF copy of the quote has been attached to this email. To vi…" at bounding box center [445, 126] width 592 height 77
click at [156, 147] on textarea "Hi [PERSON_NAME], A PDF copy of the quote has been attached to this email. To v…" at bounding box center [445, 126] width 592 height 77
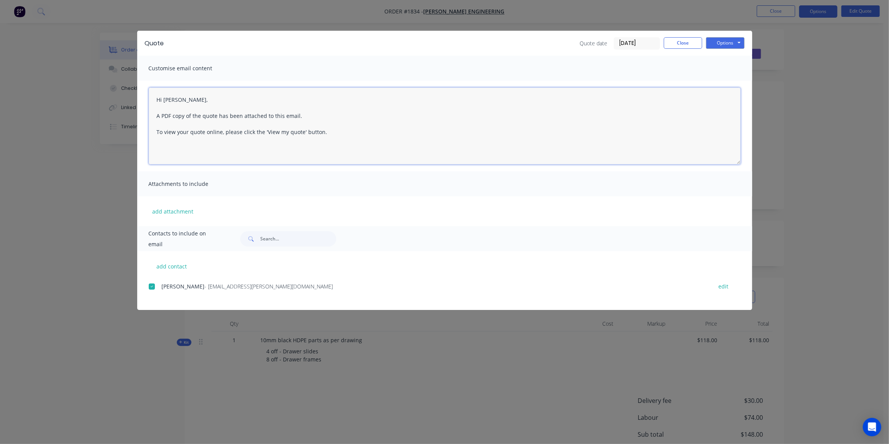
click at [167, 151] on textarea "Hi [PERSON_NAME], A PDF copy of the quote has been attached to this email. To v…" at bounding box center [445, 126] width 592 height 77
click at [332, 136] on textarea "Hi [PERSON_NAME], A PDF copy of the quote has been attached to this email. To v…" at bounding box center [445, 126] width 592 height 77
click at [174, 161] on textarea "Hi [PERSON_NAME], A PDF copy of the quote has been attached to this email. To v…" at bounding box center [445, 126] width 592 height 77
click at [196, 156] on textarea "Hi [PERSON_NAME], A PDF copy of the quote has been attached to this email. To v…" at bounding box center [445, 126] width 592 height 77
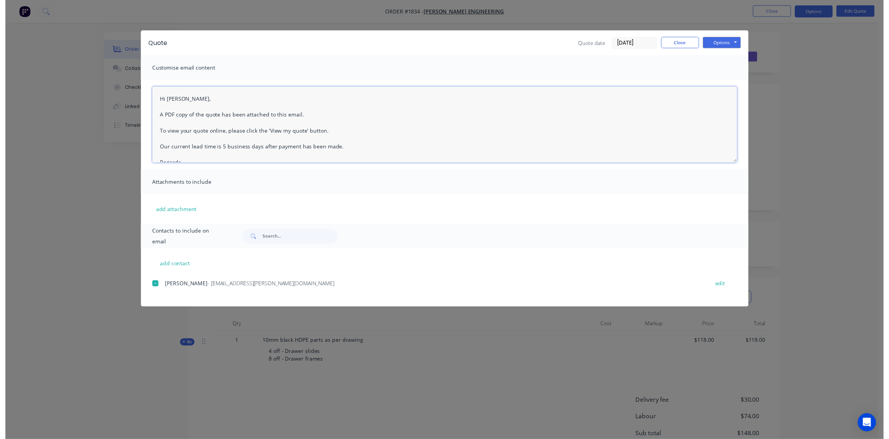
scroll to position [0, 0]
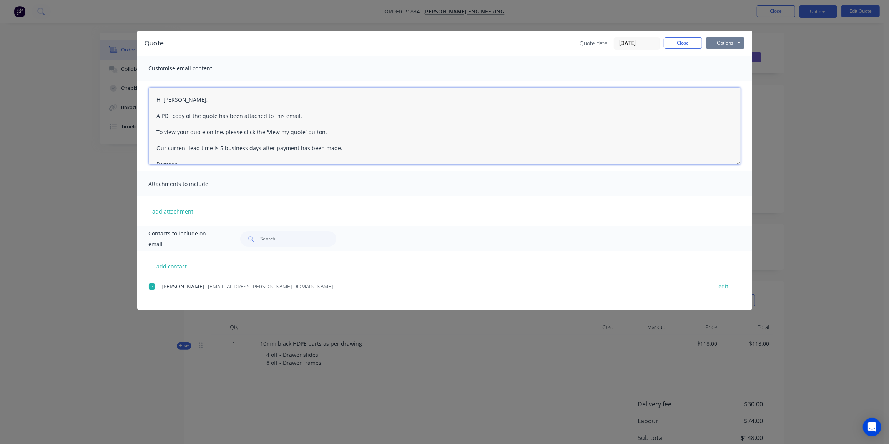
type textarea "Hi [PERSON_NAME], A PDF copy of the quote has been attached to this email. To v…"
click at [726, 42] on button "Options" at bounding box center [725, 43] width 38 height 12
click at [729, 42] on button "Options" at bounding box center [725, 43] width 38 height 12
drag, startPoint x: 735, startPoint y: 42, endPoint x: 734, endPoint y: 47, distance: 5.5
click at [734, 42] on button "Options" at bounding box center [725, 43] width 38 height 12
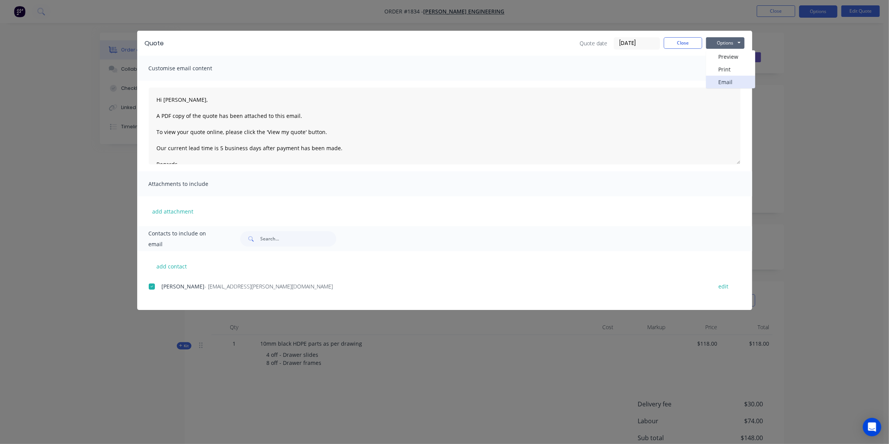
click at [736, 78] on button "Email" at bounding box center [730, 82] width 49 height 13
drag, startPoint x: 676, startPoint y: 43, endPoint x: 791, endPoint y: 2, distance: 122.3
click at [676, 43] on button "Close" at bounding box center [683, 43] width 38 height 12
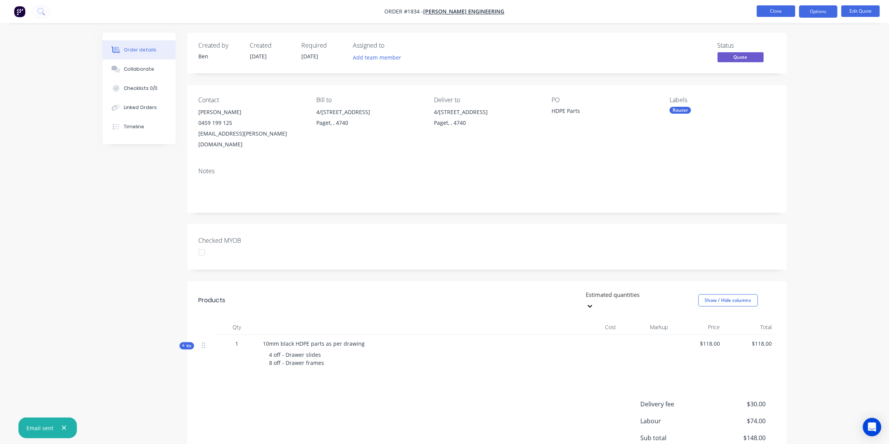
click at [781, 9] on button "Close" at bounding box center [776, 11] width 38 height 12
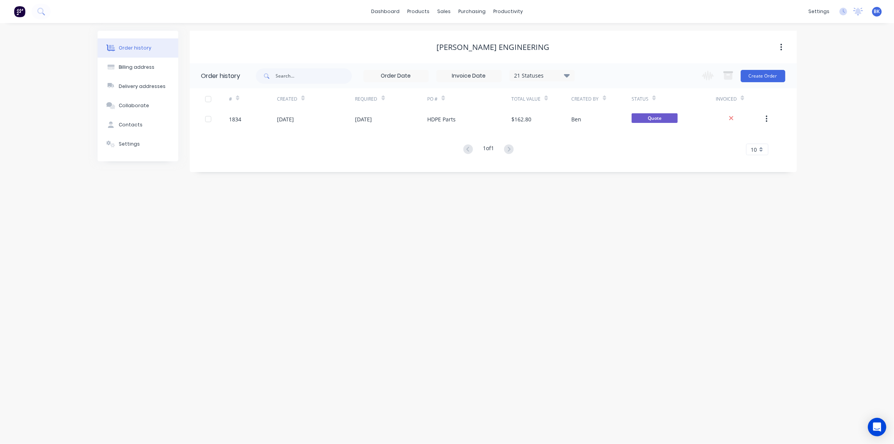
click at [458, 291] on div "Order history Billing address Delivery addresses Collaborate Contacts Settings …" at bounding box center [447, 233] width 894 height 421
click at [533, 39] on link "Workflow" at bounding box center [538, 36] width 102 height 15
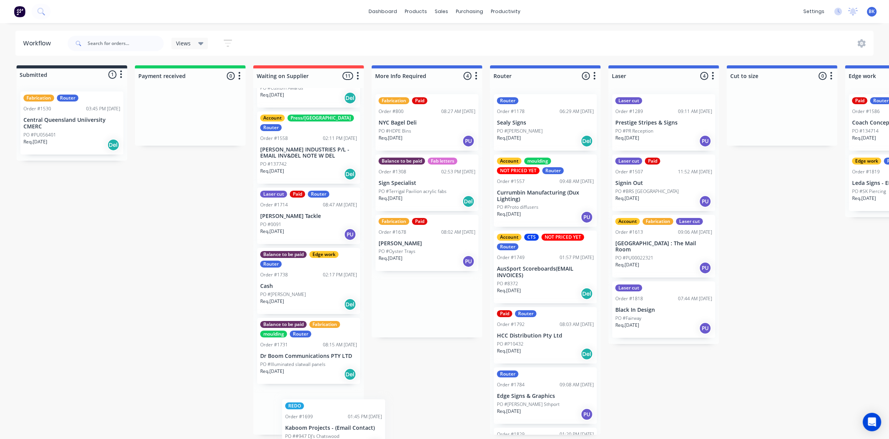
scroll to position [405, 3]
drag, startPoint x: 422, startPoint y: 301, endPoint x: 286, endPoint y: 415, distance: 177.9
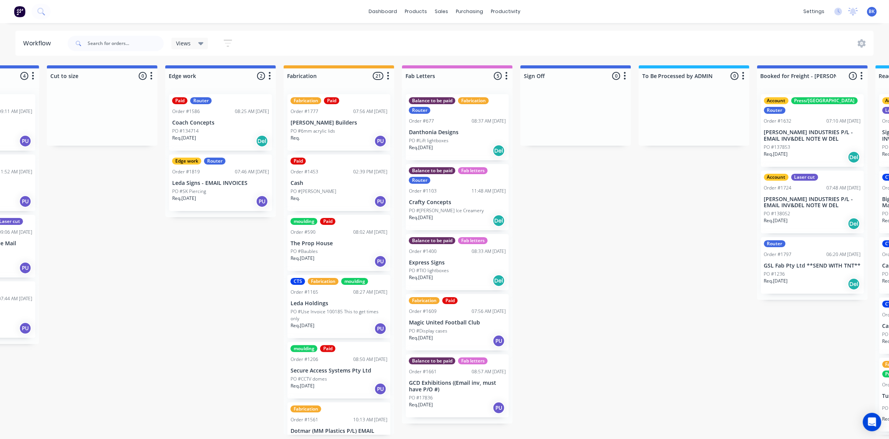
scroll to position [0, 680]
click at [357, 123] on p "[PERSON_NAME] Builders" at bounding box center [339, 122] width 97 height 7
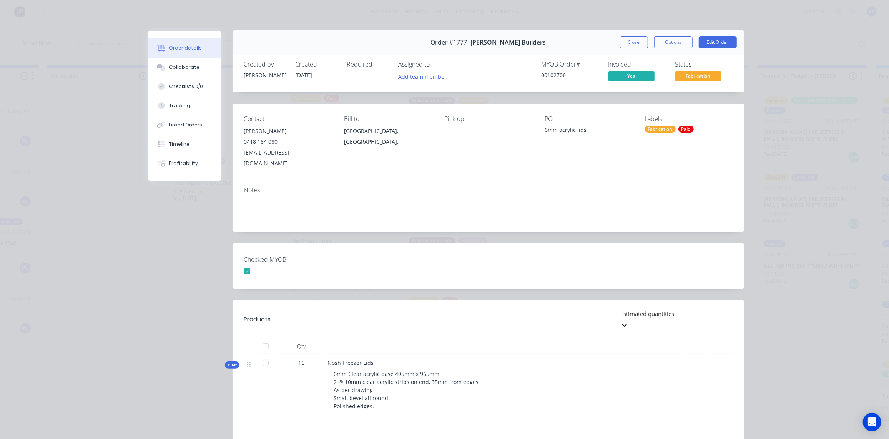
scroll to position [0, 0]
click at [174, 68] on div "Collaborate" at bounding box center [184, 67] width 30 height 7
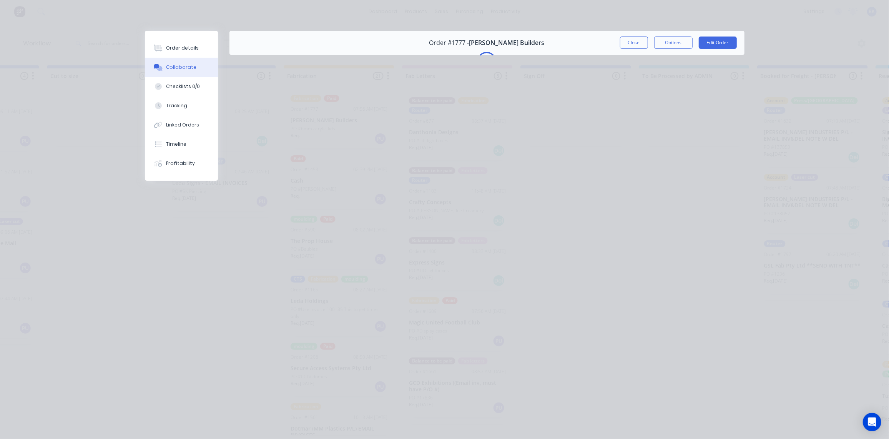
scroll to position [0, 0]
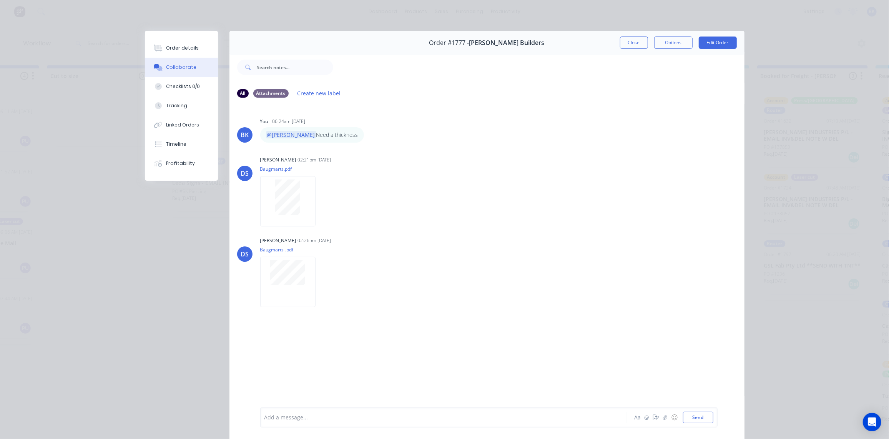
drag, startPoint x: 633, startPoint y: 45, endPoint x: 475, endPoint y: 73, distance: 160.8
click at [633, 45] on button "Close" at bounding box center [634, 43] width 28 height 12
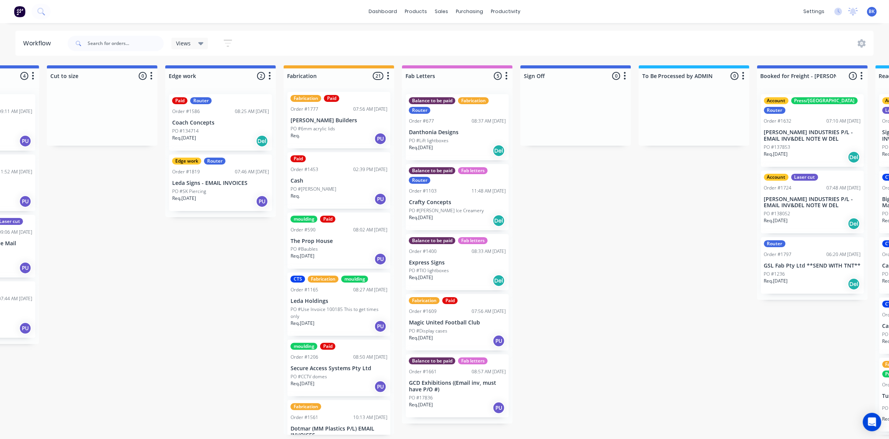
click at [317, 117] on p "[PERSON_NAME] Builders" at bounding box center [339, 120] width 97 height 7
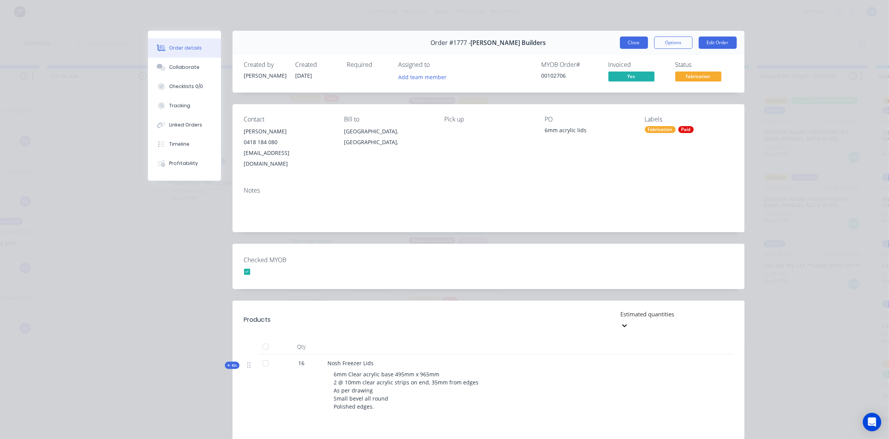
click at [633, 43] on button "Close" at bounding box center [634, 43] width 28 height 12
